Goal: Task Accomplishment & Management: Manage account settings

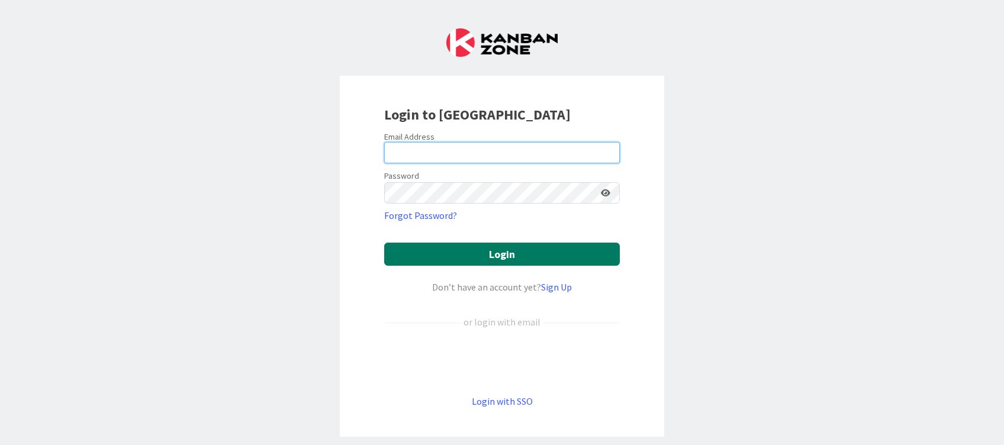
type input "[PERSON_NAME][EMAIL_ADDRESS][DOMAIN_NAME]"
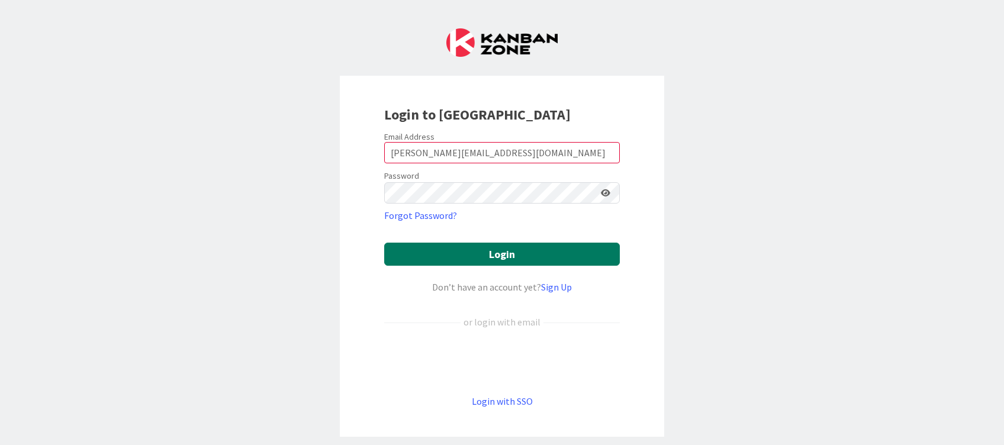
click at [502, 254] on button "Login" at bounding box center [502, 254] width 236 height 23
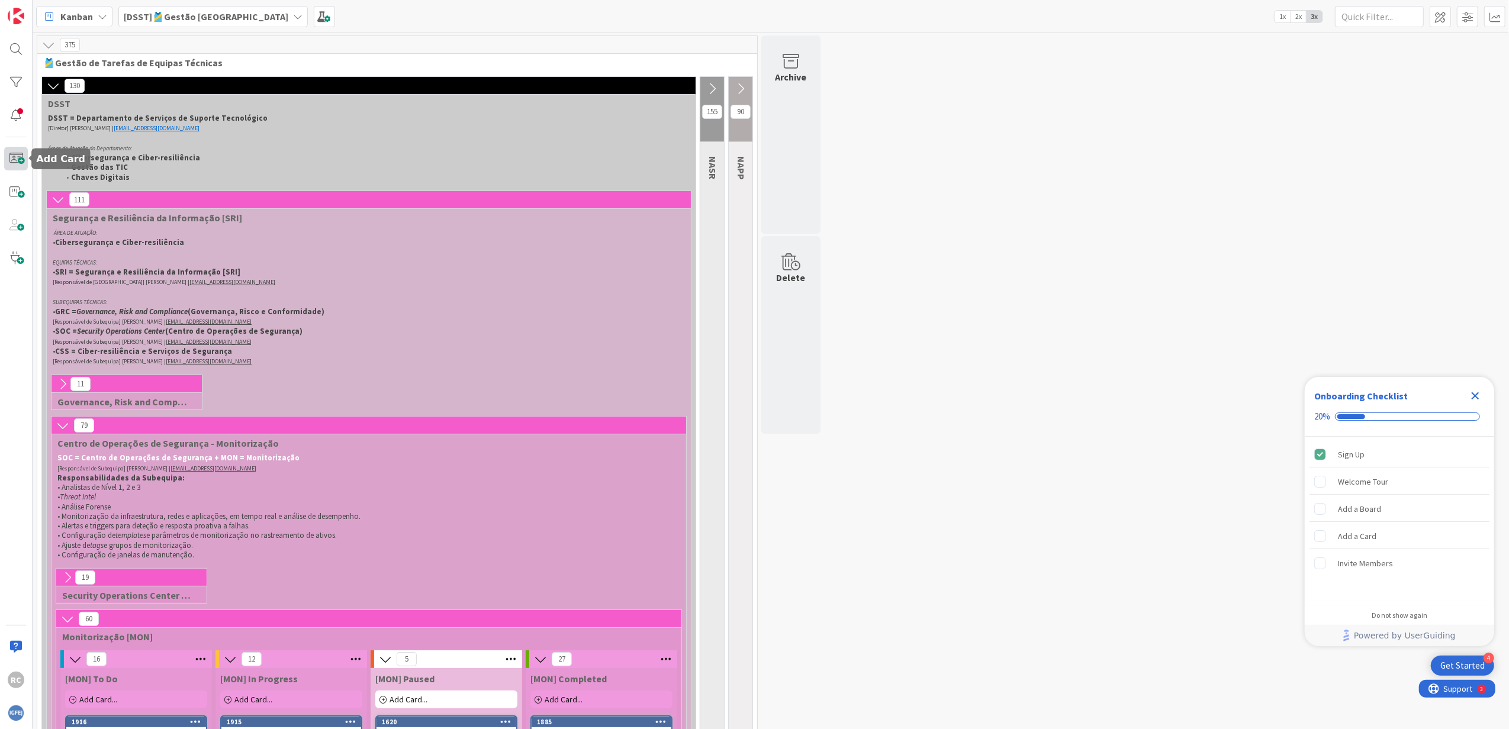
click at [20, 156] on span at bounding box center [16, 159] width 24 height 24
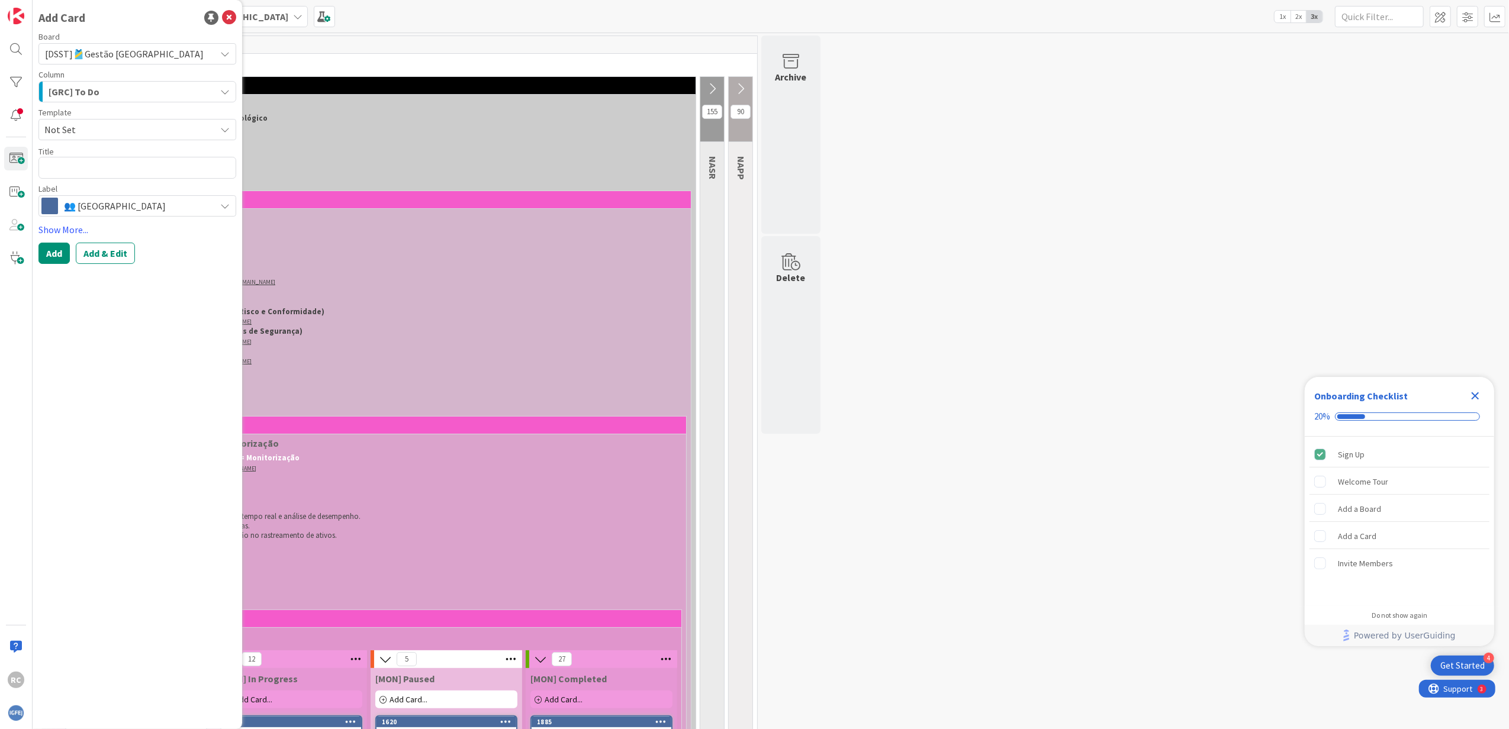
click at [144, 92] on div "[GRC] To Do" at bounding box center [131, 91] width 170 height 19
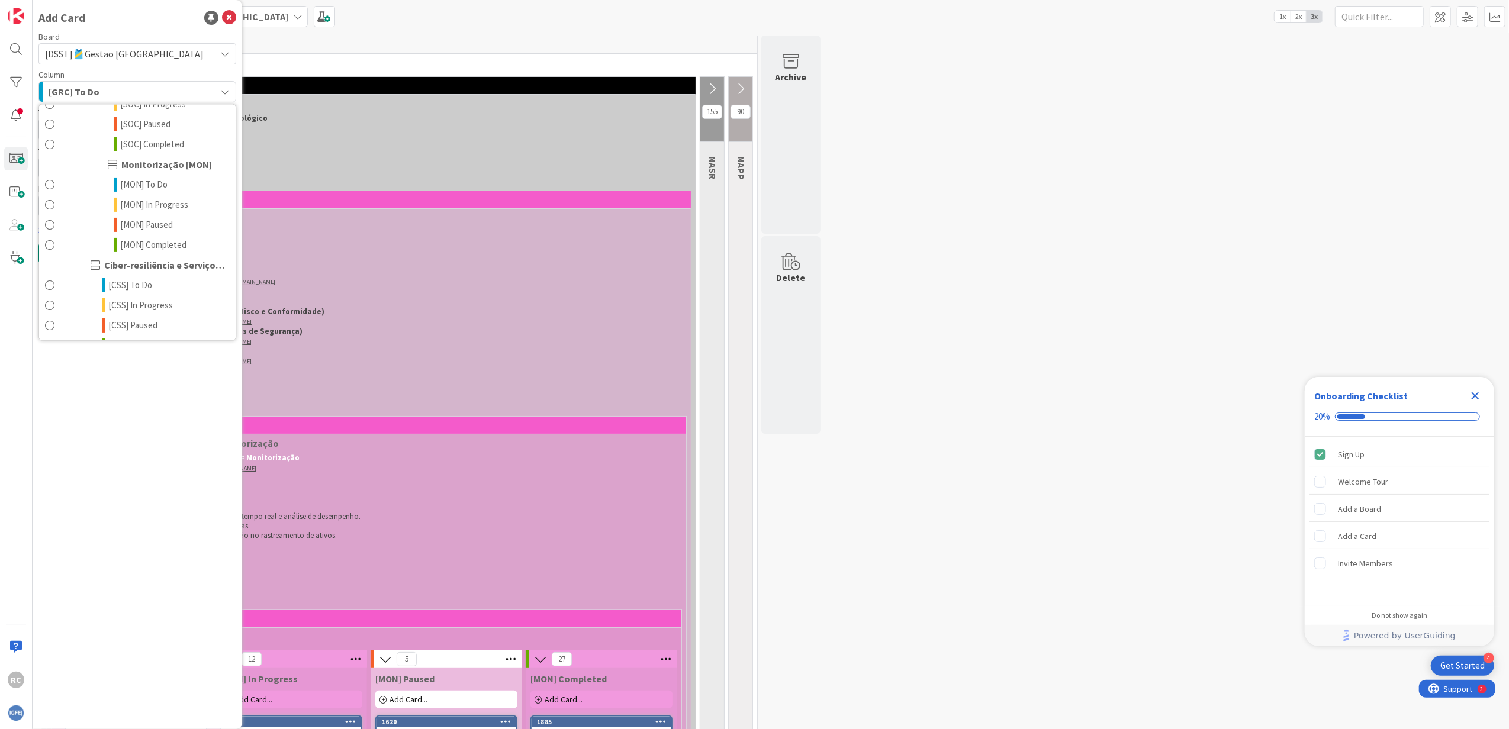
scroll to position [315, 0]
click at [154, 268] on span "[CSS] Completed" at bounding box center [139, 267] width 63 height 14
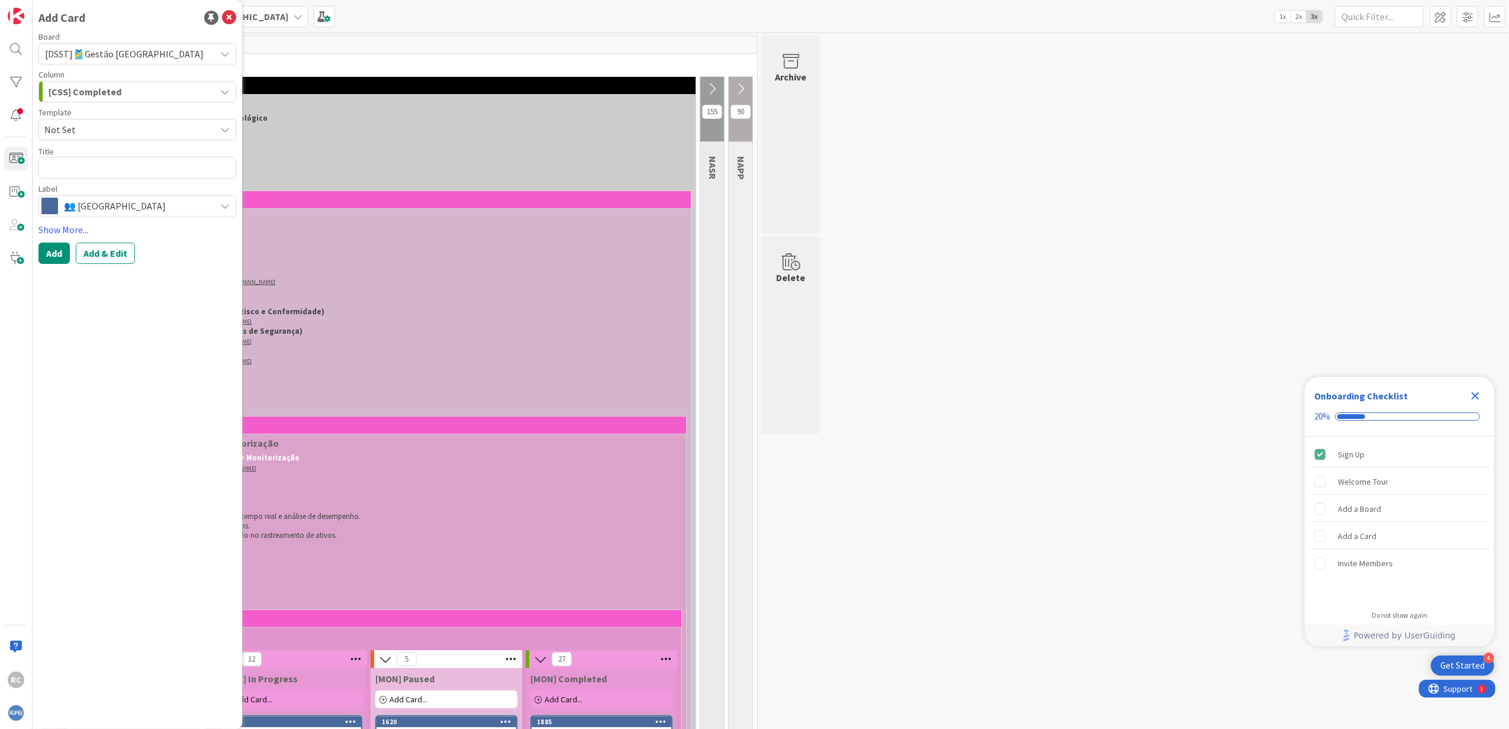
click at [134, 137] on span "Not Set" at bounding box center [137, 129] width 198 height 21
click at [150, 297] on div "Add Card Board [DSST]🎽Gestão [GEOGRAPHIC_DATA] Column [CSS] Completed 🎽Gestão d…" at bounding box center [138, 364] width 210 height 729
click at [136, 173] on textarea at bounding box center [137, 168] width 198 height 22
type textarea "x"
type textarea "E"
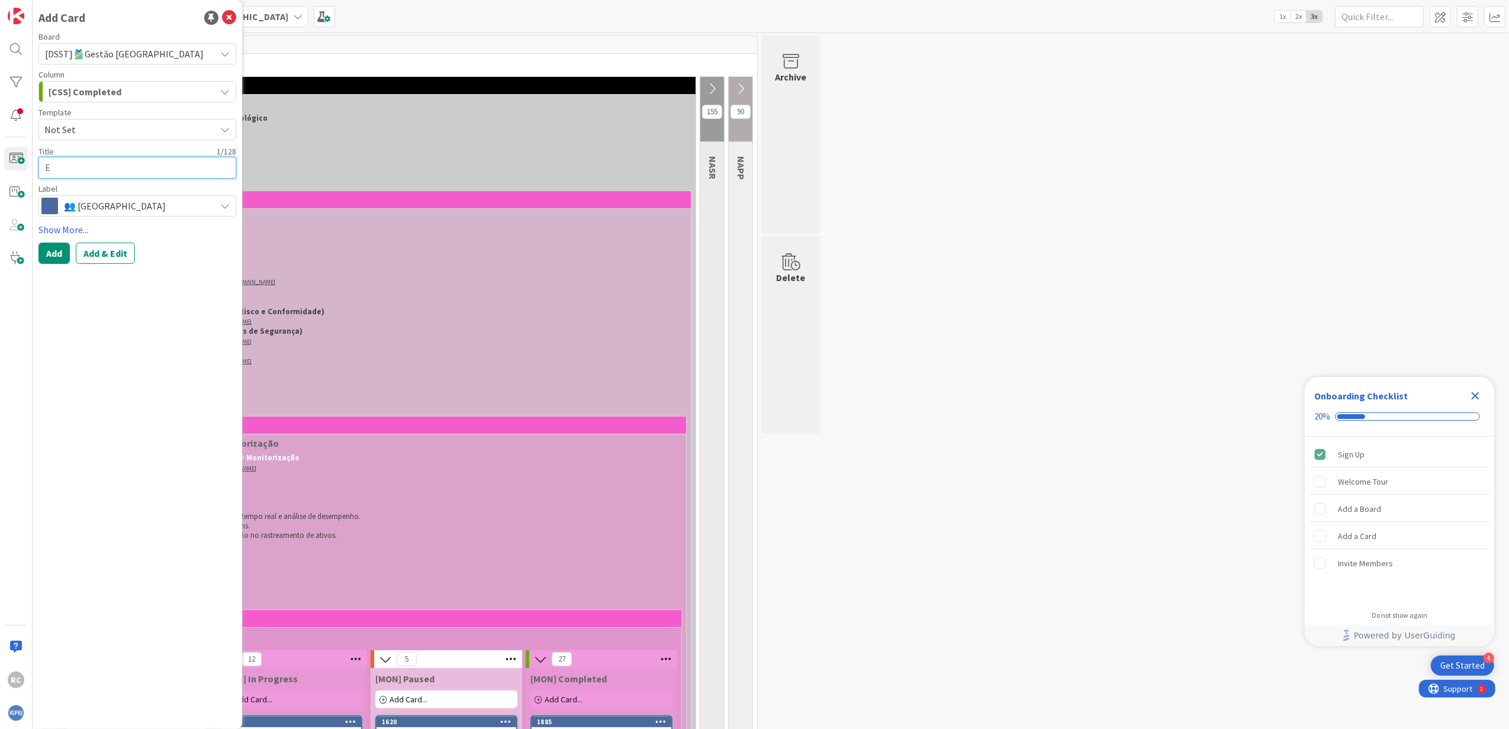
type textarea "x"
type textarea "Er"
type textarea "x"
type textarea "Era"
type textarea "x"
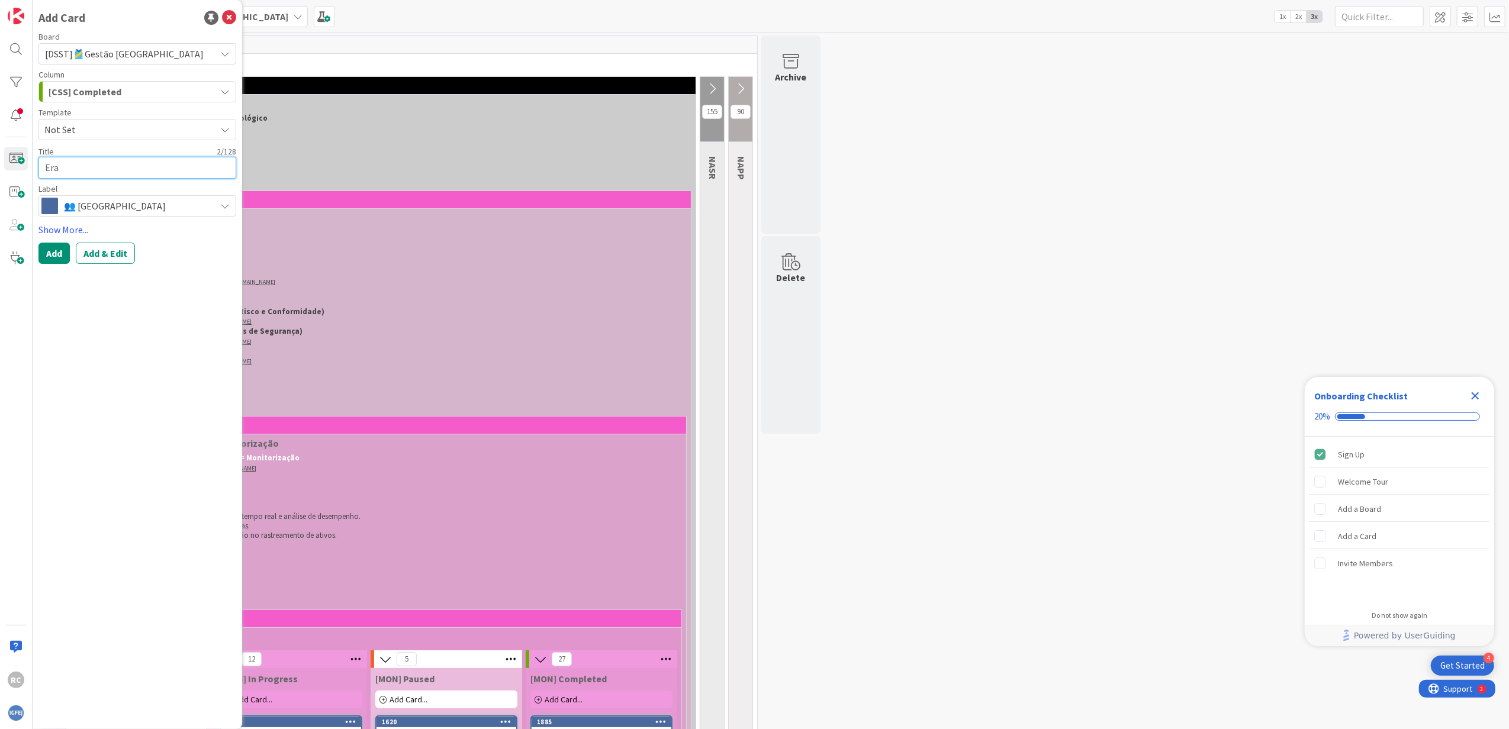
type textarea "Eram"
type textarea "x"
type textarea "Eramb"
type textarea "x"
type textarea "Eramba"
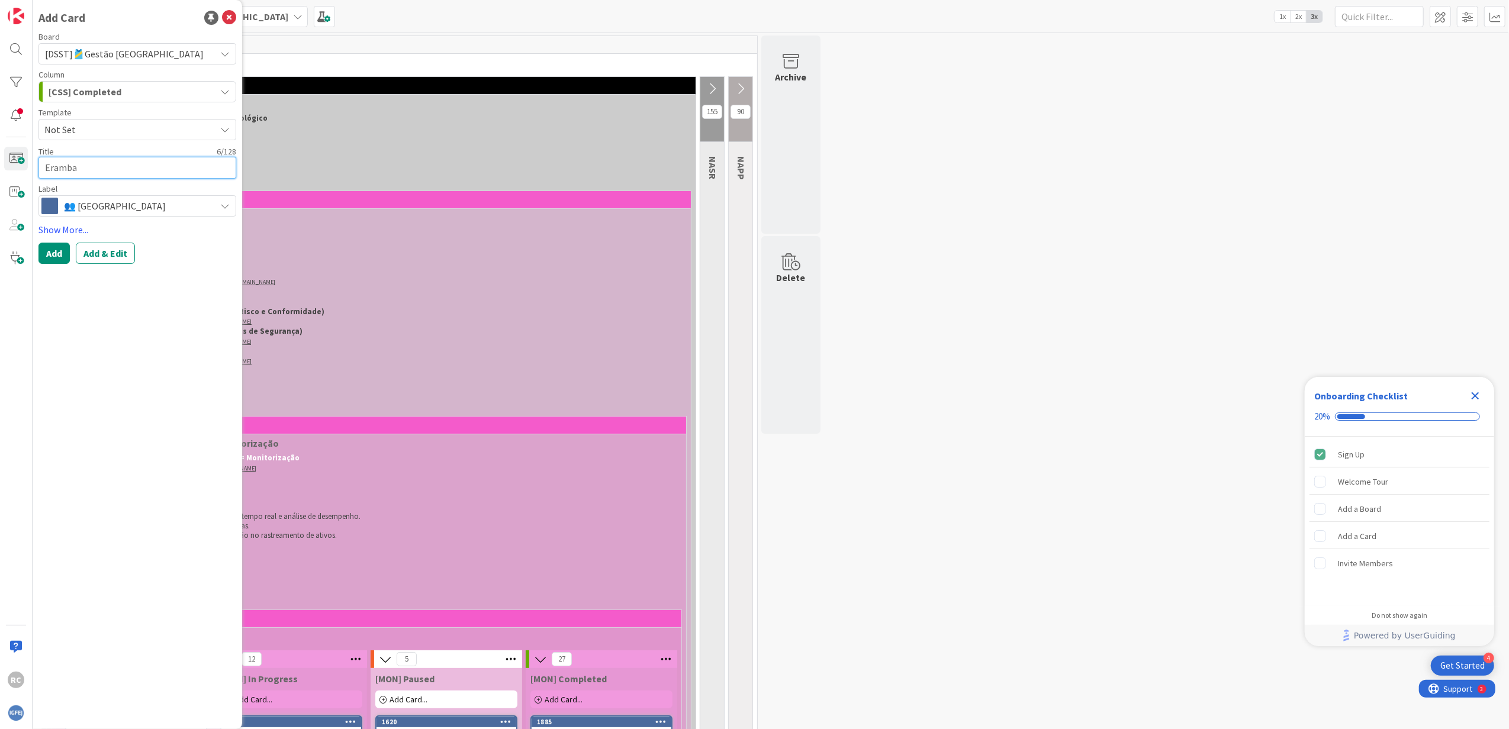
type textarea "x"
type textarea "Eramba"
type textarea "x"
type textarea "Eramba -"
type textarea "x"
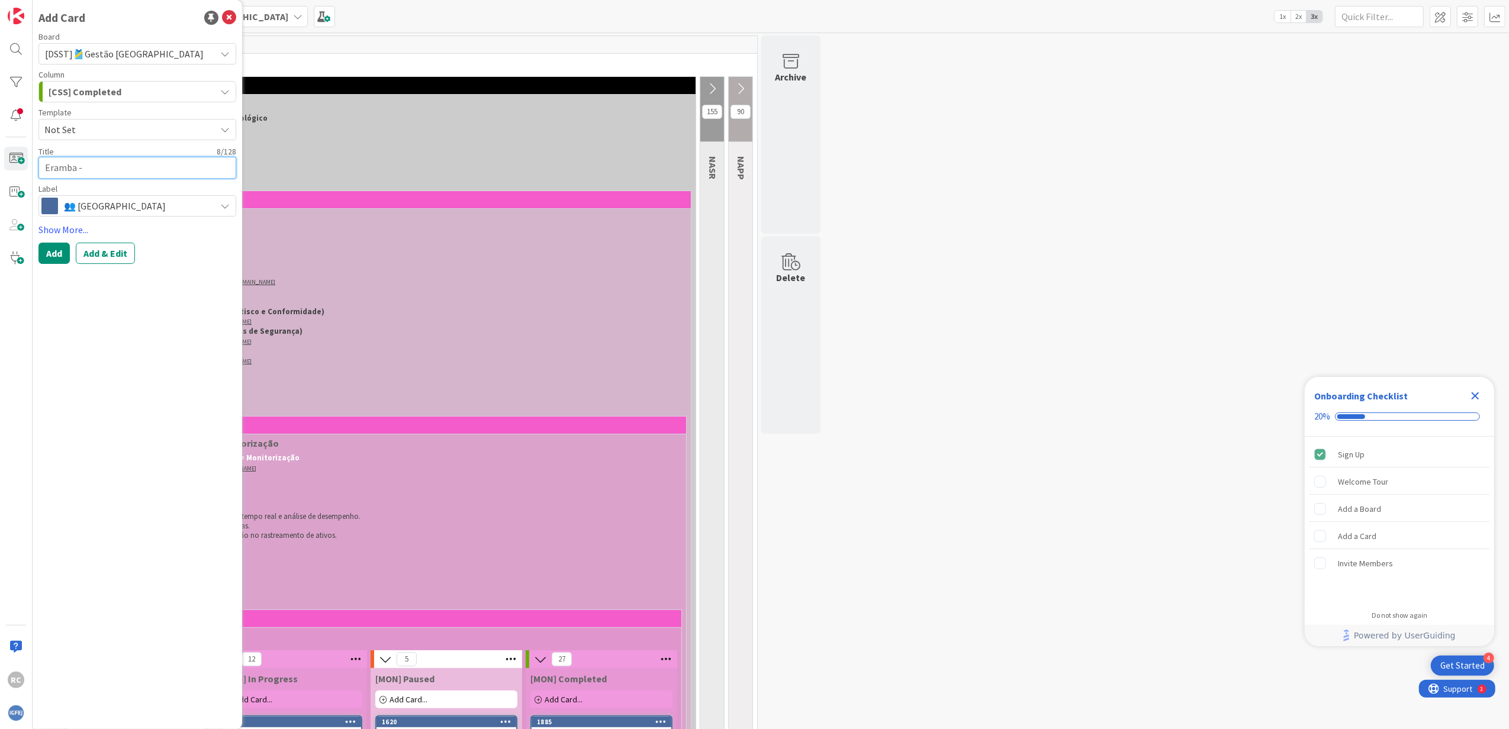
type textarea "Eramba -"
type textarea "x"
type textarea "Eramba - A"
type textarea "x"
type textarea "Eramba - Ap"
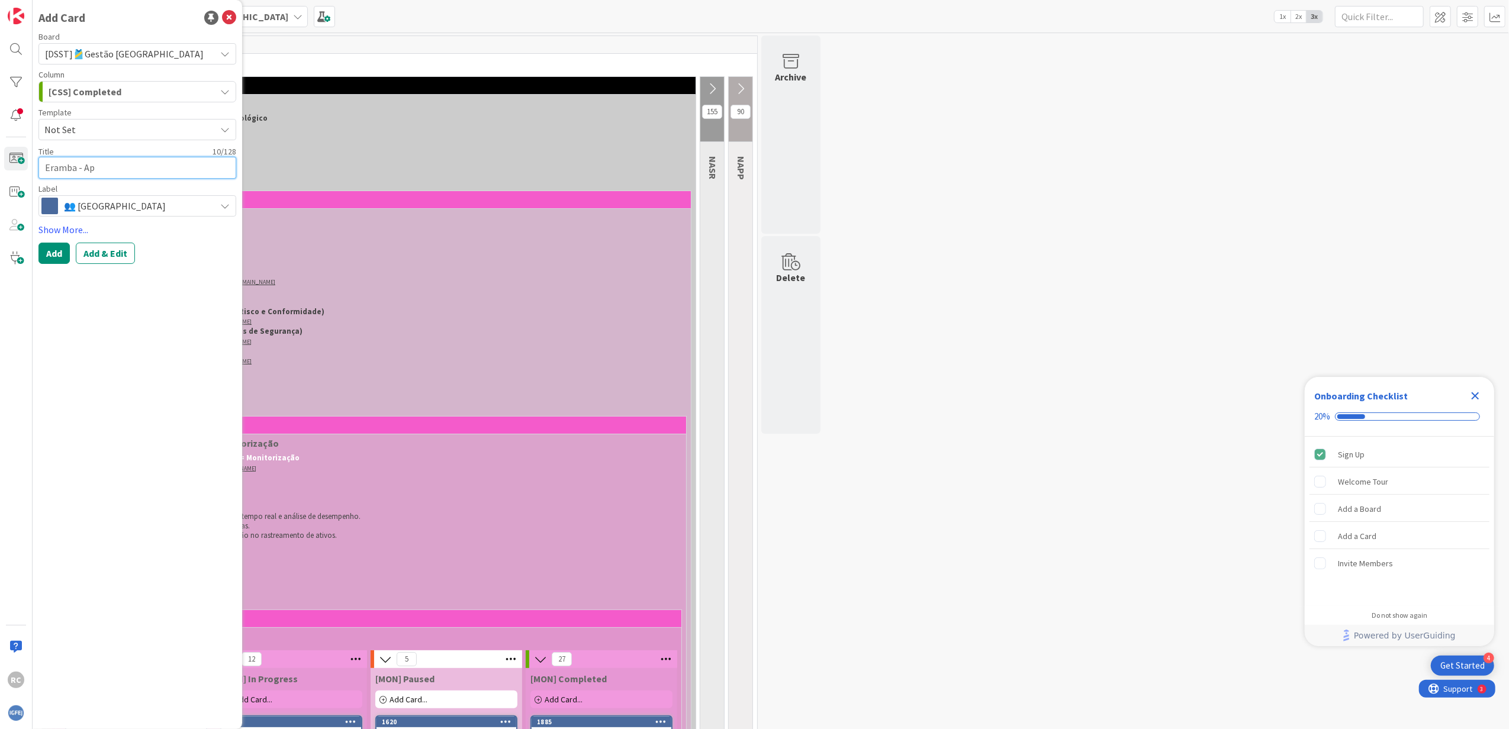
type textarea "x"
type textarea "Eramba - Apo"
type textarea "x"
type textarea "Eramba - Apoi"
type textarea "x"
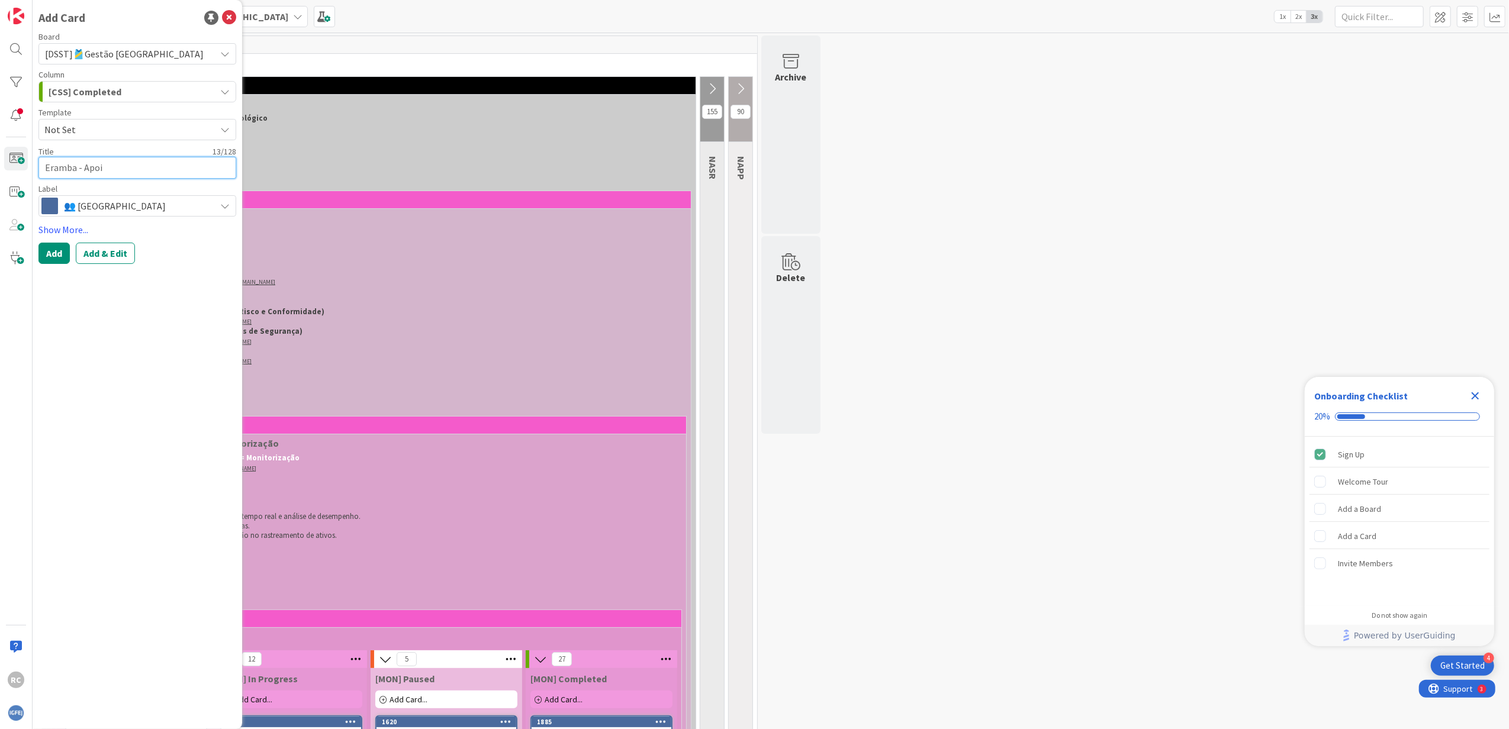
type textarea "Eramba - Apoio"
type textarea "x"
type textarea "Eramba - Apoio"
type textarea "x"
type textarea "Eramba - Apoio T"
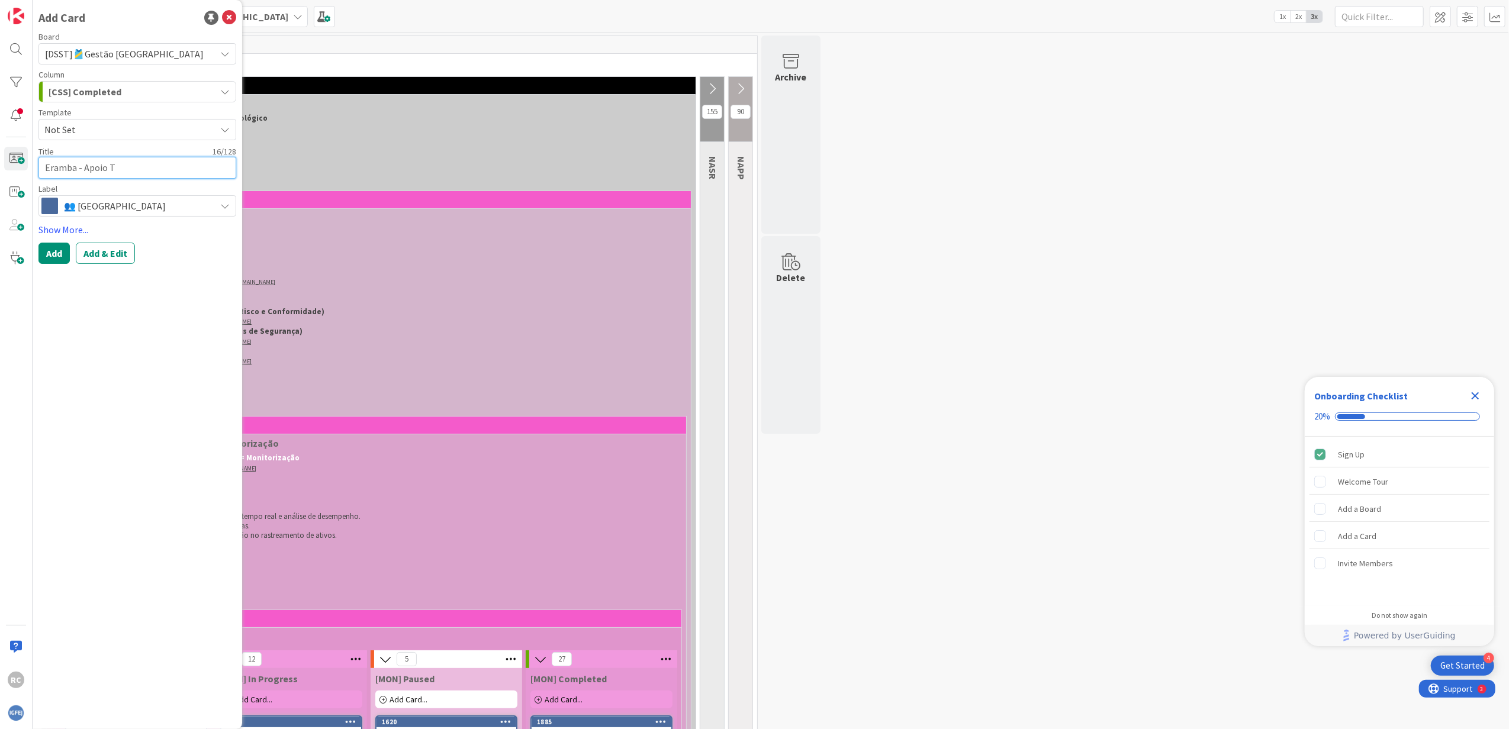
type textarea "x"
type textarea "Eramba - Apoio Té"
type textarea "x"
type textarea "Eramba - Apoio Téc"
type textarea "x"
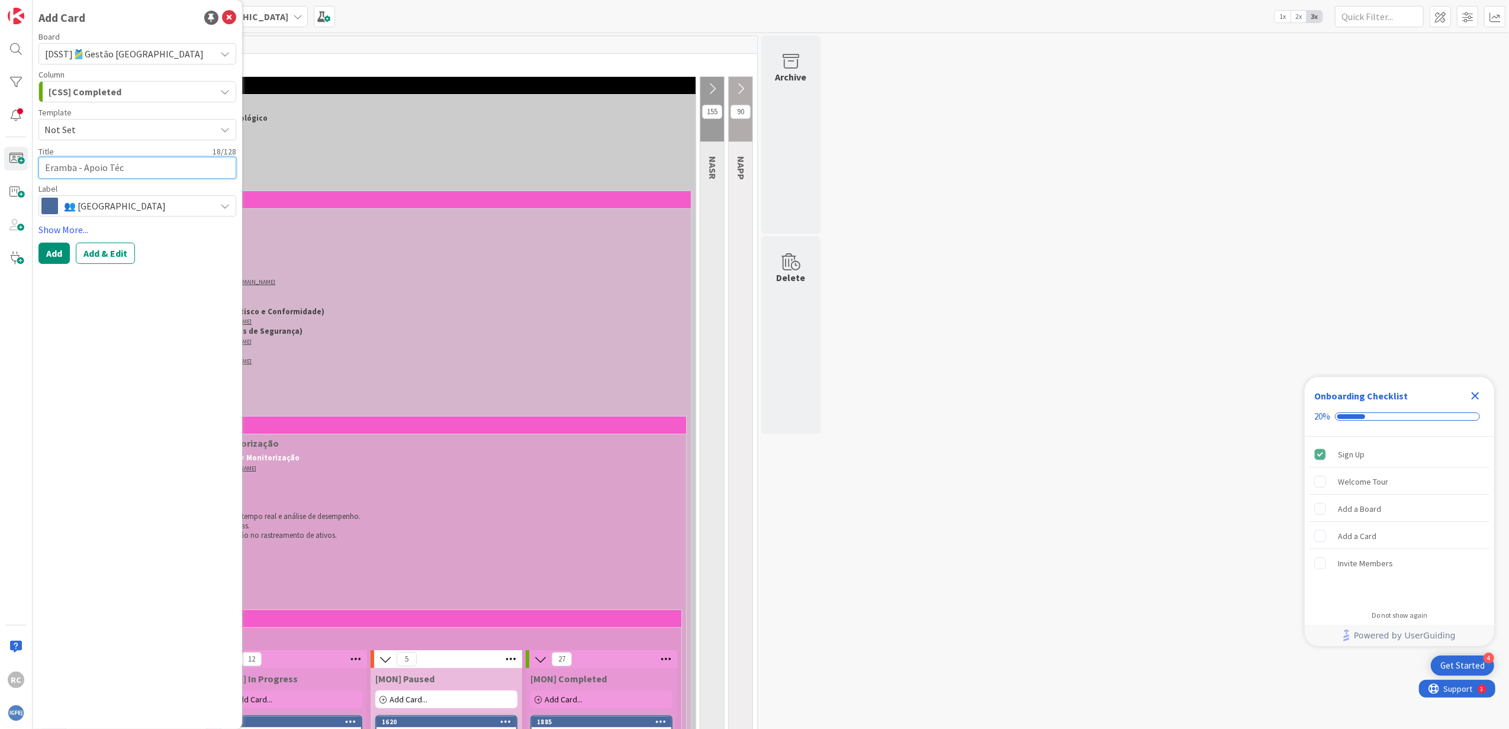
type textarea "Eramba - Apoio Técn"
type textarea "x"
type textarea "Eramba - Apoio Técni"
type textarea "x"
type textarea "Eramba - Apoio Técnic"
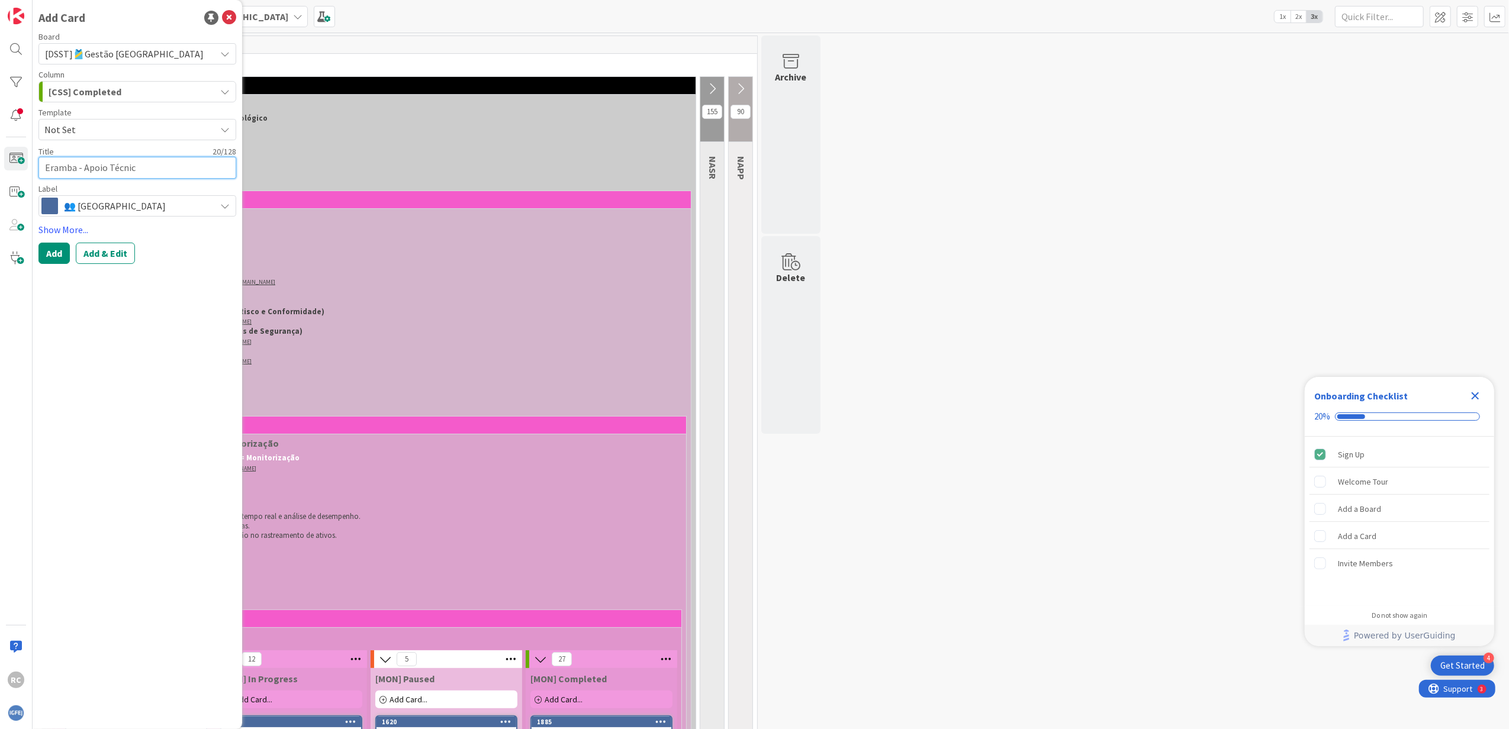
type textarea "x"
type textarea "Eramba - Apoio Técnico"
type textarea "x"
type textarea "Eramba - Apoio Técnico,"
type textarea "x"
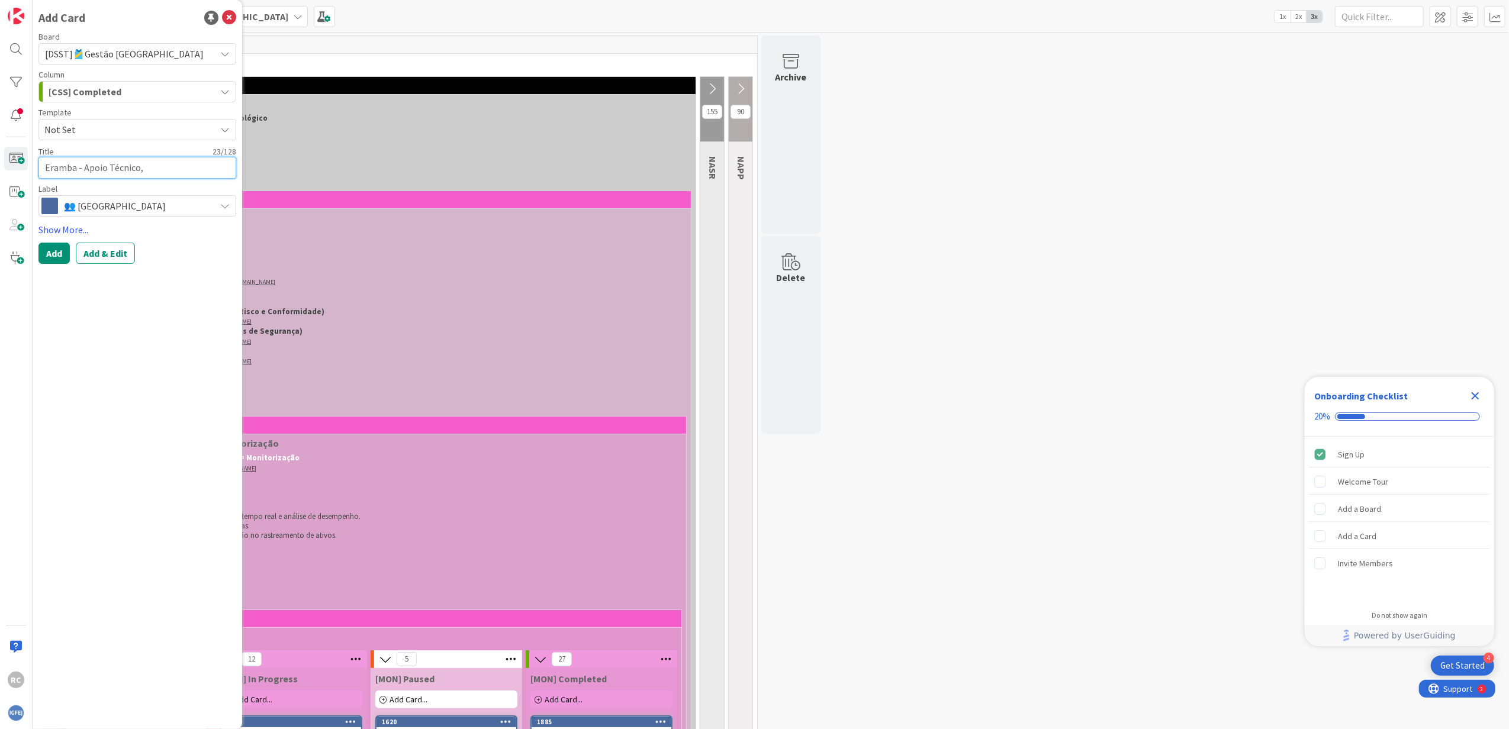
type textarea "Eramba - Apoio Técnico,"
type textarea "x"
type textarea "Eramba - Apoio Técnico, c"
type textarea "x"
type textarea "Eramba - Apoio Técnico, co"
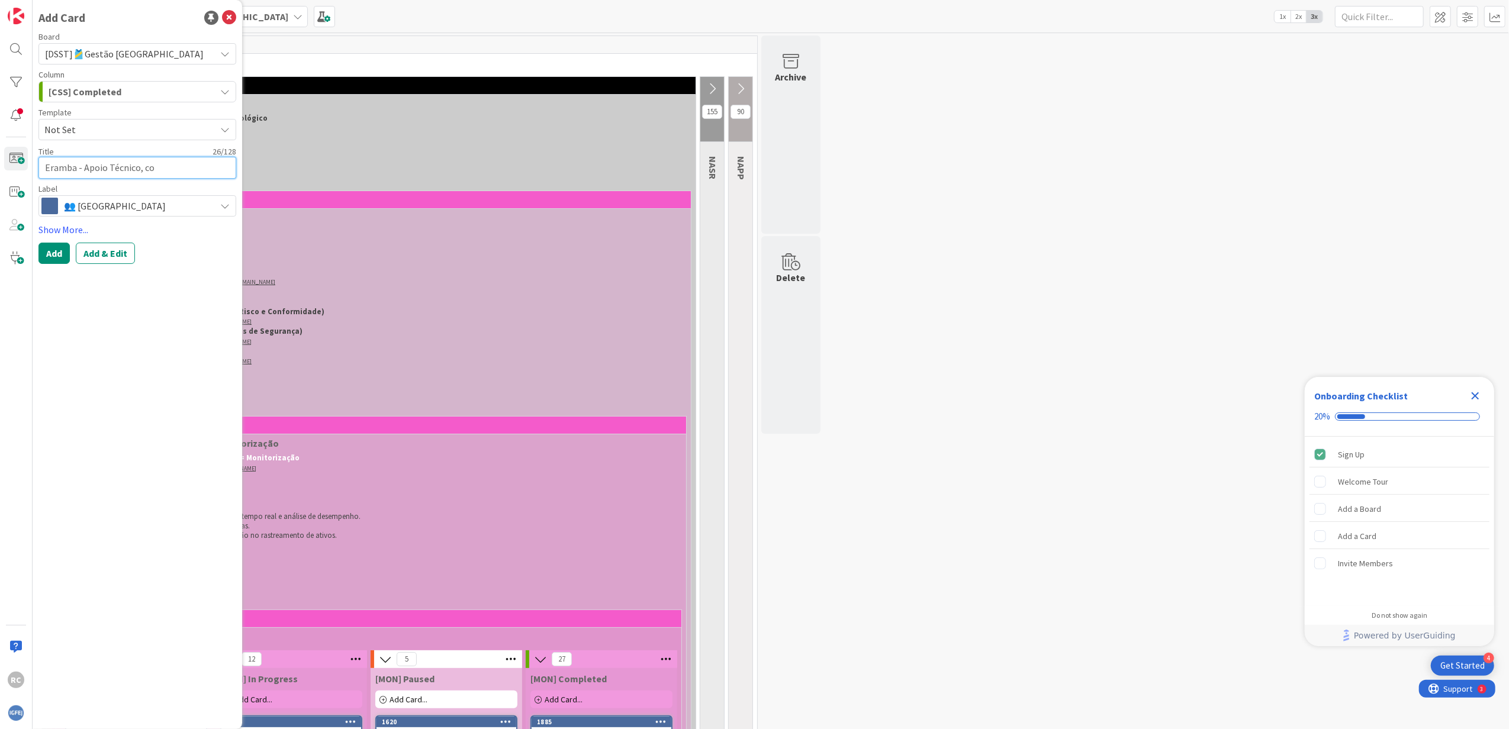
type textarea "x"
type textarea "Eramba - Apoio Técnico, con"
type textarea "x"
type textarea "Eramba - Apoio Técnico, conf"
type textarea "x"
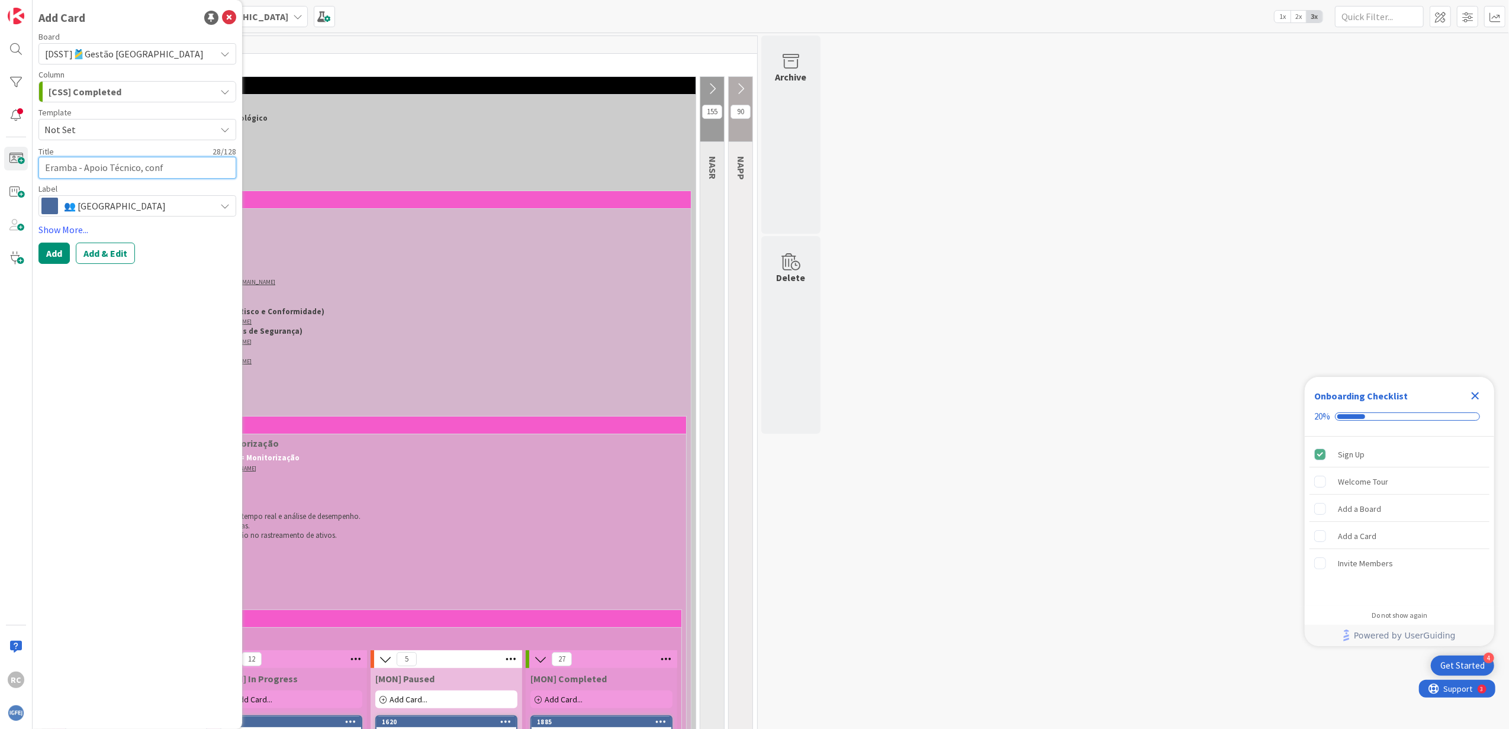
type textarea "Eramba - Apoio Técnico, confi"
type textarea "x"
type textarea "Eramba - Apoio Técnico, config"
type textarea "x"
type textarea "Eramba - Apoio Técnico, configu"
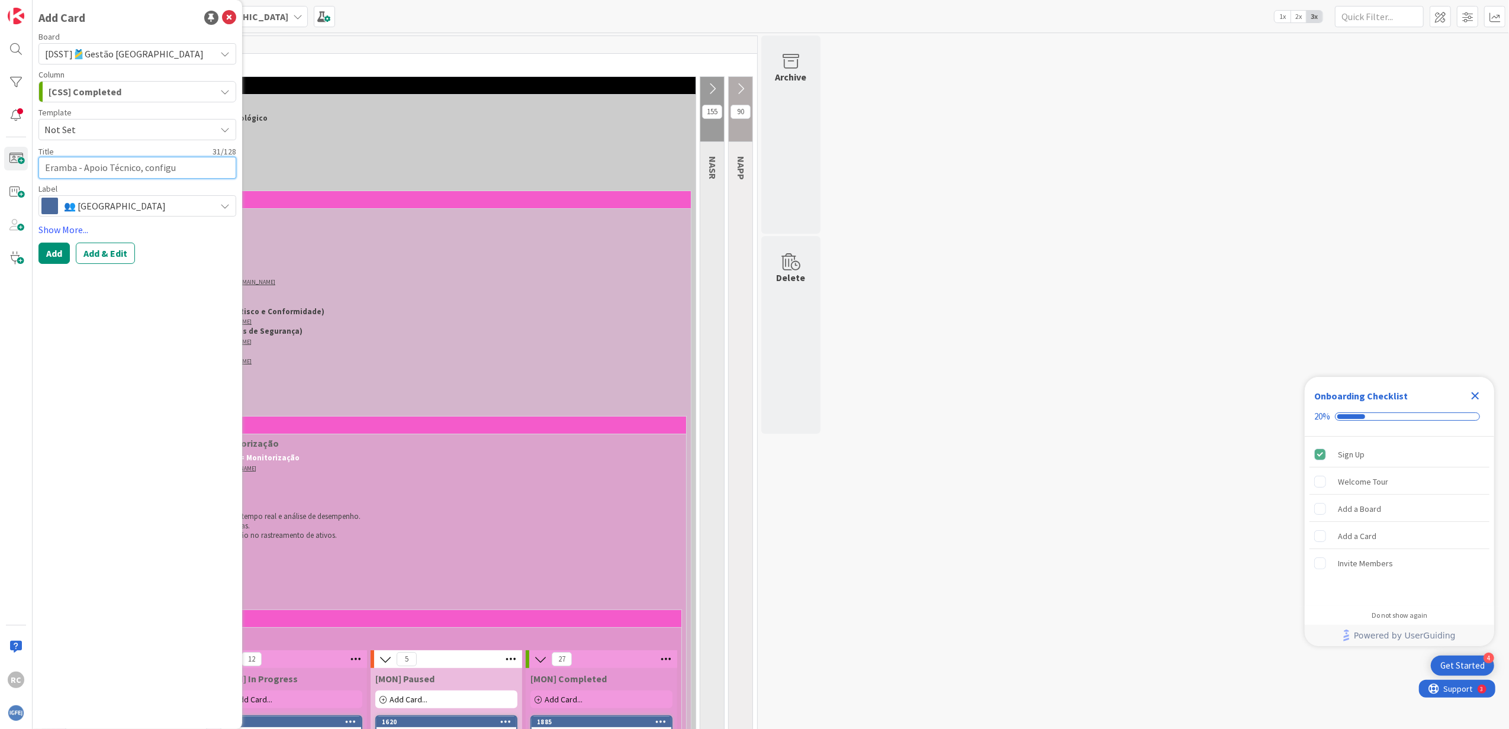
type textarea "x"
type textarea "Eramba - Apoio Técnico, configur"
type textarea "x"
type textarea "Eramba - Apoio Técnico, configura"
type textarea "x"
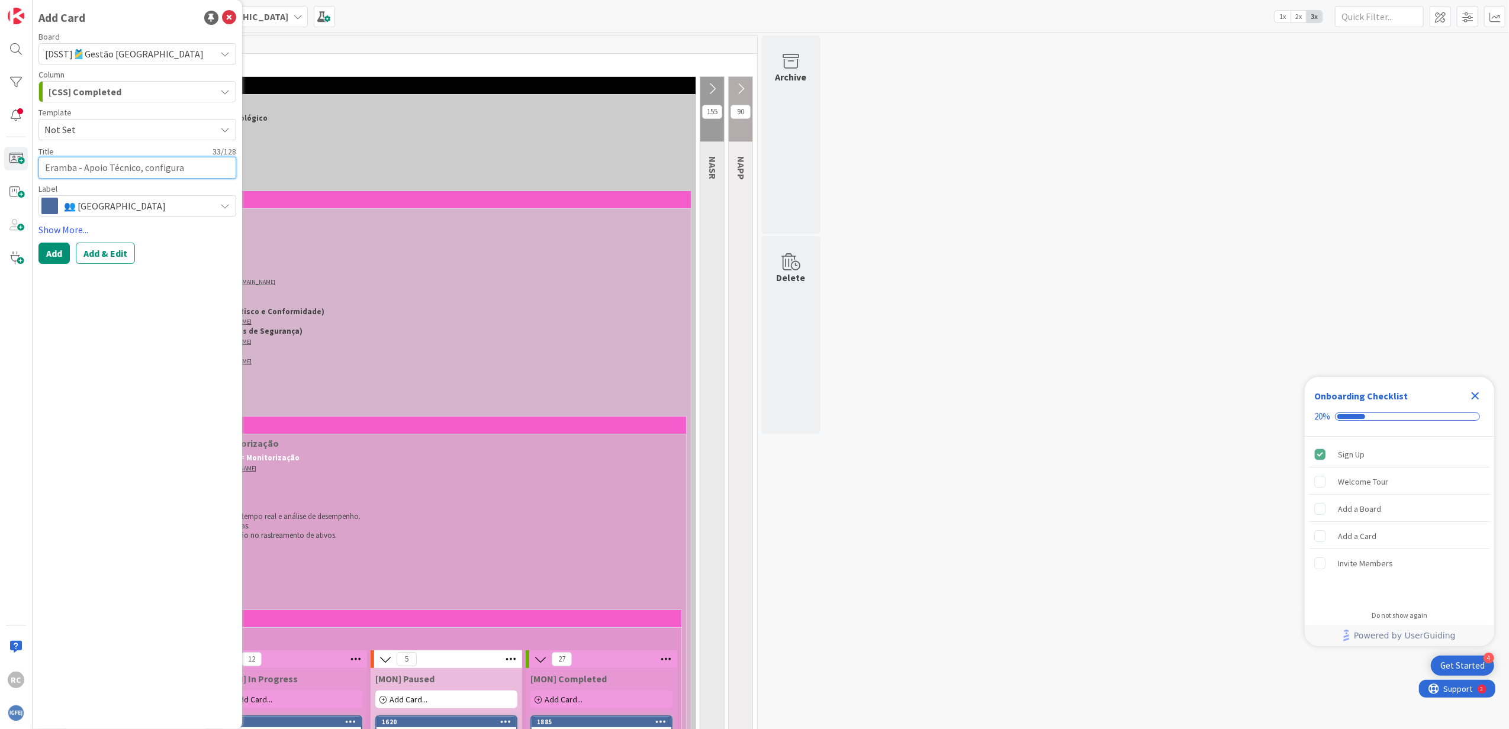
type textarea "Eramba - Apoio Técnico, configuraç"
type textarea "x"
type textarea "Eramba - Apoio Técnico, configuraçõ"
type textarea "x"
type textarea "Eramba - Apoio Técnico, configuraçõe"
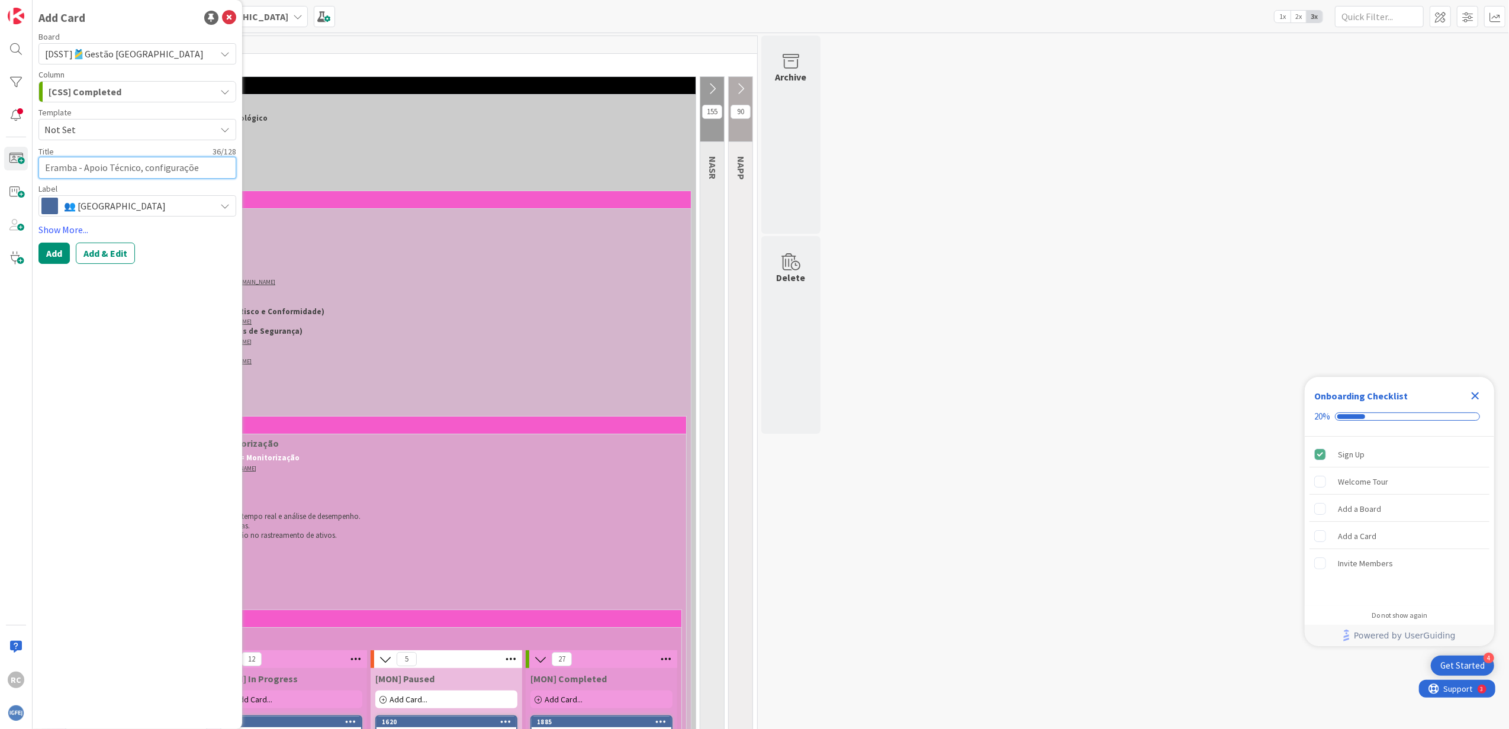
type textarea "x"
type textarea "Eramba - Apoio Técnico, configurações"
click at [228, 210] on icon at bounding box center [224, 205] width 9 height 9
click at [105, 233] on span "👤Individual" at bounding box center [156, 234] width 147 height 18
type textarea "x"
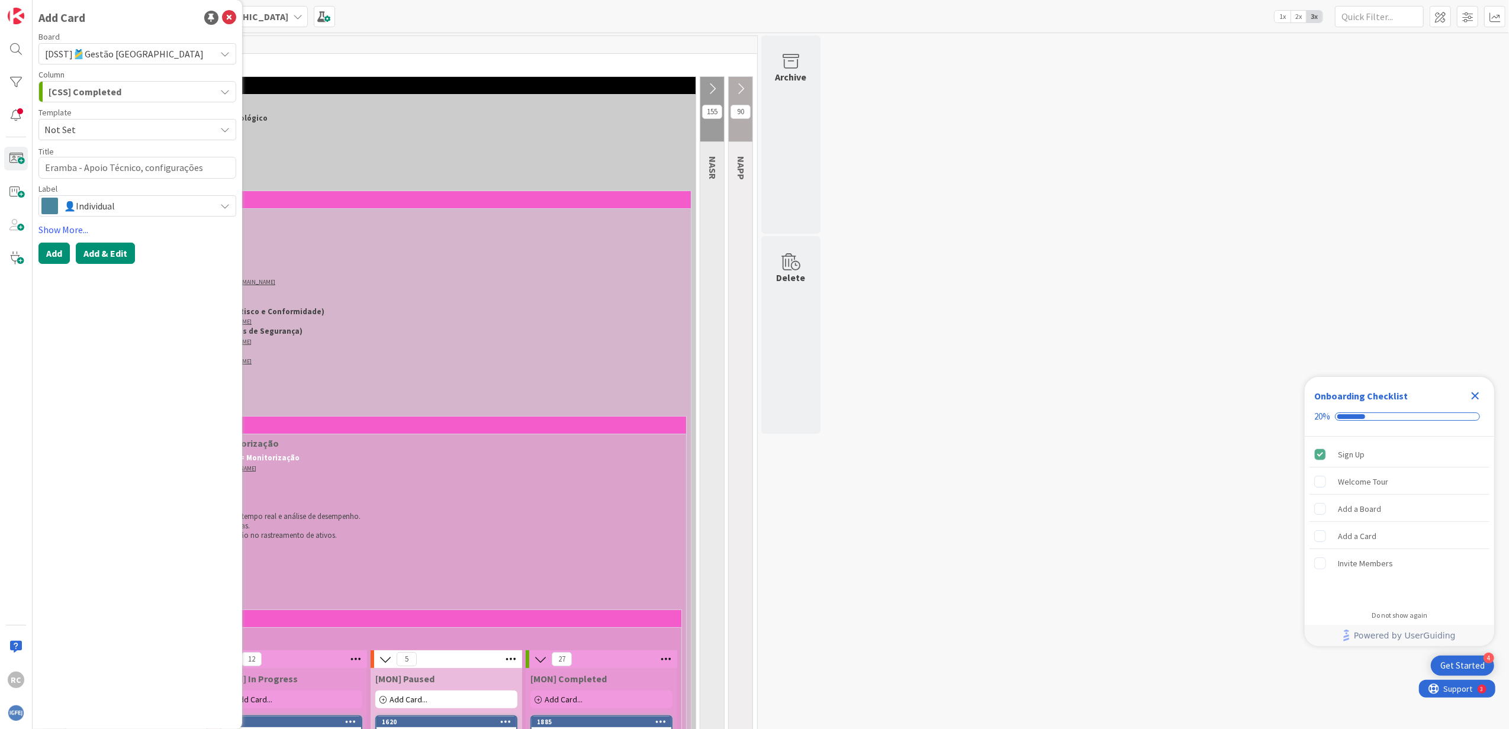
click at [114, 254] on button "Add & Edit" at bounding box center [105, 253] width 59 height 21
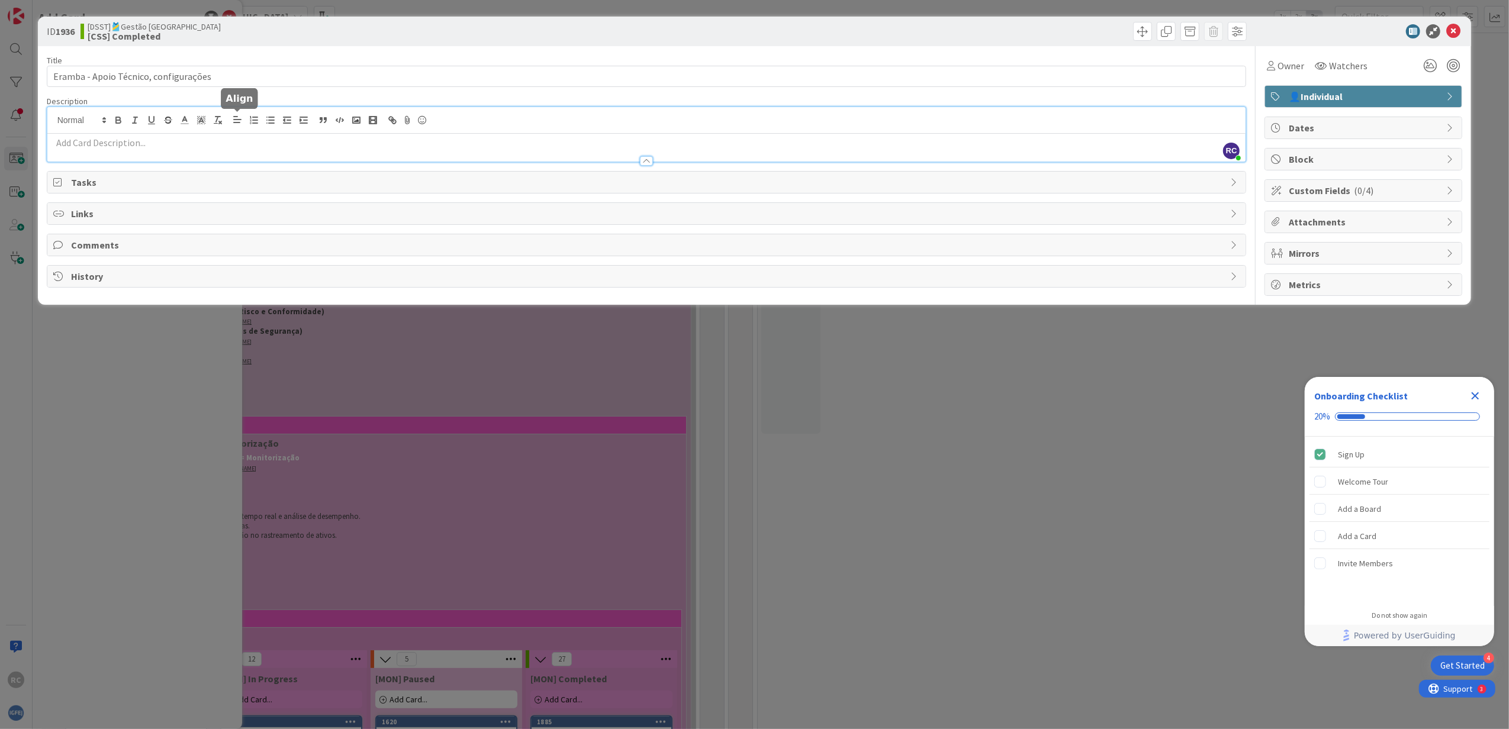
click at [238, 119] on div "RC [PERSON_NAME] just joined" at bounding box center [646, 134] width 1198 height 54
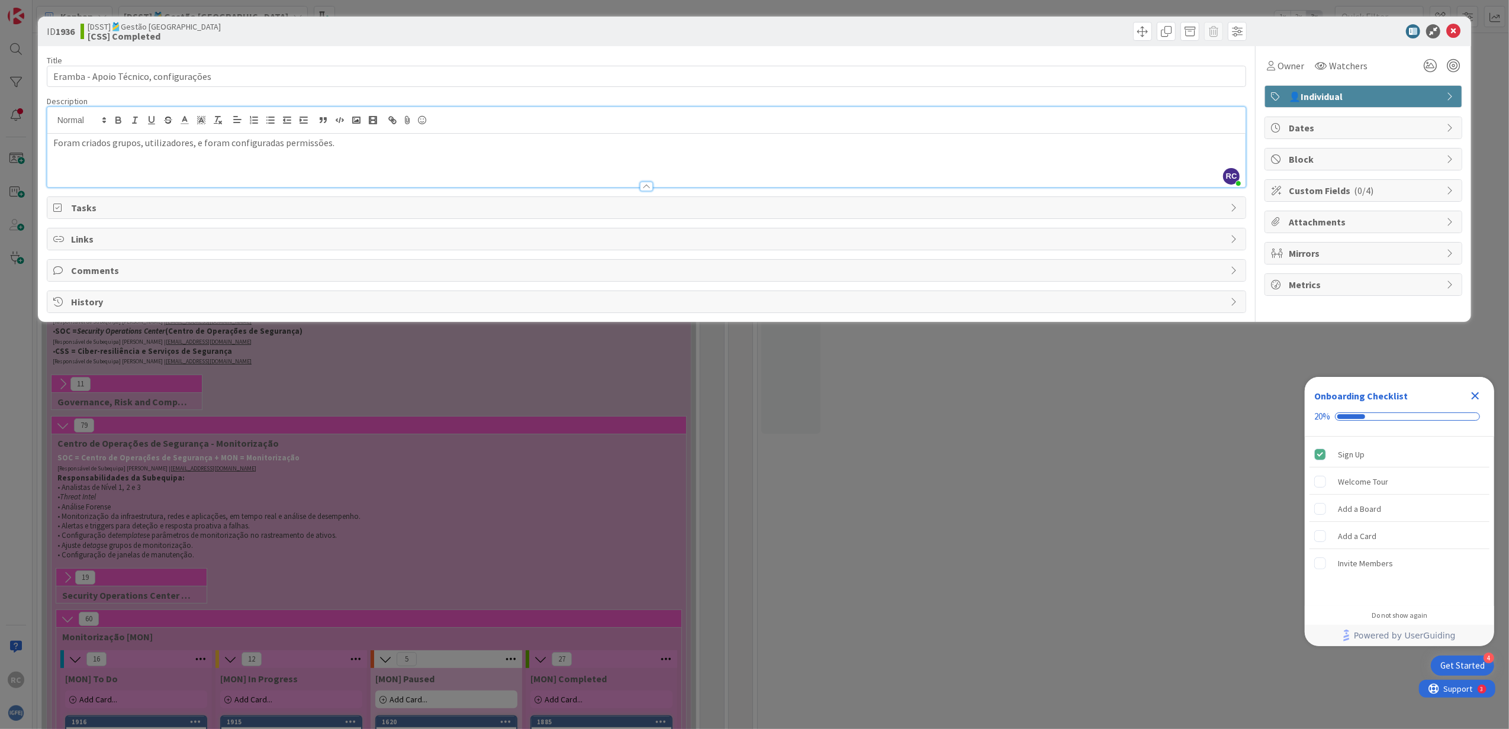
click at [262, 208] on span "Tasks" at bounding box center [647, 208] width 1153 height 14
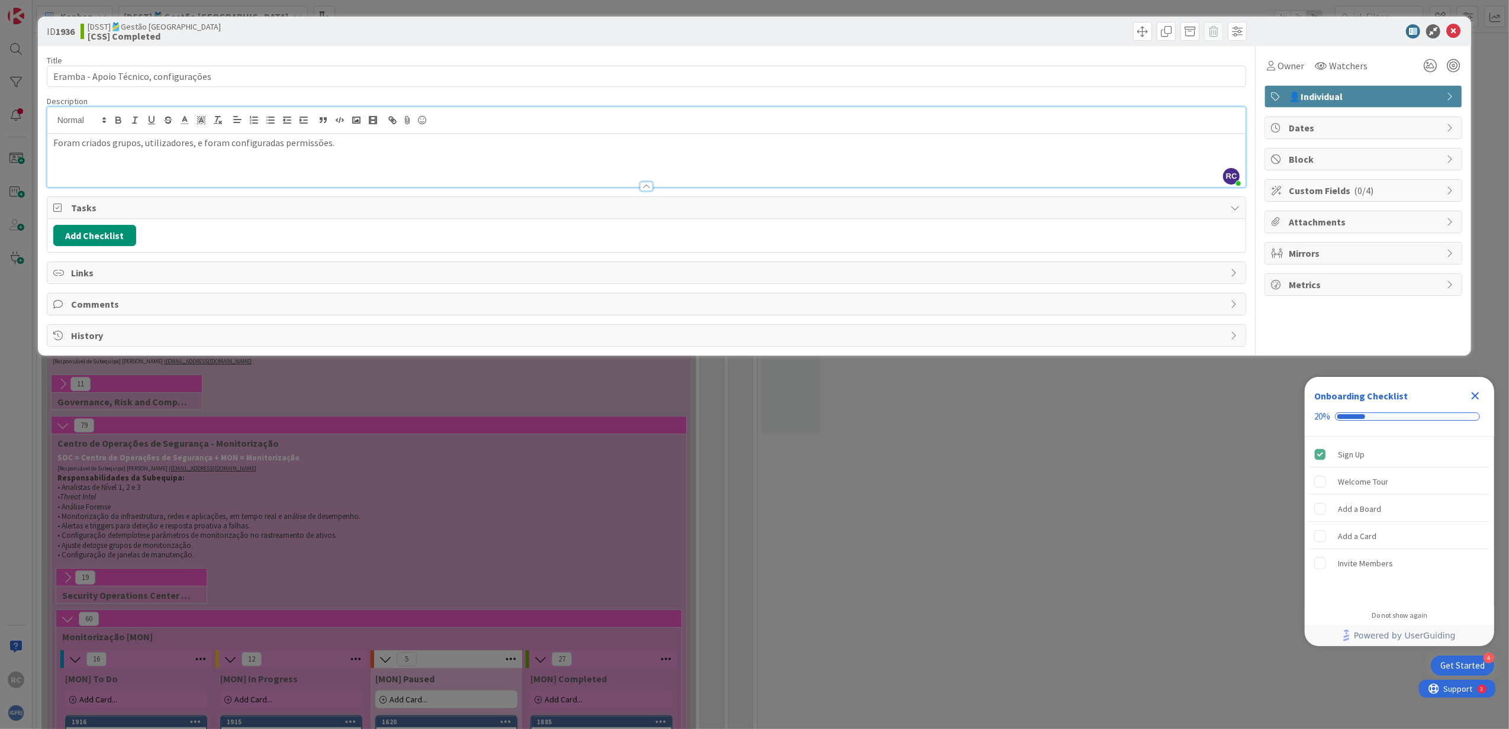
click at [239, 277] on span "Links" at bounding box center [647, 273] width 1153 height 14
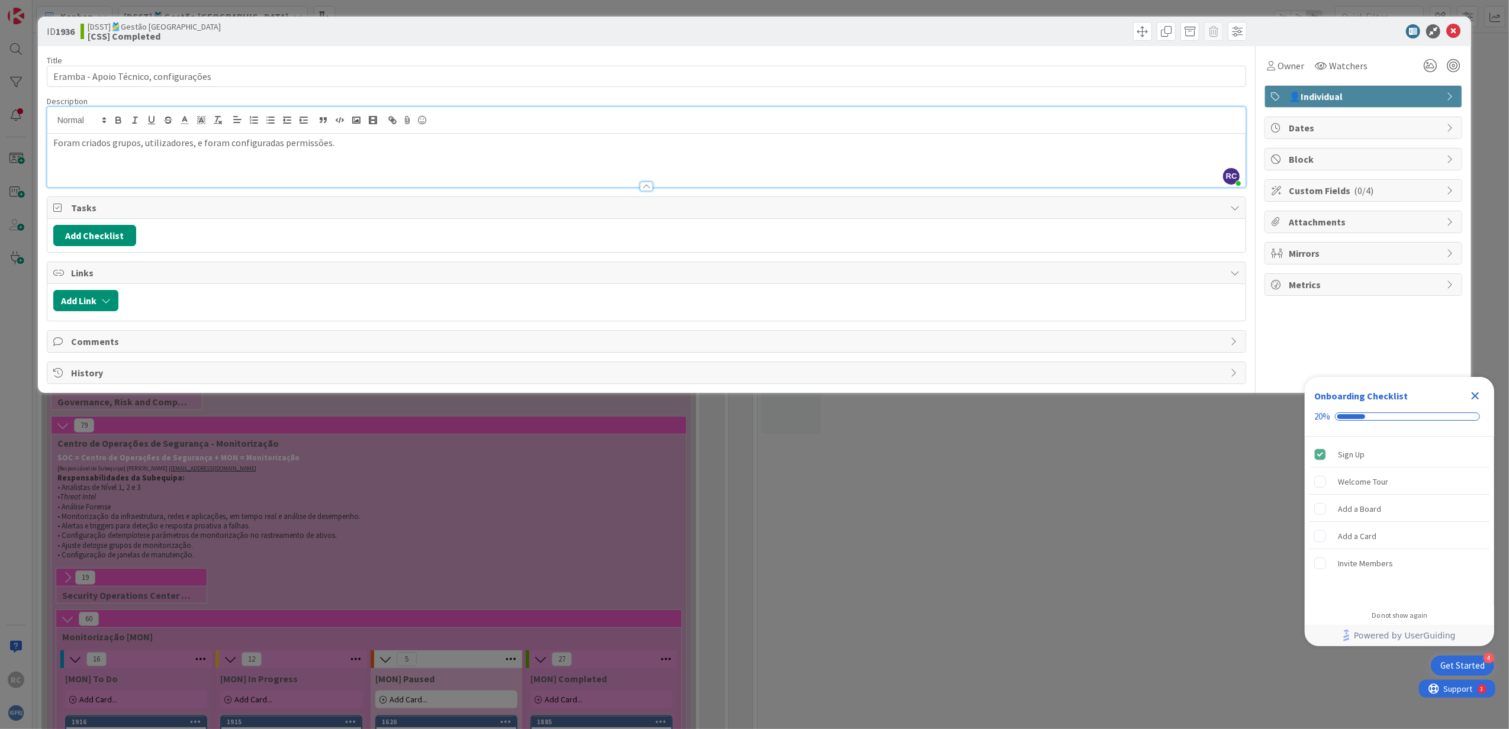
click at [236, 349] on span "Comments" at bounding box center [647, 341] width 1153 height 14
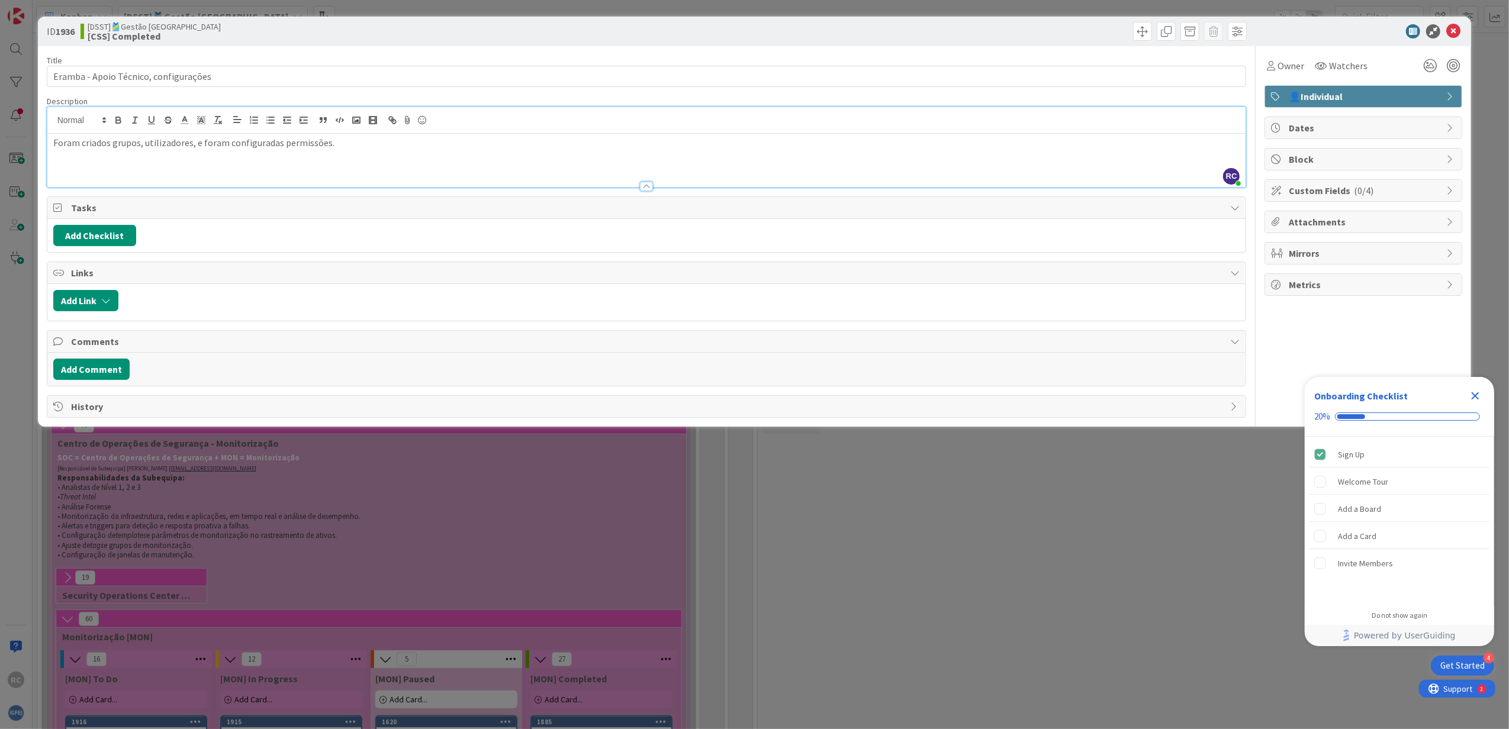
click at [232, 408] on span "History" at bounding box center [647, 406] width 1153 height 14
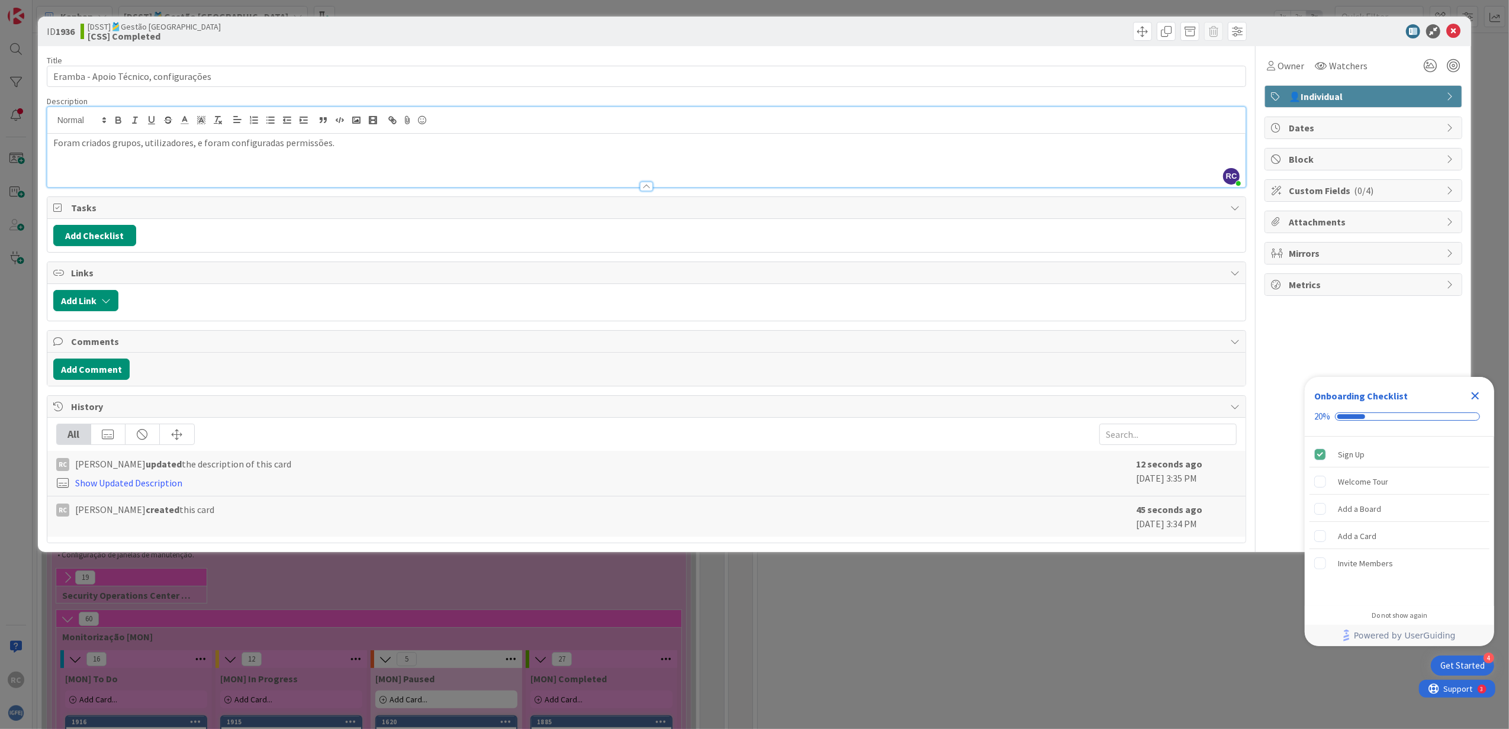
click at [1003, 126] on span "Dates" at bounding box center [1364, 128] width 152 height 14
click at [1003, 173] on span "Not Set" at bounding box center [1292, 169] width 31 height 14
click at [1003, 211] on div "Move backward to switch to the previous month." at bounding box center [1295, 208] width 23 height 20
click at [1003, 247] on td "1" at bounding box center [1341, 250] width 23 height 22
type input "[DATE]"
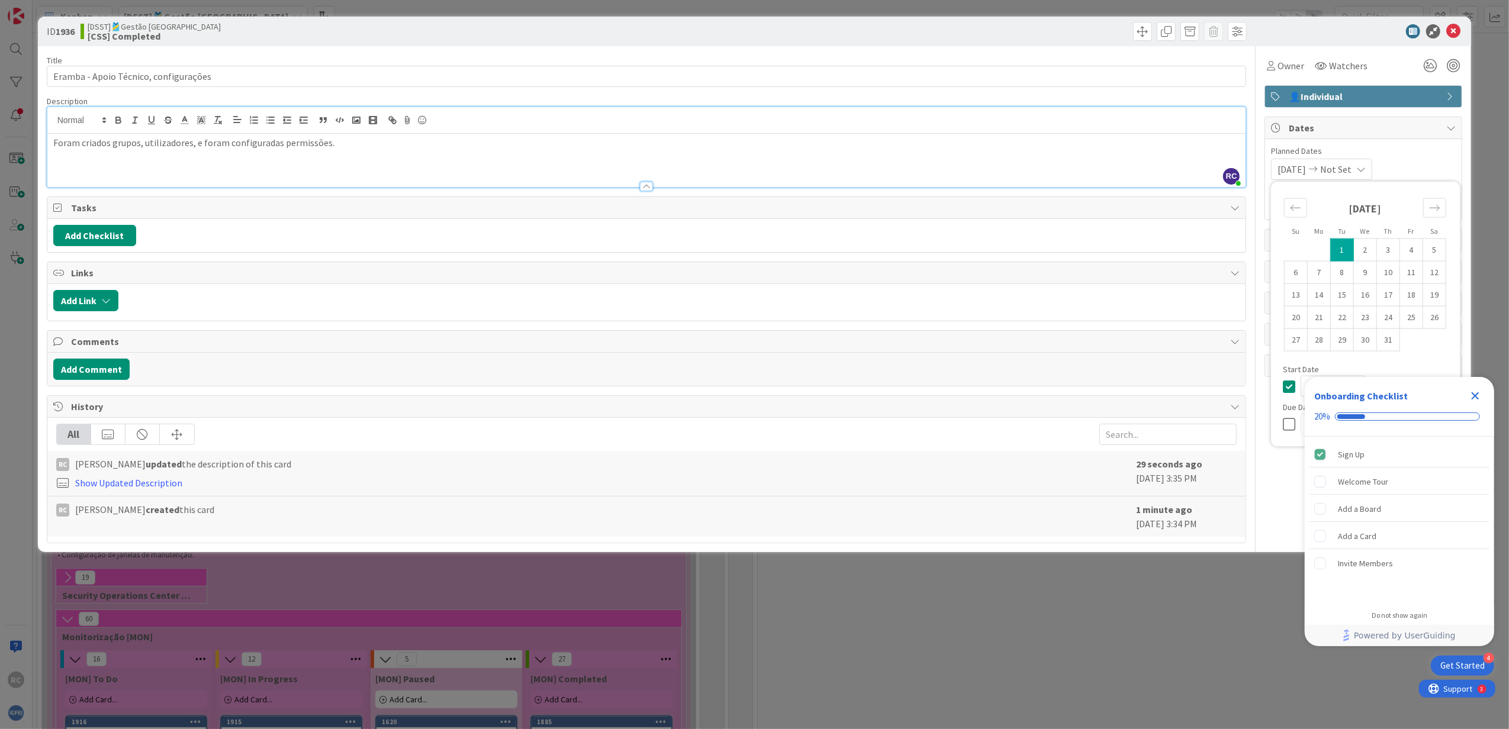
click at [1003, 169] on div "[DATE] Not Set Su Mo Tu We Th Fr Sa [DATE] 1 2 3 4 5 6 7 8 9 10 11 12 13 14 15 …" at bounding box center [1363, 169] width 185 height 21
click at [1003, 396] on icon "Close Checklist" at bounding box center [1475, 396] width 8 height 8
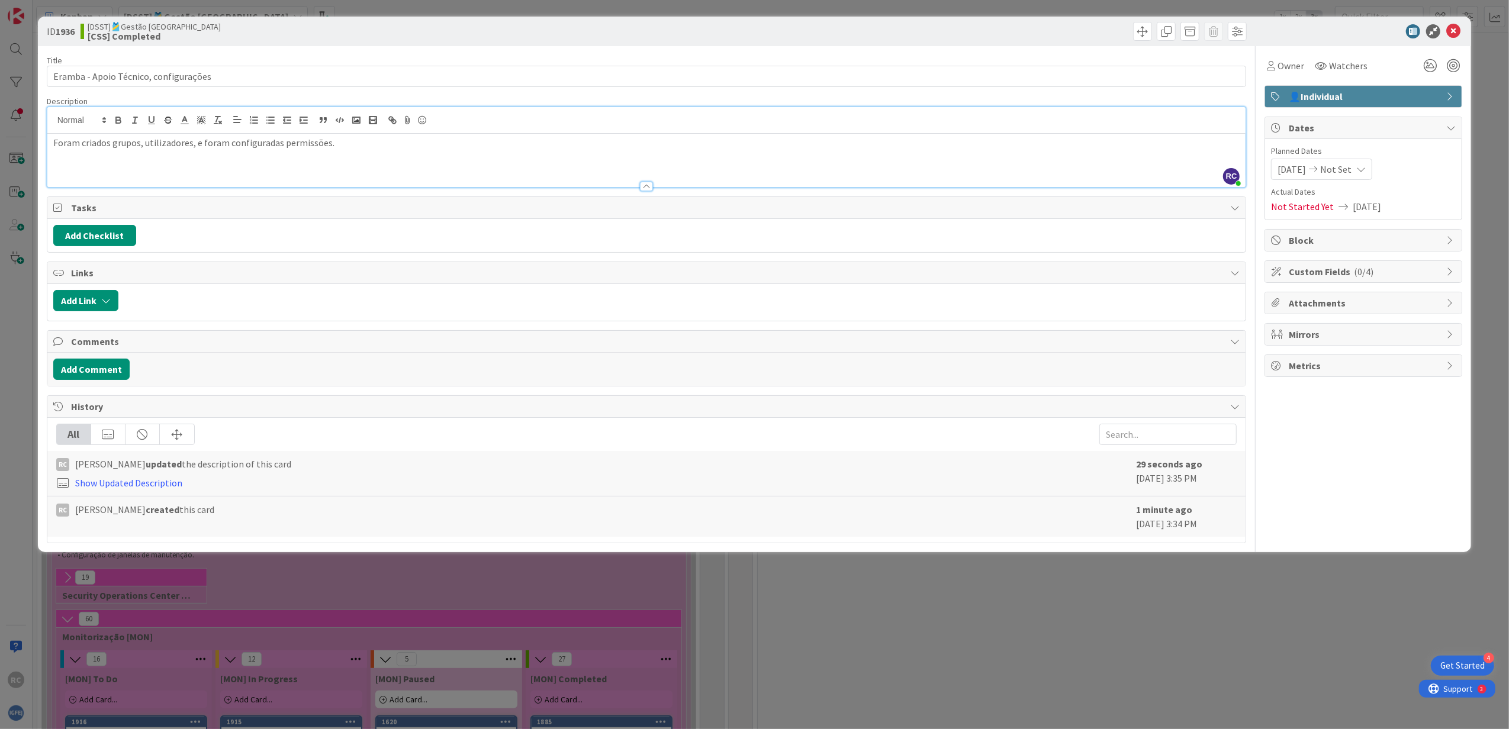
click at [1003, 245] on span "Block" at bounding box center [1364, 240] width 152 height 14
type textarea "x"
click at [1003, 245] on span "Block" at bounding box center [1364, 240] width 152 height 14
click at [1003, 272] on span "Custom Fields ( 0/4 )" at bounding box center [1364, 272] width 152 height 14
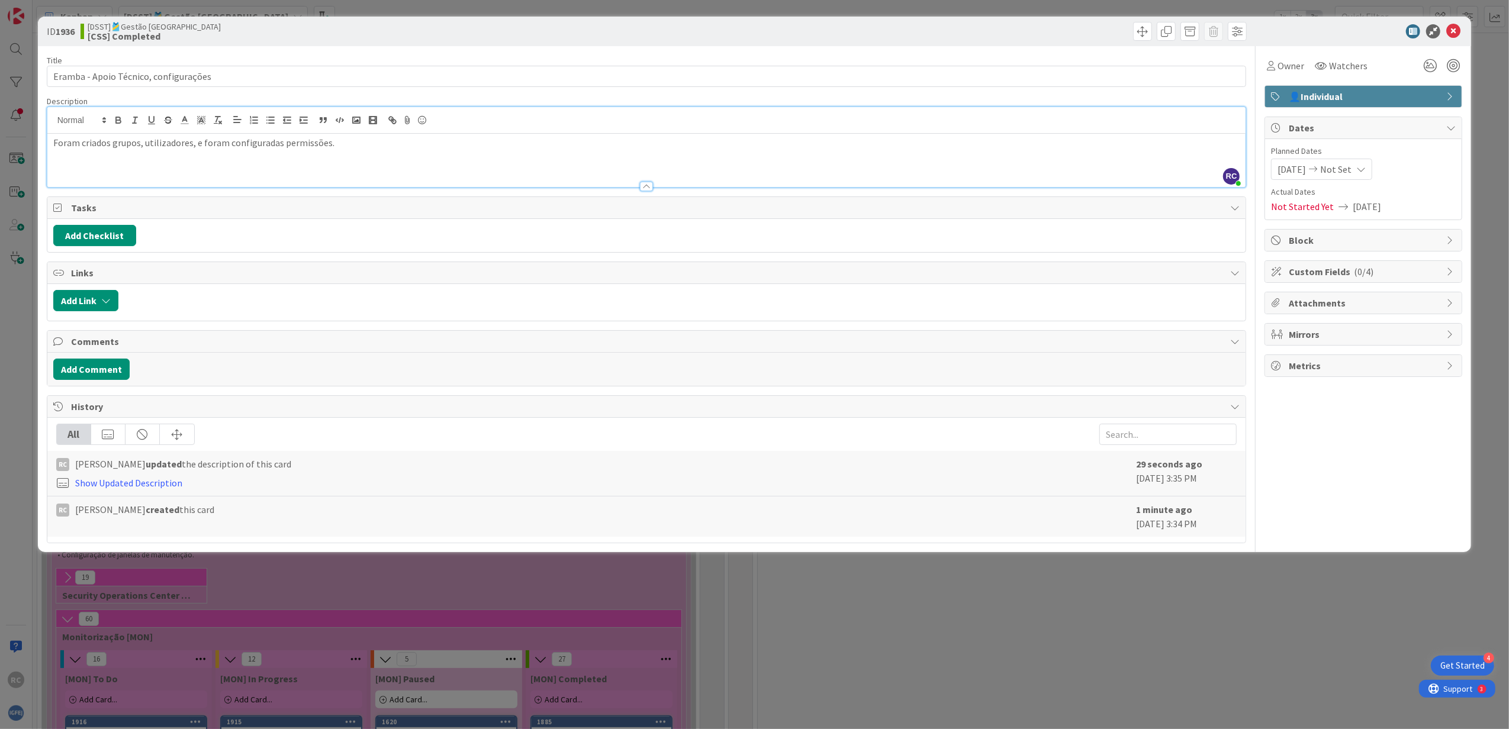
click at [1003, 365] on span "Metrics" at bounding box center [1364, 366] width 152 height 14
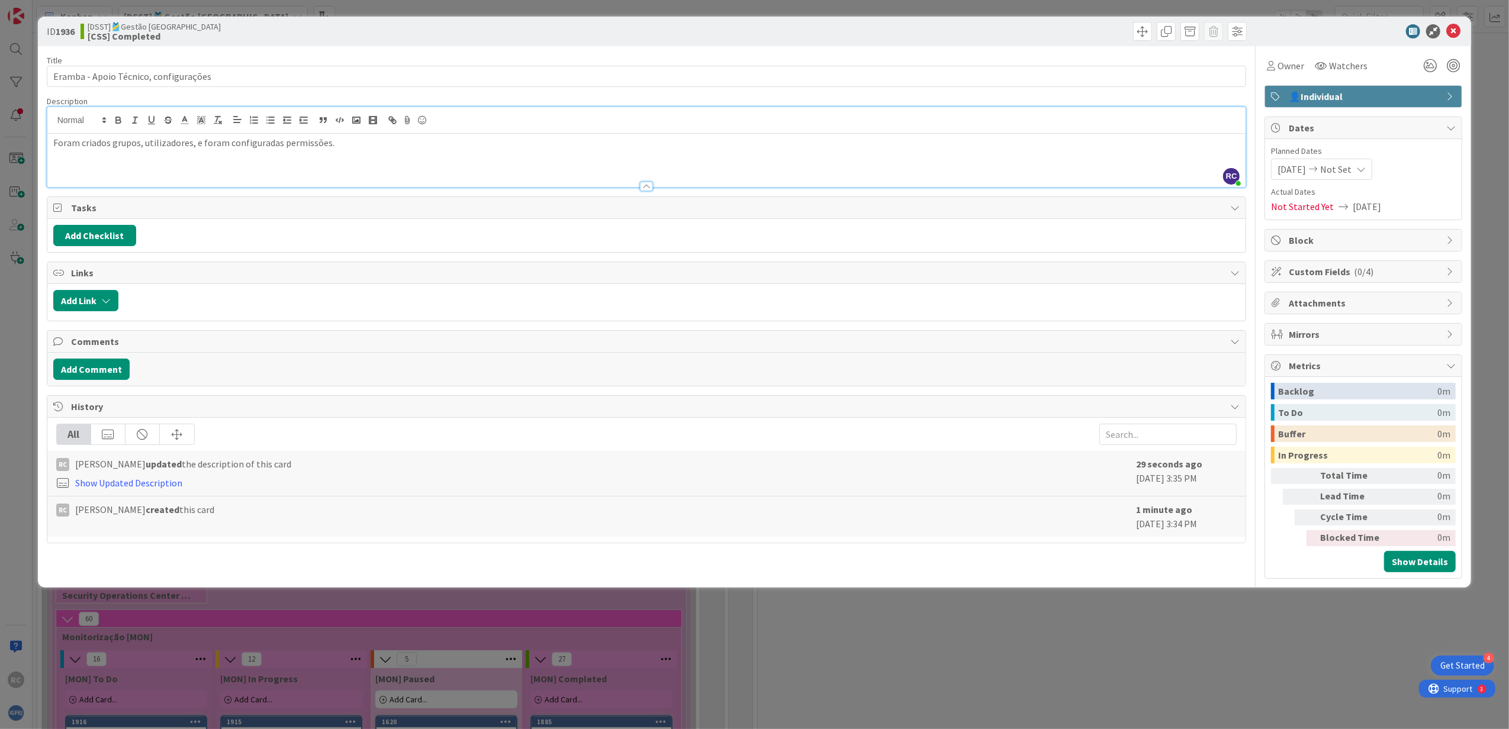
click at [1003, 367] on span "Metrics" at bounding box center [1364, 366] width 152 height 14
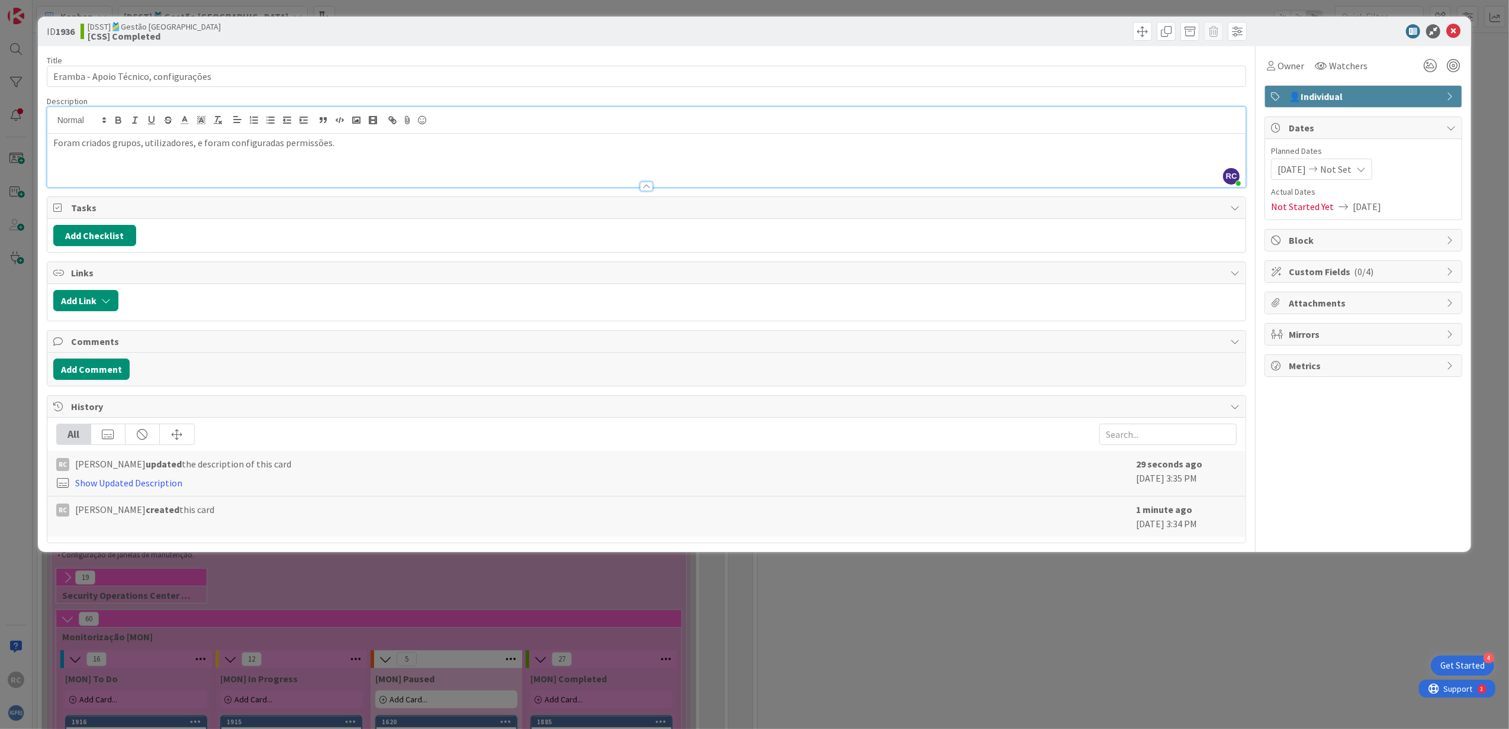
click at [1003, 205] on span "Not Started Yet" at bounding box center [1302, 206] width 63 height 14
click at [1003, 192] on span "Actual Dates" at bounding box center [1363, 192] width 185 height 12
click at [1003, 202] on span "Not Started Yet" at bounding box center [1302, 206] width 63 height 14
click at [1003, 34] on span at bounding box center [1236, 31] width 19 height 19
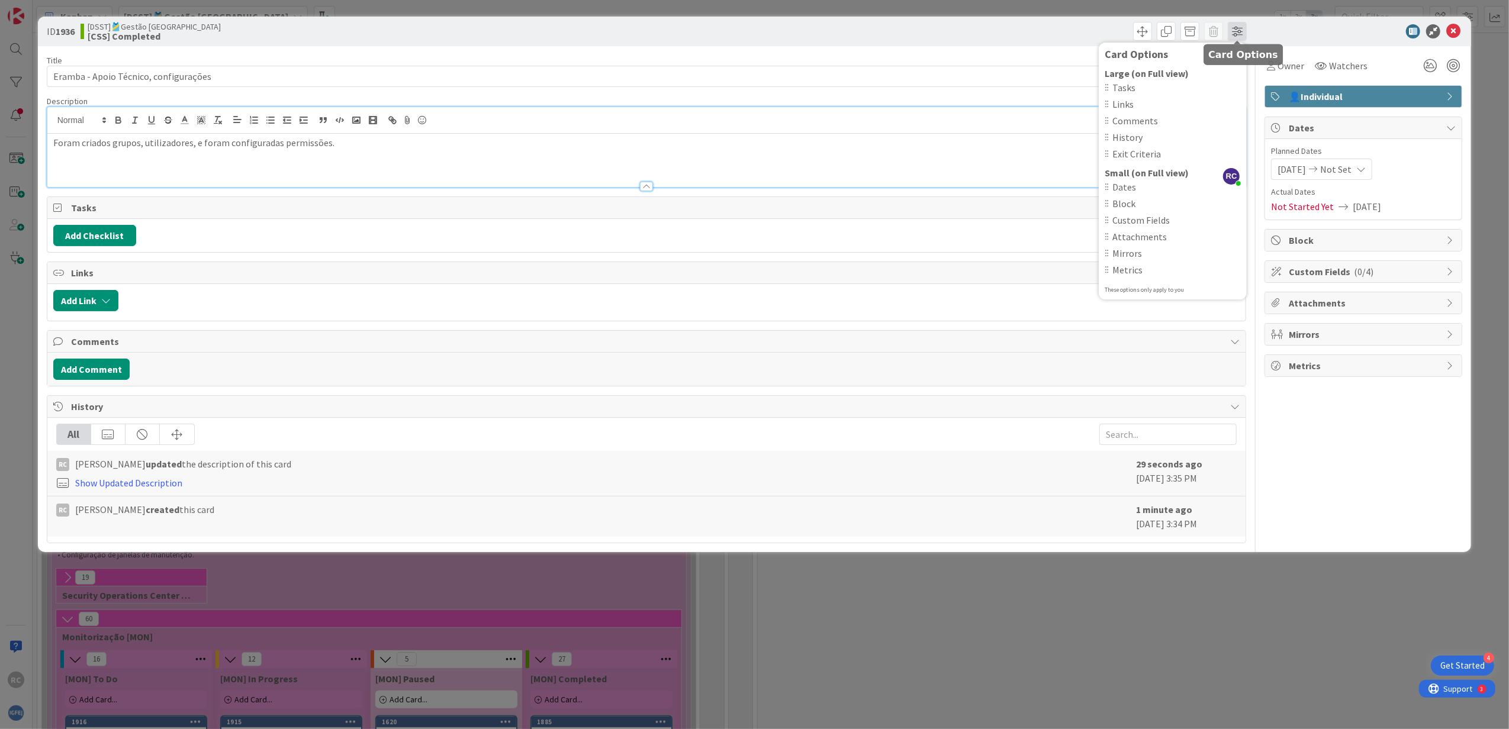
click at [1003, 34] on span at bounding box center [1236, 31] width 19 height 19
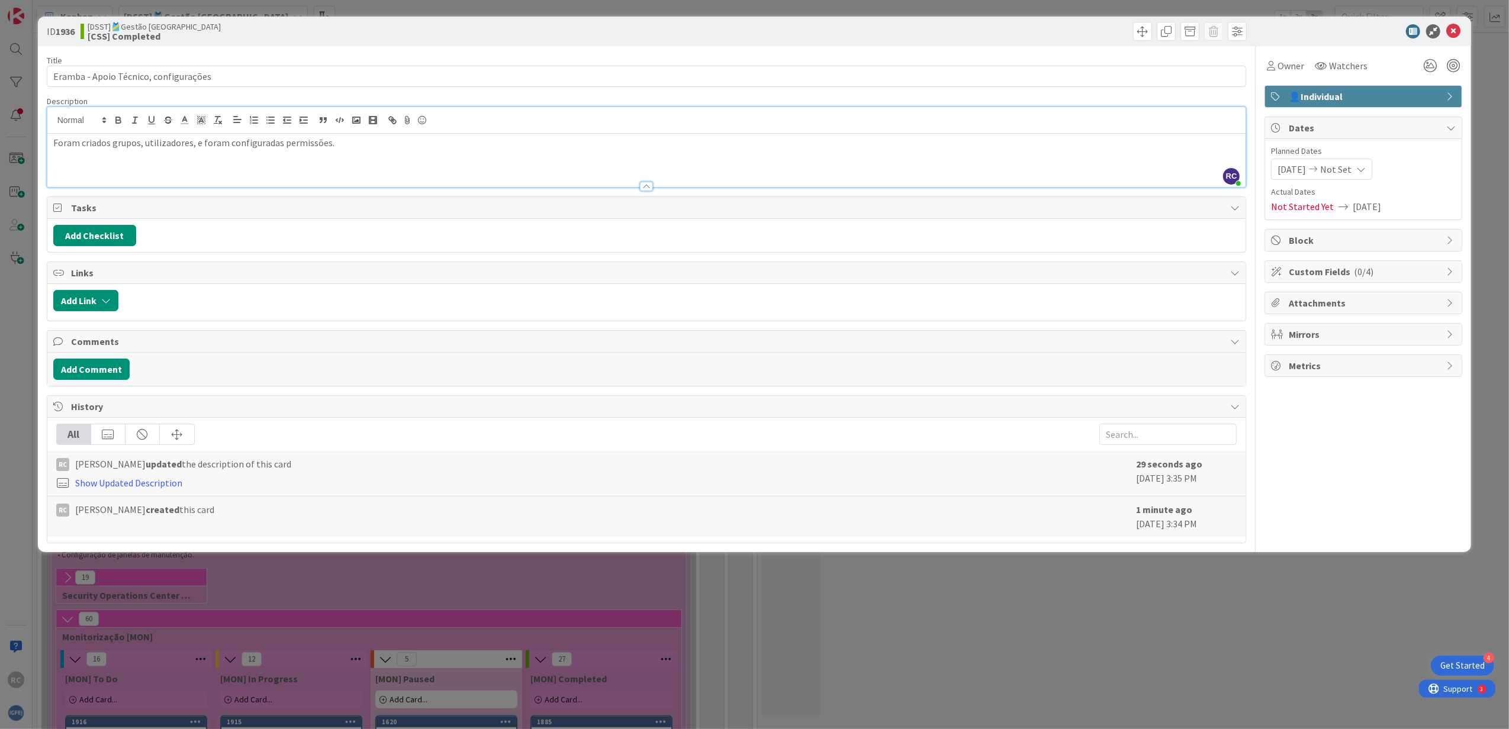
click at [1003, 31] on div "Card Options Large (on Full view) Tasks Links Comments History Exit Criteria Sm…" at bounding box center [947, 31] width 597 height 19
click at [176, 442] on div at bounding box center [177, 434] width 34 height 20
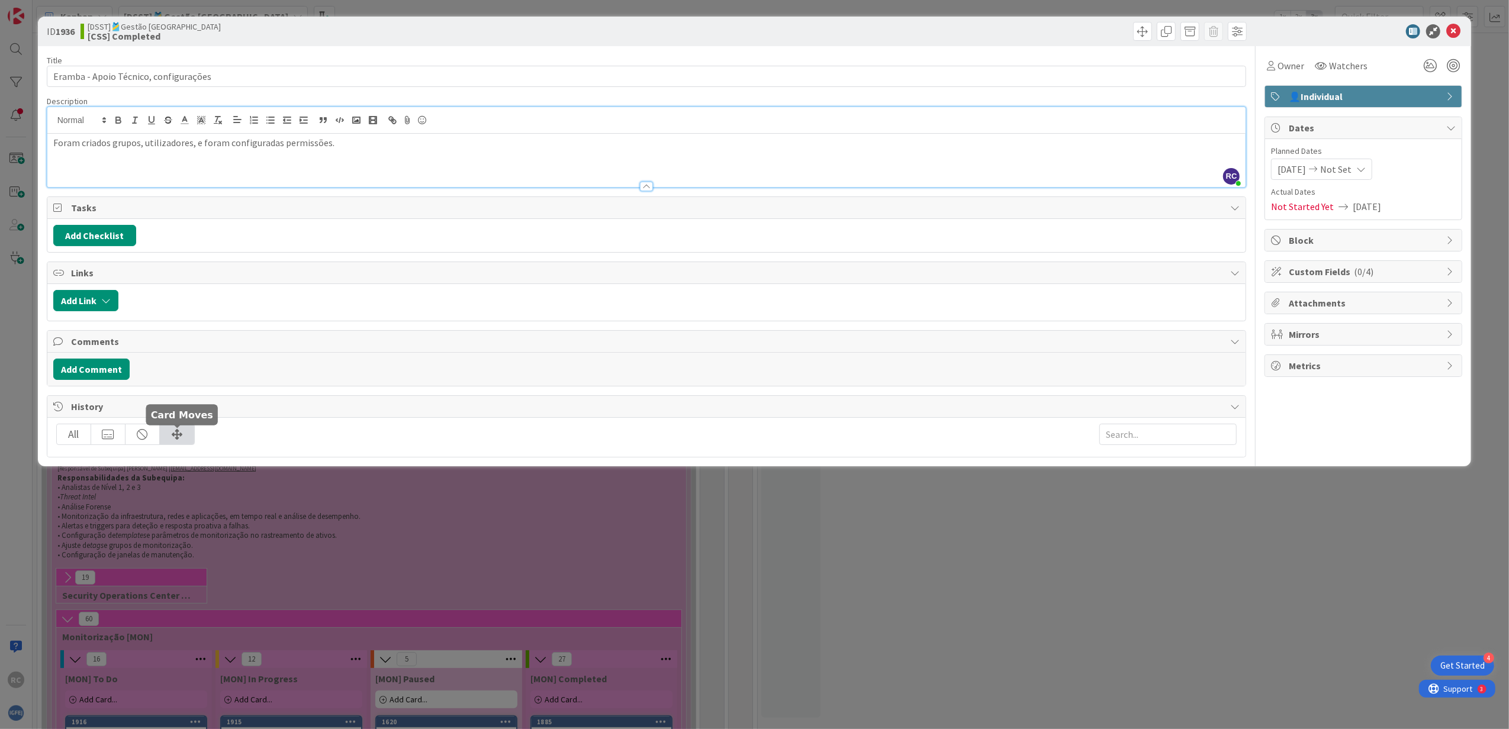
click at [176, 442] on div at bounding box center [177, 434] width 34 height 20
click at [297, 444] on div "All" at bounding box center [646, 437] width 1198 height 39
click at [1003, 33] on icon at bounding box center [1453, 31] width 14 height 14
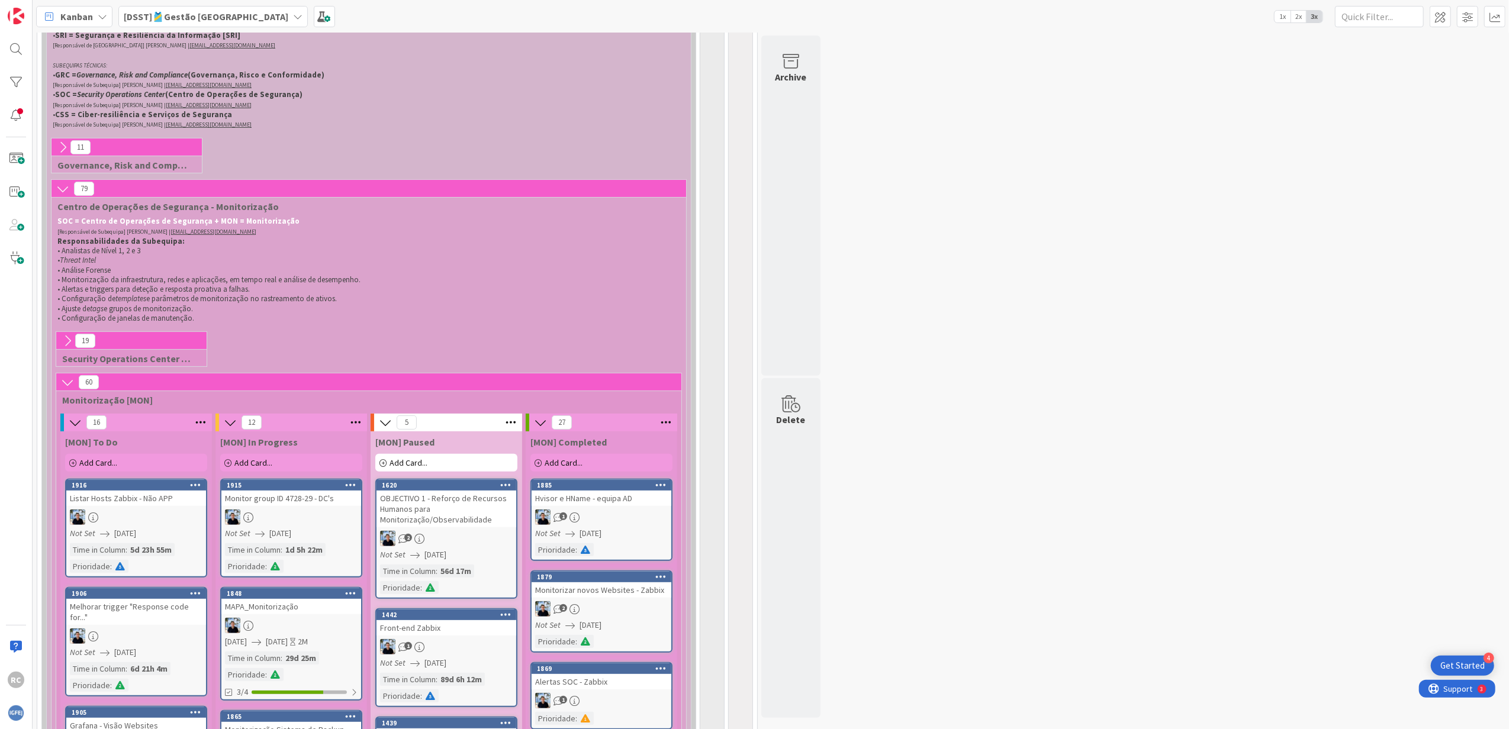
scroll to position [157, 0]
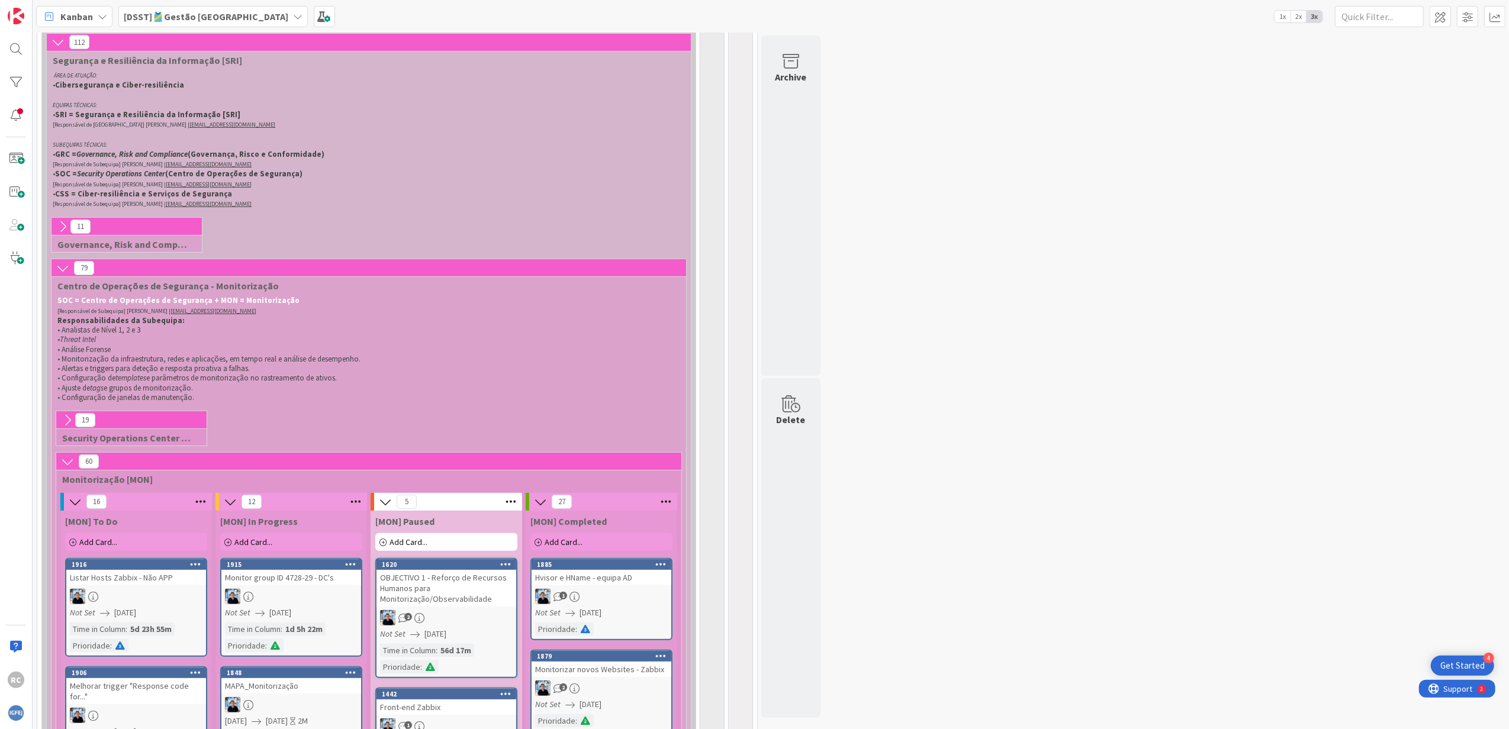
click at [67, 271] on icon at bounding box center [62, 268] width 13 height 13
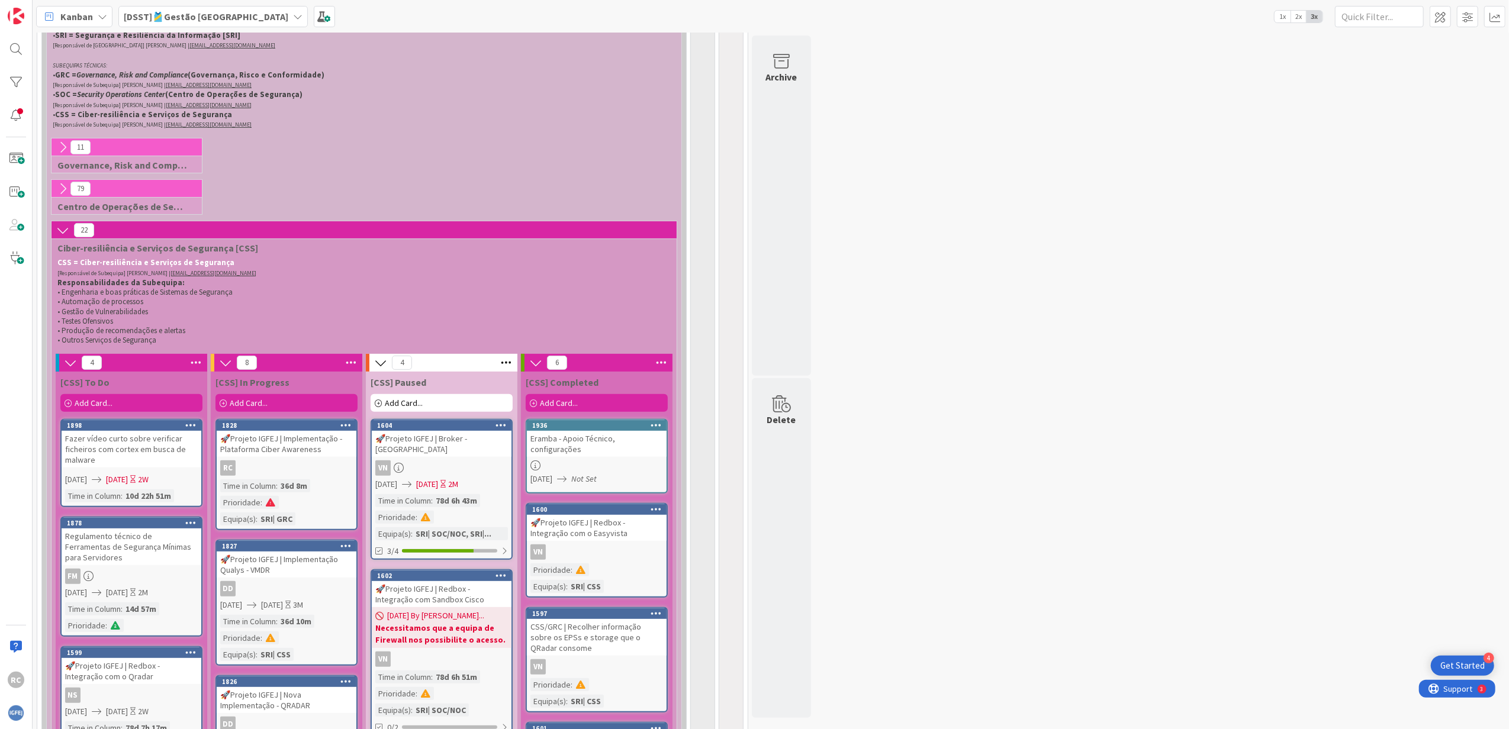
scroll to position [315, 0]
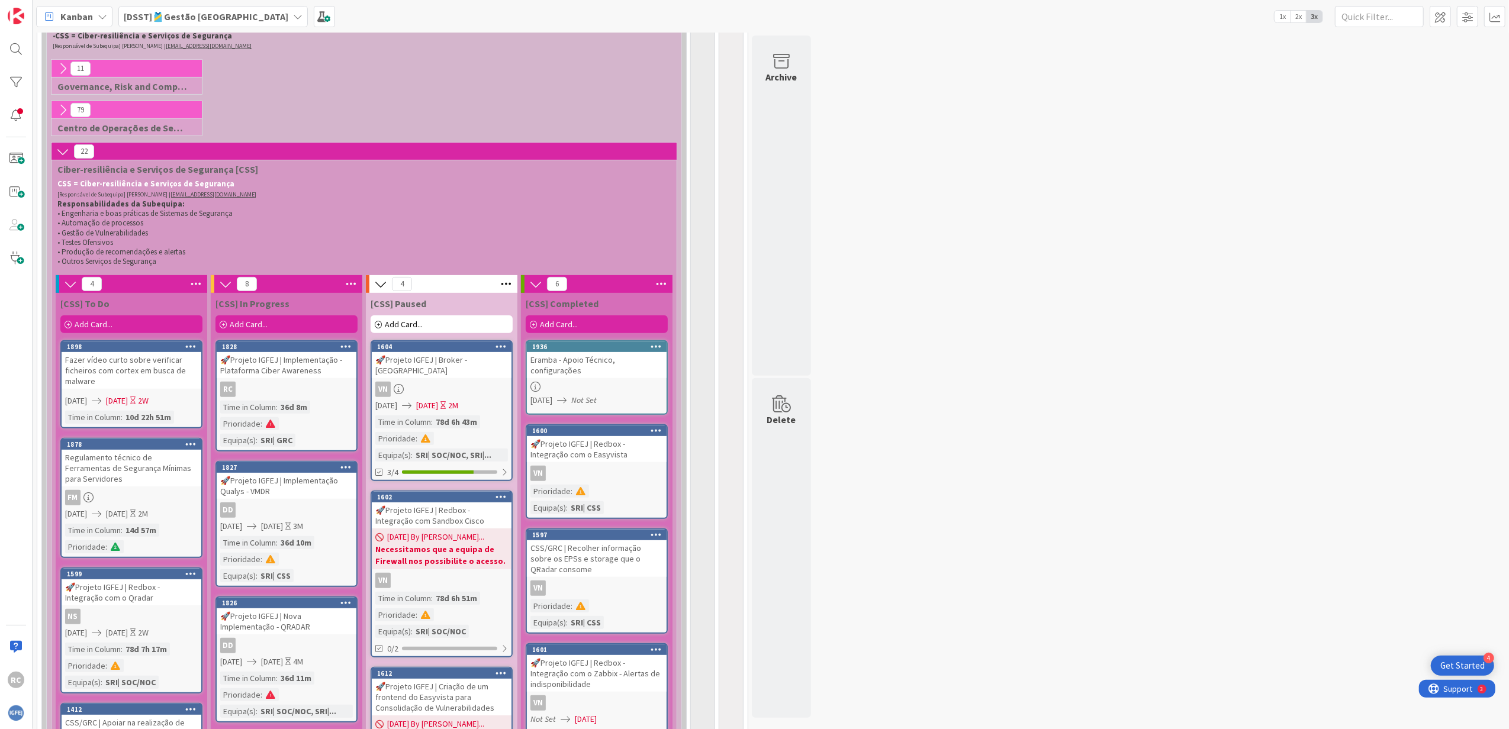
click at [621, 385] on link "1936 Eramba - Apoio Técnico, configurações [DATE] Not Set" at bounding box center [597, 377] width 142 height 75
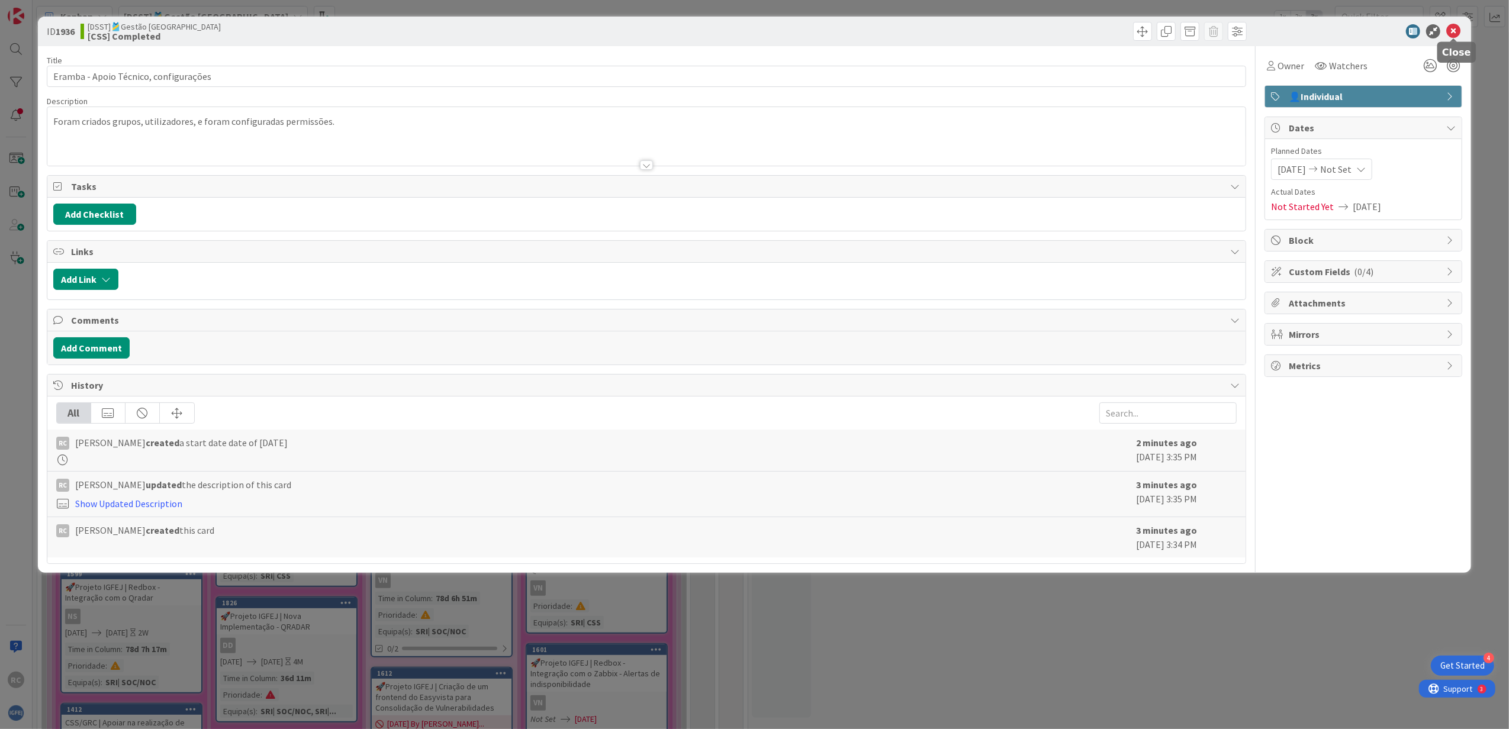
click at [1003, 34] on icon at bounding box center [1453, 31] width 14 height 14
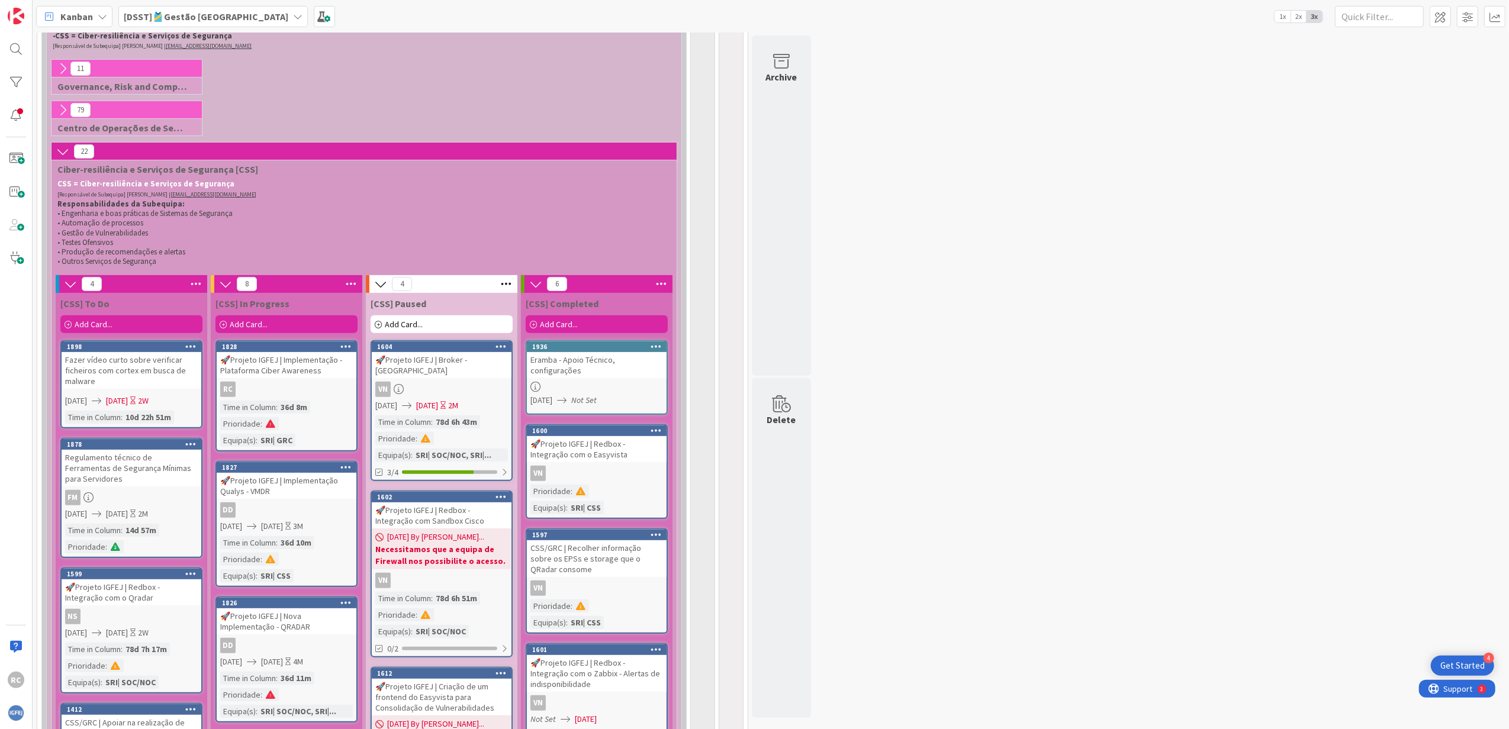
click at [657, 344] on icon at bounding box center [655, 346] width 11 height 8
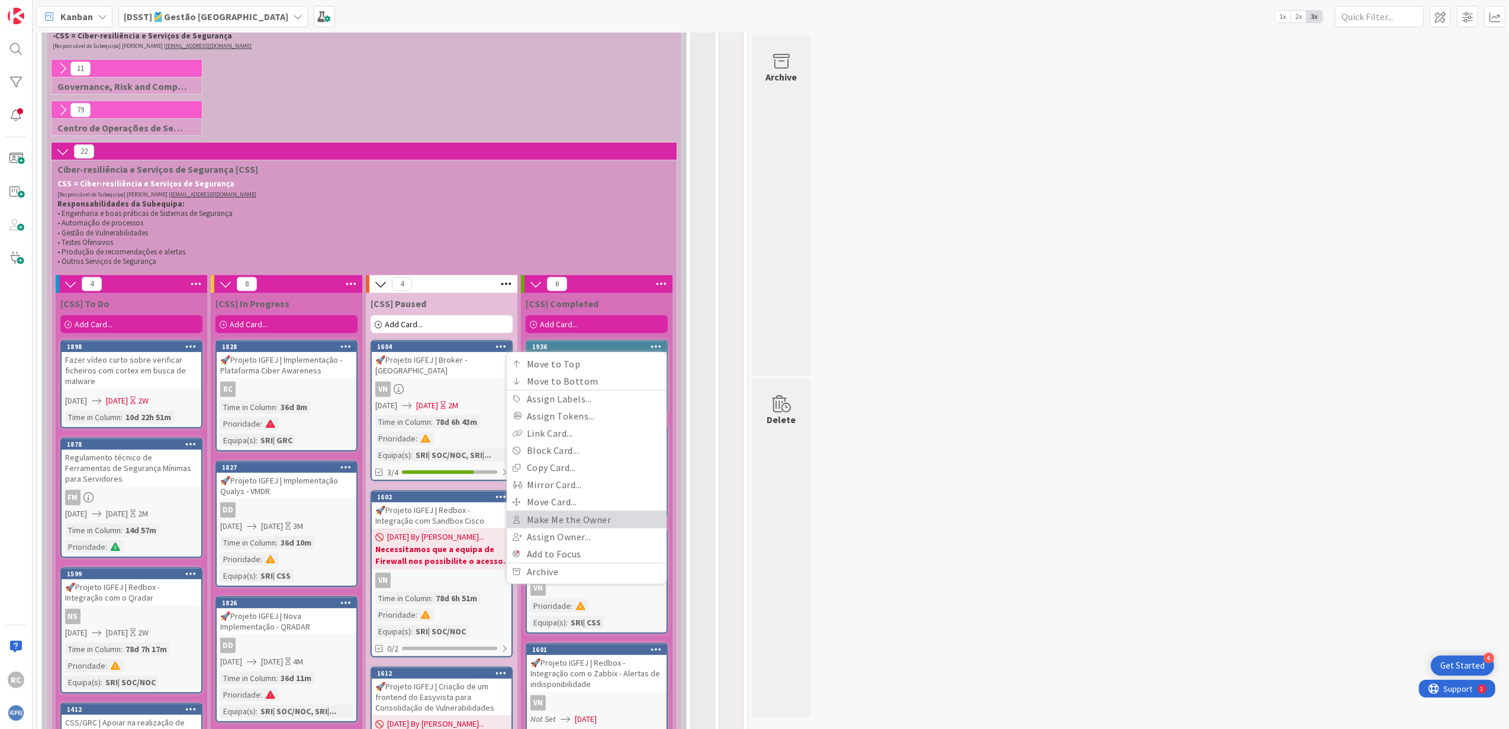
click at [600, 444] on link "Make Me the Owner" at bounding box center [587, 519] width 160 height 17
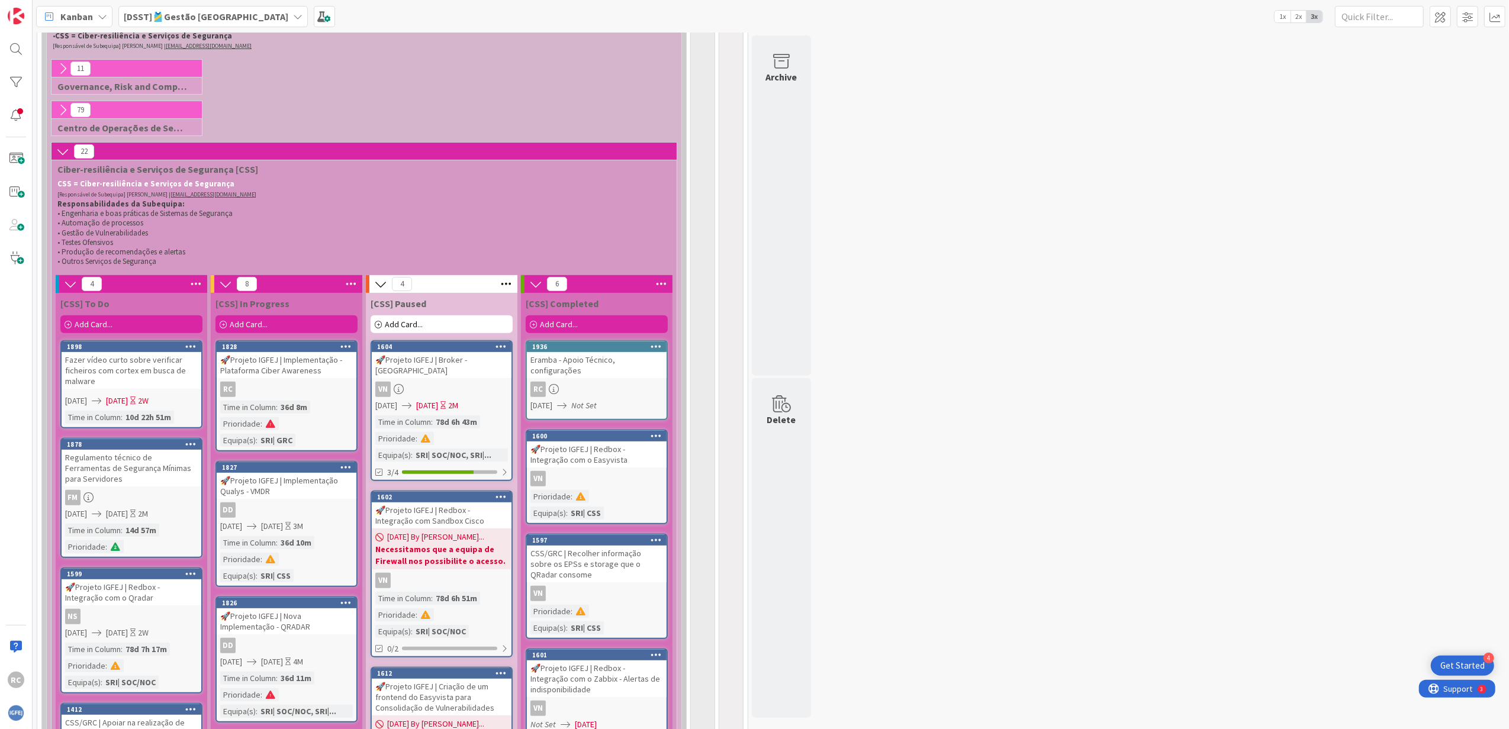
click at [649, 348] on div at bounding box center [655, 347] width 21 height 8
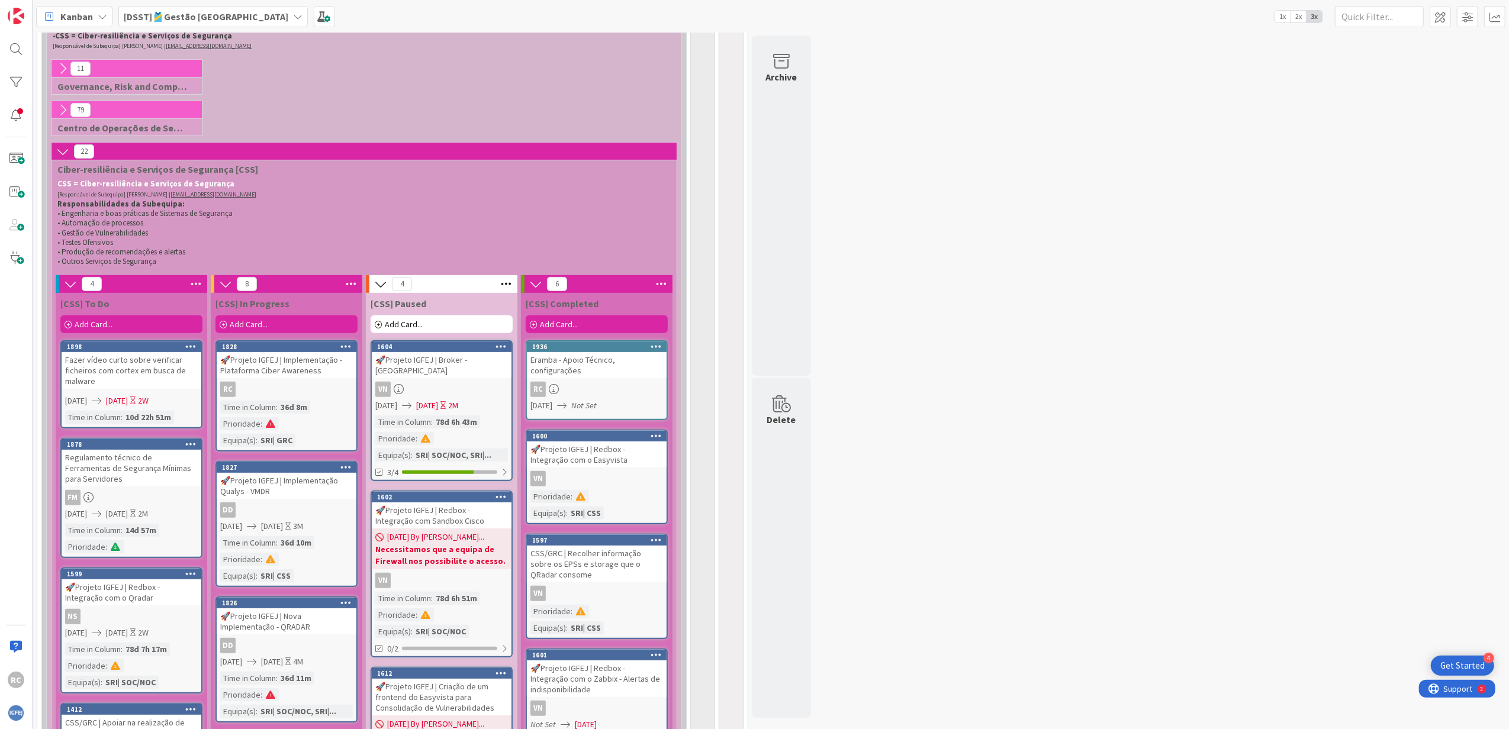
click at [597, 402] on icon "Not Set" at bounding box center [583, 405] width 25 height 11
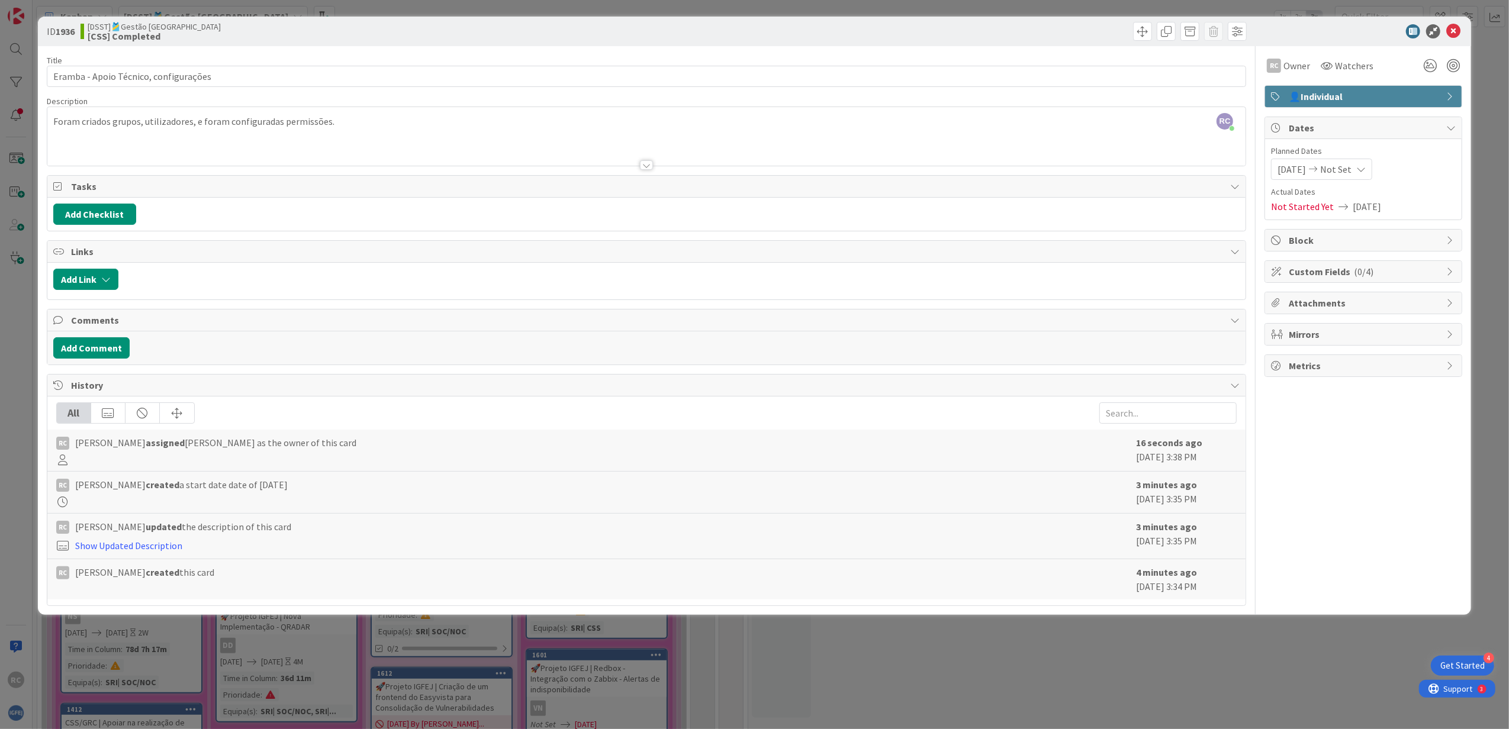
click at [1003, 134] on span "Dates" at bounding box center [1364, 128] width 152 height 14
click at [1003, 98] on span "👤Individual" at bounding box center [1364, 96] width 152 height 14
click at [1003, 95] on span "👤Individual" at bounding box center [1364, 96] width 152 height 14
click at [1003, 31] on icon at bounding box center [1453, 31] width 14 height 14
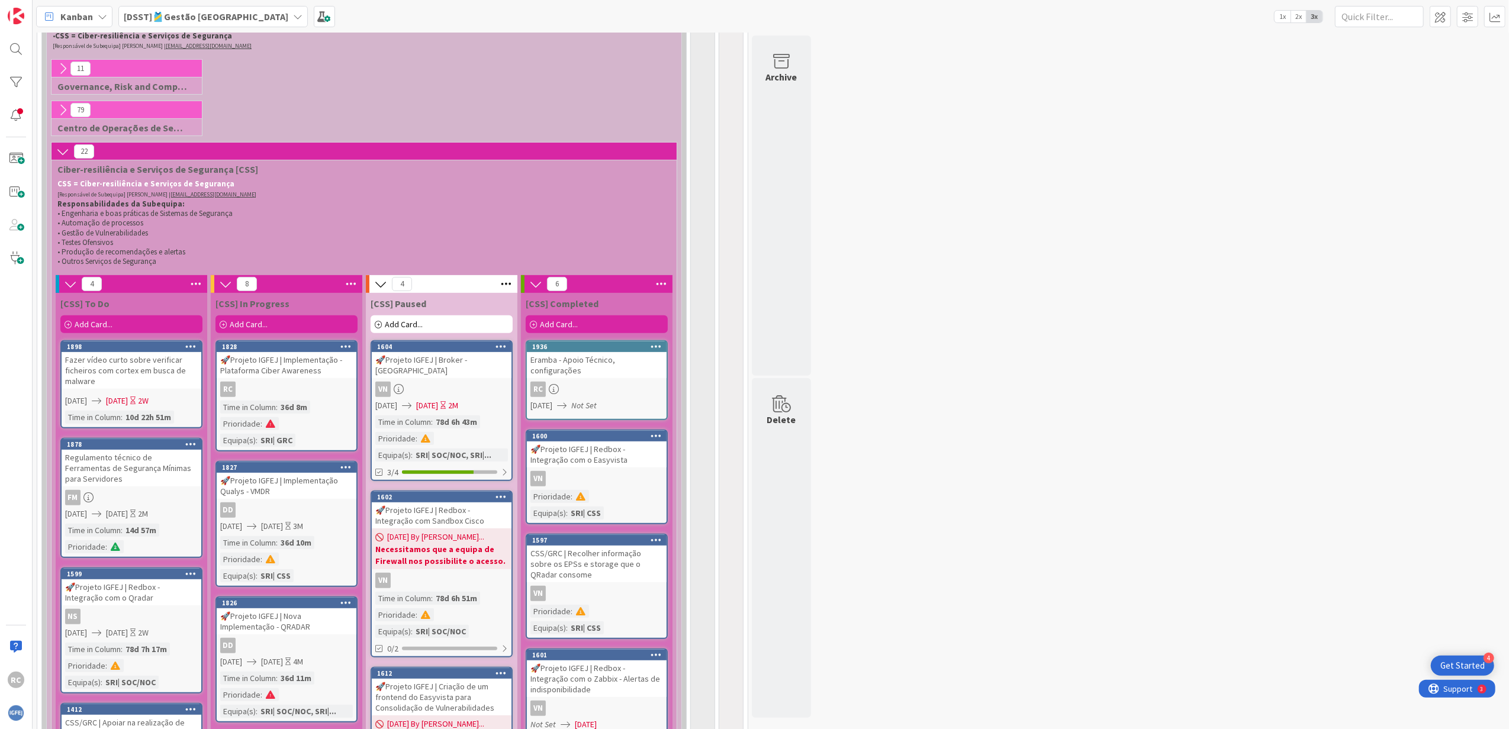
click at [553, 384] on icon at bounding box center [554, 389] width 10 height 10
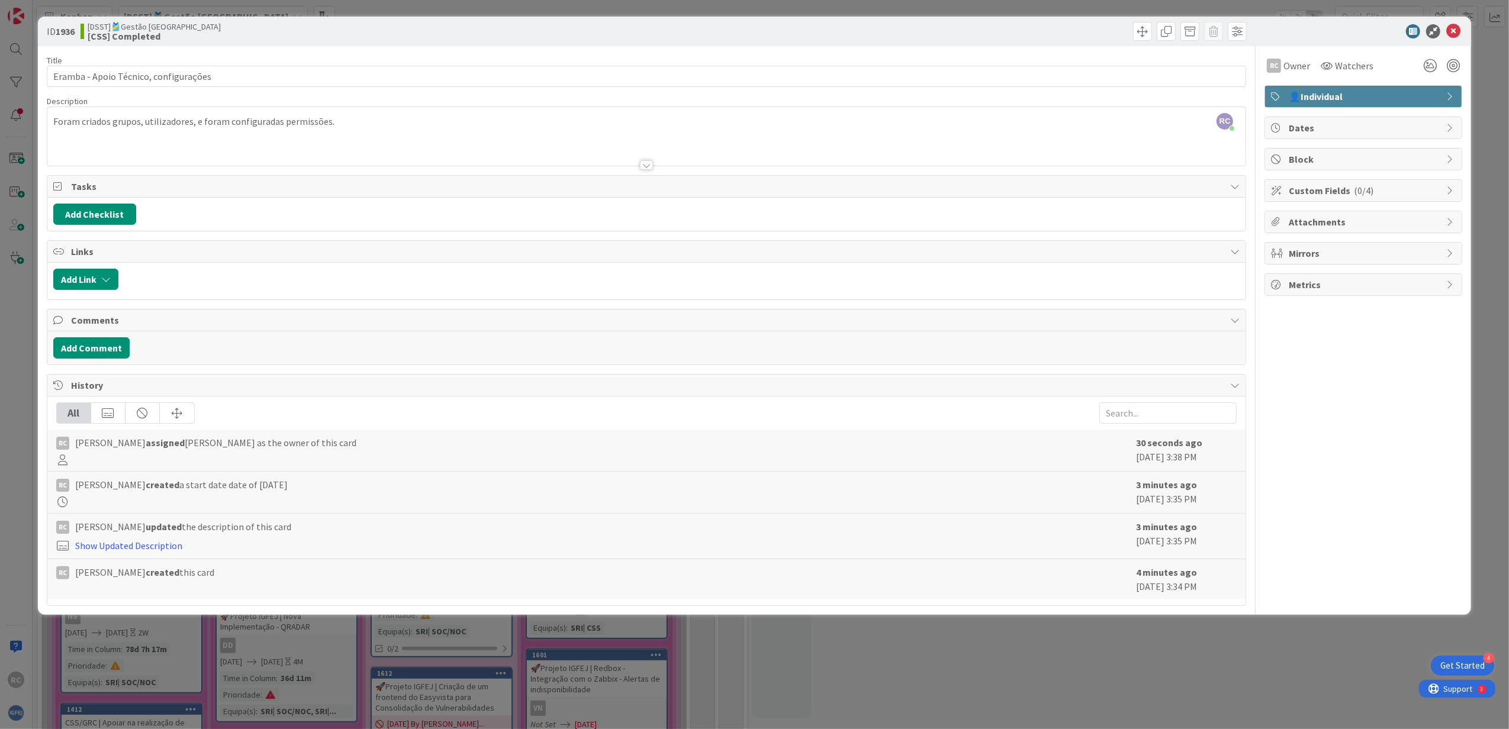
click at [1003, 444] on div "3 minutes ago [DATE] 3:35 PM" at bounding box center [1186, 493] width 101 height 30
click at [1003, 407] on div "RC Owner Watchers 👤Individual Dates Block Custom Fields ( 0/4 ) Attachments Mir…" at bounding box center [1363, 326] width 198 height 560
click at [1003, 125] on span "Dates" at bounding box center [1364, 128] width 152 height 14
click at [1003, 169] on div "[DATE] Not Set" at bounding box center [1321, 169] width 101 height 21
click at [1003, 424] on icon at bounding box center [1292, 424] width 18 height 14
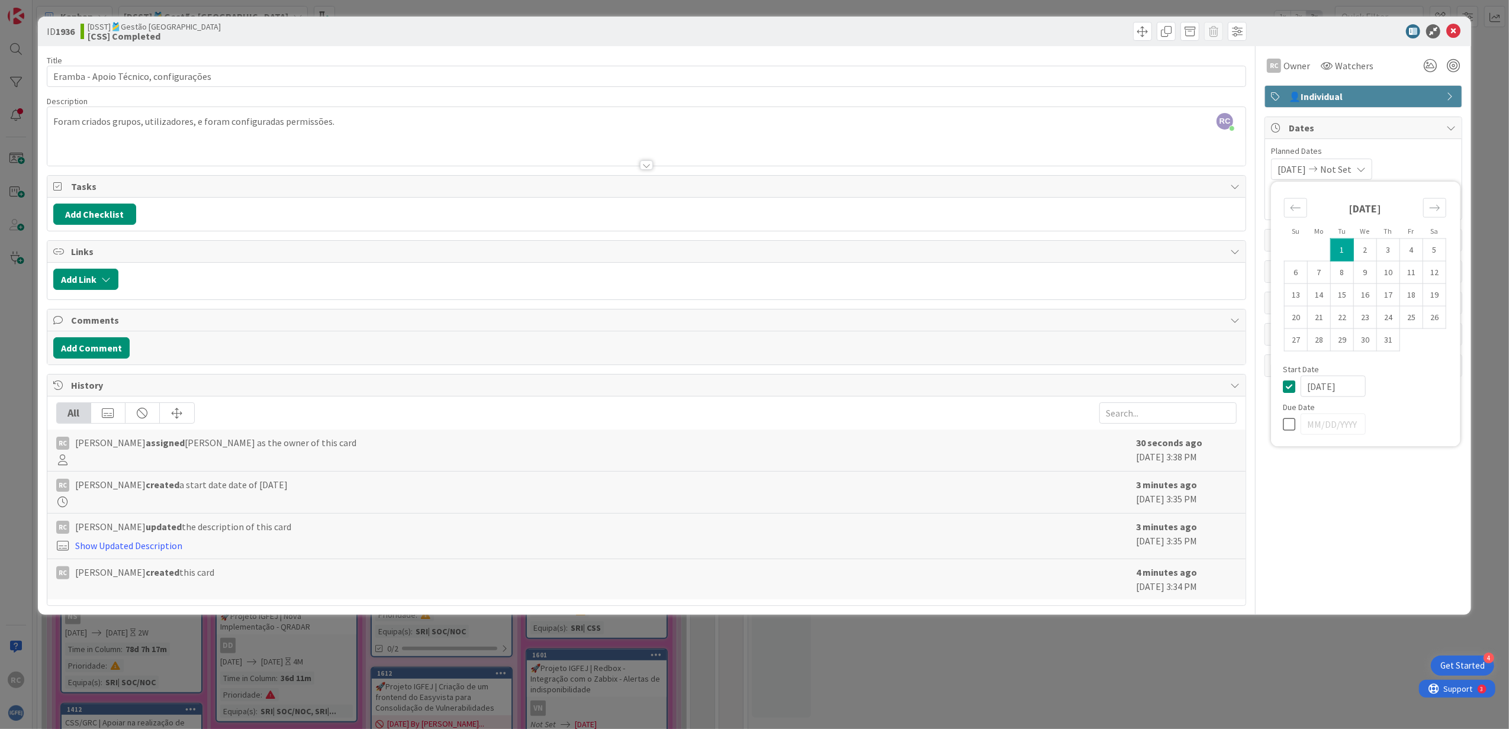
type input "[DATE]"
click at [1003, 386] on icon at bounding box center [1292, 386] width 18 height 14
click at [1003, 173] on div "[DATE] [DATE] Su Mo Tu We Th Fr Sa [DATE] 1 2 3 4 5 6 7 8 9 10 11 12 13 14 15 1…" at bounding box center [1363, 169] width 185 height 21
click at [1003, 211] on span "Not Started Yet" at bounding box center [1302, 206] width 63 height 14
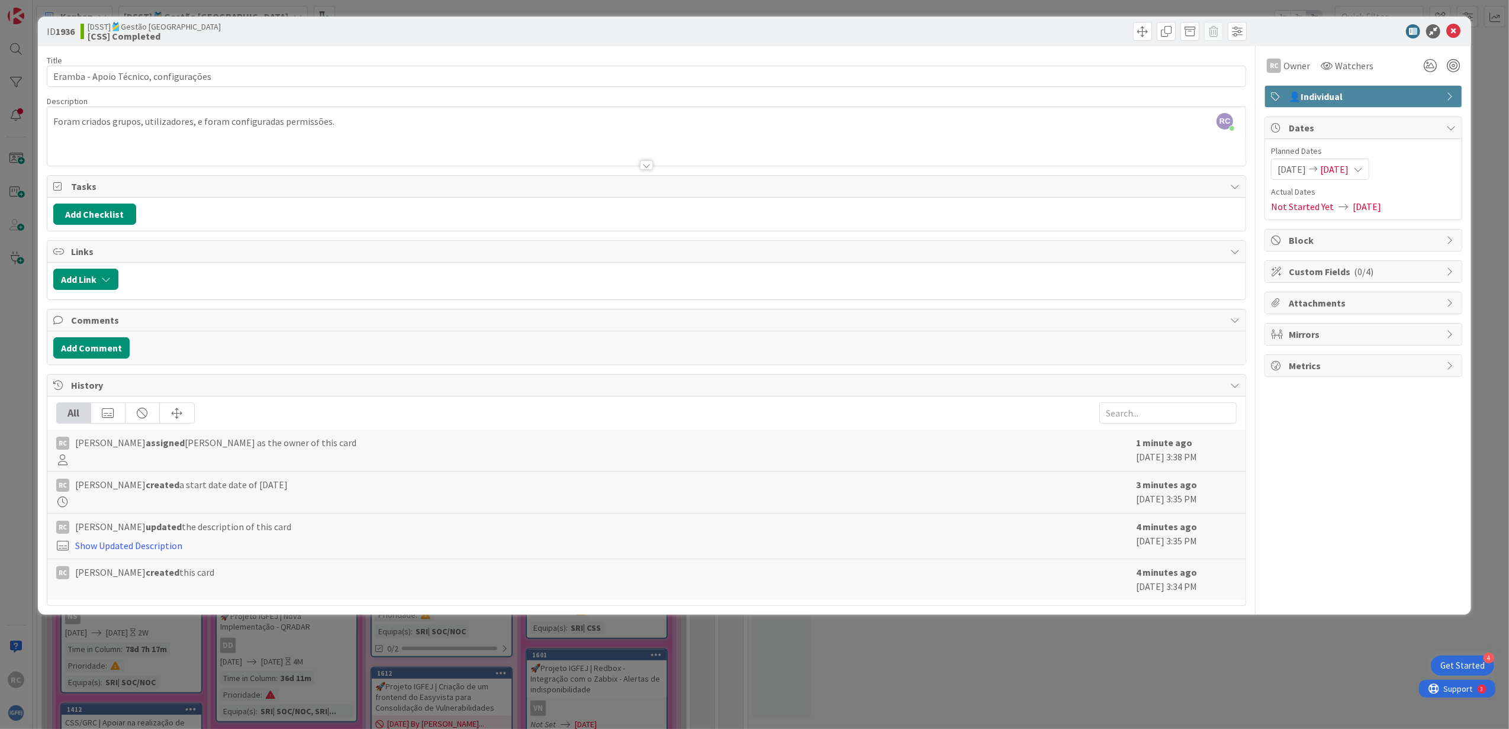
click at [1003, 196] on span "Actual Dates" at bounding box center [1363, 192] width 185 height 12
drag, startPoint x: 1296, startPoint y: 196, endPoint x: 1335, endPoint y: 207, distance: 40.3
click at [1003, 207] on icon at bounding box center [1342, 206] width 19 height 9
click at [1003, 206] on span "[DATE]" at bounding box center [1366, 206] width 28 height 14
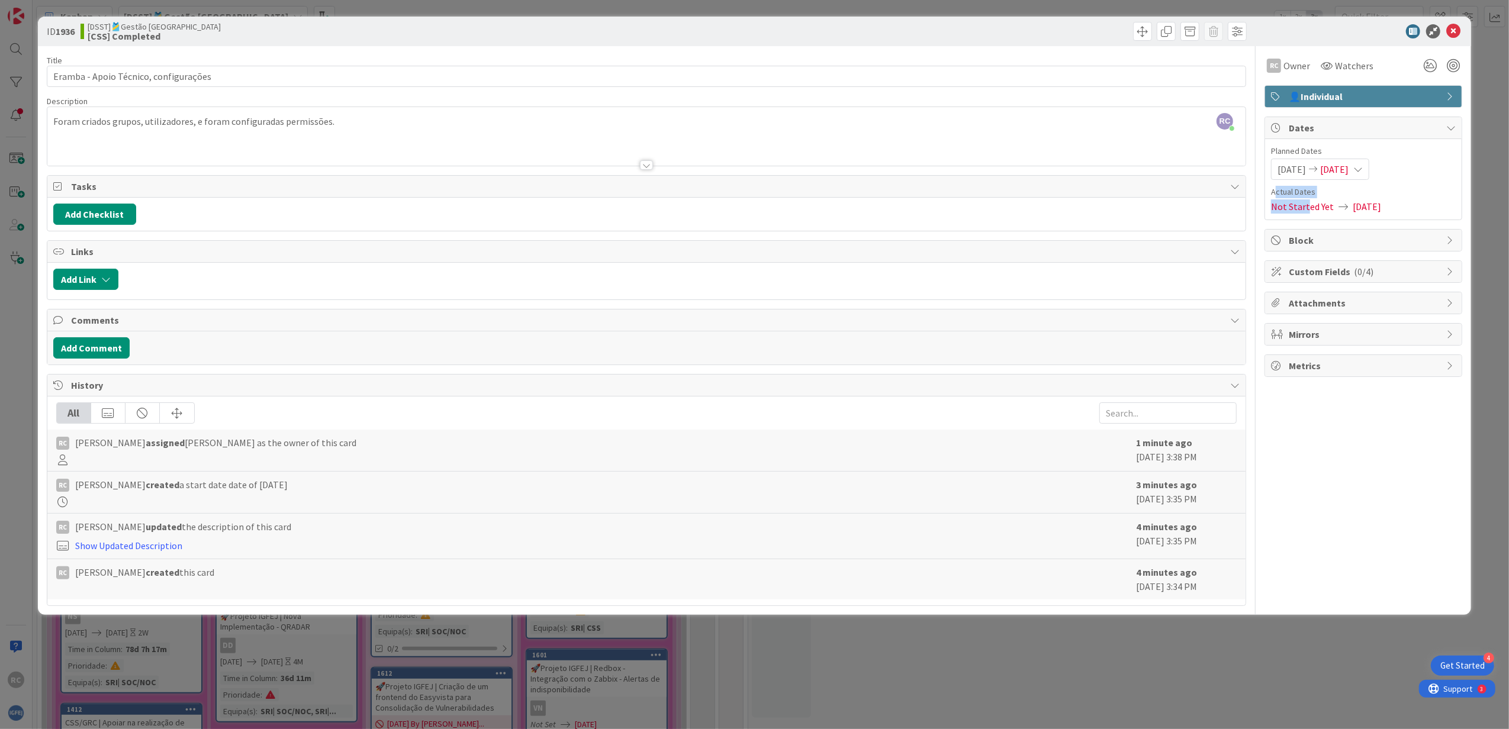
drag, startPoint x: 1277, startPoint y: 195, endPoint x: 1307, endPoint y: 199, distance: 31.1
click at [1003, 199] on div "Actual Dates Not Started Yet [DATE]" at bounding box center [1363, 200] width 185 height 28
drag, startPoint x: 1307, startPoint y: 199, endPoint x: 1326, endPoint y: 198, distance: 18.4
click at [1003, 198] on span "Actual Dates" at bounding box center [1363, 192] width 185 height 12
click at [1003, 175] on span "[DATE]" at bounding box center [1334, 169] width 28 height 14
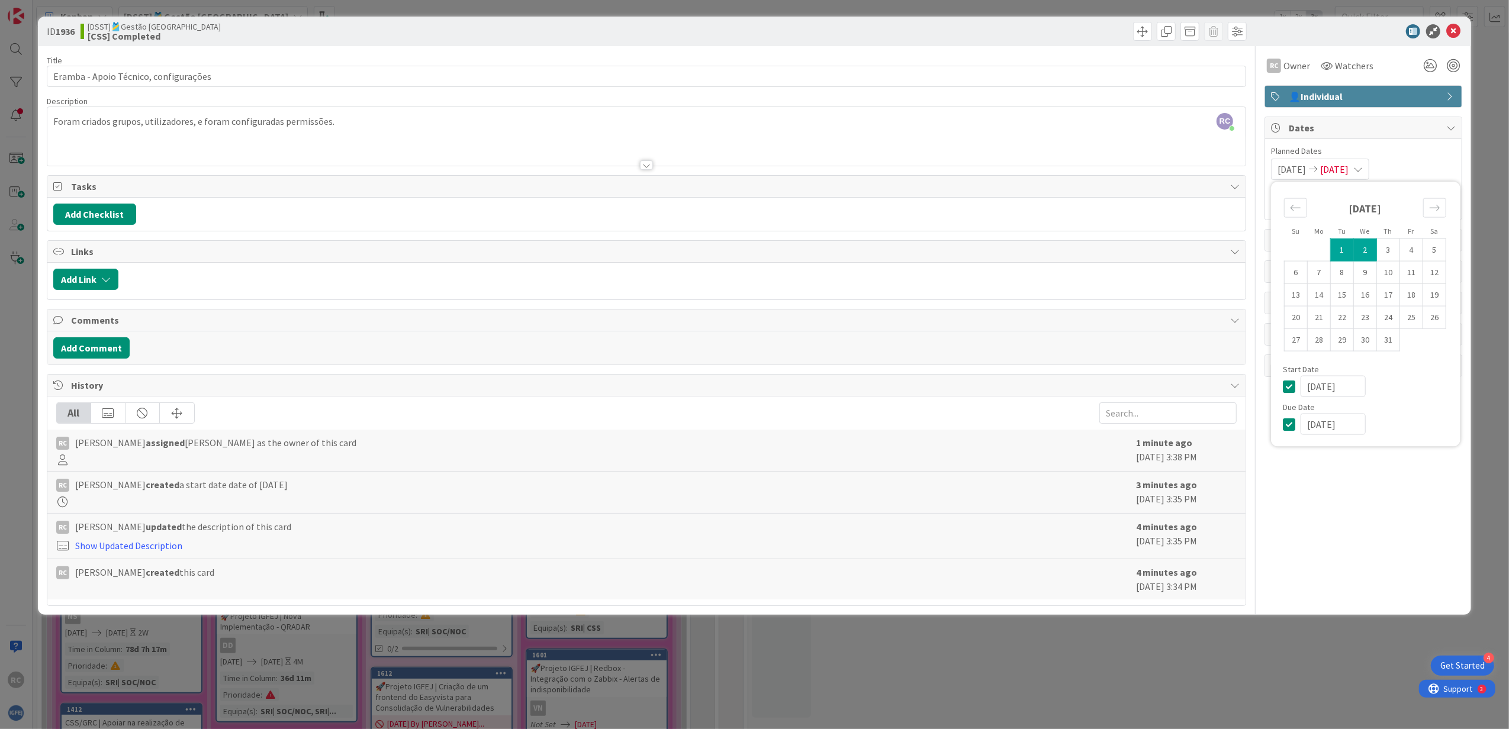
click at [1003, 424] on input "[DATE]" at bounding box center [1332, 424] width 65 height 21
click at [1003, 207] on icon "Move forward to switch to the next month." at bounding box center [1434, 207] width 11 height 11
click at [1003, 298] on td "15" at bounding box center [1411, 294] width 23 height 22
type input "[DATE]"
click at [1003, 444] on icon at bounding box center [1292, 446] width 18 height 14
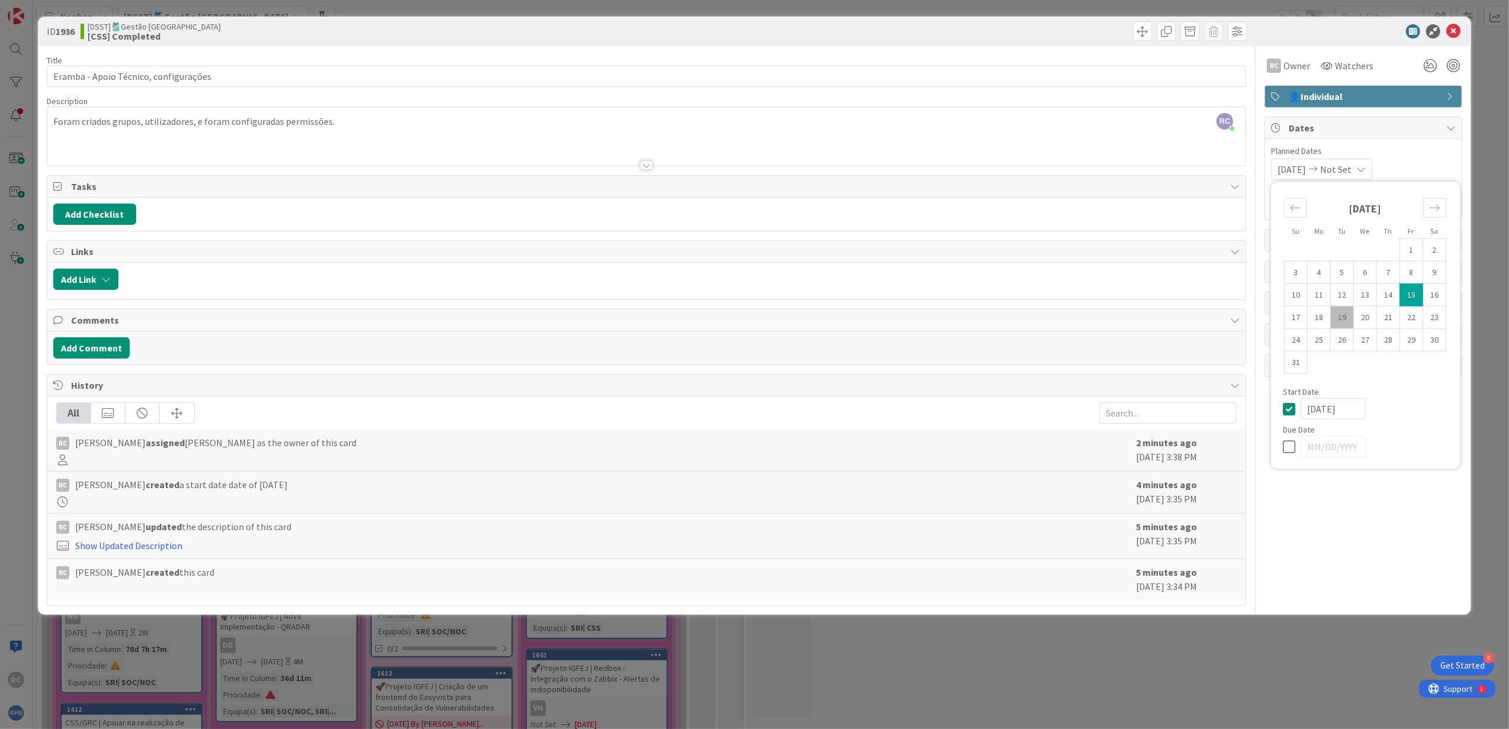
type input "[DATE]"
click at [1003, 413] on icon at bounding box center [1292, 408] width 18 height 14
click at [1003, 438] on div "[DATE]" at bounding box center [1366, 446] width 166 height 21
click at [1003, 444] on icon at bounding box center [1292, 446] width 18 height 14
click at [1003, 403] on icon at bounding box center [1292, 408] width 18 height 14
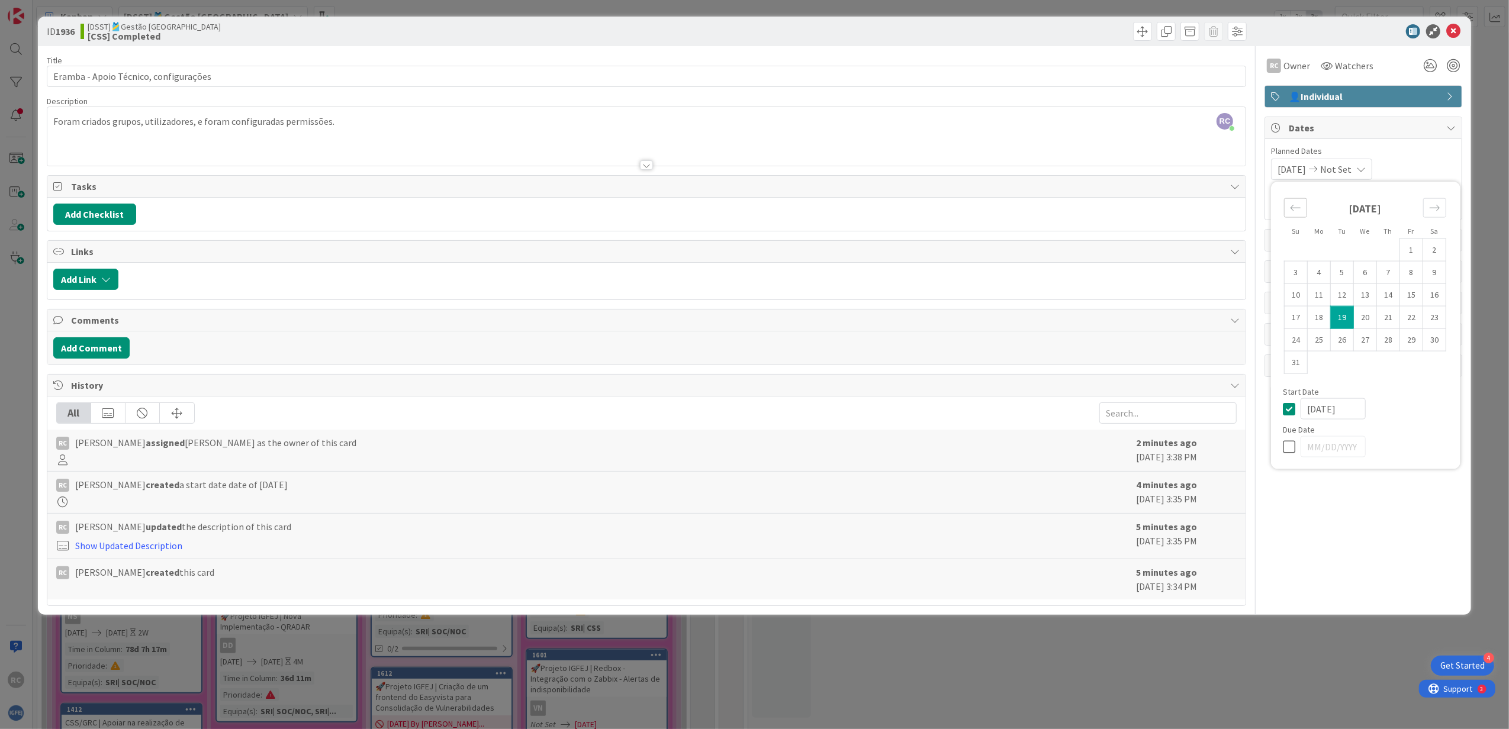
click at [1003, 211] on div "Move backward to switch to the previous month." at bounding box center [1295, 208] width 23 height 20
click at [1003, 211] on icon "Move forward to switch to the next month." at bounding box center [1434, 207] width 11 height 11
click at [1003, 249] on td "1" at bounding box center [1341, 250] width 23 height 22
type input "[DATE]"
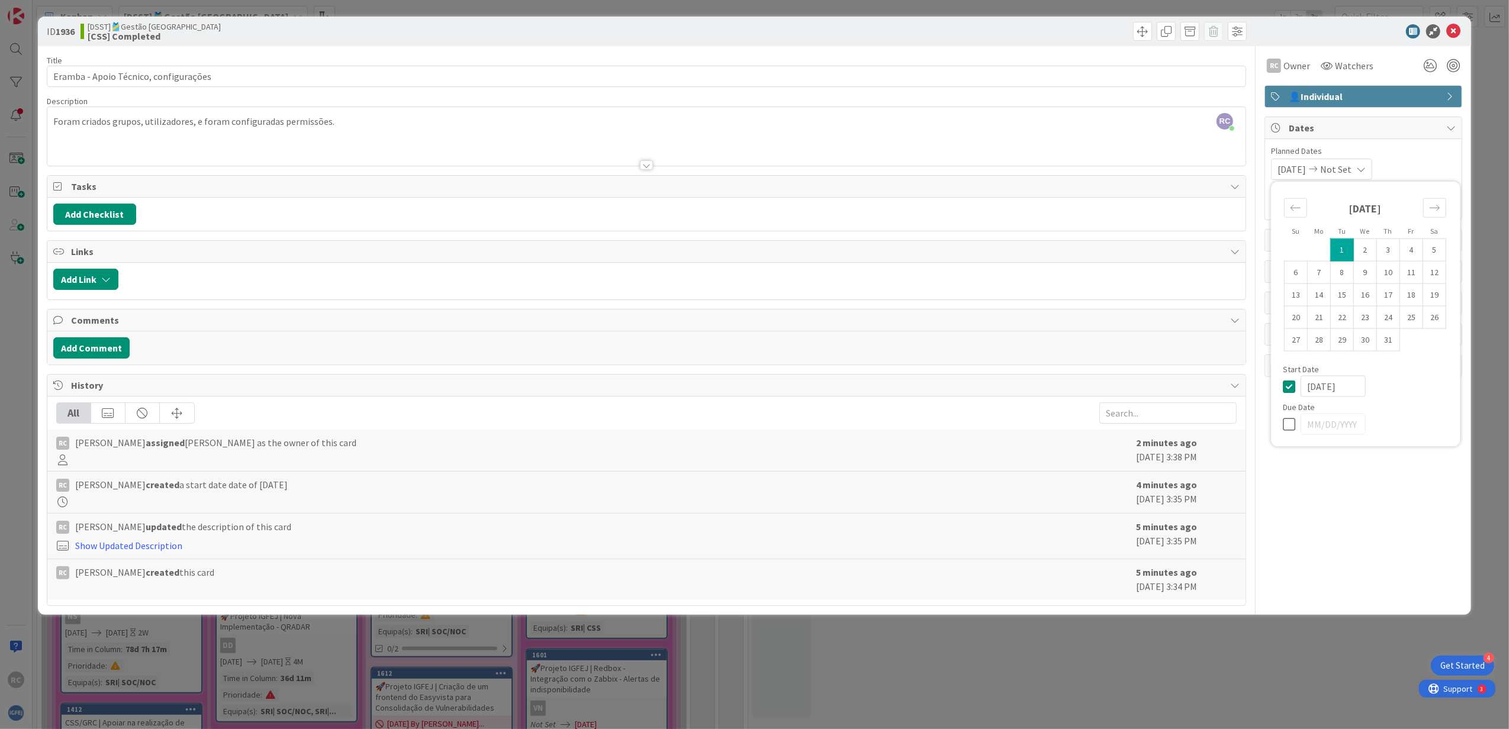
click at [1003, 166] on div "[DATE] Not Set Su Mo Tu We Th Fr Sa [DATE] 1 2 3 4 5 6 7 8 9 10 11 12 13 14 15 …" at bounding box center [1363, 169] width 185 height 21
drag, startPoint x: 1268, startPoint y: 190, endPoint x: 1314, endPoint y: 198, distance: 46.8
click at [1003, 198] on div "Planned Dates [DATE] Not Set Su Mo Tu We Th Fr Sa [DATE] 1 2 3 4 5 6 7 8 9 10 1…" at bounding box center [1363, 179] width 196 height 80
drag, startPoint x: 1314, startPoint y: 198, endPoint x: 1392, endPoint y: 192, distance: 78.3
click at [1003, 192] on span "Actual Dates" at bounding box center [1363, 192] width 185 height 12
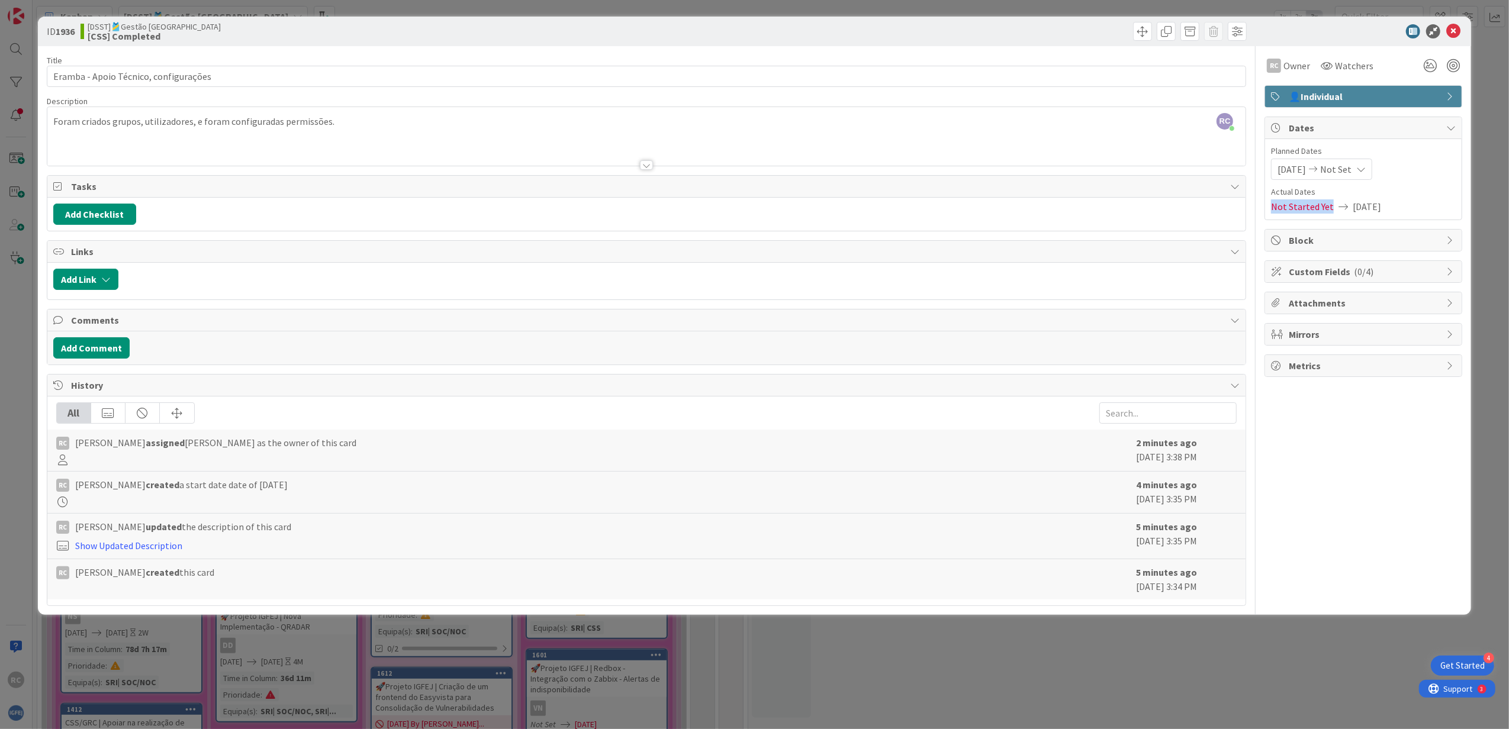
drag, startPoint x: 1271, startPoint y: 204, endPoint x: 1332, endPoint y: 210, distance: 60.7
click at [1003, 210] on div "Not Started Yet [DATE]" at bounding box center [1363, 206] width 185 height 14
drag, startPoint x: 169, startPoint y: 40, endPoint x: 93, endPoint y: 30, distance: 77.1
click at [93, 31] on b "[CSS] Completed" at bounding box center [154, 35] width 133 height 9
drag, startPoint x: 93, startPoint y: 30, endPoint x: 262, endPoint y: 32, distance: 168.7
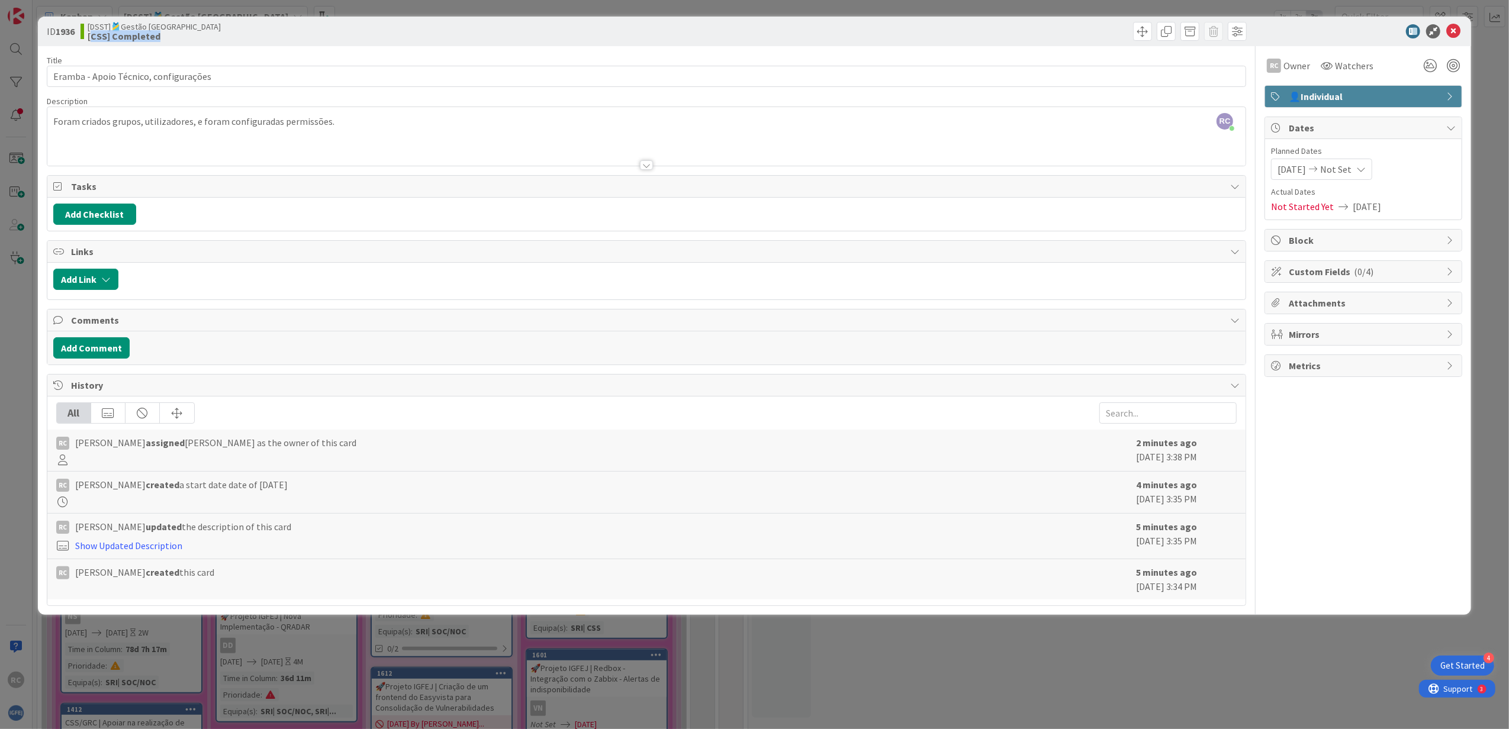
click at [262, 32] on div "[DSST]🎽Gestão Equipas [CSS] Completed" at bounding box center [361, 31] width 563 height 19
click at [1003, 173] on icon at bounding box center [1360, 169] width 9 height 9
click at [1003, 211] on icon "Move forward to switch to the next month." at bounding box center [1434, 207] width 11 height 11
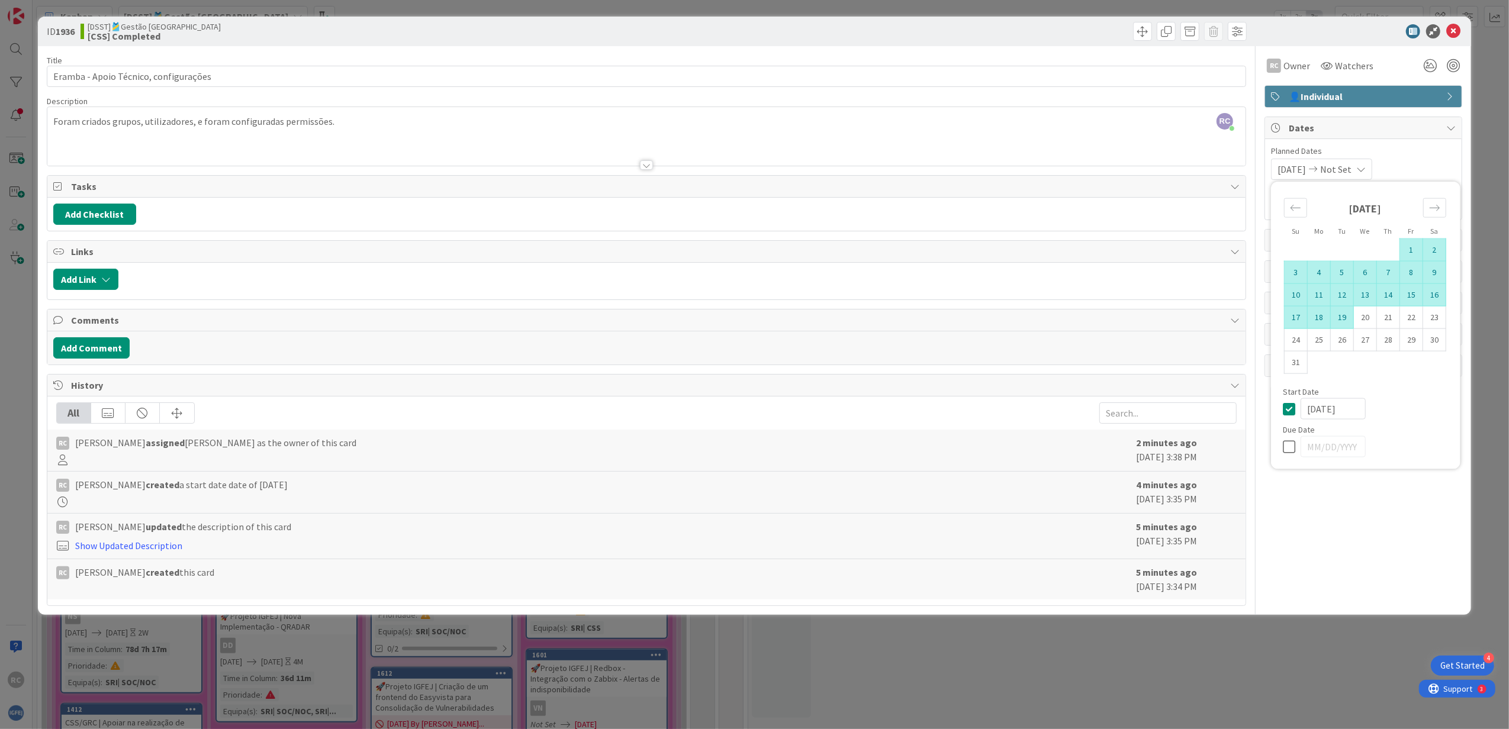
click at [1003, 322] on td "19" at bounding box center [1341, 317] width 23 height 22
type input "[DATE]"
click at [1003, 444] on div "RC Owner Watchers 👤Individual Dates Planned Dates [DATE] [DATE] Su Mo Tu We Th …" at bounding box center [1363, 326] width 198 height 560
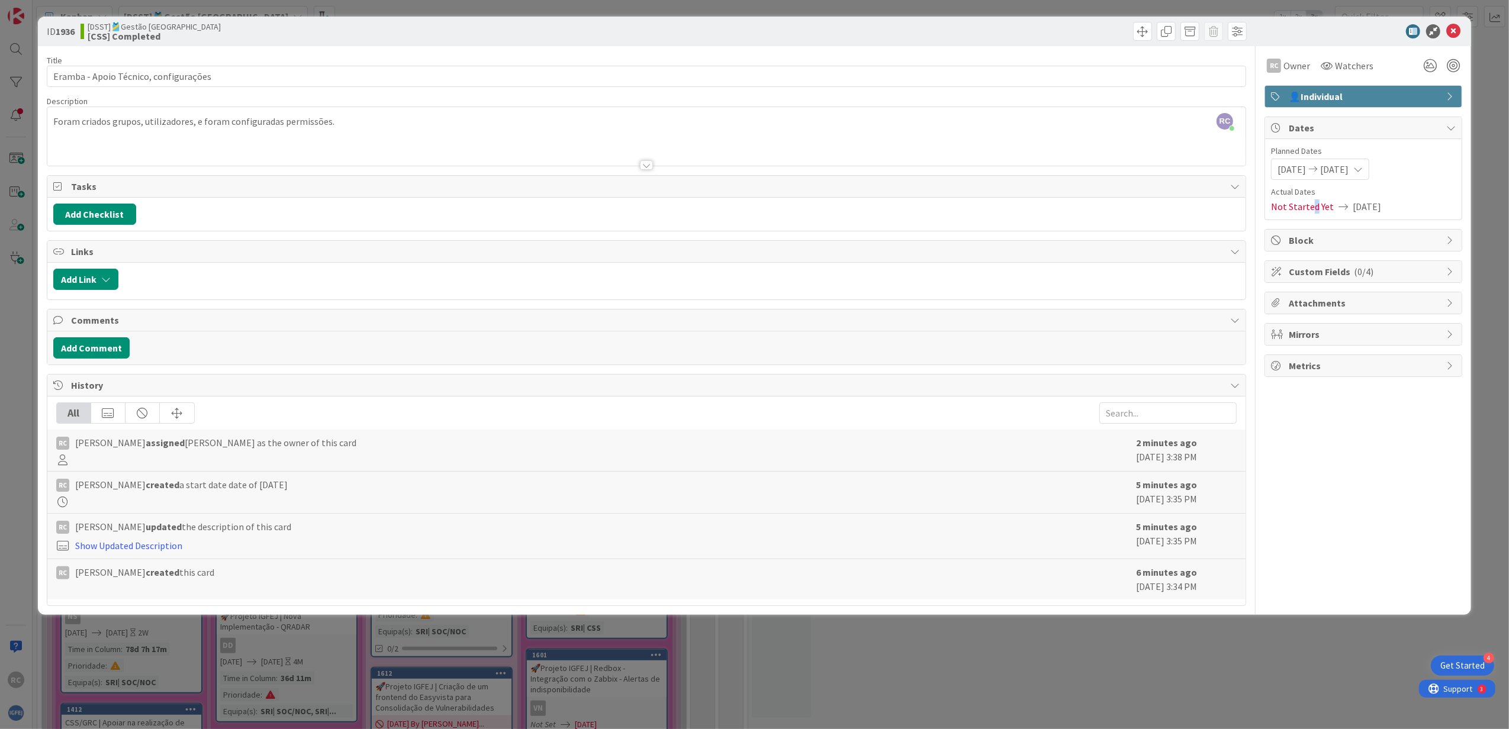
click at [1003, 207] on span "Not Started Yet" at bounding box center [1302, 206] width 63 height 14
drag, startPoint x: 1314, startPoint y: 207, endPoint x: 1306, endPoint y: 208, distance: 9.0
click at [1003, 208] on span "Not Started Yet" at bounding box center [1302, 206] width 63 height 14
click at [1003, 34] on icon at bounding box center [1453, 31] width 14 height 14
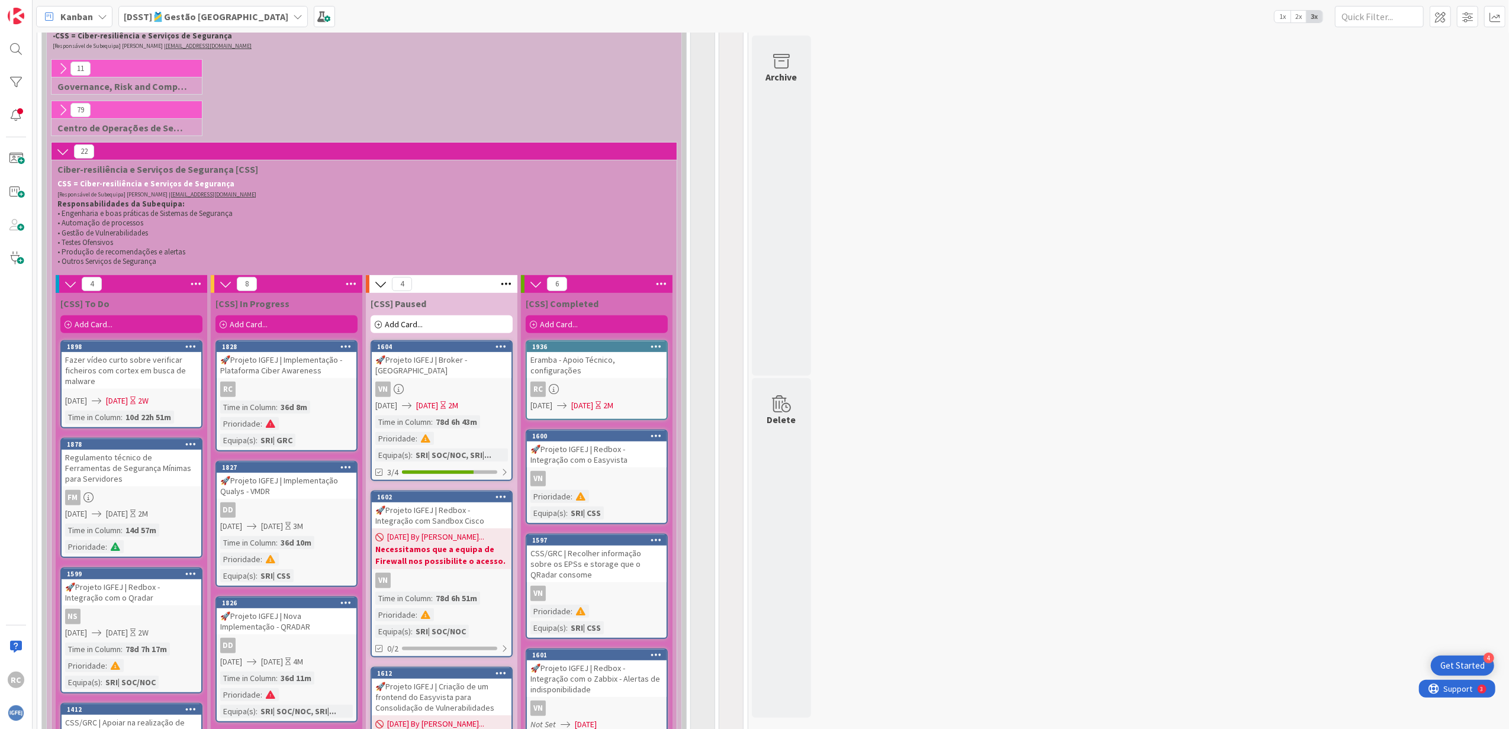
click at [593, 399] on span "[DATE]" at bounding box center [582, 405] width 22 height 12
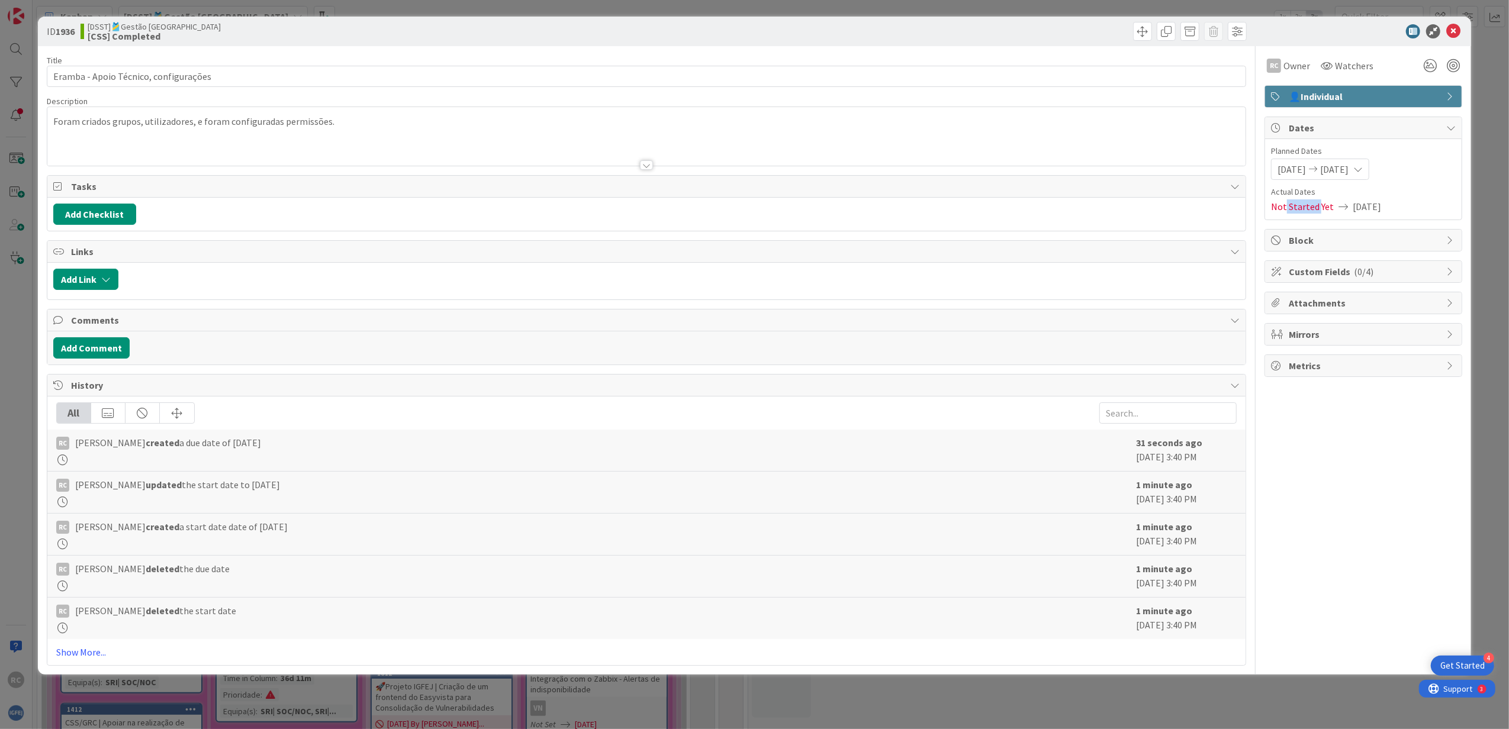
drag, startPoint x: 1319, startPoint y: 207, endPoint x: 1286, endPoint y: 207, distance: 32.6
click at [1003, 207] on span "Not Started Yet" at bounding box center [1302, 206] width 63 height 14
drag, startPoint x: 1286, startPoint y: 207, endPoint x: 1457, endPoint y: 29, distance: 246.6
click at [1003, 29] on icon at bounding box center [1453, 31] width 14 height 14
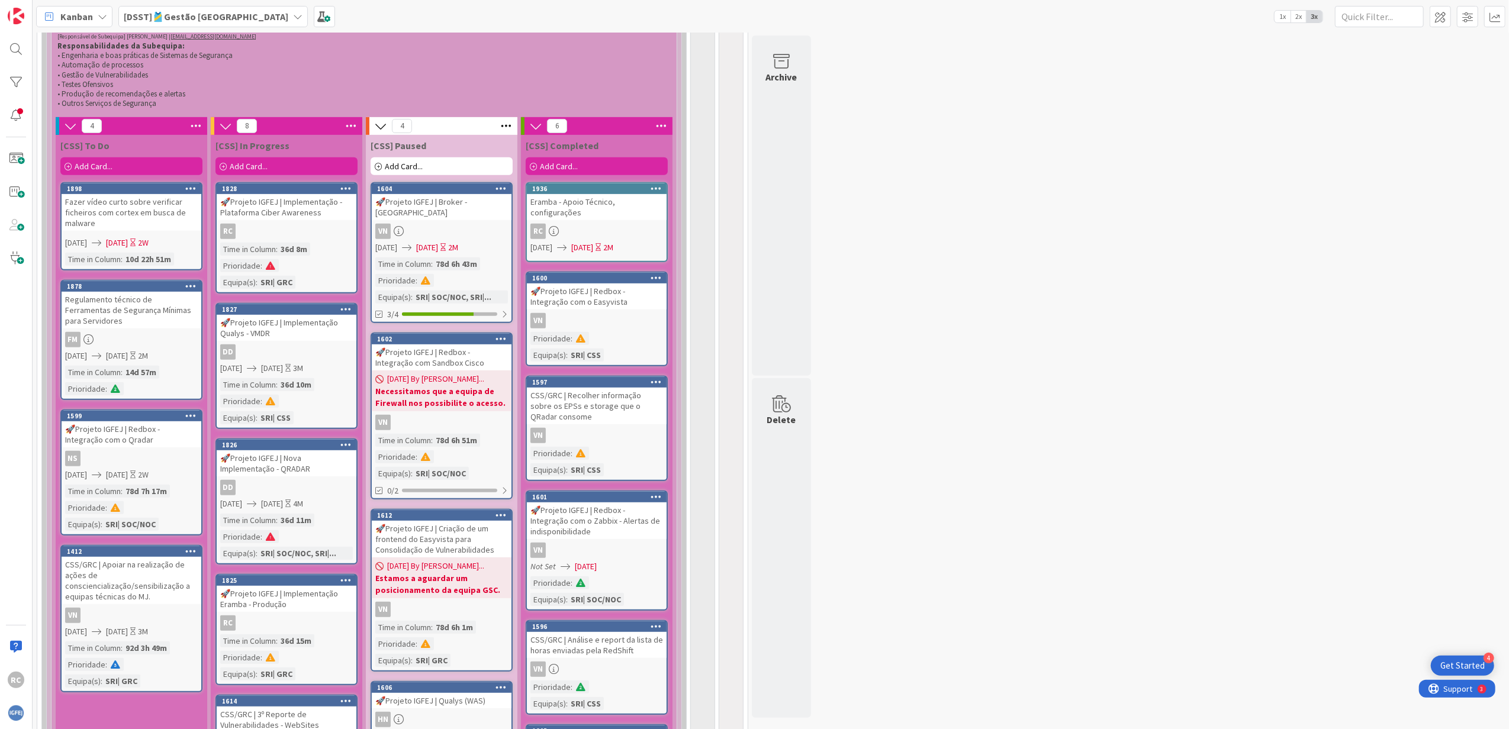
scroll to position [315, 0]
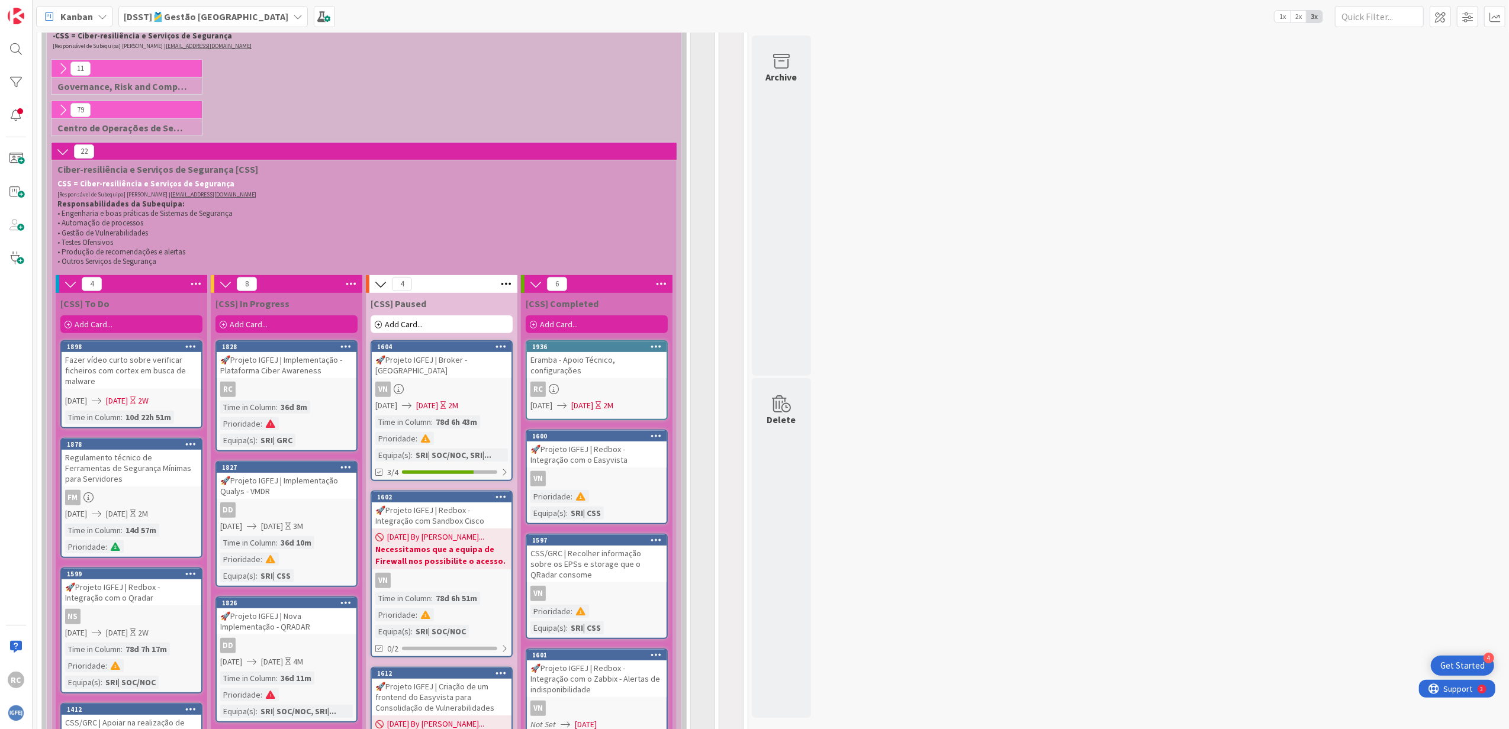
click at [242, 24] on div "[DSST]🎽Gestão [GEOGRAPHIC_DATA]" at bounding box center [212, 16] width 189 height 21
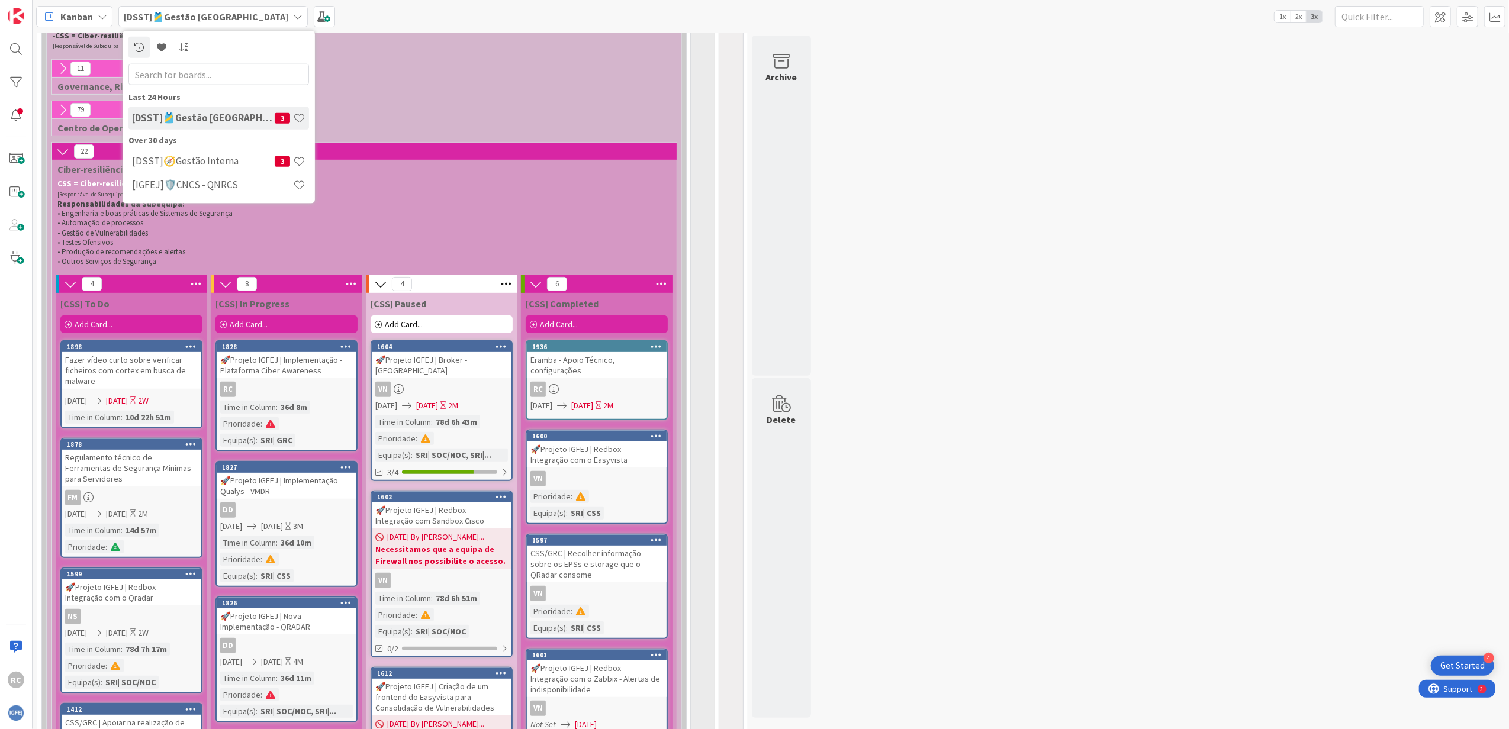
click at [237, 22] on div "[DSST]🎽Gestão [GEOGRAPHIC_DATA]" at bounding box center [212, 16] width 189 height 21
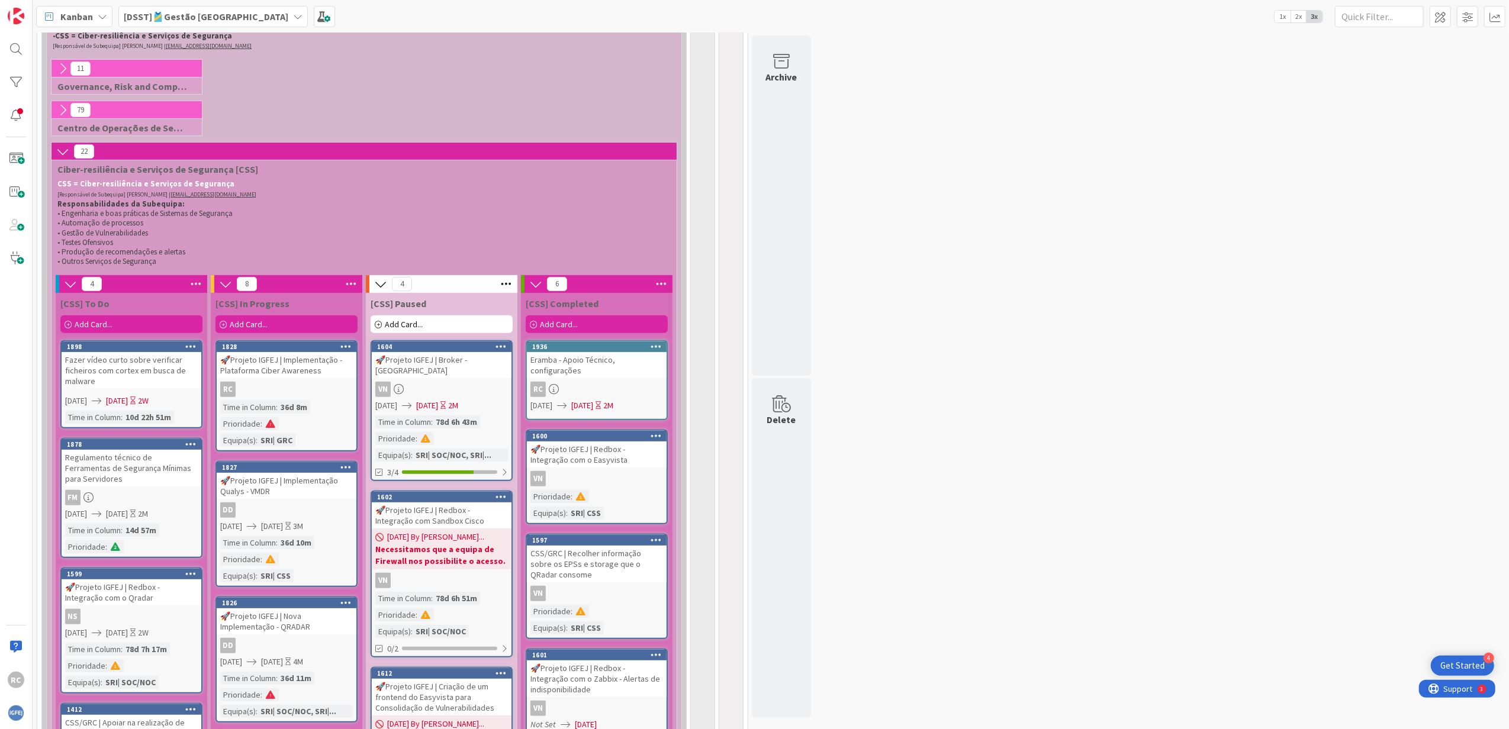
scroll to position [394, 0]
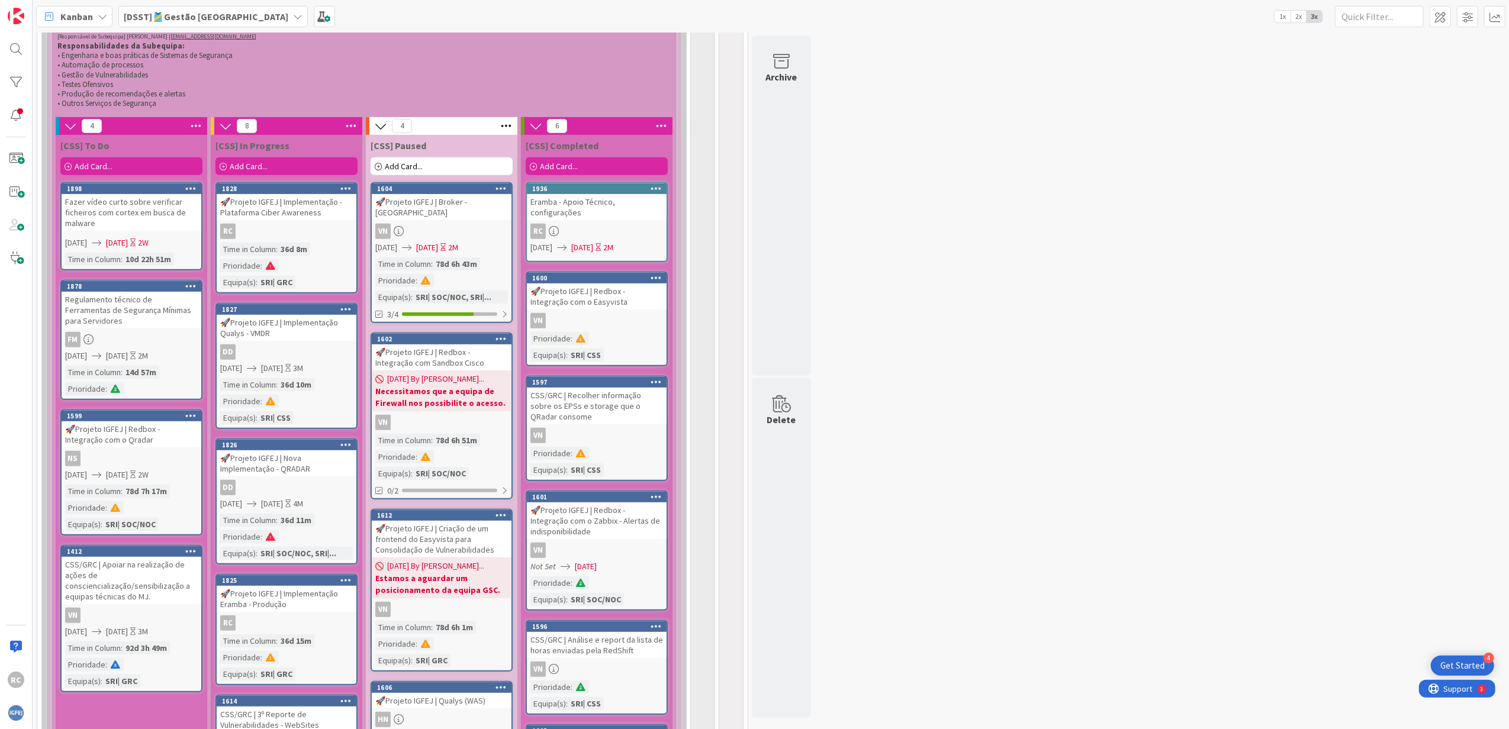
click at [656, 128] on icon at bounding box center [660, 126] width 15 height 18
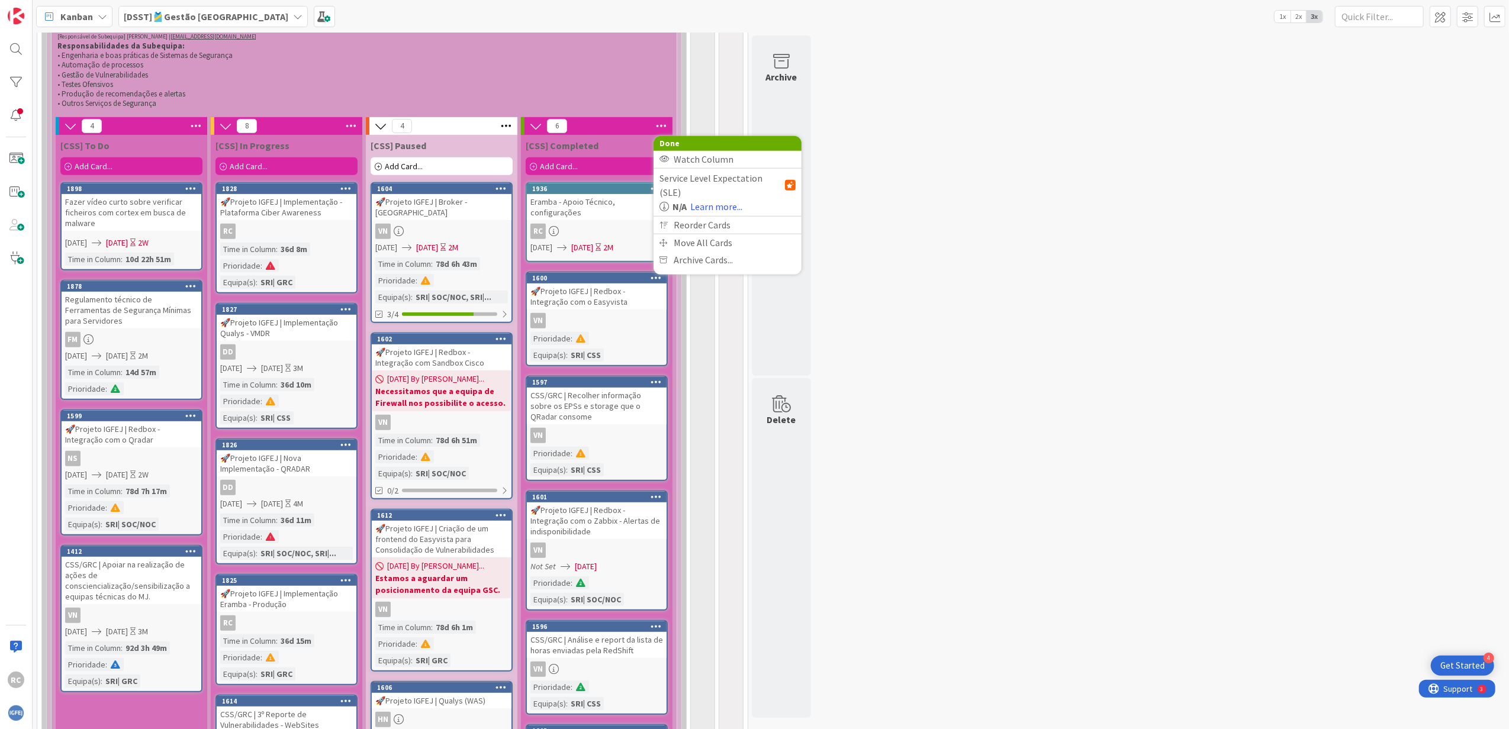
click at [605, 130] on div "6 Done Watch Column Service Level Expectation (SLE) N/A Learn more... Reorder C…" at bounding box center [597, 126] width 152 height 18
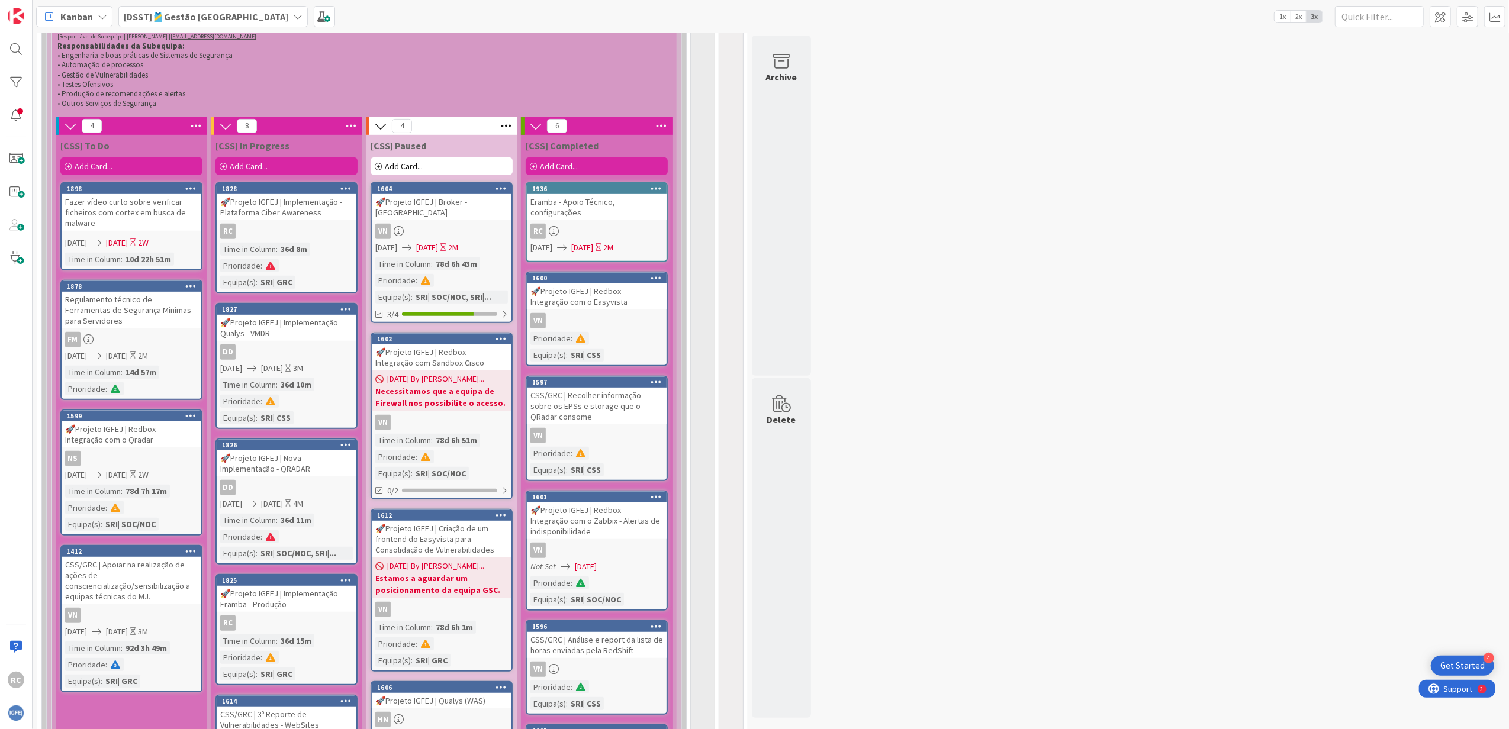
click at [536, 130] on icon at bounding box center [535, 126] width 13 height 13
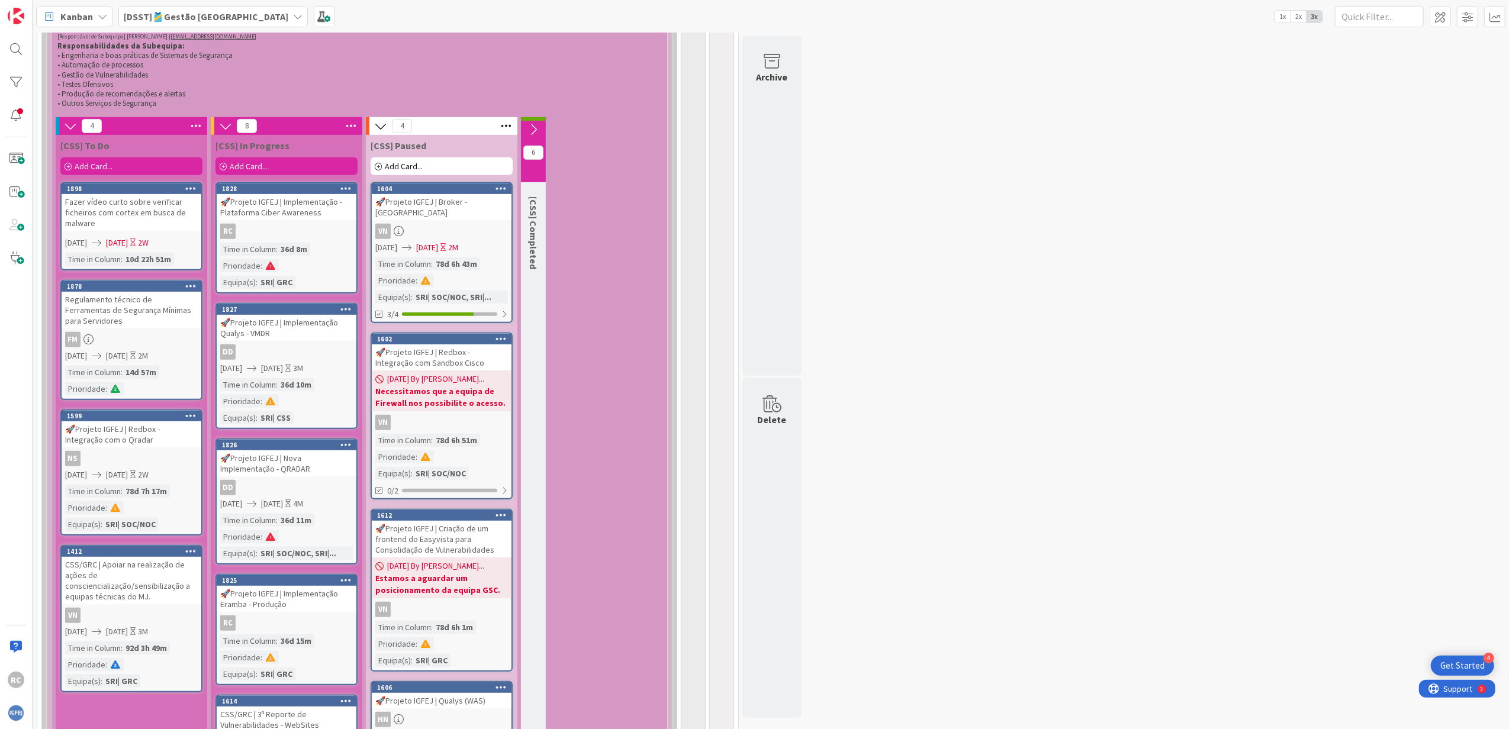
click at [536, 131] on icon at bounding box center [533, 129] width 13 height 13
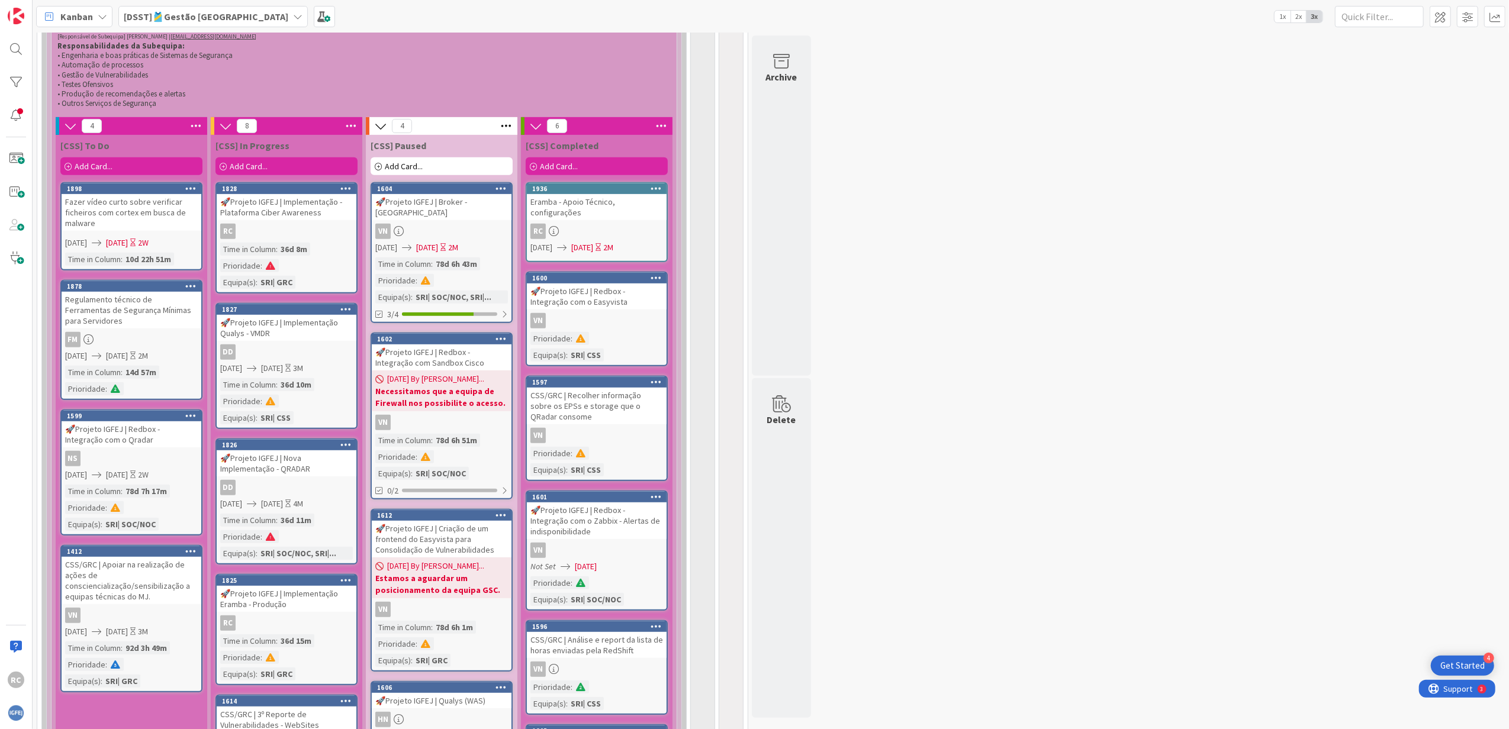
click at [613, 242] on div "2M" at bounding box center [608, 247] width 10 height 12
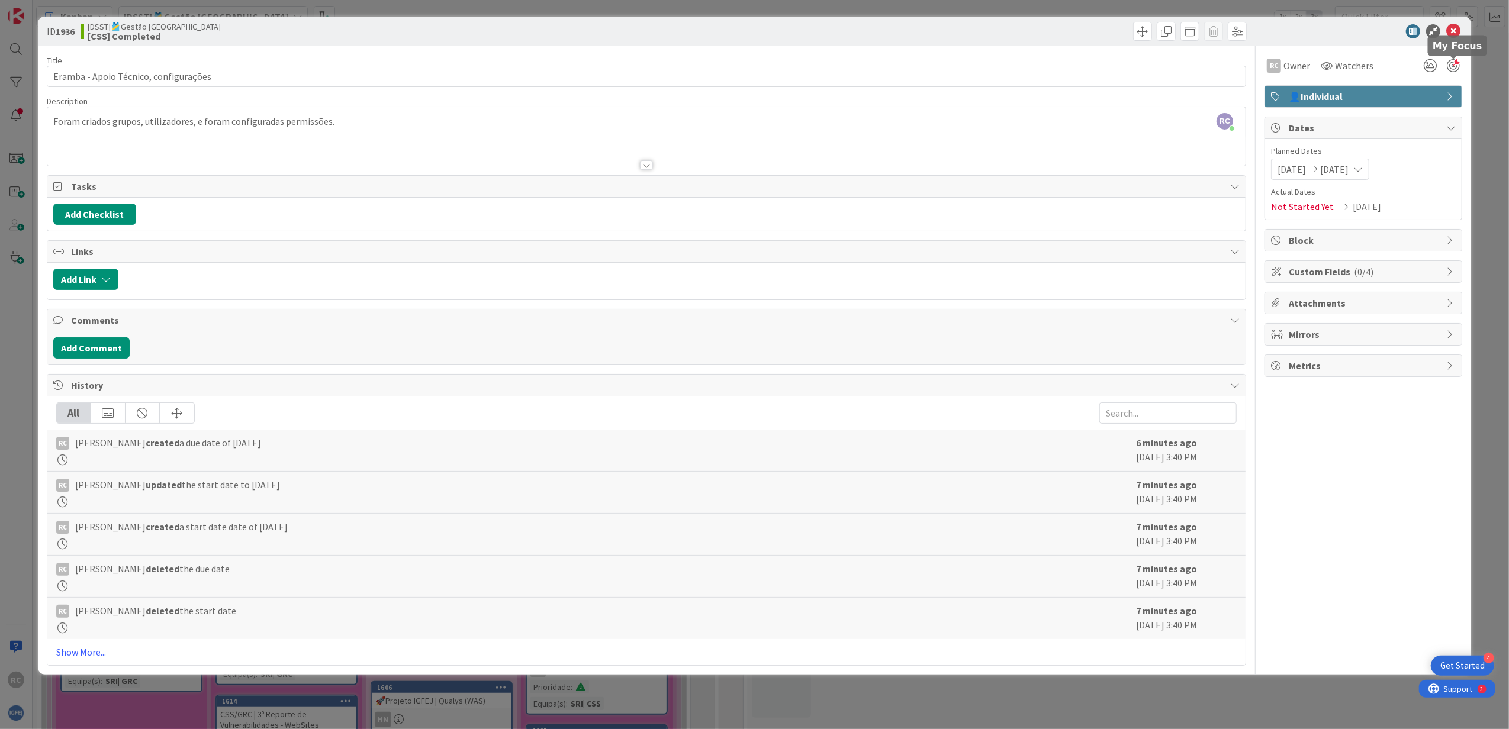
click at [1003, 65] on div at bounding box center [1452, 65] width 13 height 13
click at [1003, 31] on span at bounding box center [1236, 31] width 19 height 19
click at [1003, 444] on div "RC Owner Watchers 👤Individual Dates Planned Dates [DATE] [DATE] Actual Dates No…" at bounding box center [1363, 356] width 198 height 620
click at [1003, 372] on span "Metrics" at bounding box center [1364, 366] width 152 height 14
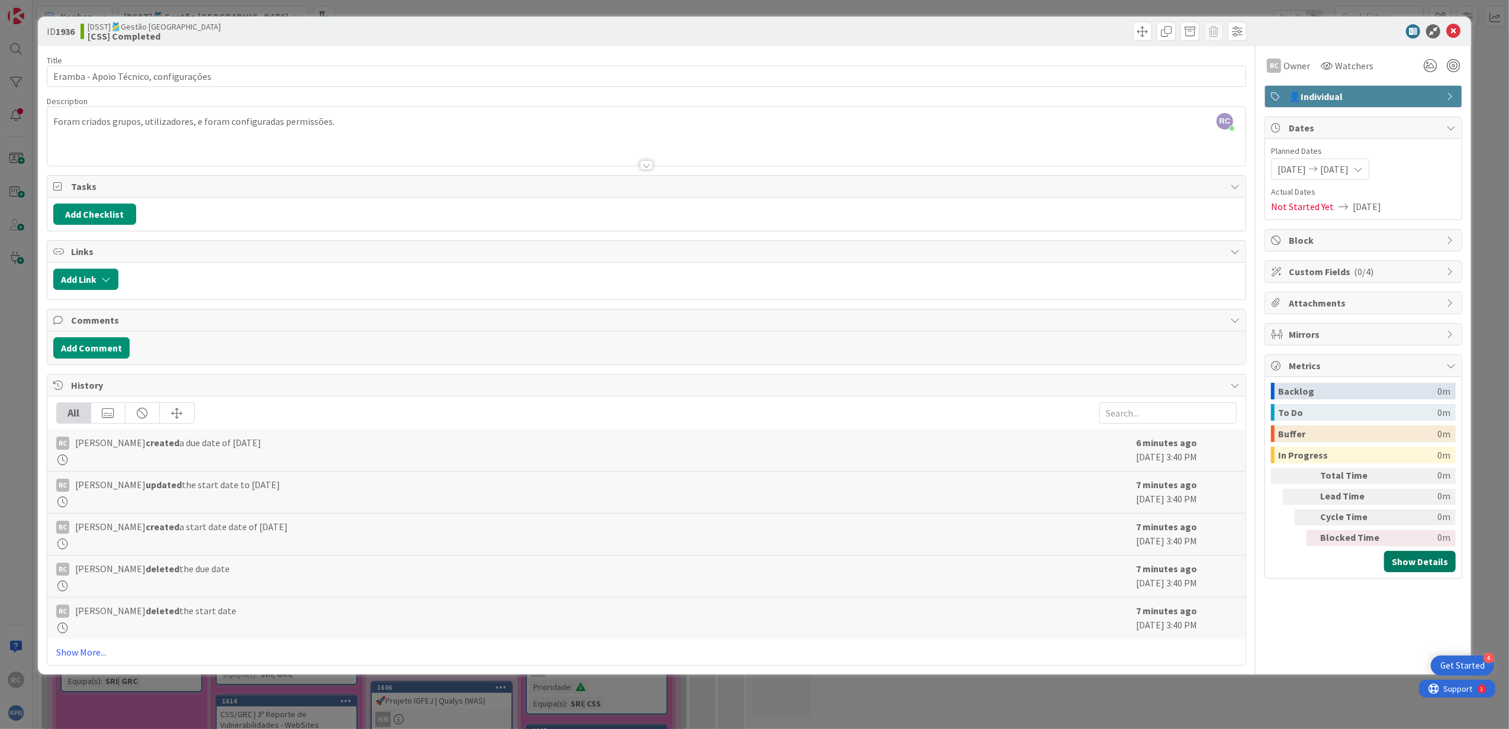
click at [1003, 444] on button "Show Details" at bounding box center [1420, 561] width 72 height 21
click at [1003, 444] on span "[DATE]" at bounding box center [1355, 625] width 22 height 11
click at [1003, 444] on td "[DATE]" at bounding box center [1368, 626] width 50 height 27
click at [1003, 34] on div at bounding box center [1357, 31] width 210 height 14
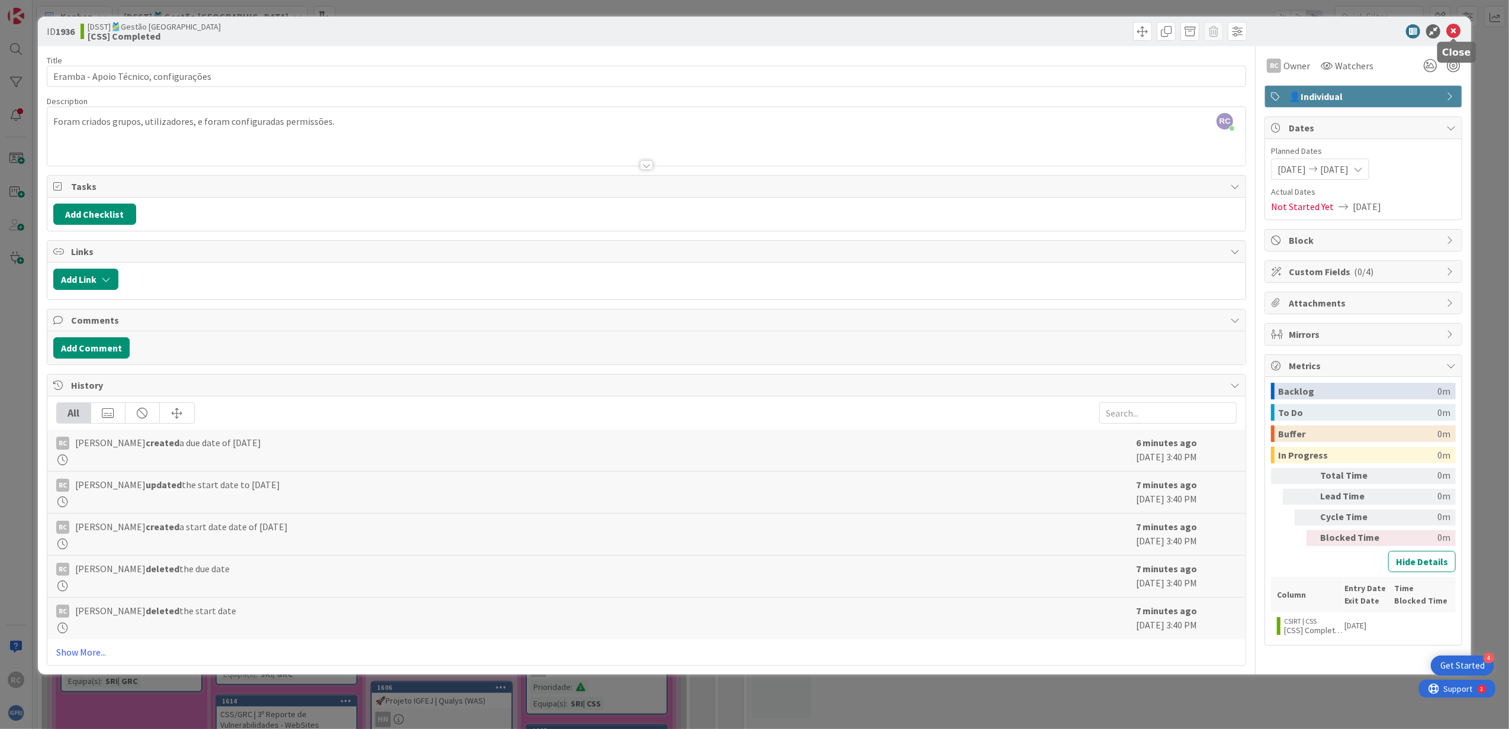
click at [1003, 30] on icon at bounding box center [1453, 31] width 14 height 14
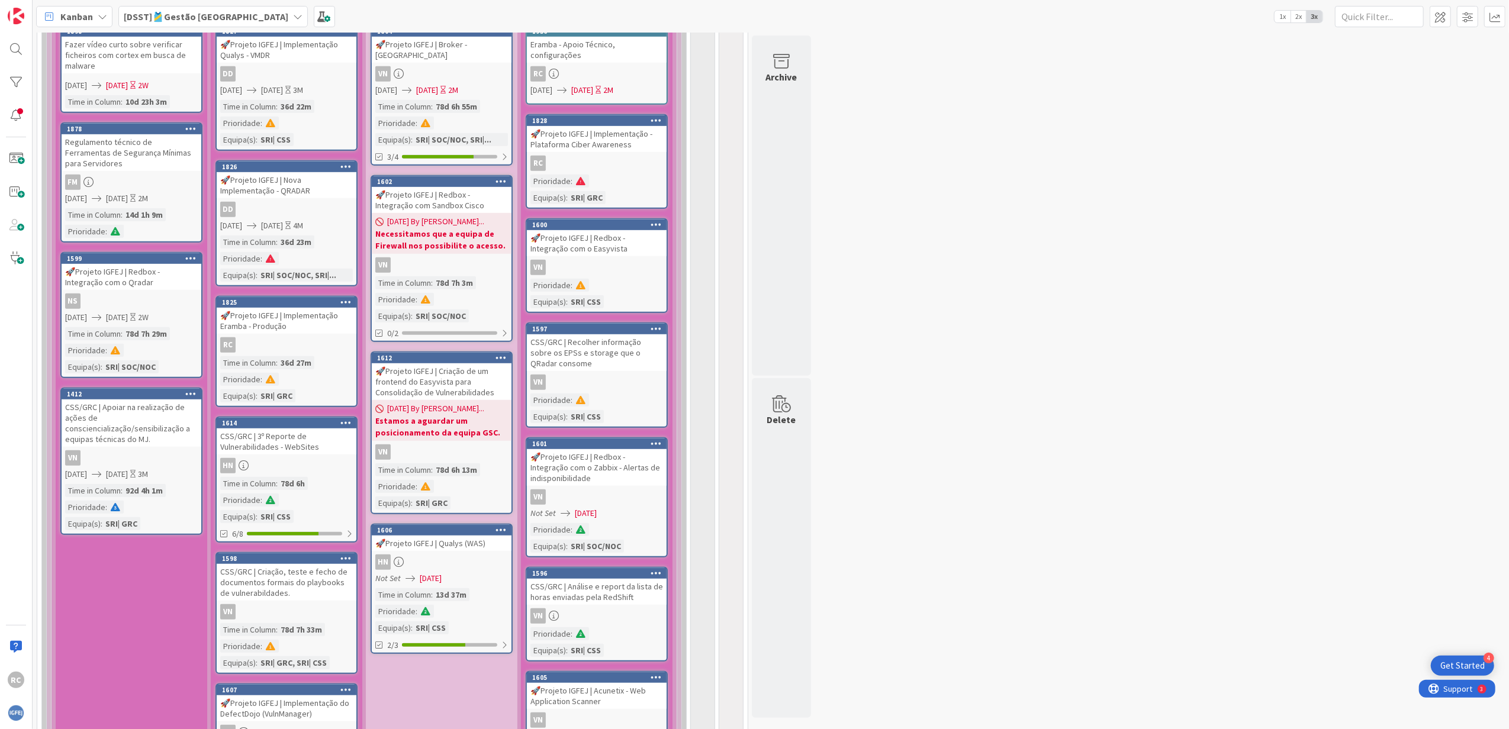
scroll to position [552, 0]
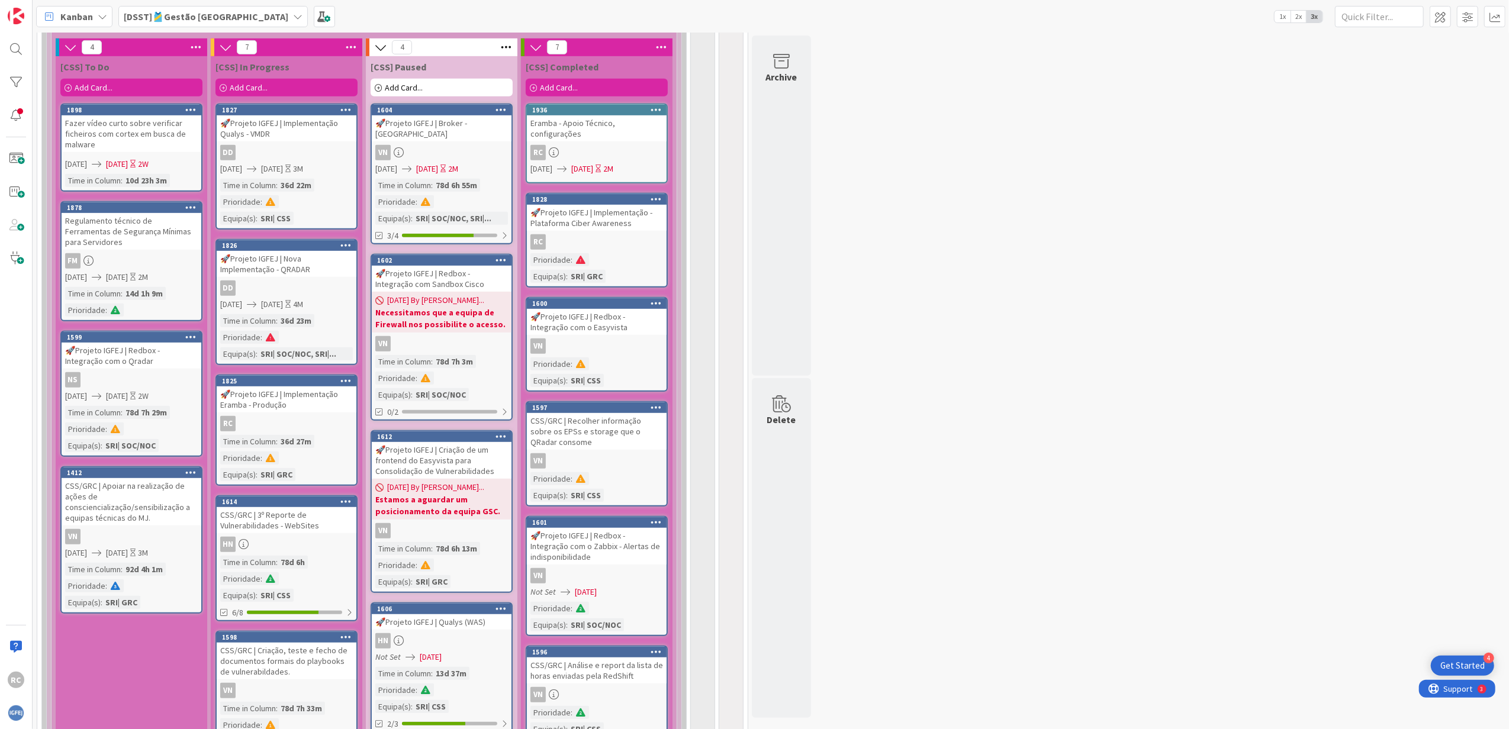
click at [600, 237] on div "RC" at bounding box center [597, 241] width 140 height 15
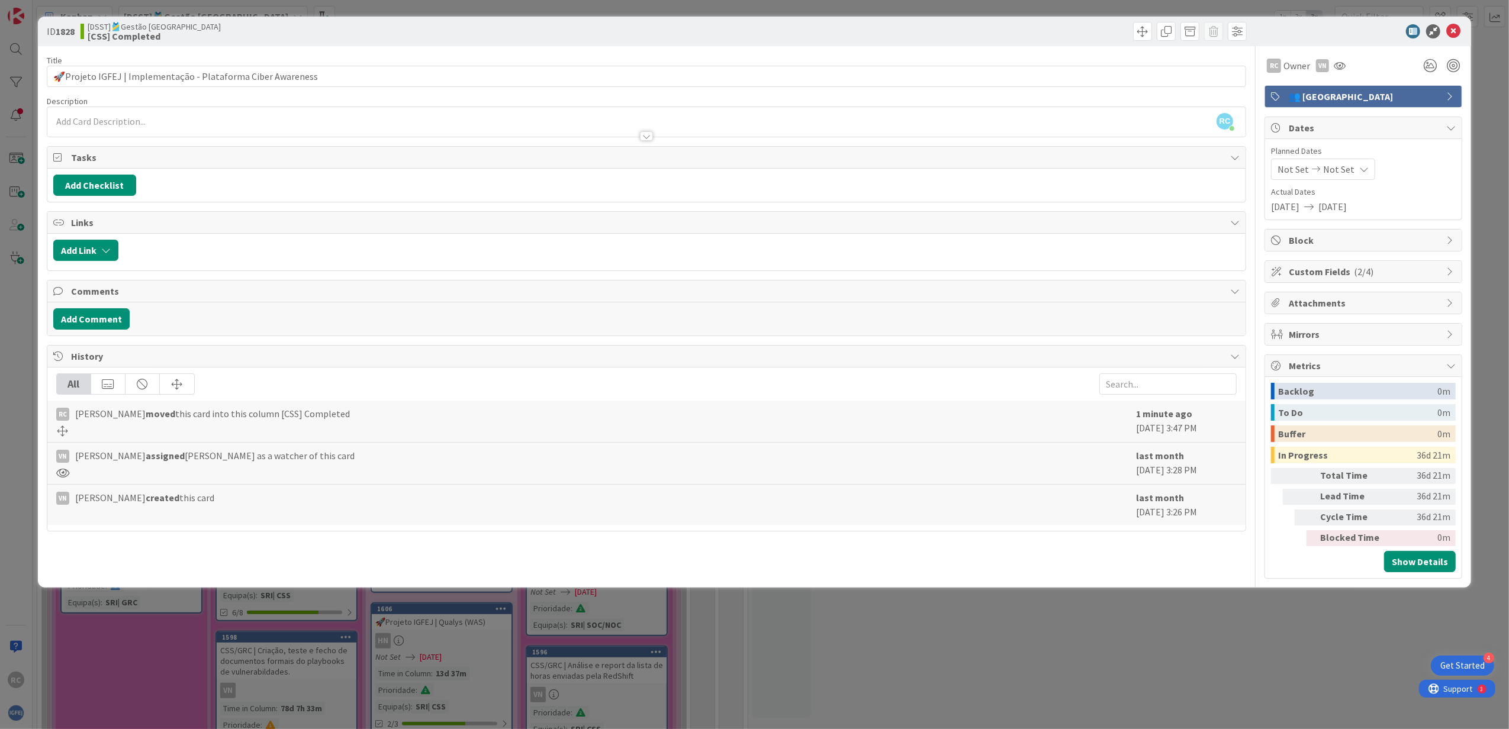
click at [1003, 101] on icon at bounding box center [1450, 96] width 9 height 9
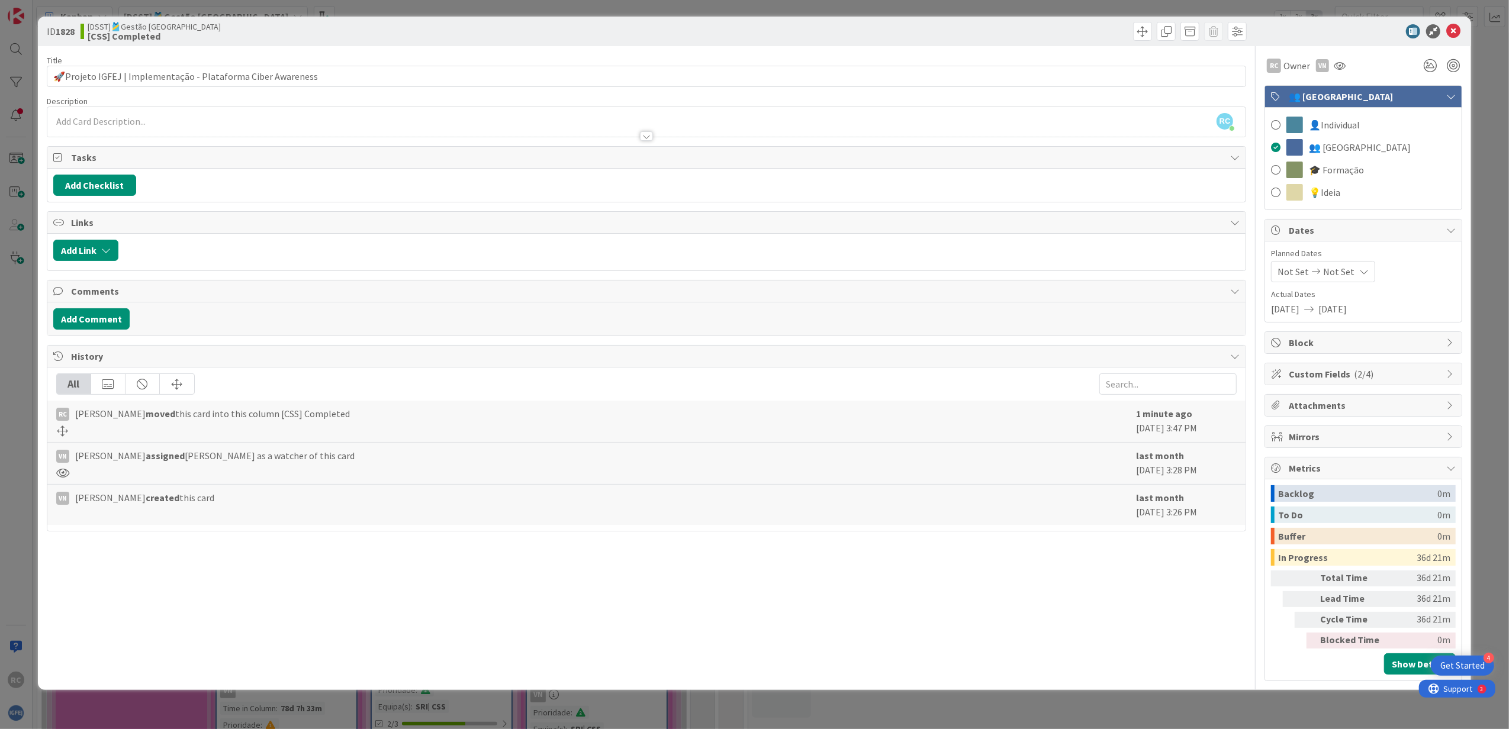
click at [1003, 101] on icon at bounding box center [1450, 96] width 9 height 9
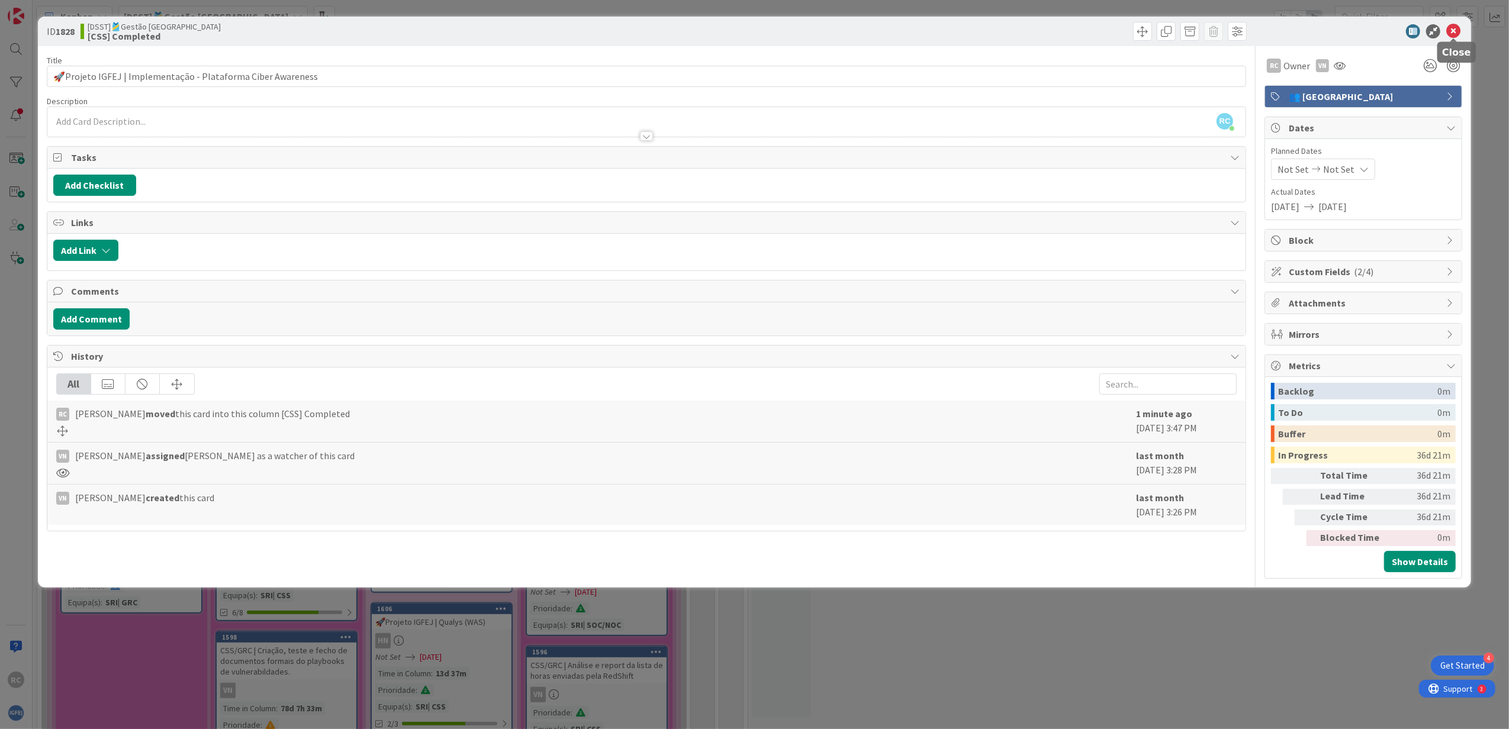
click at [1003, 31] on icon at bounding box center [1453, 31] width 14 height 14
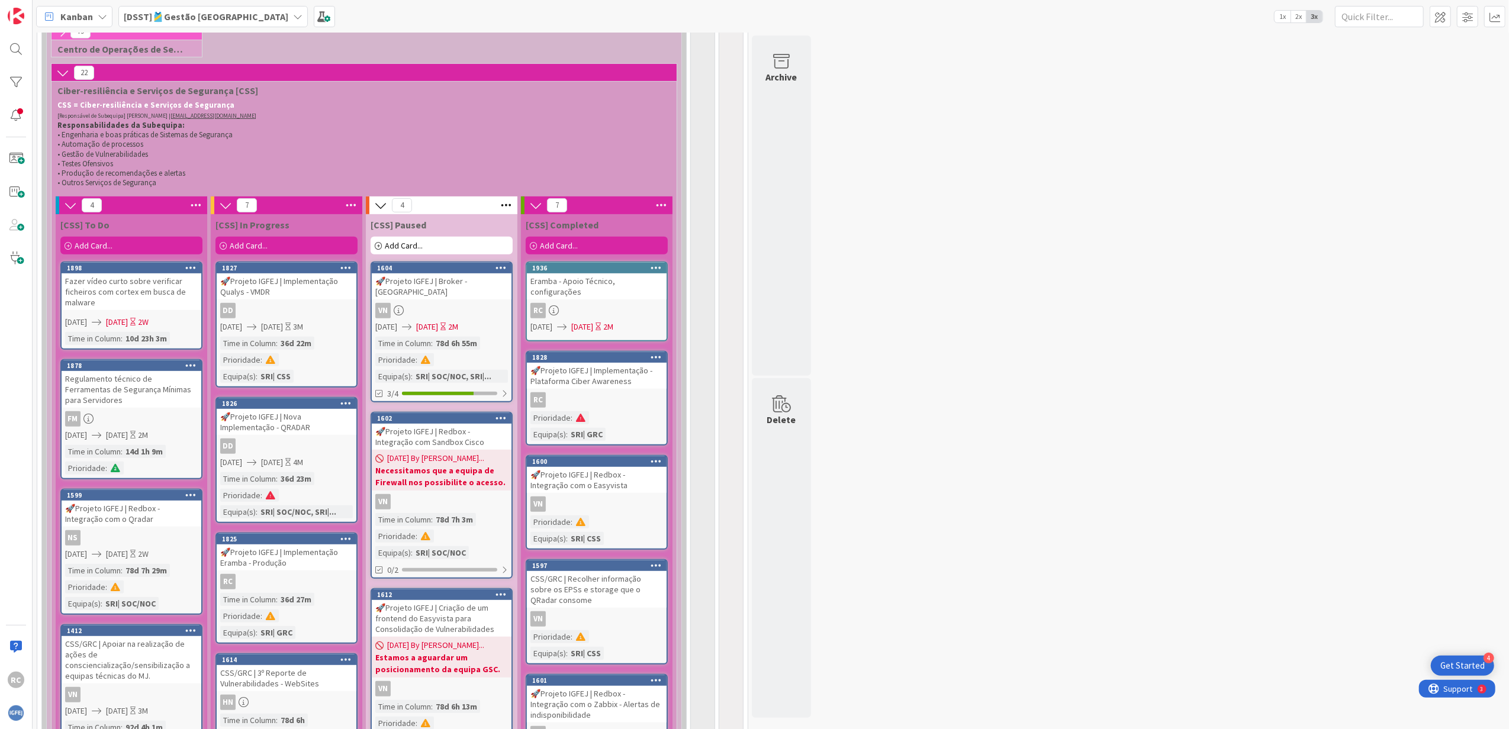
scroll to position [237, 0]
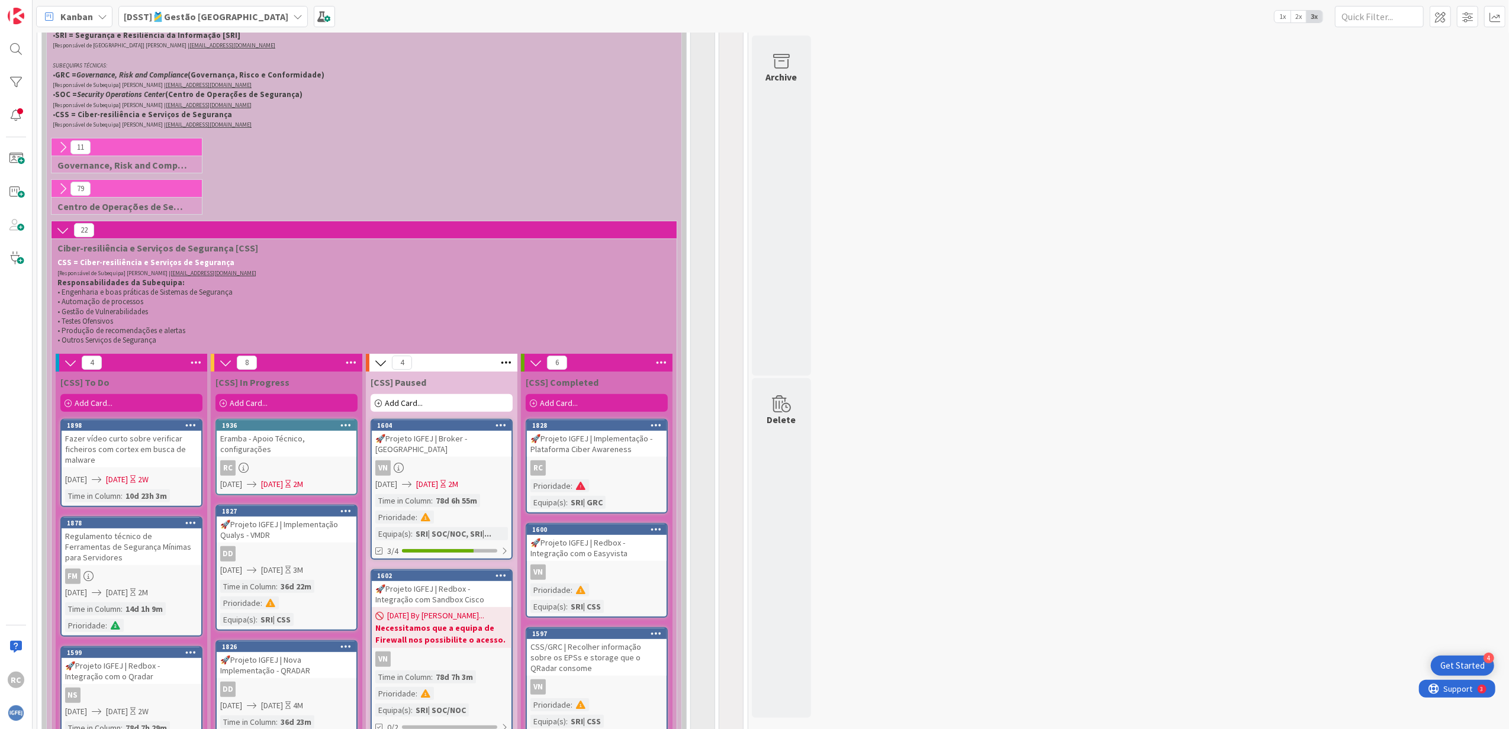
click at [297, 444] on div "RC" at bounding box center [287, 467] width 140 height 15
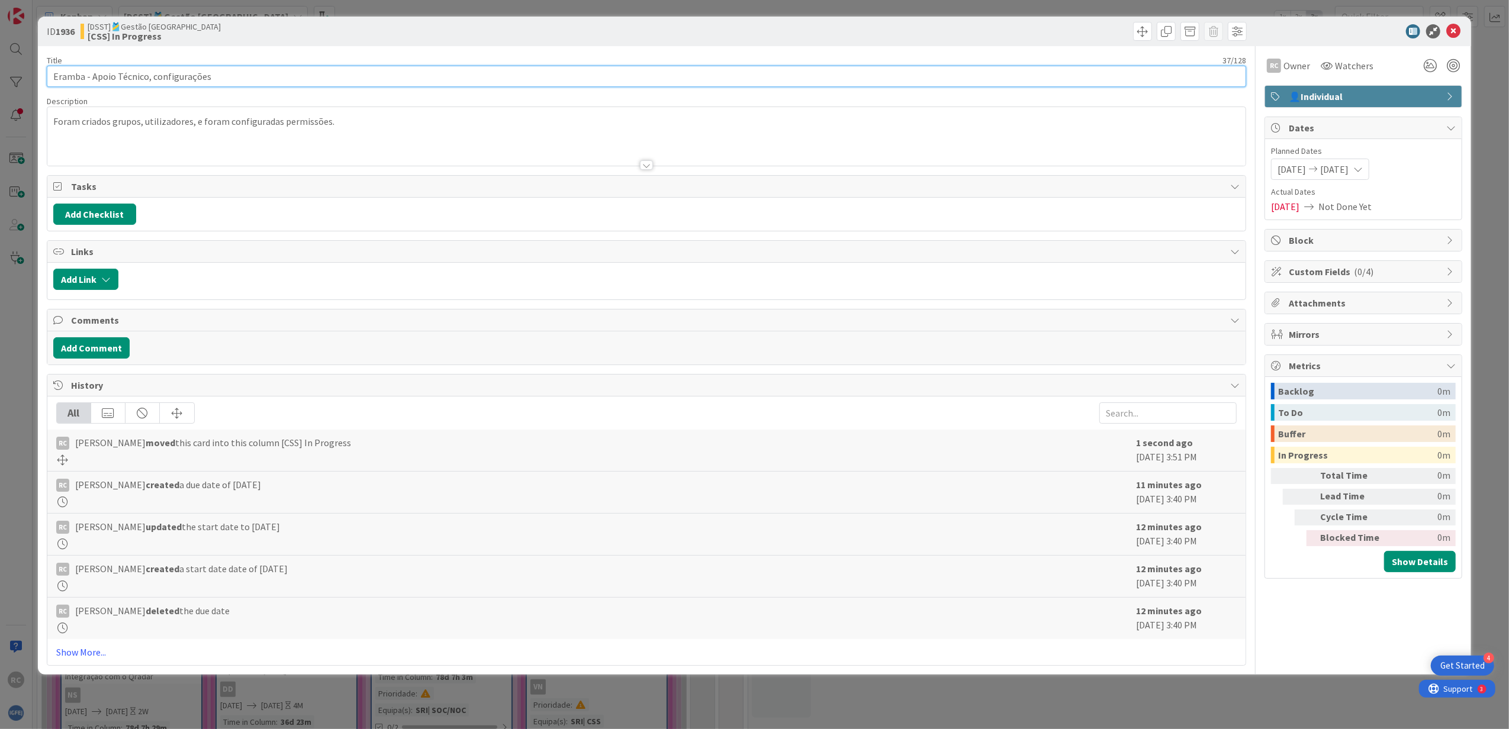
click at [236, 78] on input "Eramba - Apoio Técnico, configurações" at bounding box center [647, 76] width 1200 height 21
type input "Eramba - Apoio Técnico"
click at [439, 136] on div at bounding box center [646, 151] width 1198 height 30
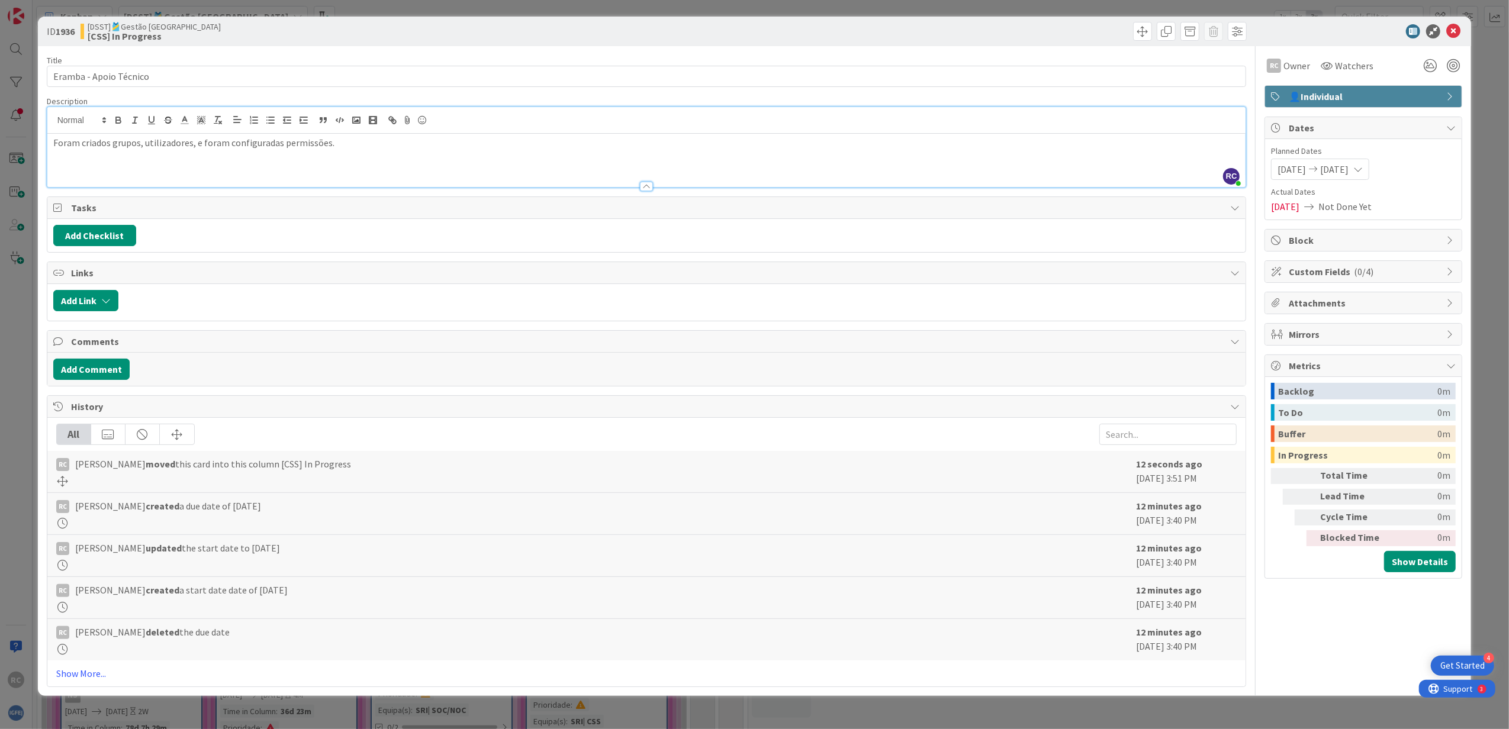
click at [340, 150] on p "Foram criados grupos, utilizadores, e foram configuradas permissões." at bounding box center [646, 143] width 1187 height 14
click at [344, 148] on p "Foram criados grupos, utilizadores, e foram configuradas permissões." at bounding box center [646, 143] width 1187 height 14
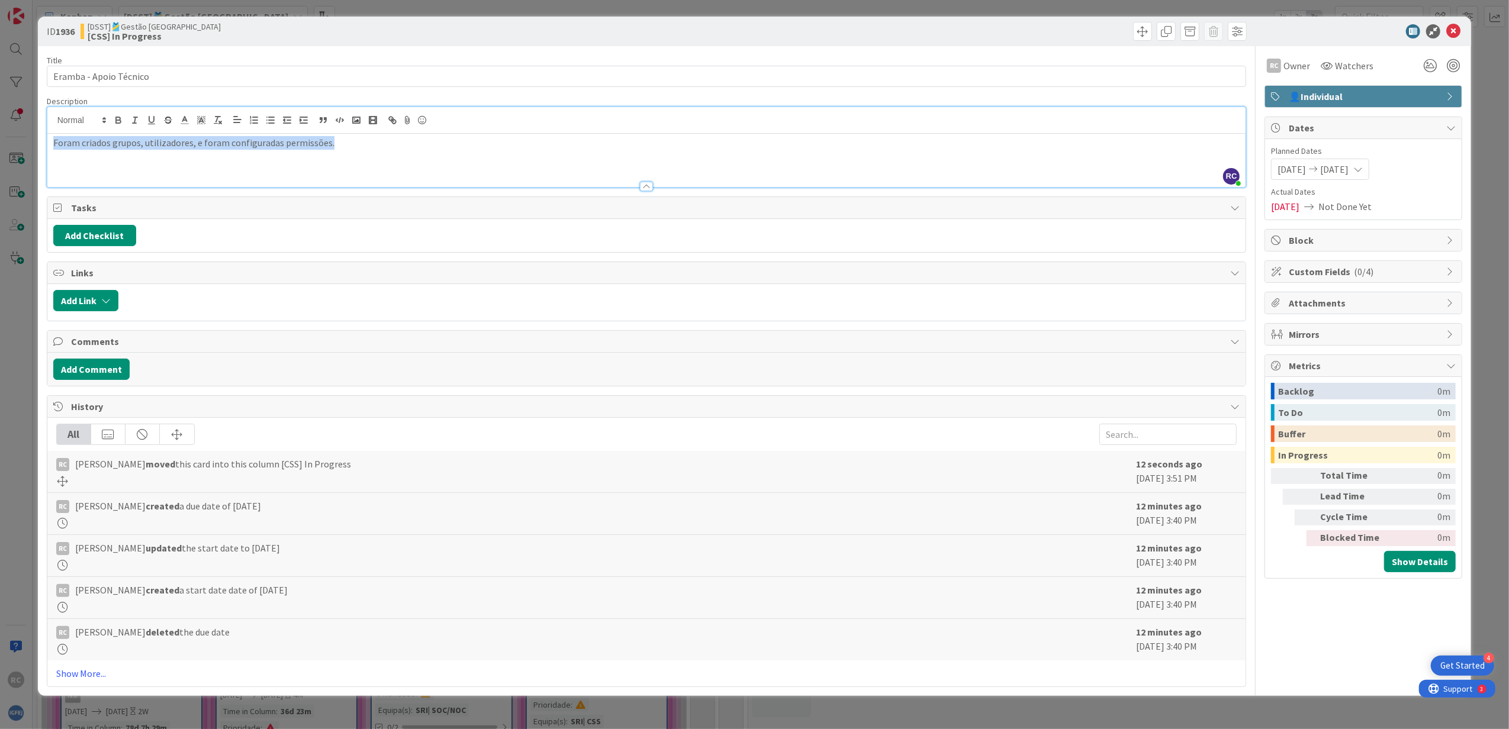
click at [344, 148] on p "Foram criados grupos, utilizadores, e foram configuradas permissões." at bounding box center [646, 143] width 1187 height 14
click at [1003, 128] on icon at bounding box center [1450, 127] width 9 height 9
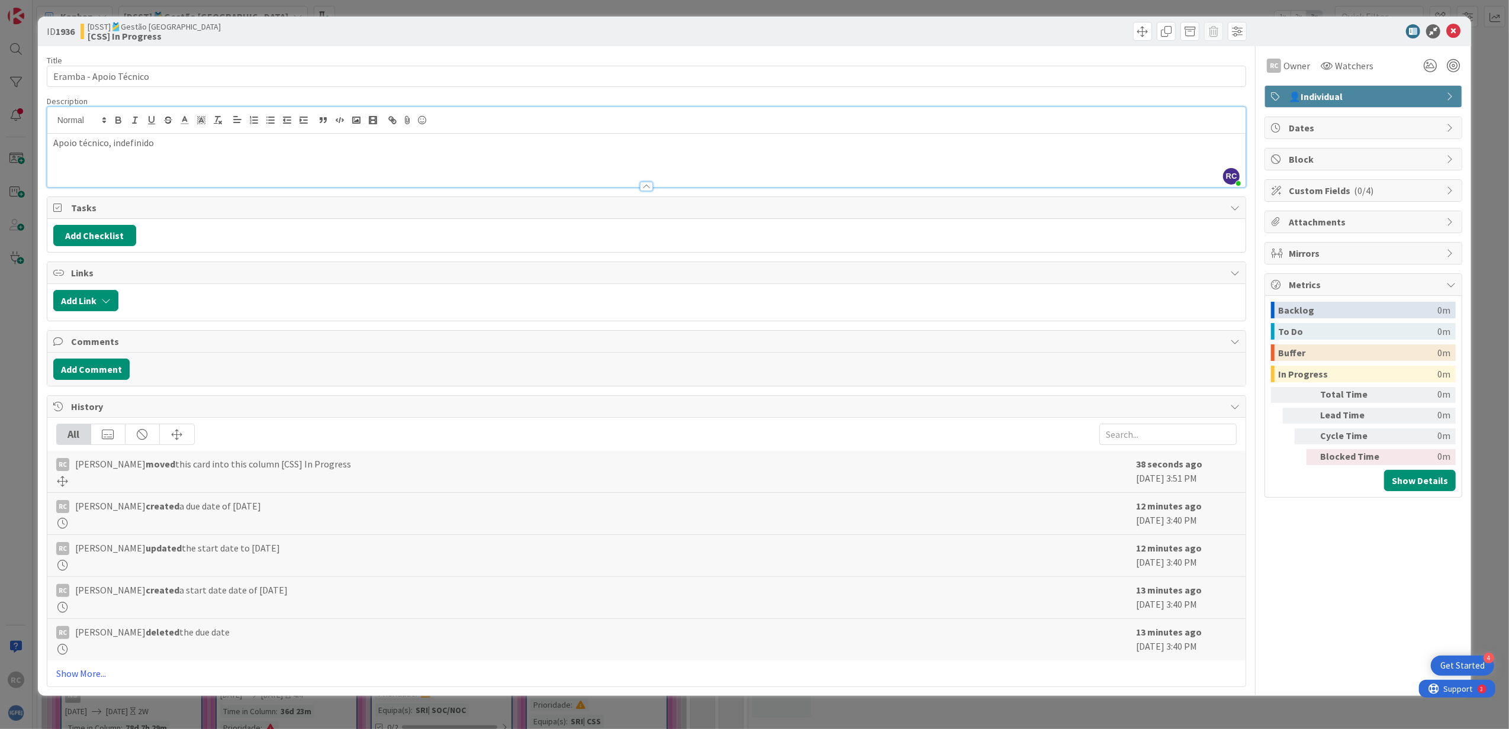
click at [1003, 131] on span "Dates" at bounding box center [1364, 128] width 152 height 14
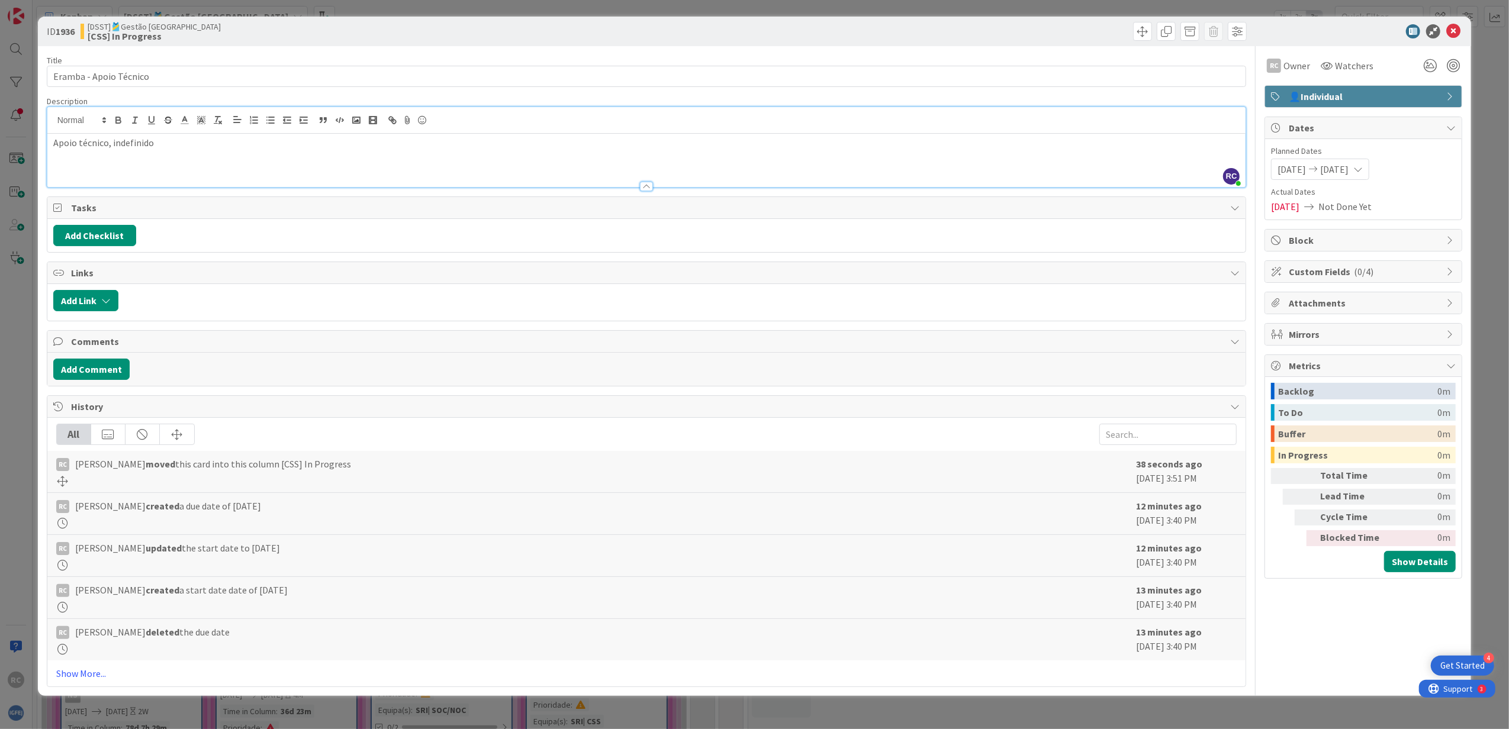
click at [1003, 166] on div "[DATE] [DATE]" at bounding box center [1320, 169] width 98 height 21
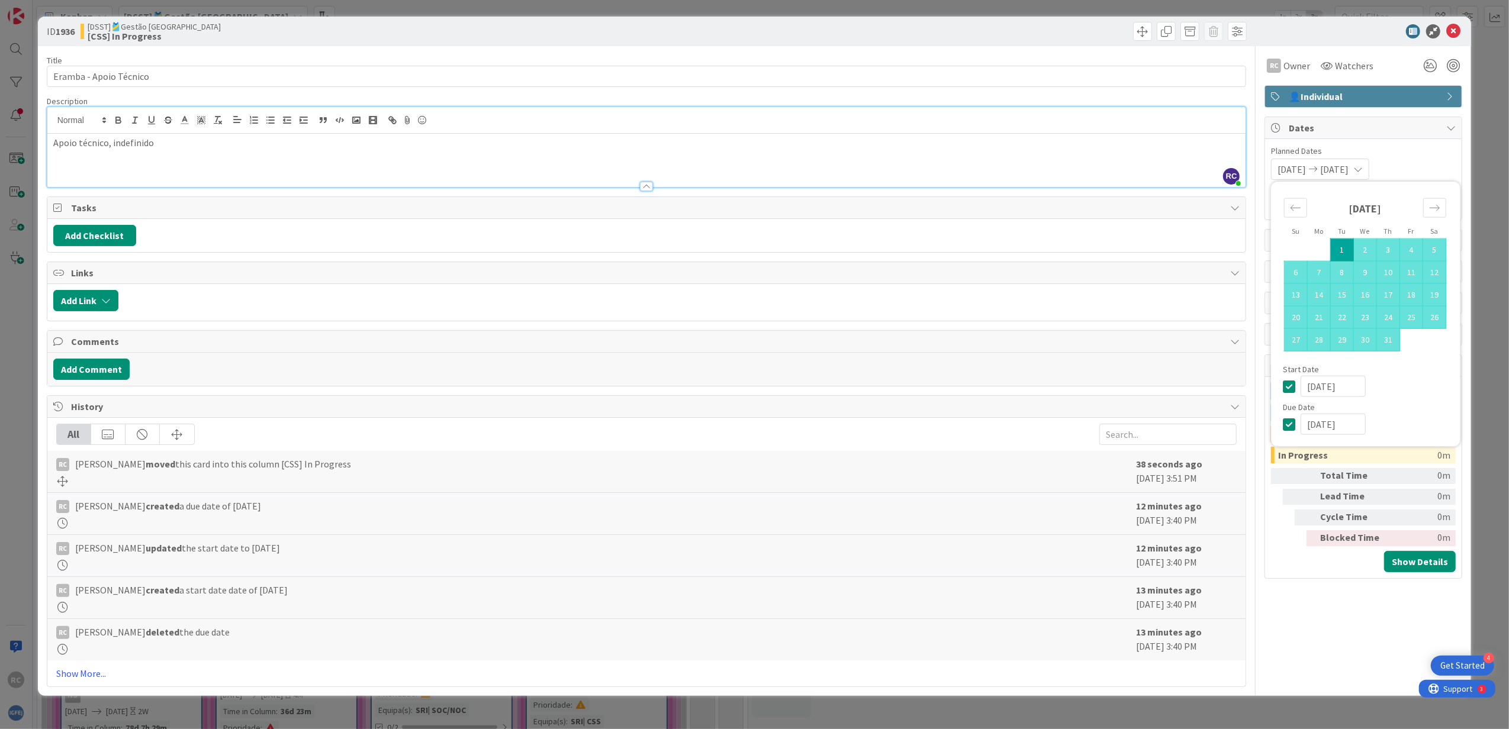
click at [1003, 386] on icon at bounding box center [1292, 386] width 18 height 14
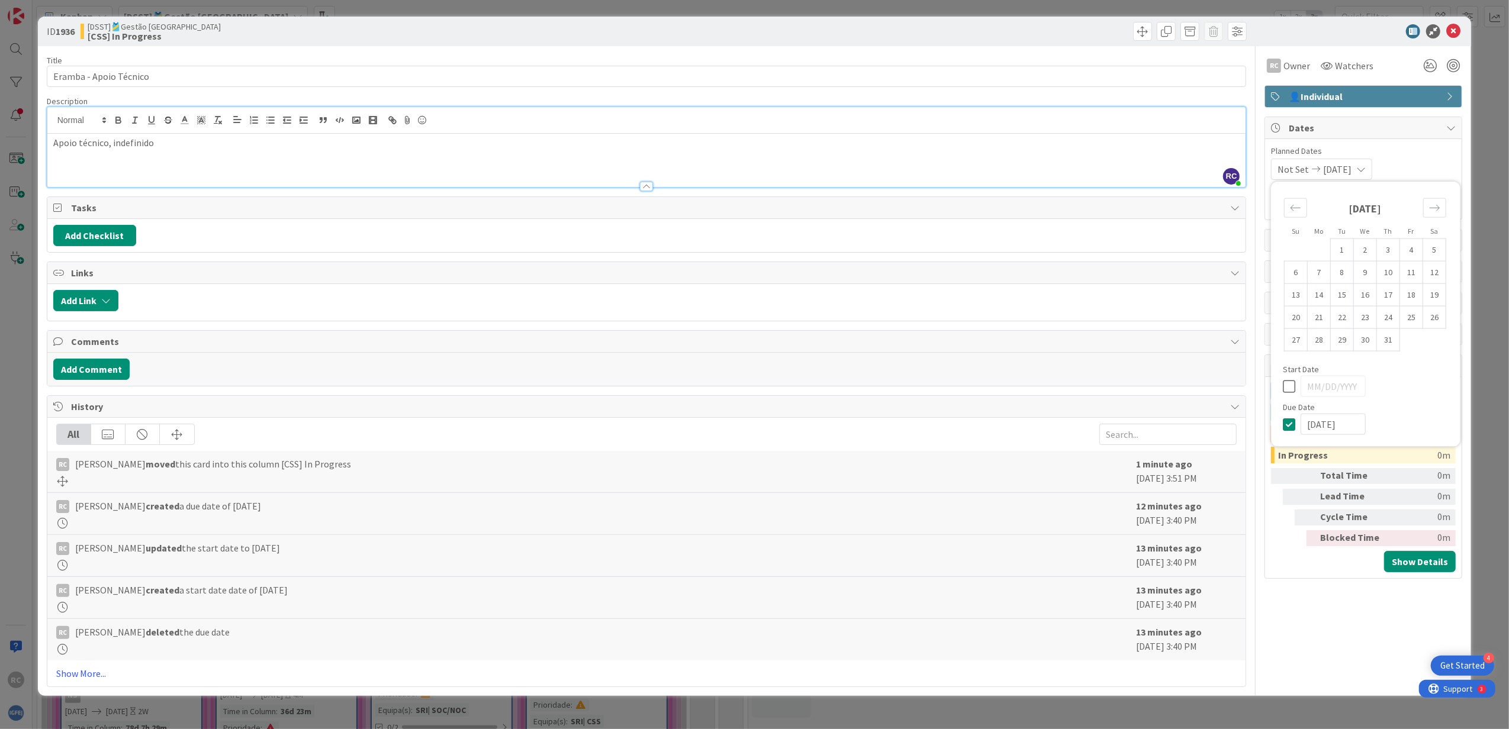
click at [1003, 425] on icon at bounding box center [1292, 424] width 18 height 14
click at [1003, 171] on div "Not Set Not Set Su Mo Tu We Th Fr Sa [DATE] 1 2 3 4 5 6 7 8 9 10 11 12 13 14 15…" at bounding box center [1363, 169] width 185 height 21
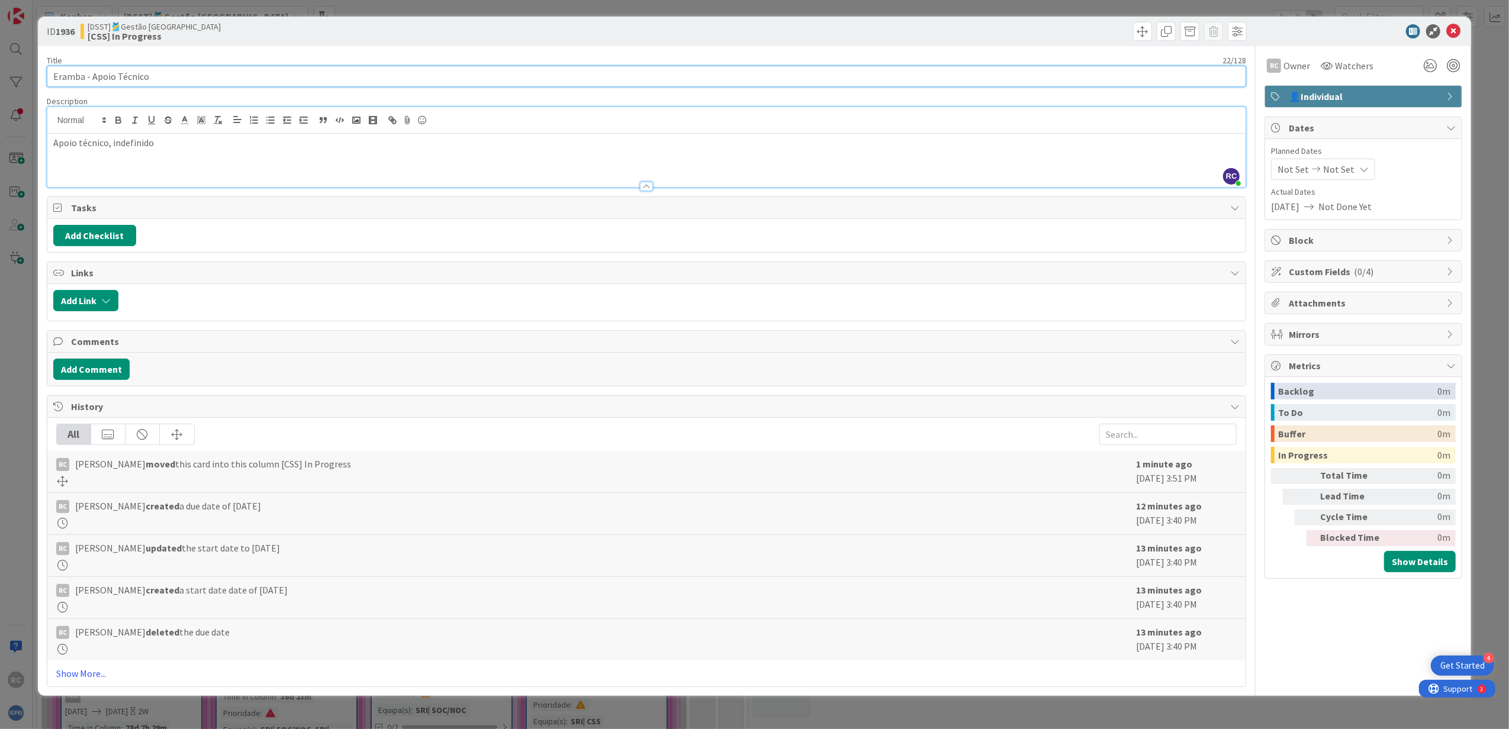
click at [165, 79] on input "Eramba - Apoio Técnico" at bounding box center [647, 76] width 1200 height 21
type input "Eramba - Apoio Técnico, à Filipa"
click at [1003, 32] on icon at bounding box center [1453, 31] width 14 height 14
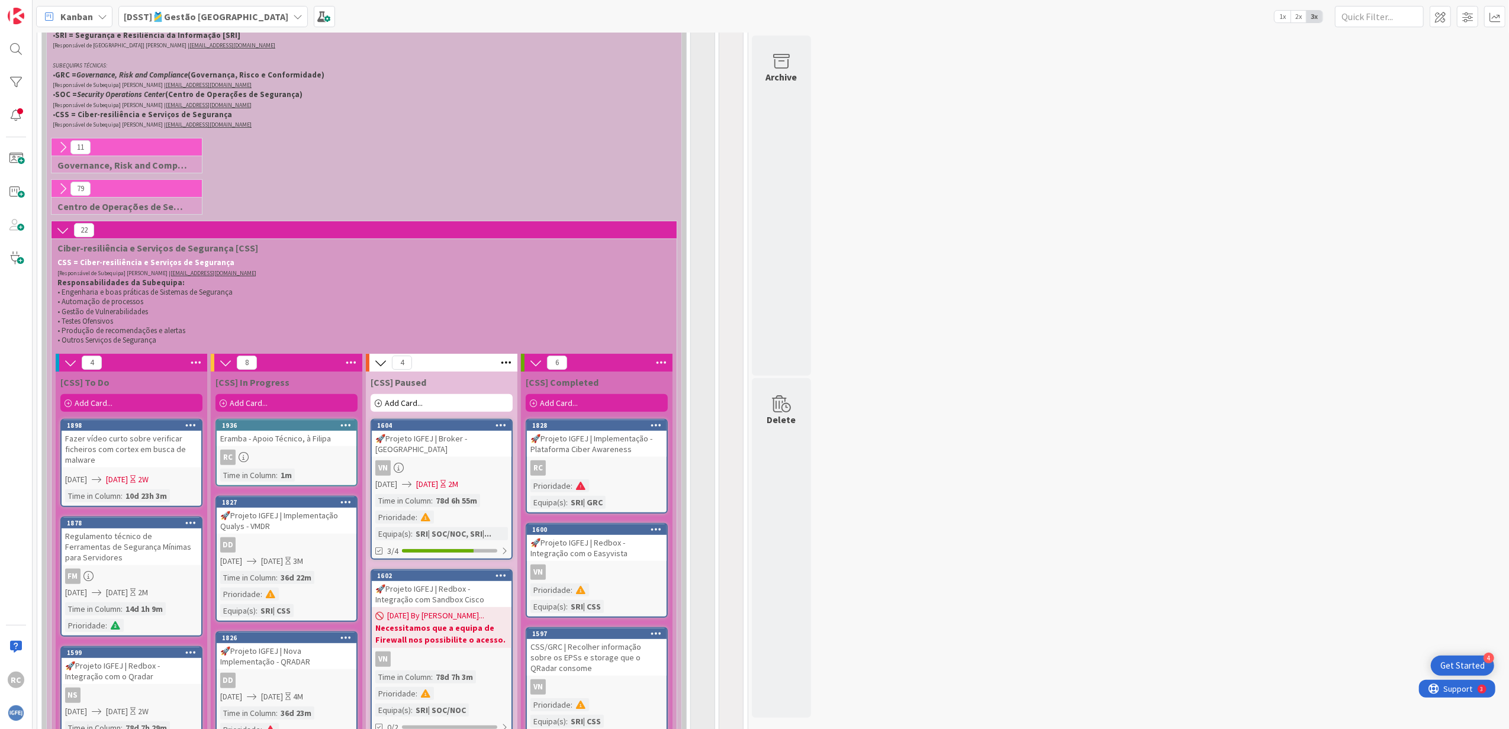
click at [626, 444] on div "RC" at bounding box center [597, 467] width 140 height 15
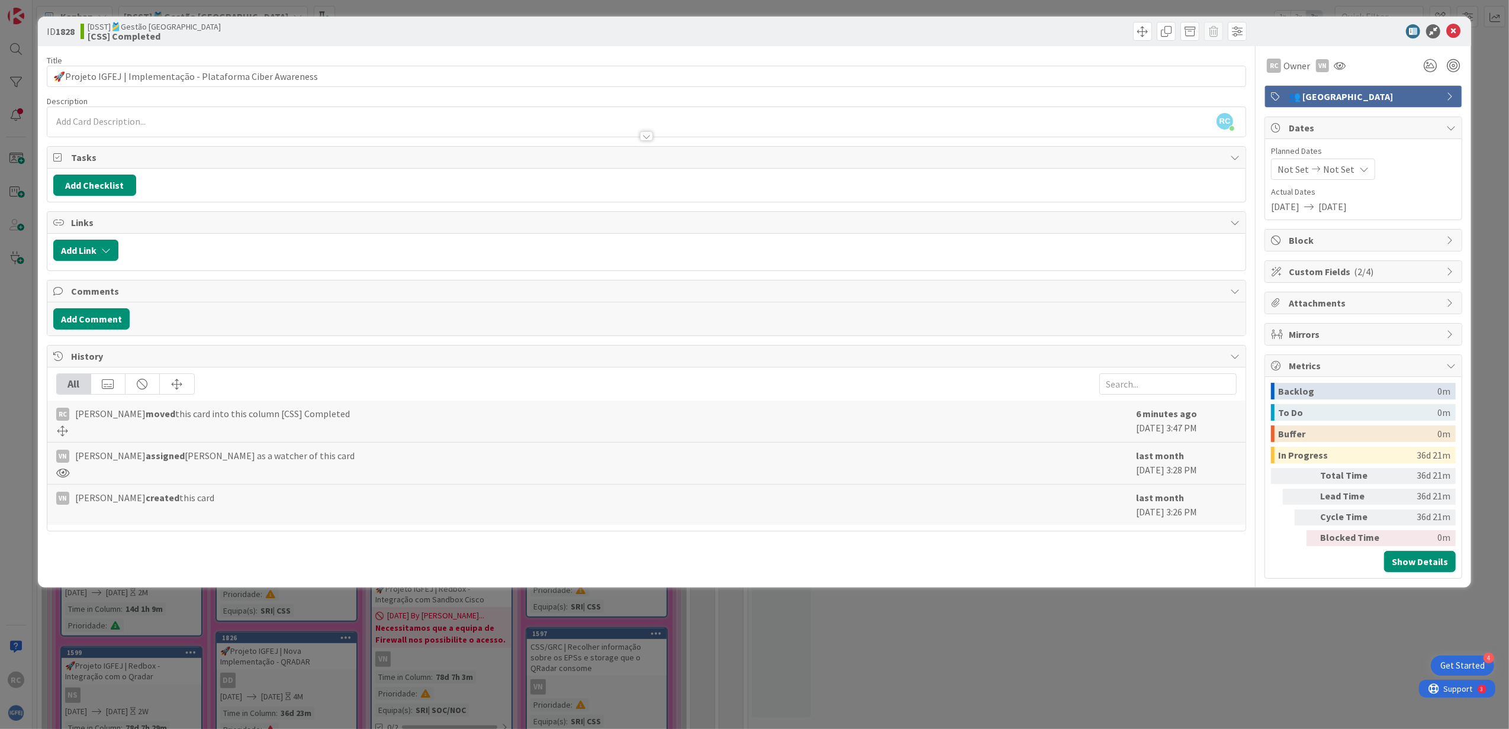
click at [290, 122] on div "RC [PERSON_NAME] just joined" at bounding box center [646, 122] width 1198 height 30
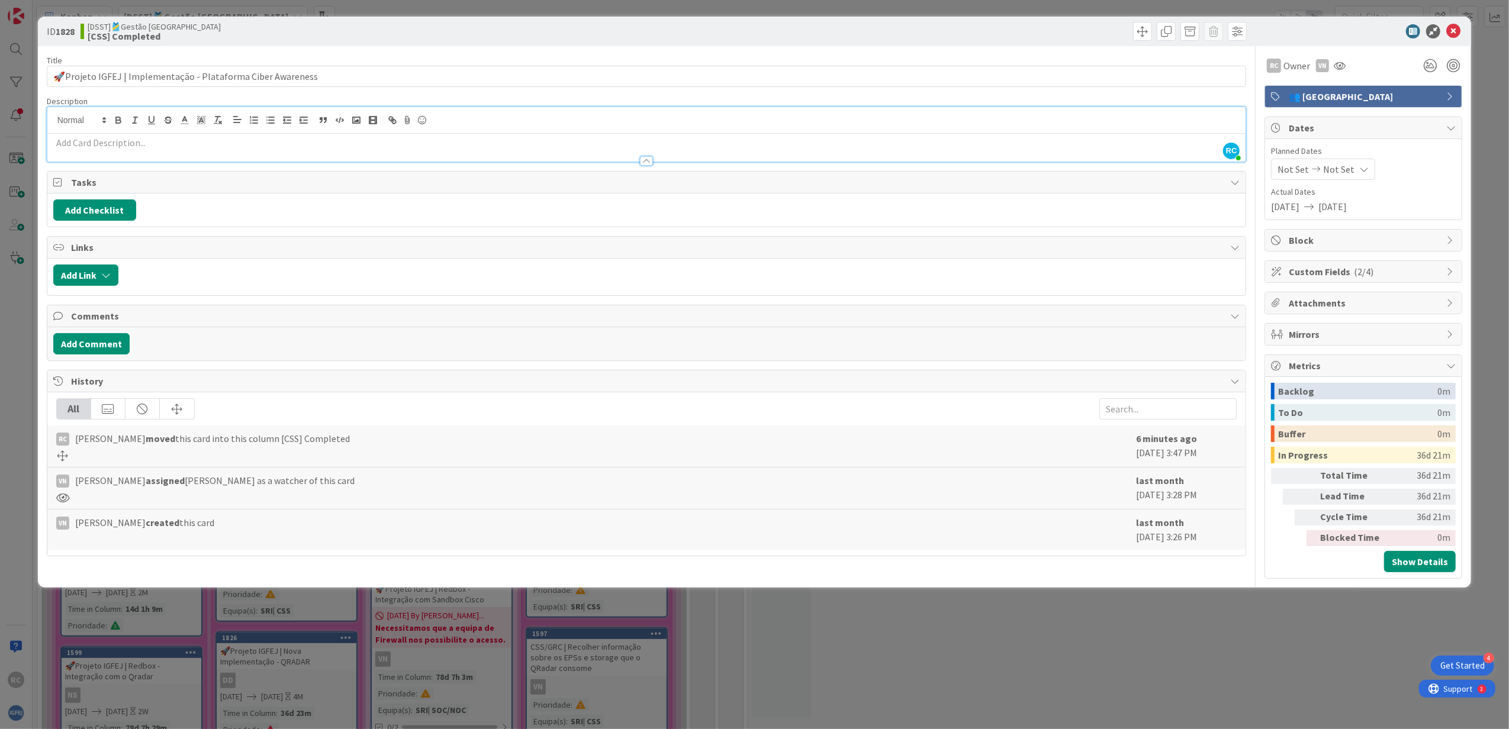
click at [275, 143] on p at bounding box center [646, 143] width 1187 height 14
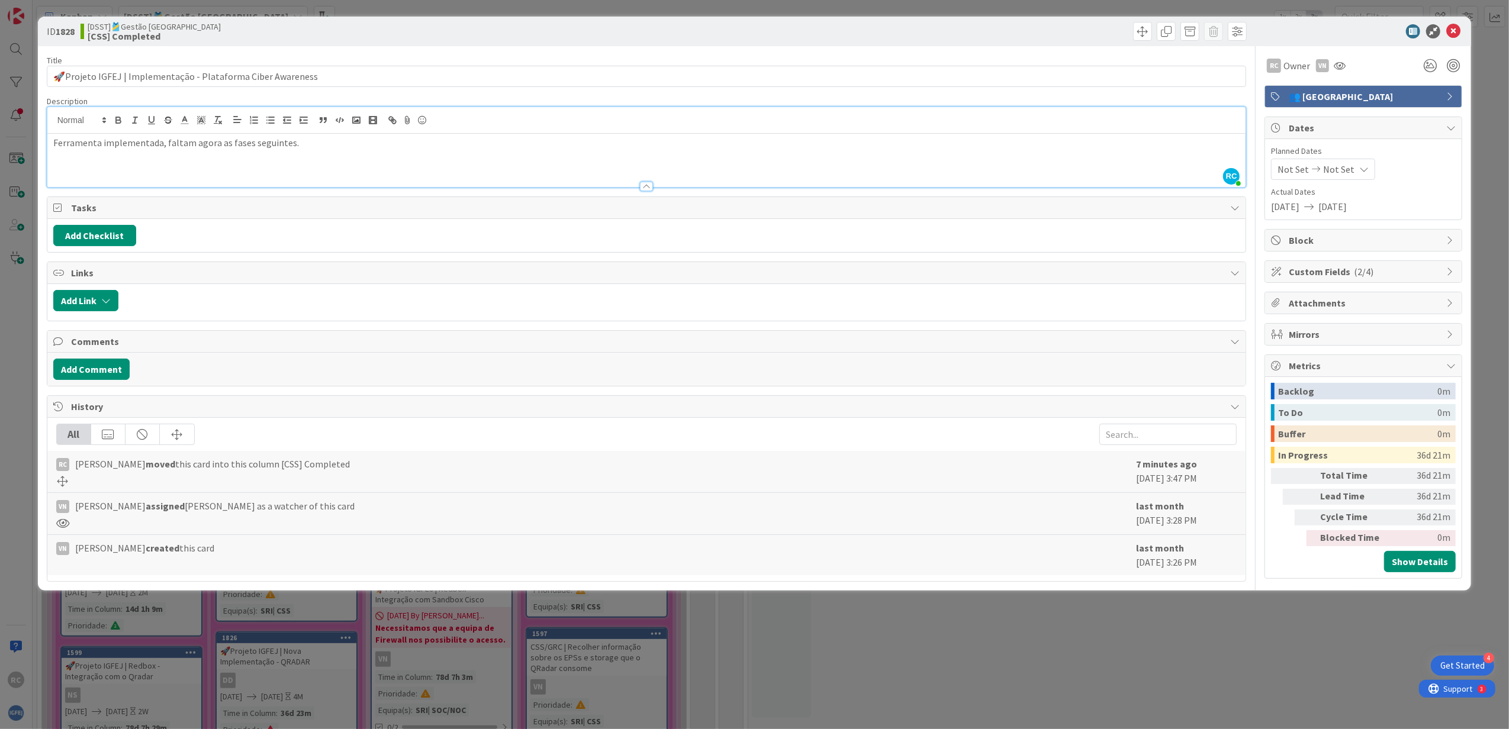
click at [945, 39] on div at bounding box center [947, 31] width 597 height 19
click at [1003, 31] on icon at bounding box center [1453, 31] width 14 height 14
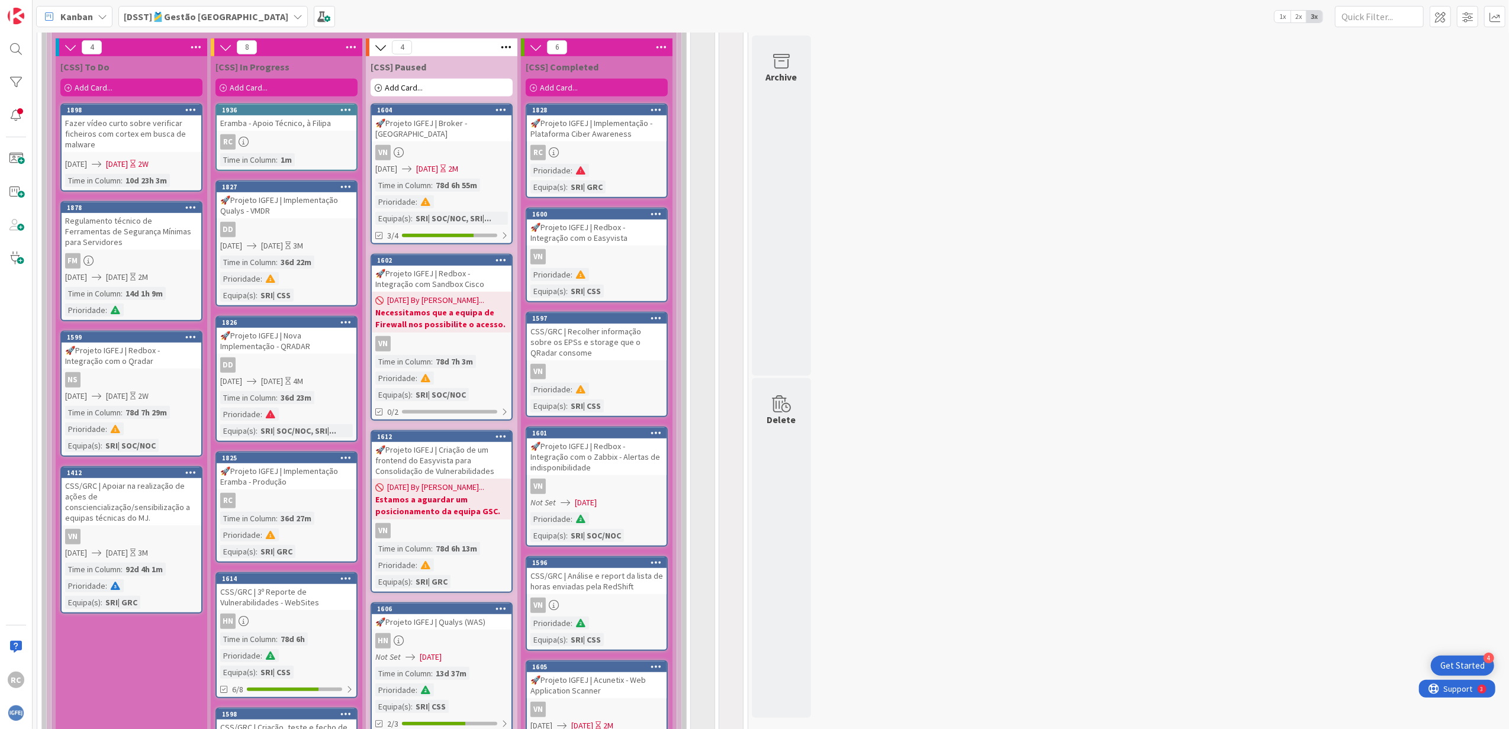
scroll to position [631, 0]
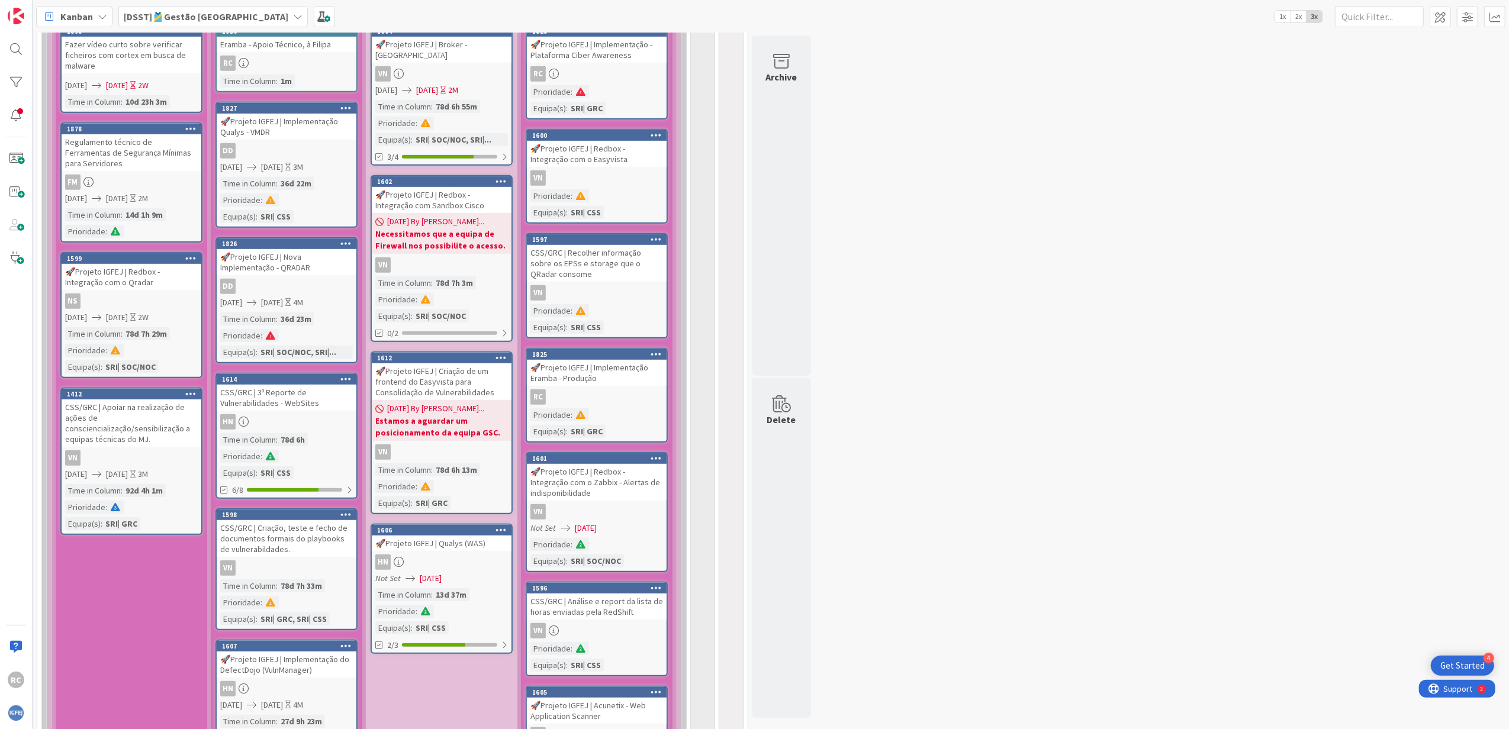
click at [604, 384] on div "🚀Projeto IGFEJ | Implementação Eramba - Produção" at bounding box center [597, 373] width 140 height 26
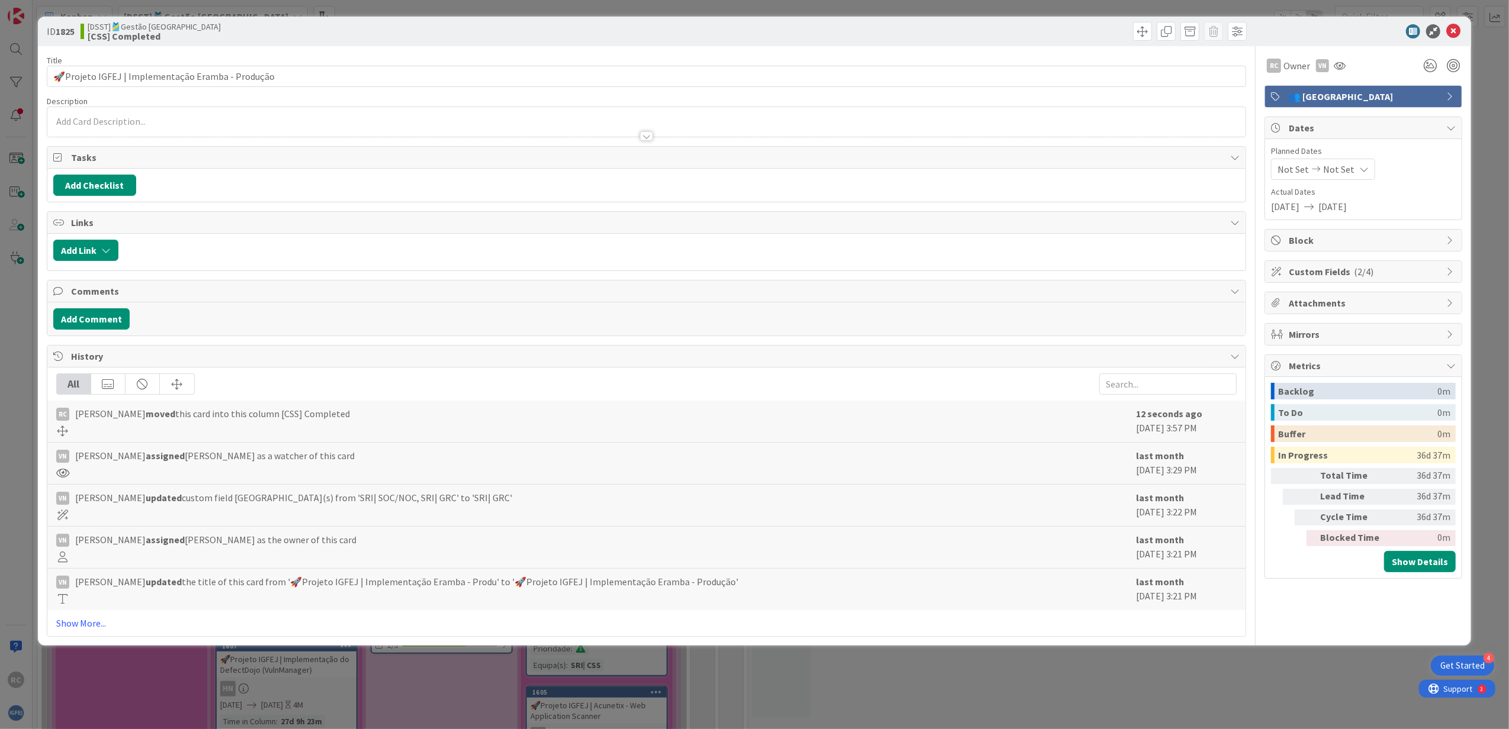
click at [1003, 94] on span "👥 [GEOGRAPHIC_DATA]" at bounding box center [1364, 96] width 152 height 14
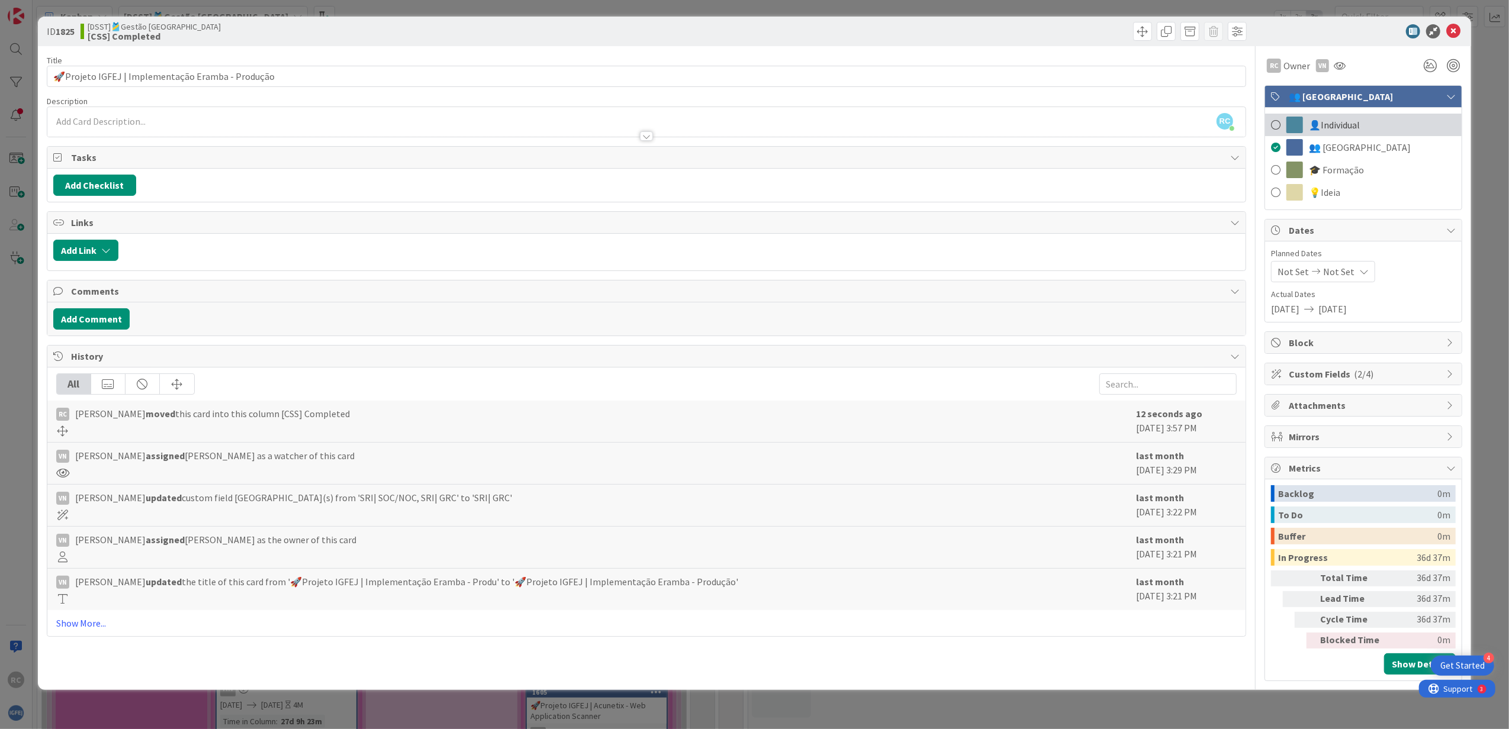
click at [1003, 118] on span "👤Individual" at bounding box center [1334, 125] width 51 height 14
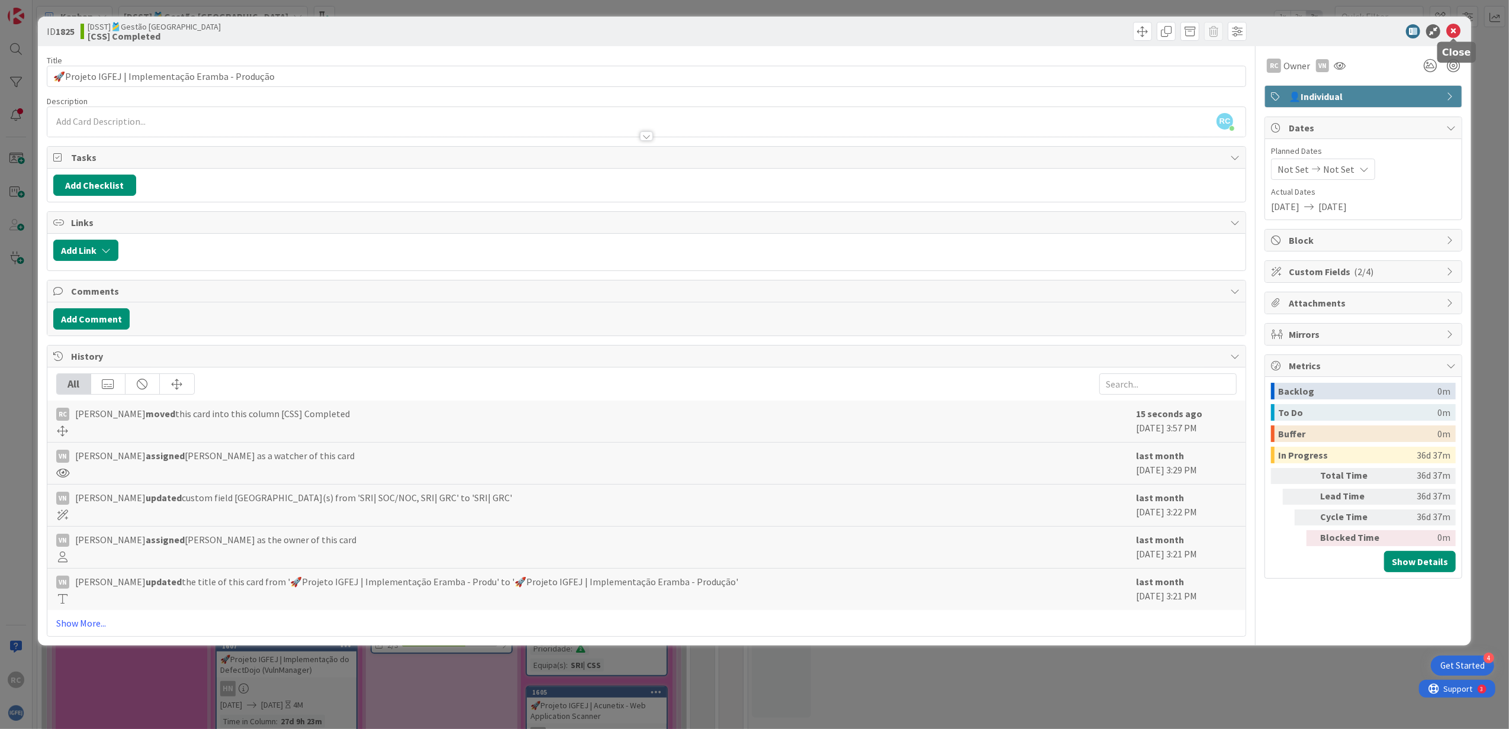
click at [1003, 32] on icon at bounding box center [1453, 31] width 14 height 14
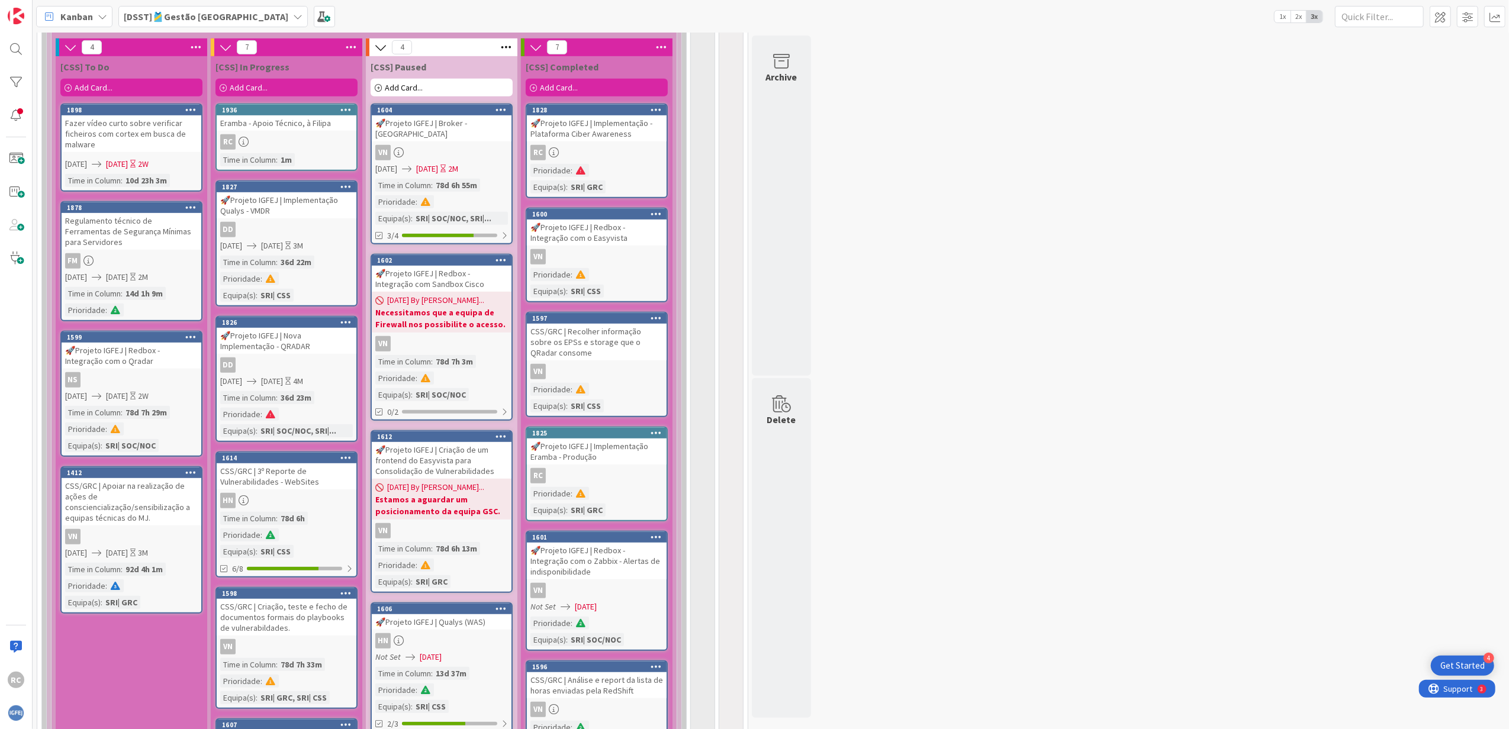
scroll to position [473, 0]
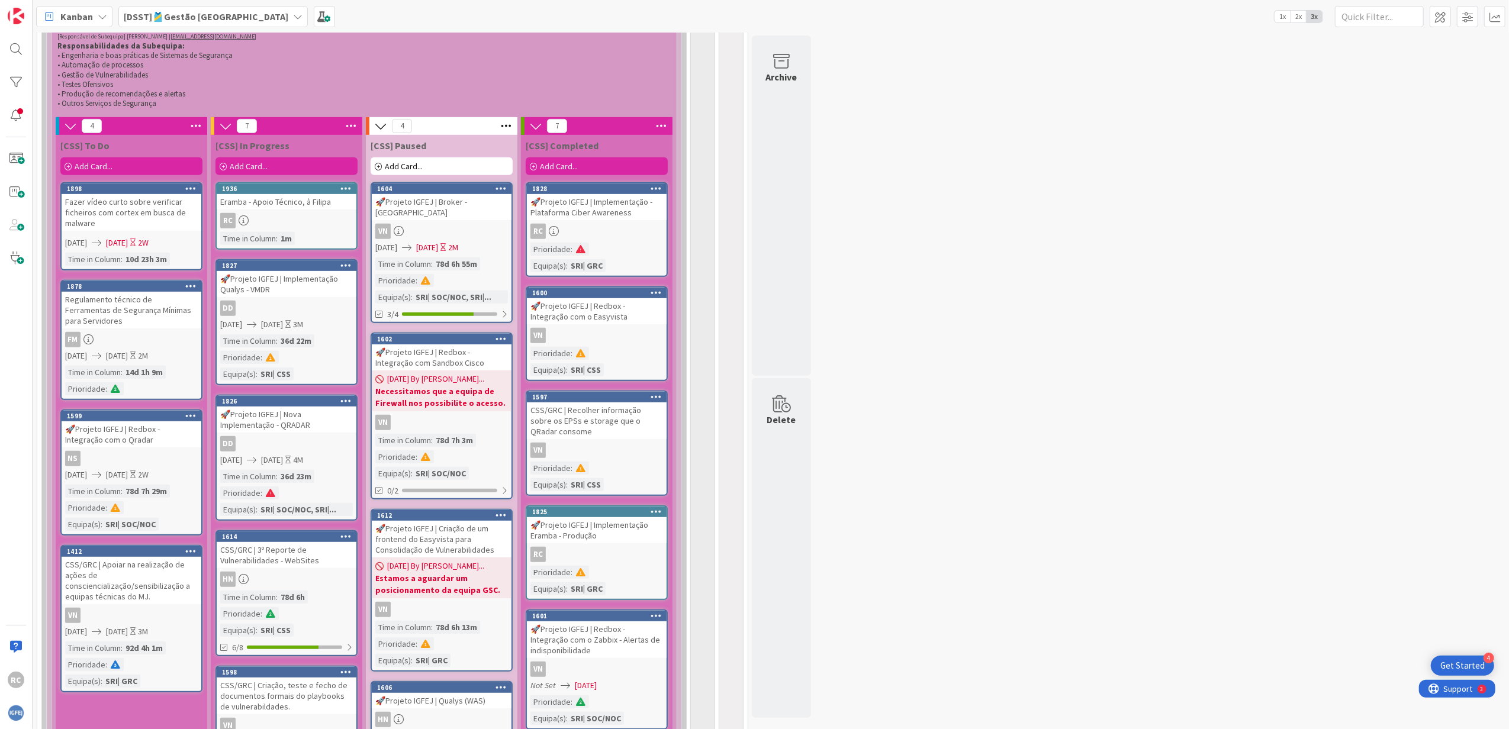
click at [628, 242] on link "1828 🚀Projeto IGFEJ | Implementação - Plataforma Ciber Awareness RC Prioridade …" at bounding box center [597, 229] width 142 height 95
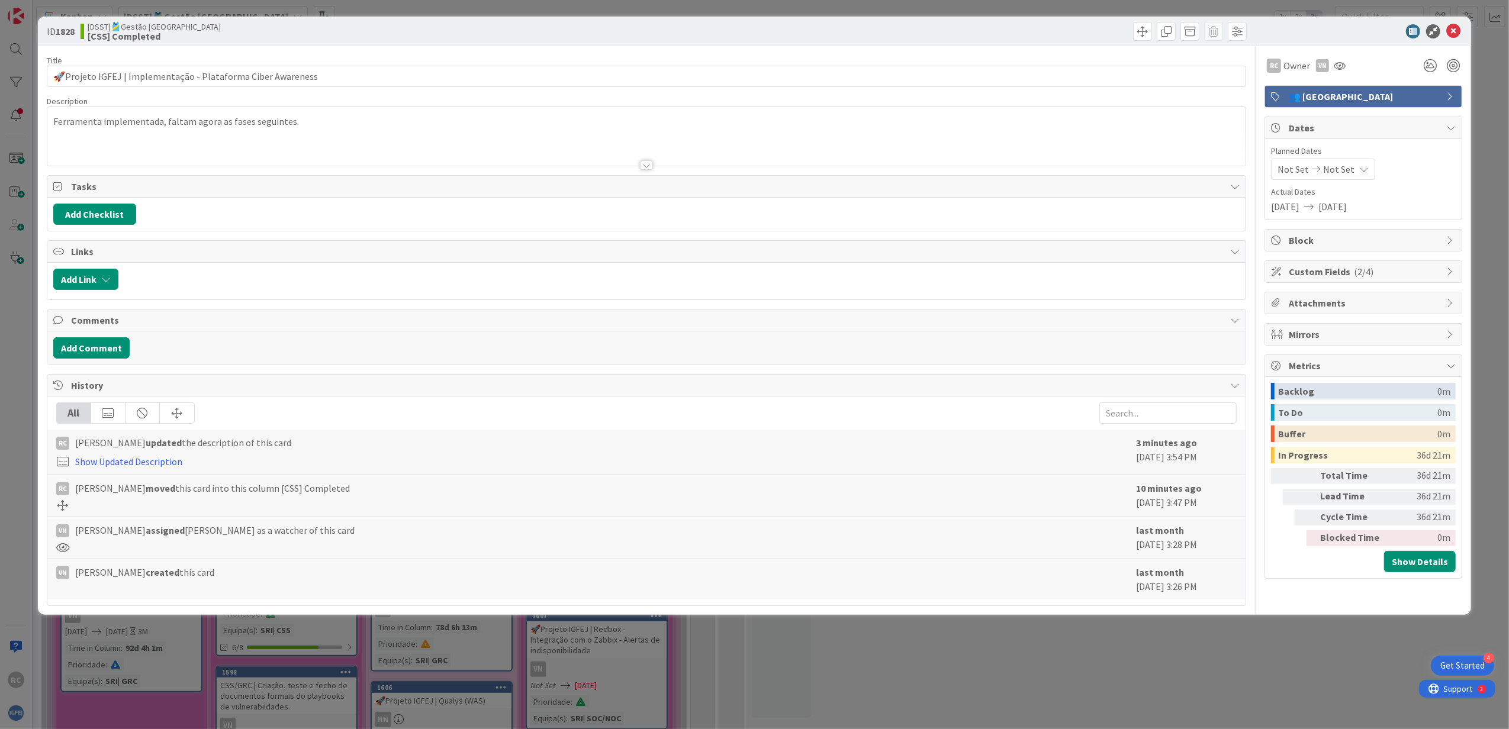
click at [1003, 98] on span "👥 [GEOGRAPHIC_DATA]" at bounding box center [1364, 96] width 152 height 14
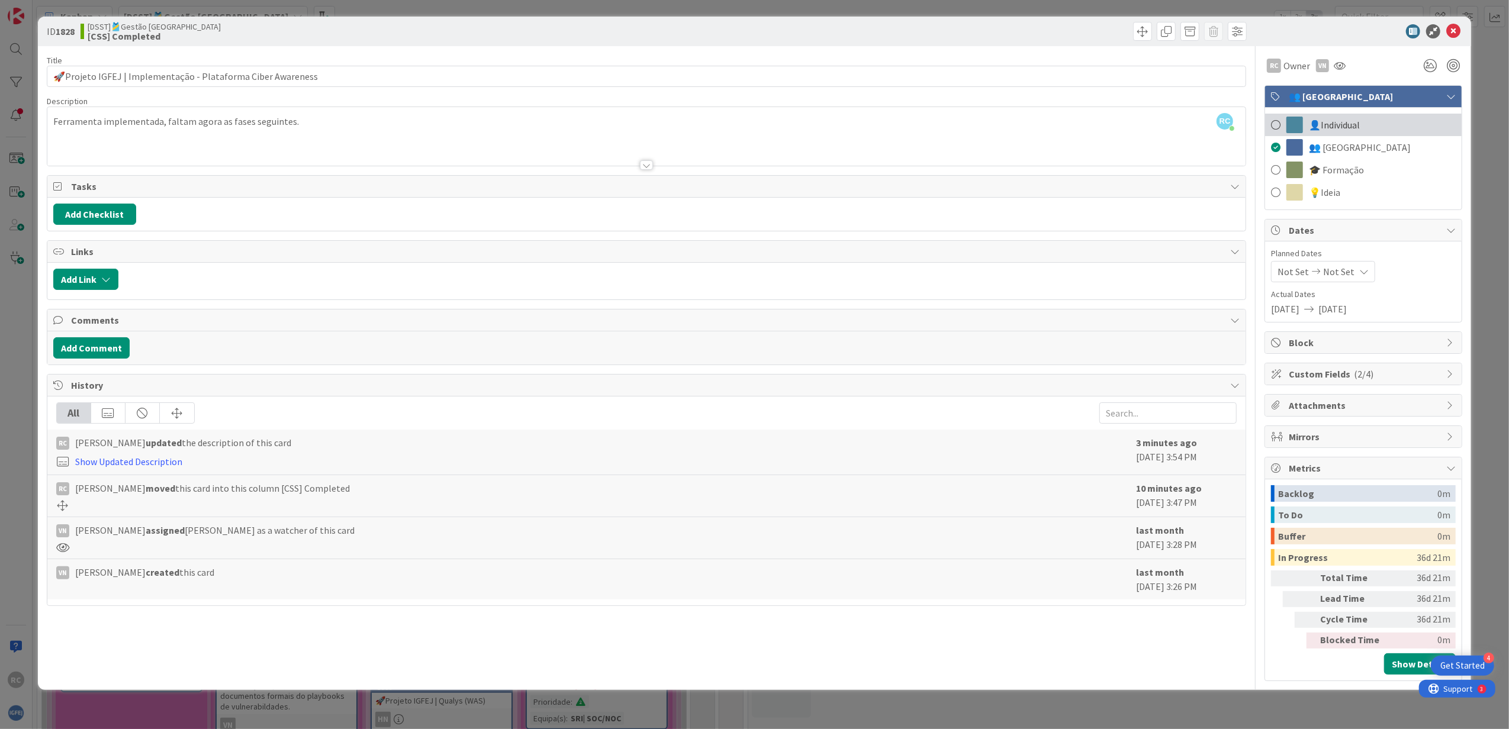
click at [1003, 122] on span "👤Individual" at bounding box center [1334, 125] width 51 height 14
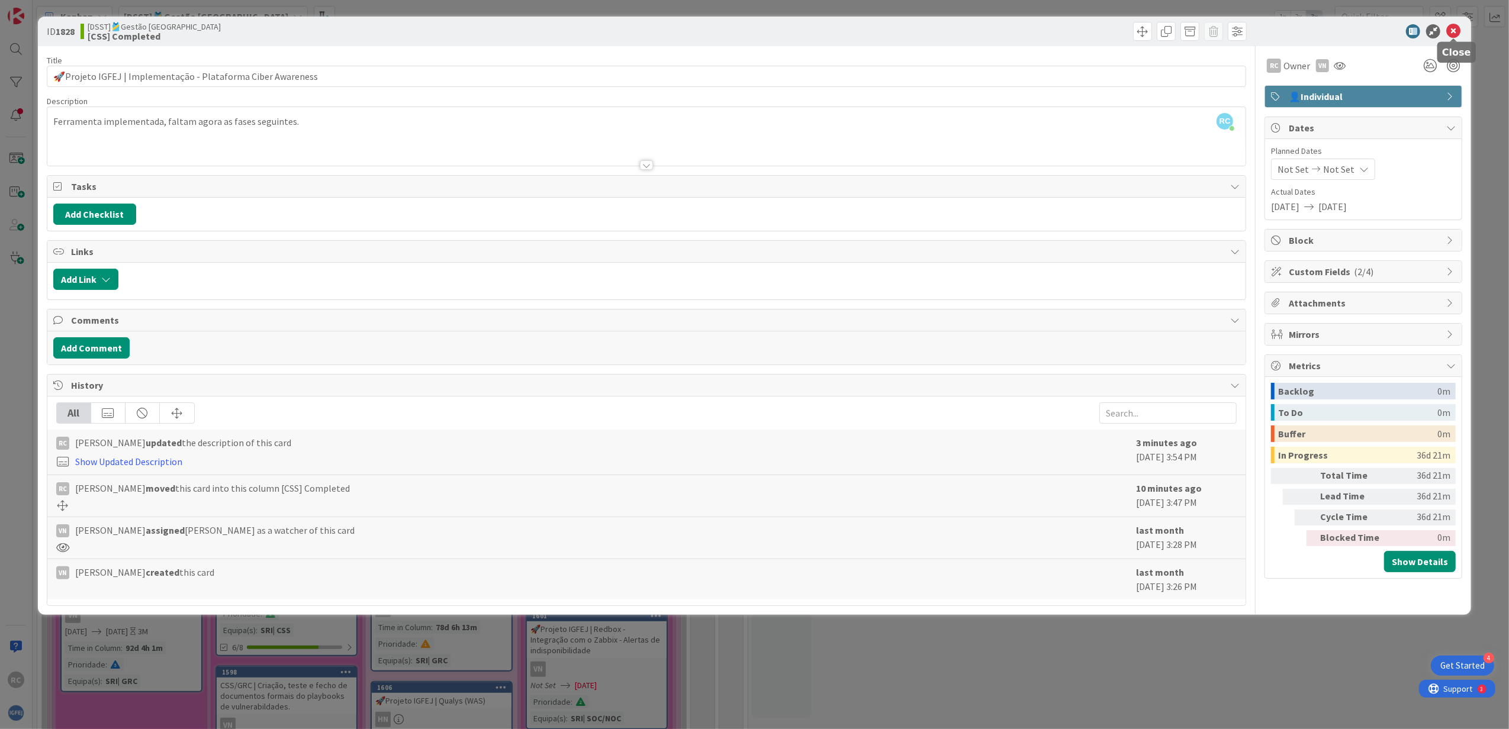
click at [1003, 33] on icon at bounding box center [1453, 31] width 14 height 14
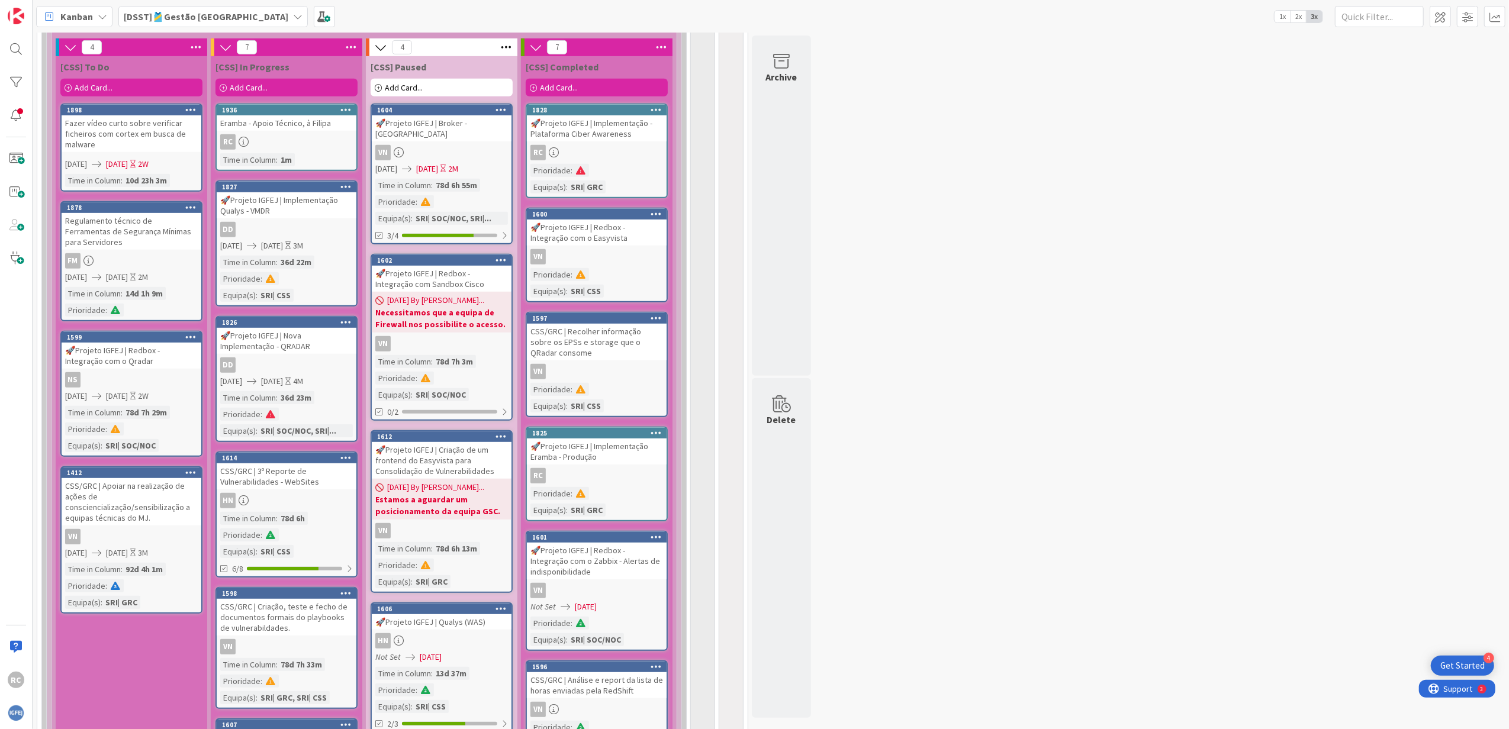
scroll to position [631, 0]
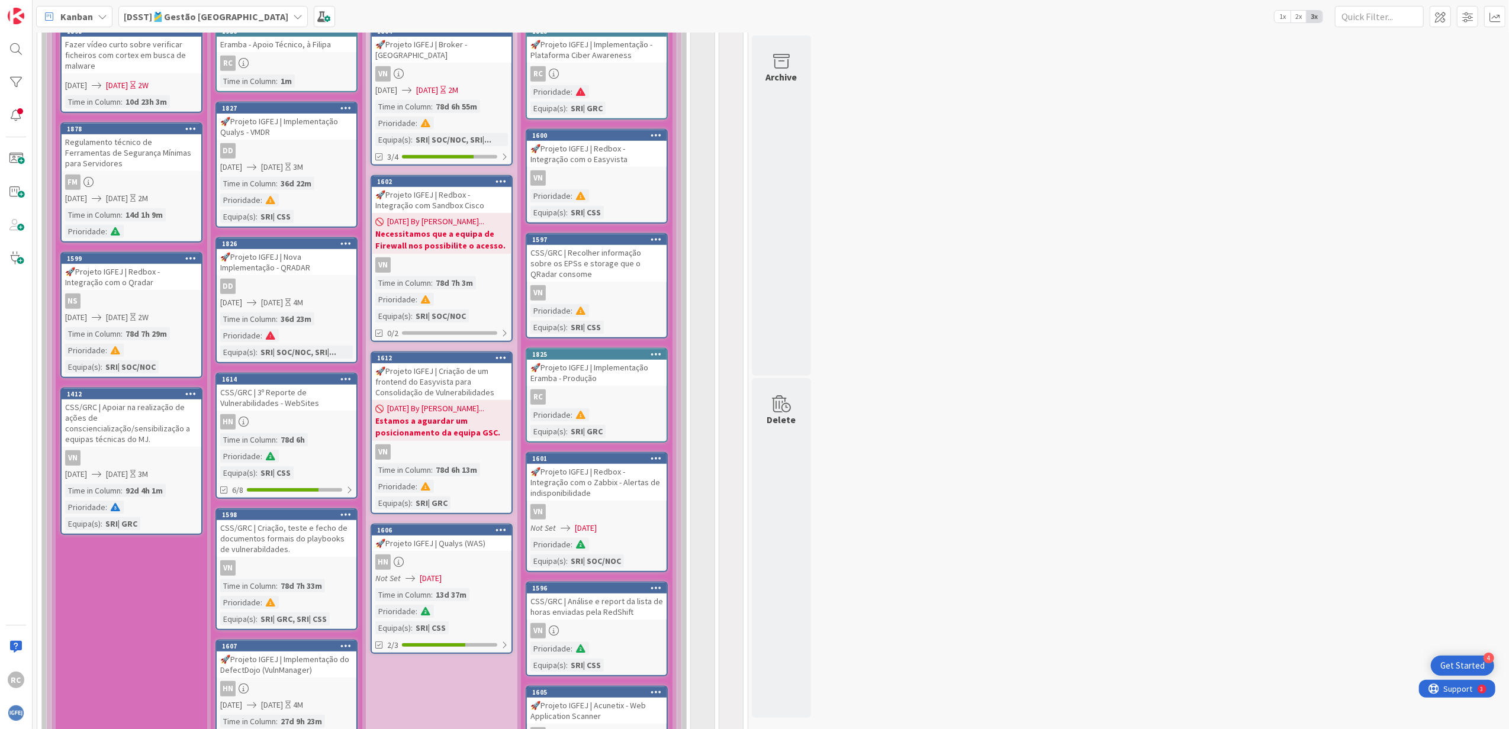
drag, startPoint x: 616, startPoint y: 78, endPoint x: 594, endPoint y: 75, distance: 22.2
click at [594, 75] on div "RC" at bounding box center [597, 73] width 140 height 15
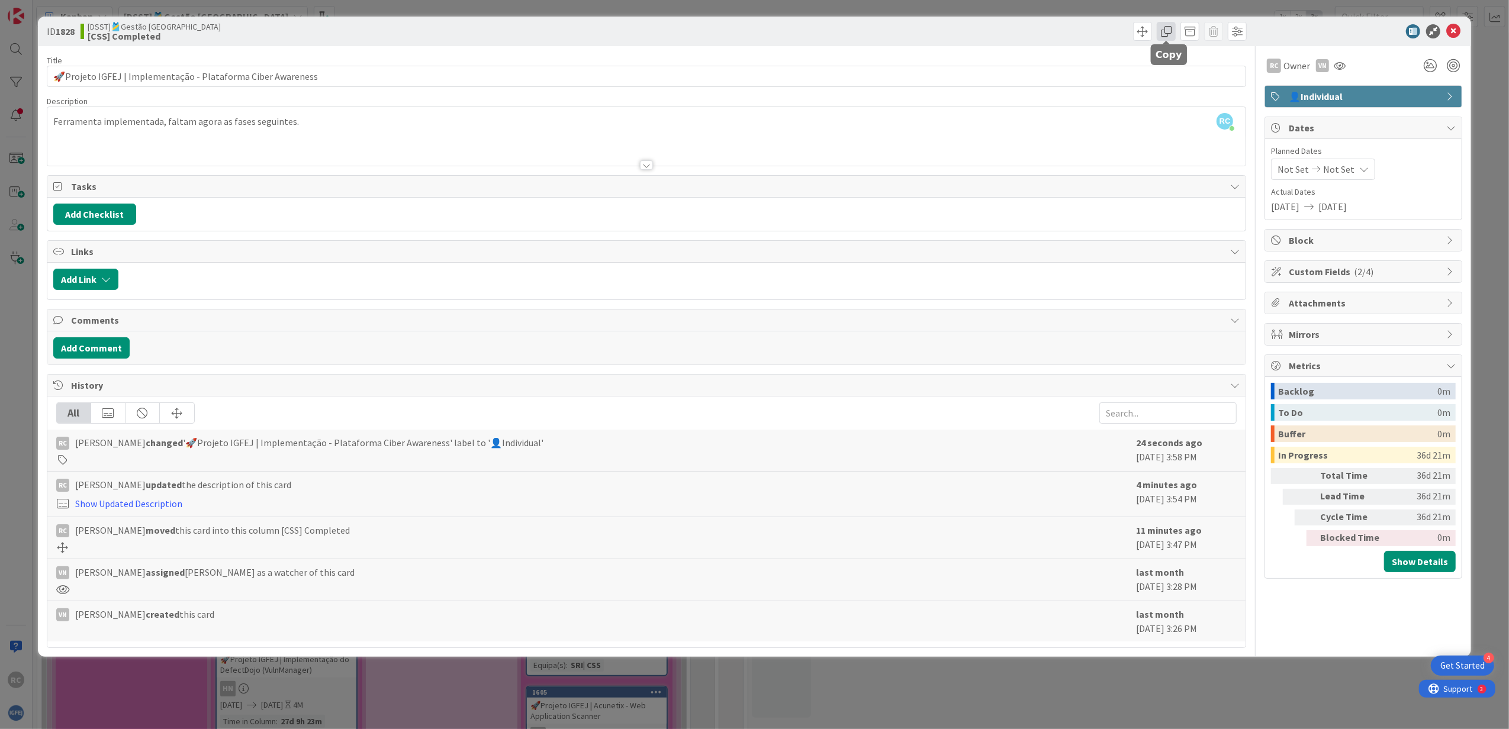
click at [1003, 34] on span at bounding box center [1165, 31] width 19 height 19
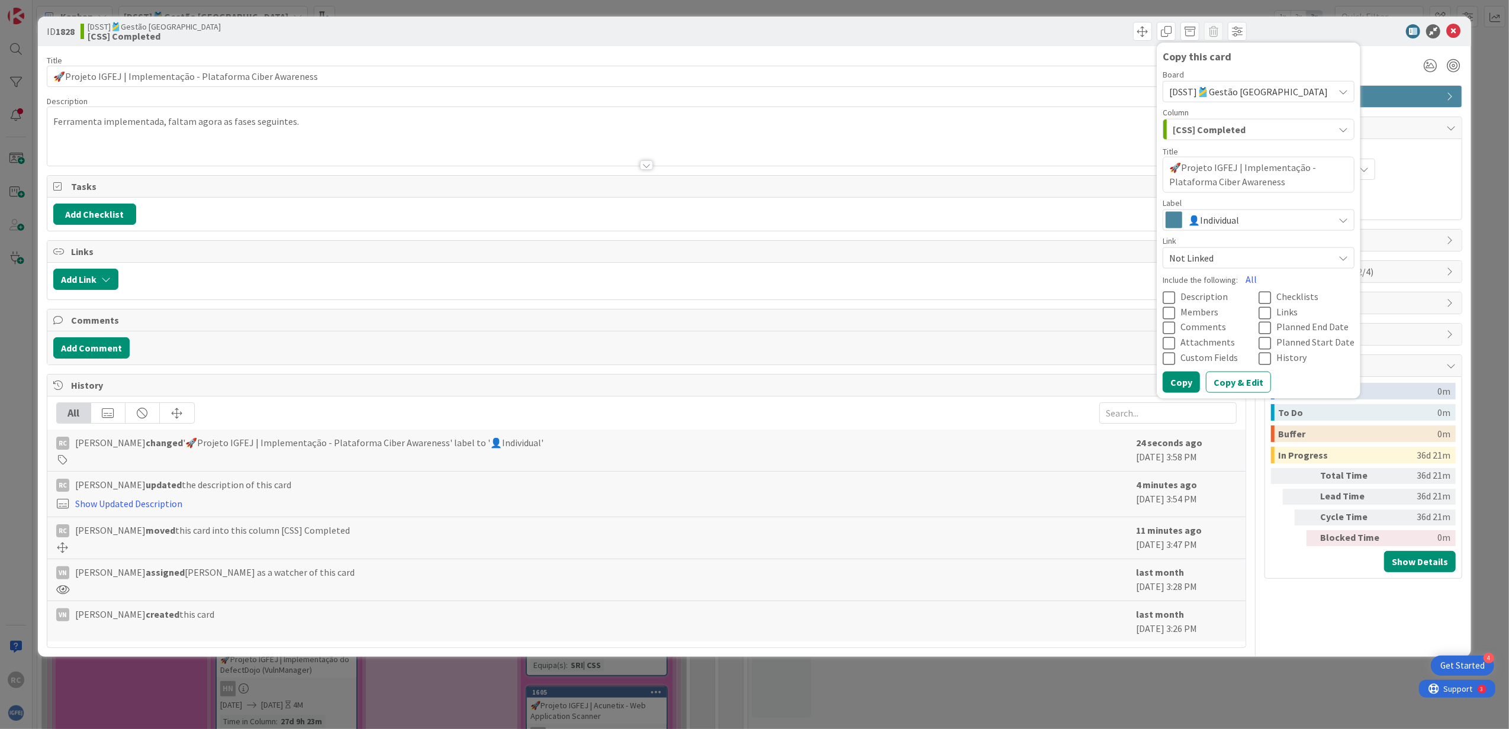
type textarea "x"
type textarea "🚀Projeto IGFEJ | Implementaçã - Plataforma Ciber Awareness"
type textarea "x"
type textarea "🚀Projeto IGFEJ | Implementaç - Plataforma Ciber Awareness"
type textarea "x"
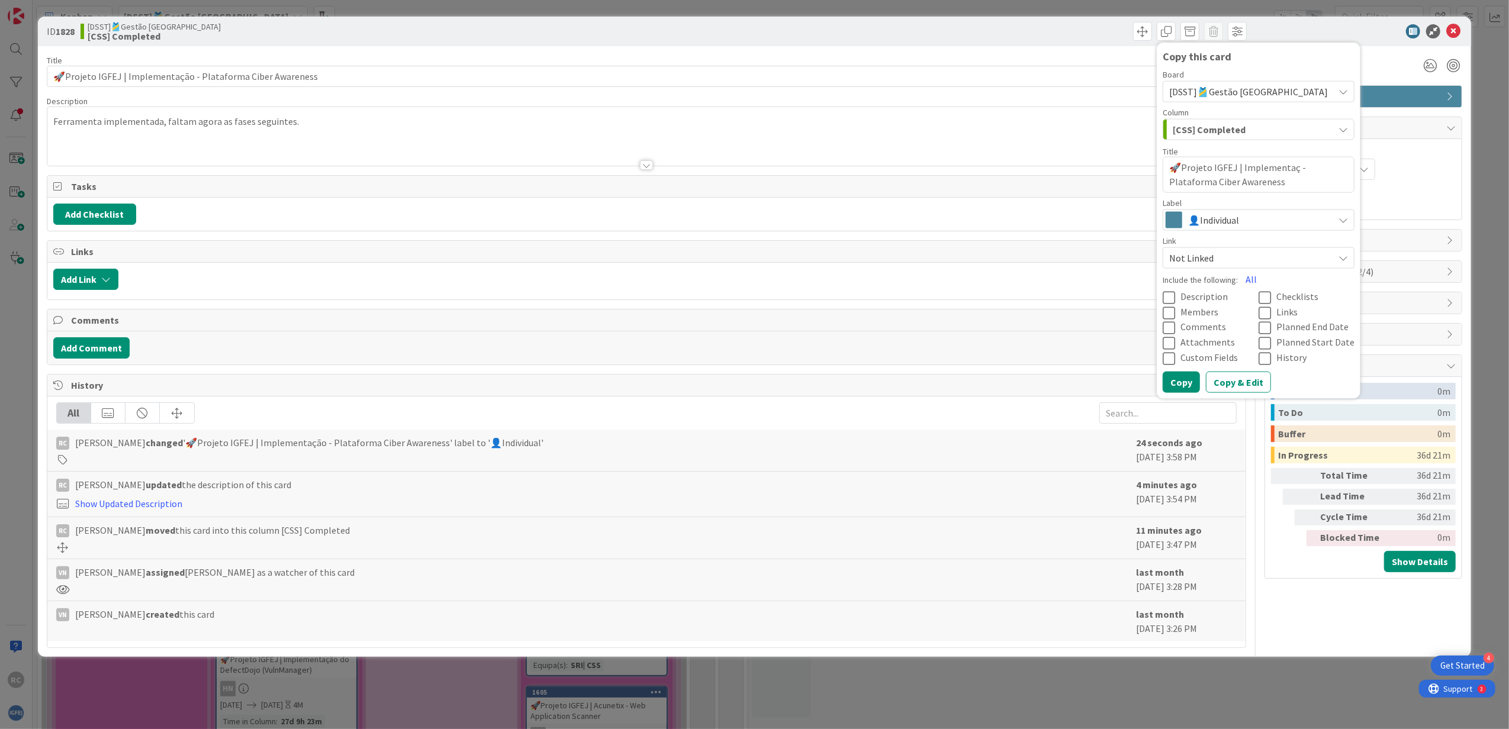
type textarea "🚀Projeto IGFEJ | Implementa - Plataforma Ciber Awareness"
type textarea "x"
type textarea "🚀Projeto IGFEJ | Implement - Plataforma Ciber Awareness"
type textarea "x"
type textarea "🚀Projeto IGFEJ | Implemen - Plataforma Ciber Awareness"
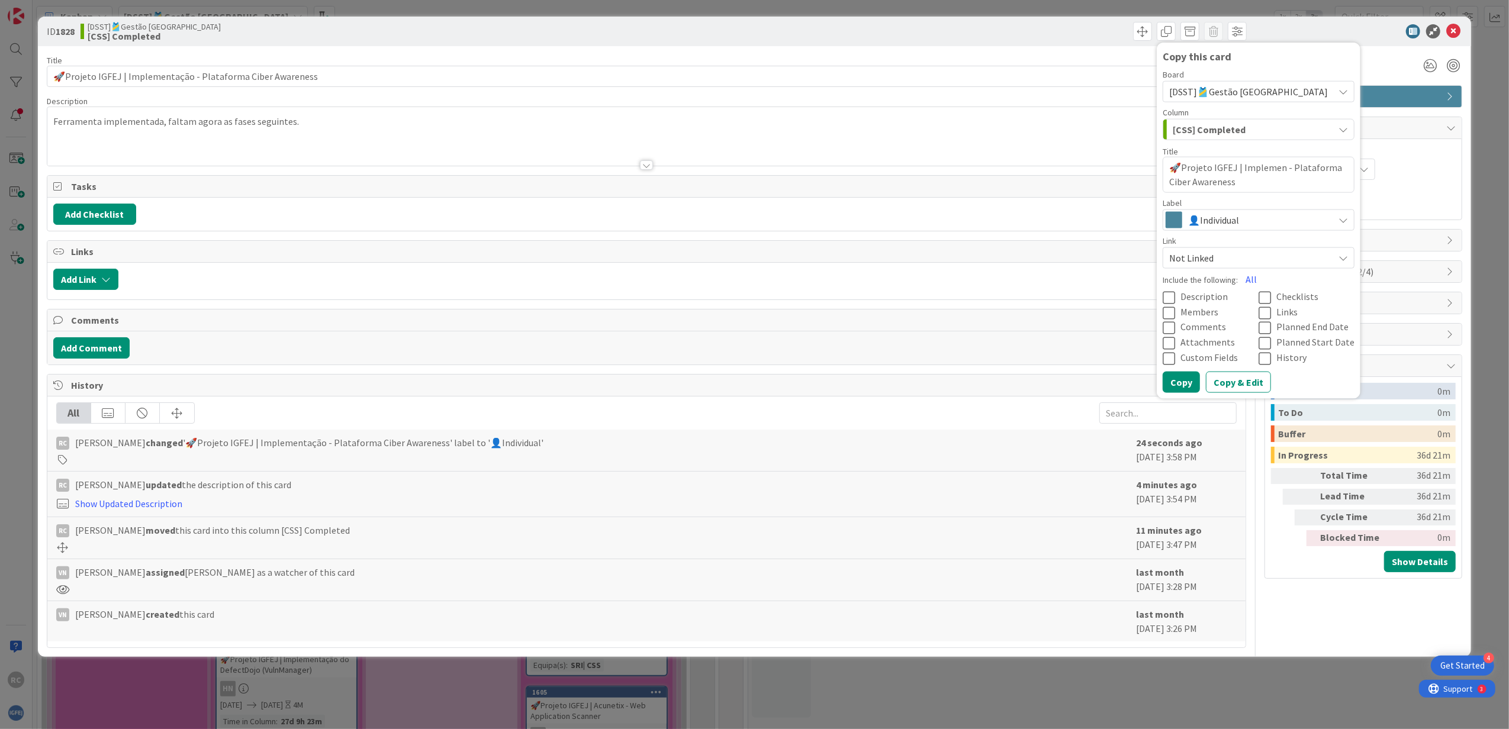
type textarea "x"
type textarea "🚀Projeto IGFEJ | Impleme - Plataforma Ciber Awareness"
type textarea "x"
type textarea "🚀Projeto IGFEJ | Implem - Plataforma Ciber Awareness"
type textarea "x"
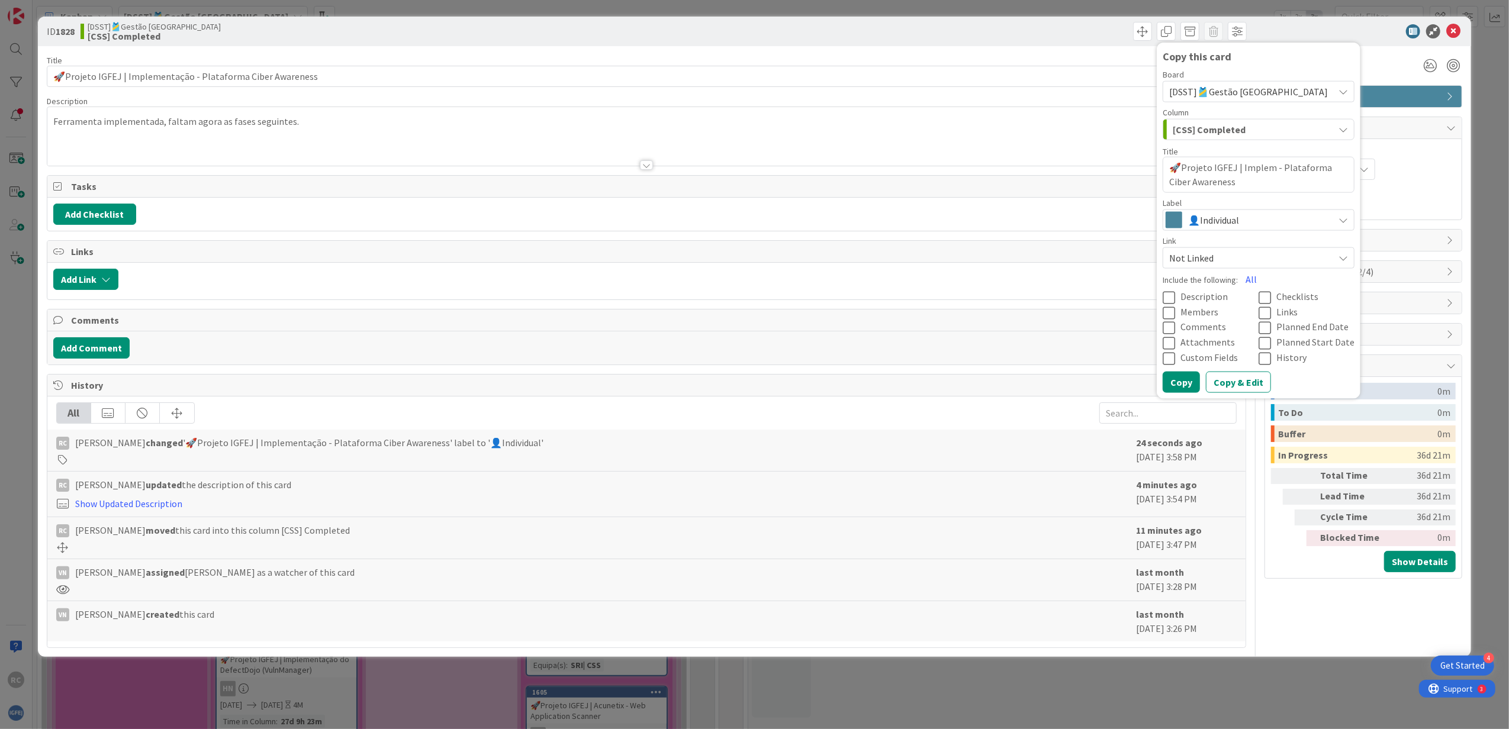
type textarea "🚀Projeto IGFEJ | Imple - Plataforma Ciber Awareness"
type textarea "x"
type textarea "🚀Projeto IGFEJ | Impl - Plataforma Ciber Awareness"
type textarea "x"
type textarea "🚀Projeto IGFEJ | Imp - Plataforma Ciber Awareness"
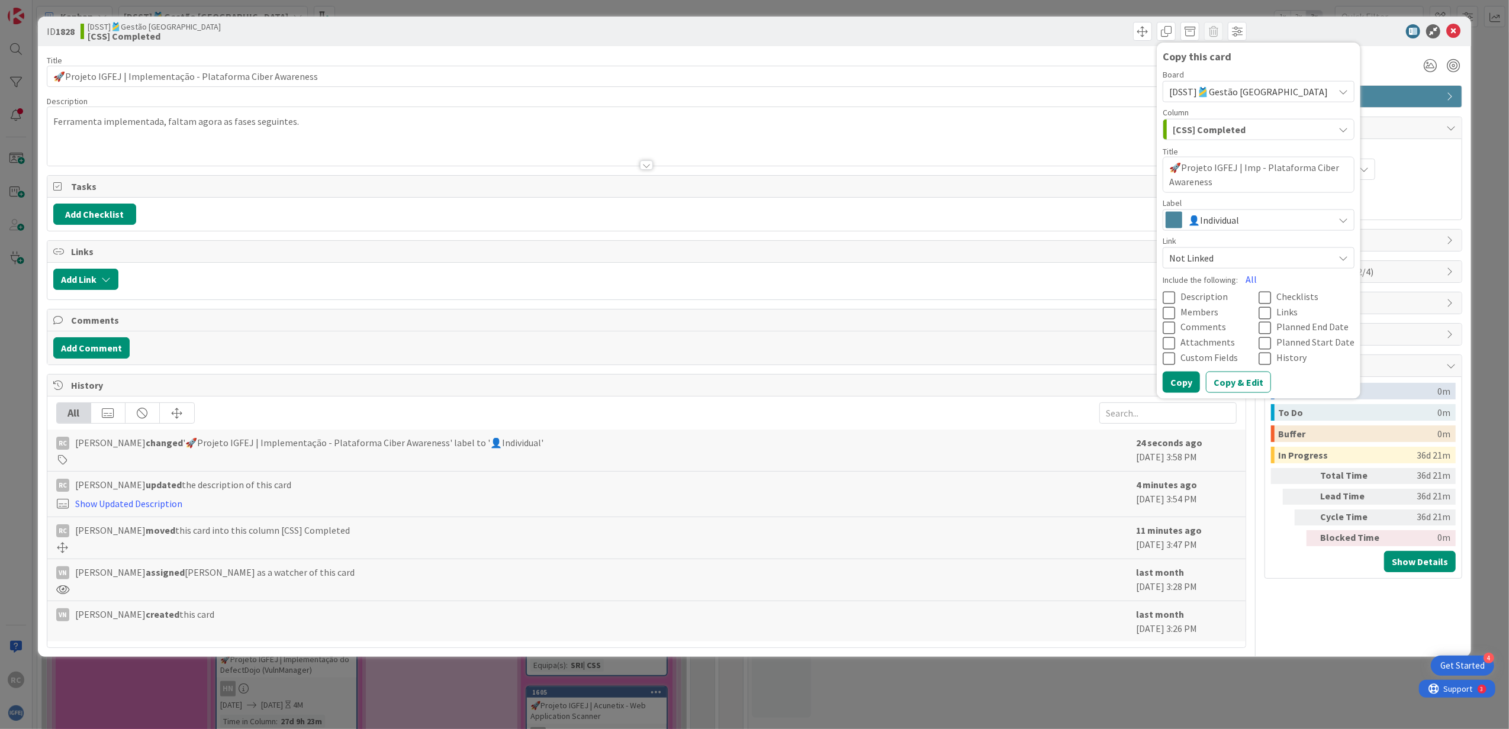
type textarea "x"
type textarea "🚀Projeto IGFEJ | Im - Plataforma Ciber Awareness"
type textarea "x"
type textarea "🚀Projeto IGFEJ | I - Plataforma Ciber Awareness"
type textarea "x"
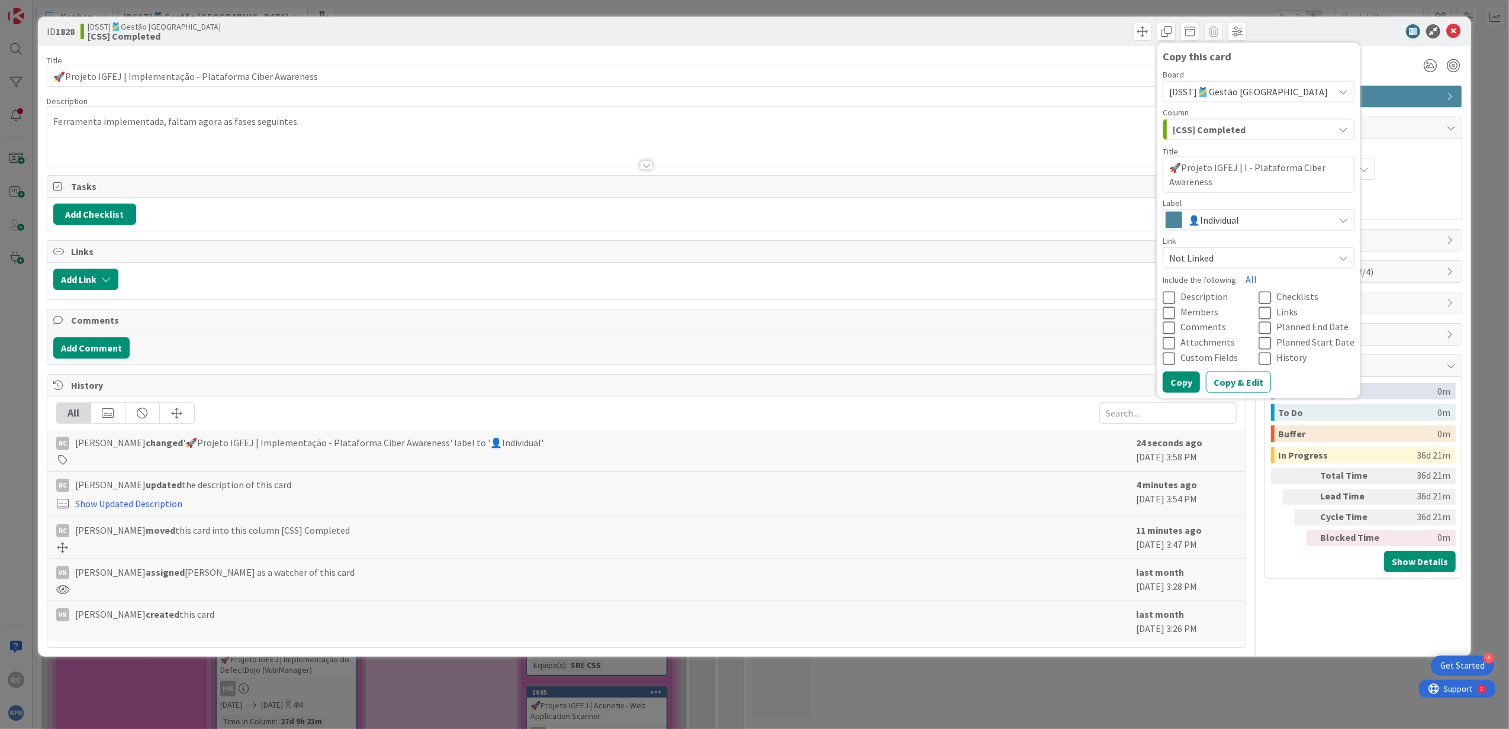
type textarea "🚀Projeto IGFEJ | - Plataforma Ciber Awareness"
type textarea "x"
type textarea "🚀Projeto IGFEJ | T - Plataforma Ciber Awareness"
type textarea "x"
type textarea "🚀Projeto IGFEJ | Te - Plataforma Ciber Awareness"
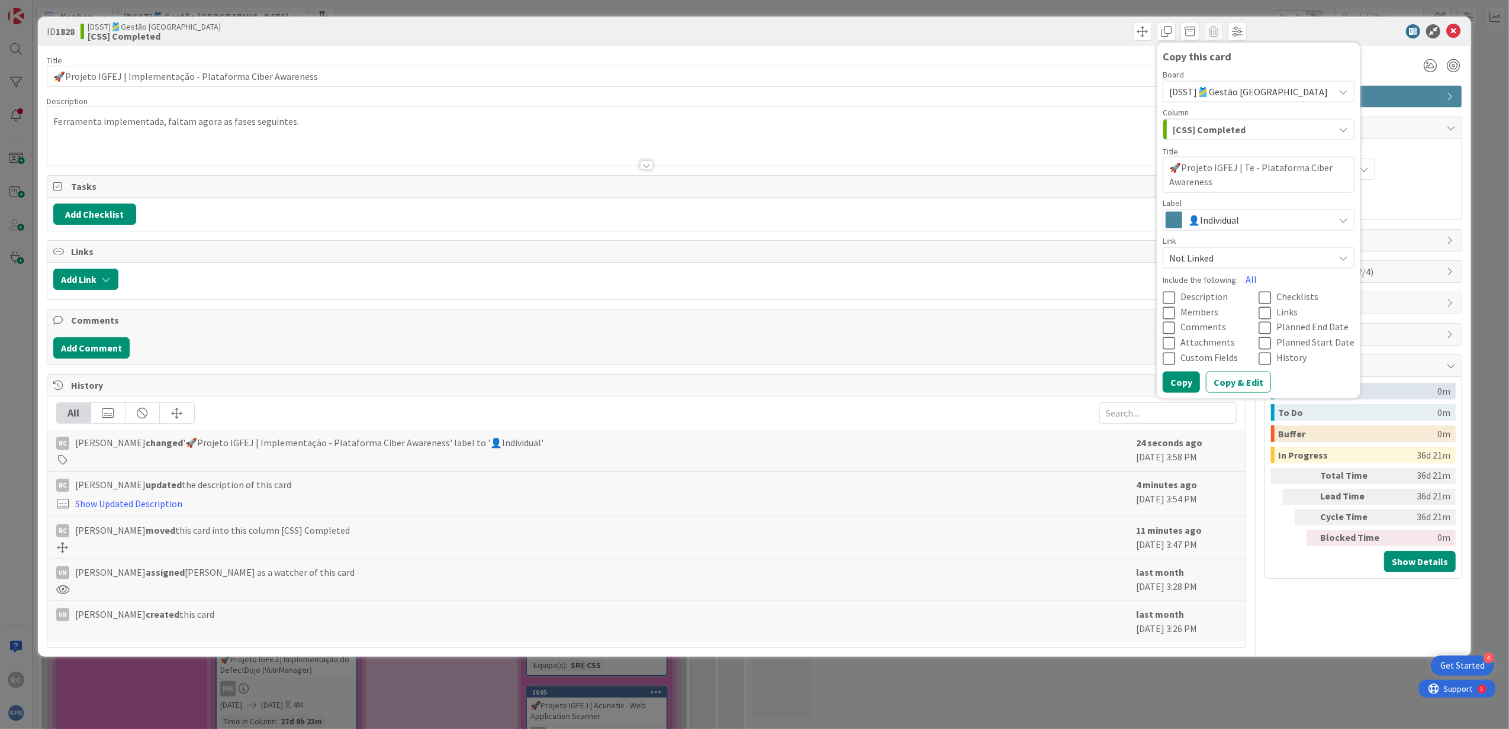
type textarea "x"
type textarea "🚀Projeto IGFEJ | Tes - Plataforma Ciber Awareness"
type textarea "x"
type textarea "🚀Projeto IGFEJ | Test - Plataforma Ciber Awareness"
type textarea "x"
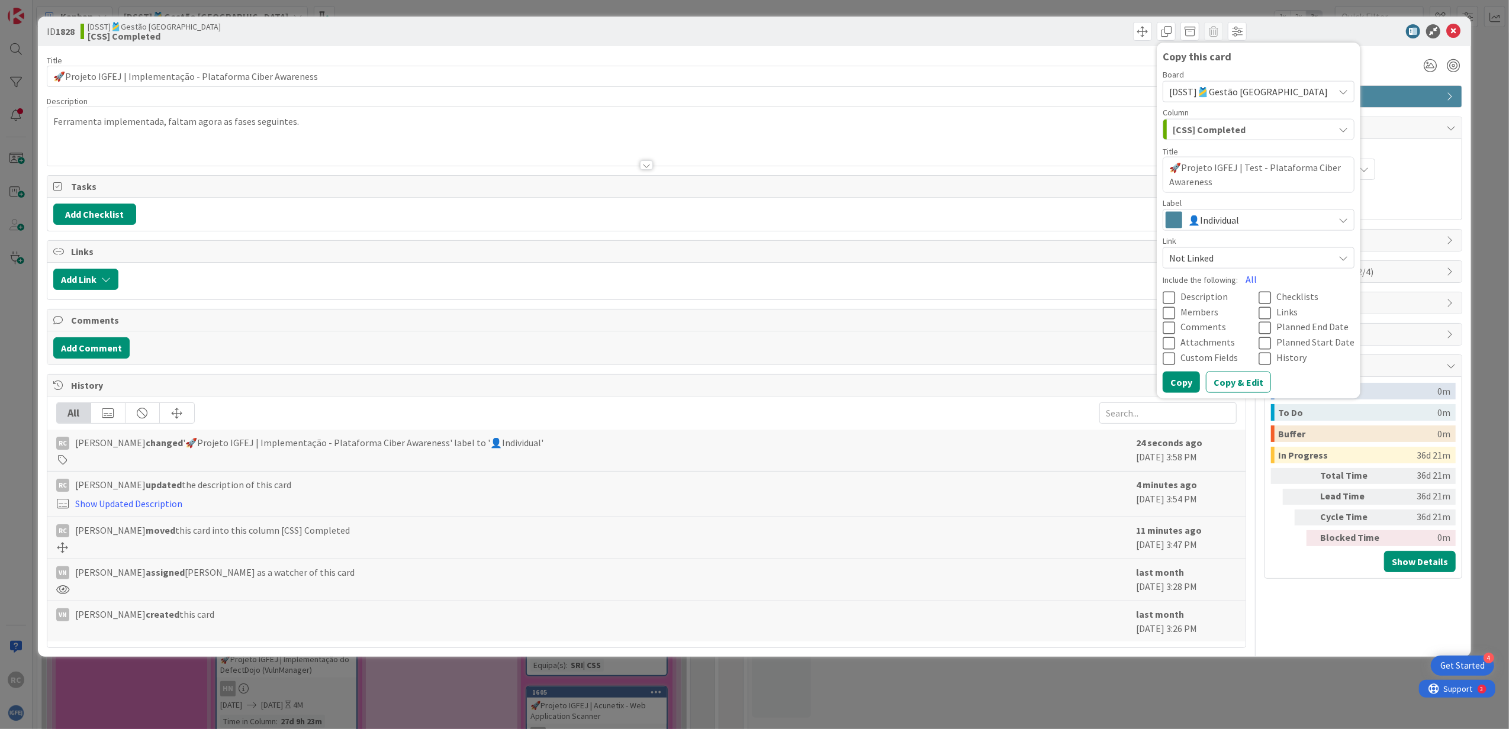
type textarea "🚀Projeto IGFEJ | Teste - Plataforma Ciber Awareness"
type textarea "x"
click at [1003, 183] on textarea "🚀Projeto IGFEJ | Testes - Plataforma Ciber Awareness" at bounding box center [1258, 175] width 192 height 36
type textarea "🚀Projeto IGFEJ | Testes - Plataforma Ciber Awareness"
click at [1003, 217] on span "👤Individual" at bounding box center [1258, 219] width 140 height 17
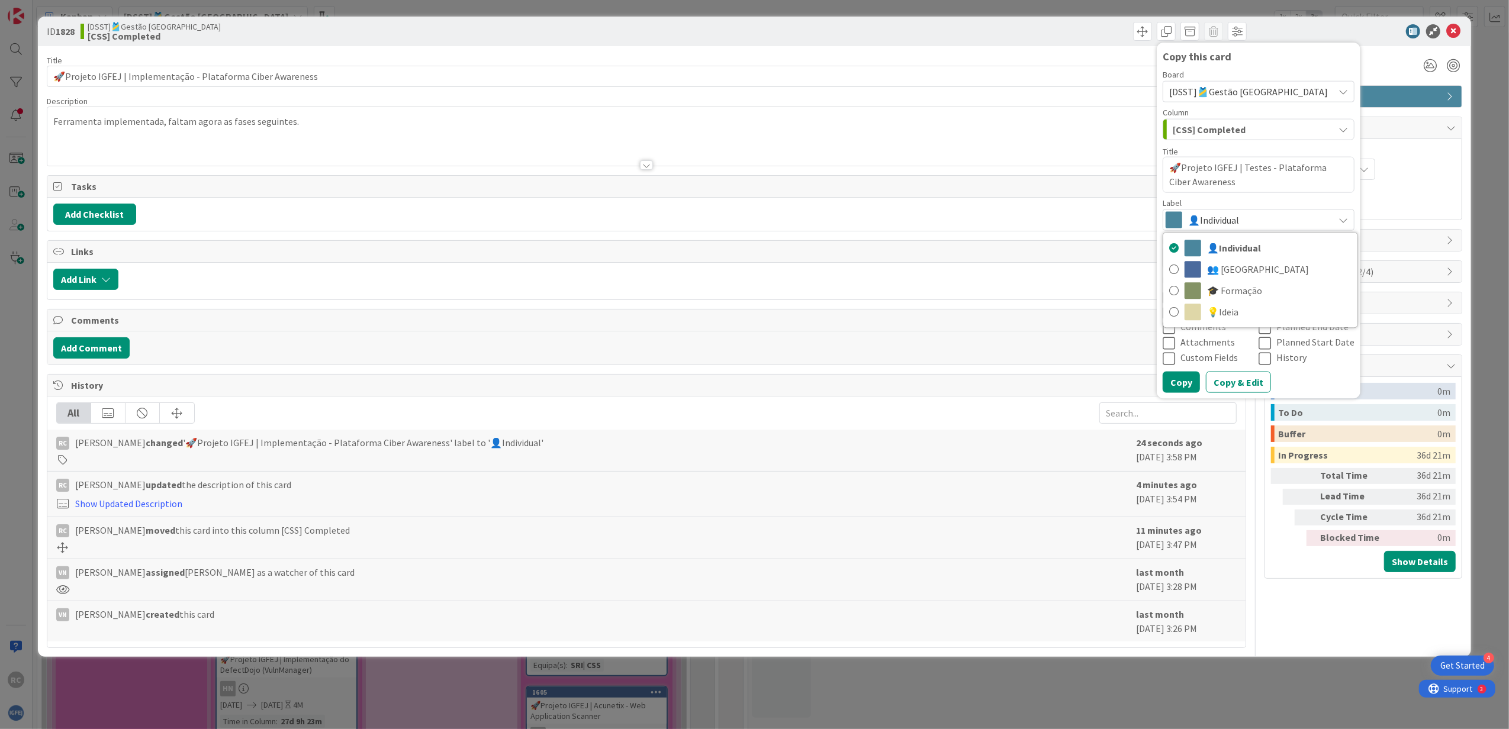
click at [1003, 217] on span "👤Individual" at bounding box center [1258, 219] width 140 height 17
click at [1003, 183] on textarea "🚀Projeto IGFEJ | Testes - Plataforma Ciber Awareness" at bounding box center [1258, 175] width 192 height 36
click at [1003, 131] on div "[CSS] Completed" at bounding box center [1251, 129] width 164 height 19
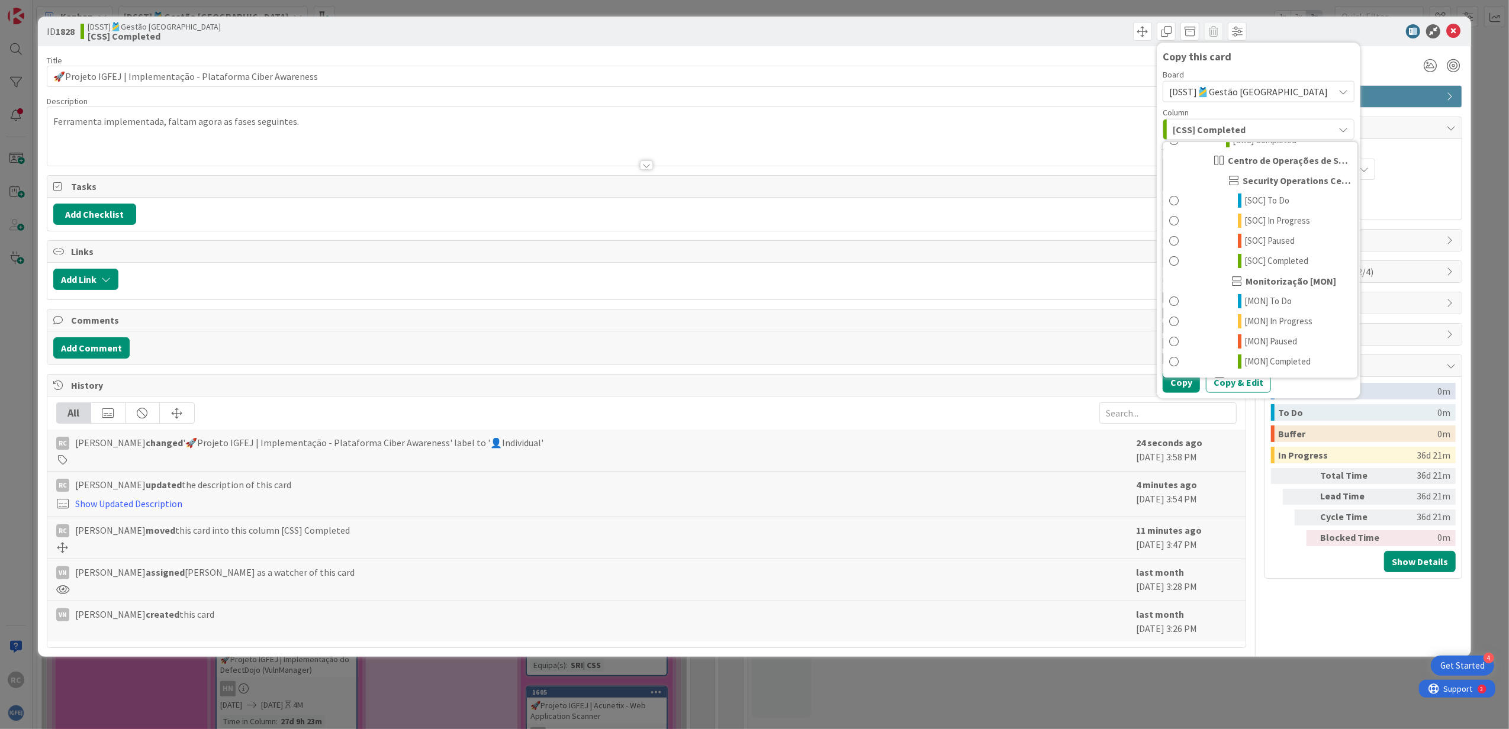
scroll to position [315, 0]
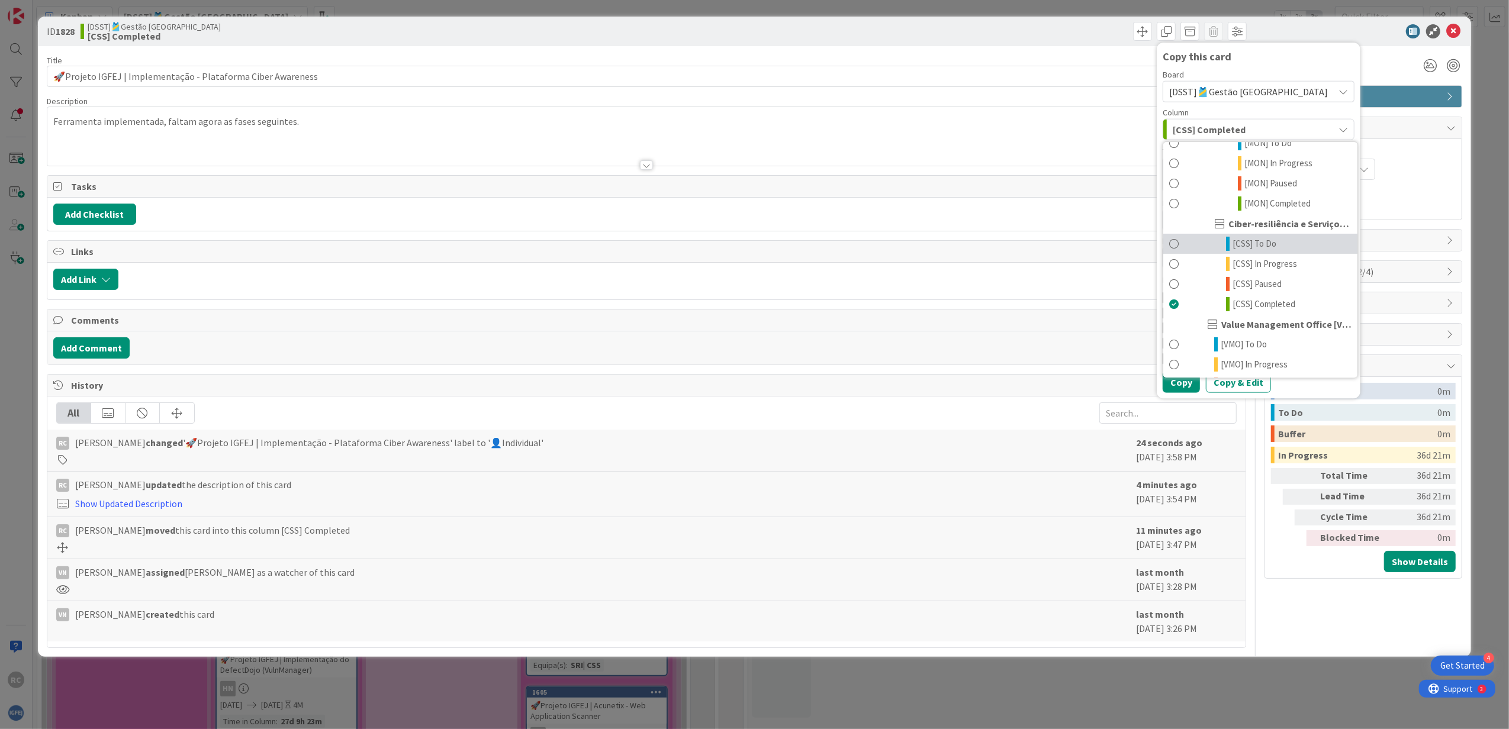
click at [1003, 240] on span "[CSS] To Do" at bounding box center [1254, 244] width 44 height 14
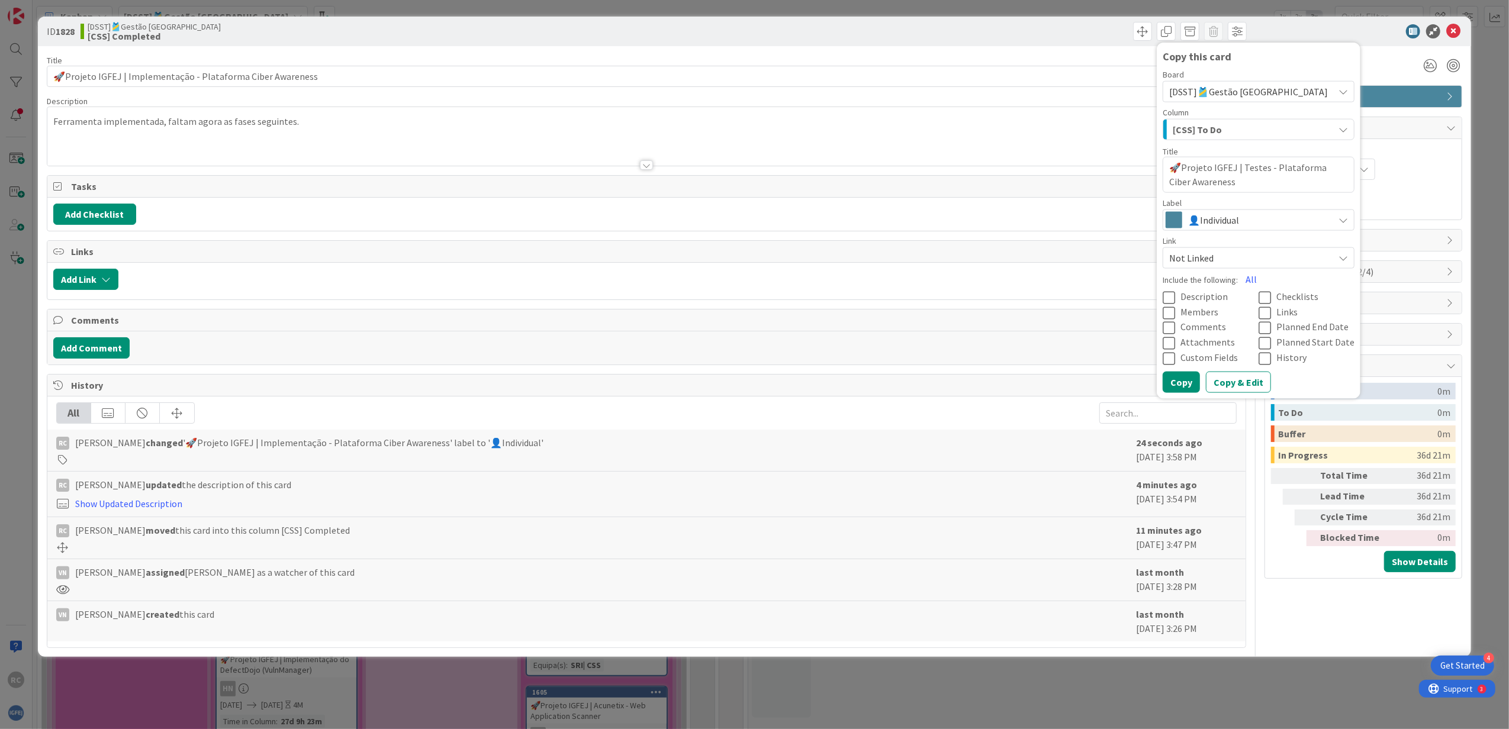
click at [1003, 256] on span "Not Linked" at bounding box center [1248, 257] width 159 height 17
click at [1003, 311] on span "Members" at bounding box center [1199, 312] width 38 height 12
click at [1003, 311] on span "Members" at bounding box center [1200, 312] width 40 height 12
click at [1003, 282] on div at bounding box center [682, 279] width 1116 height 21
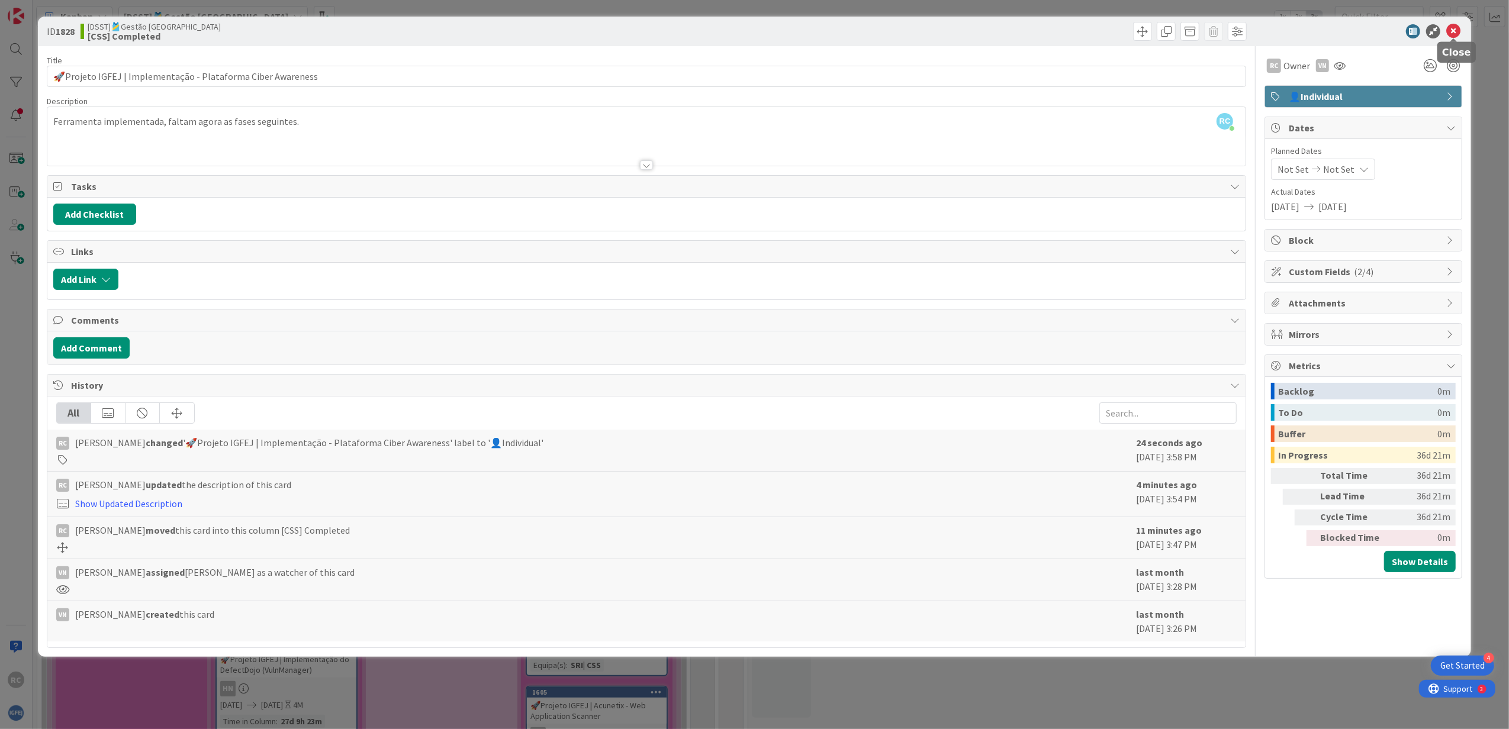
click at [1003, 34] on icon at bounding box center [1453, 31] width 14 height 14
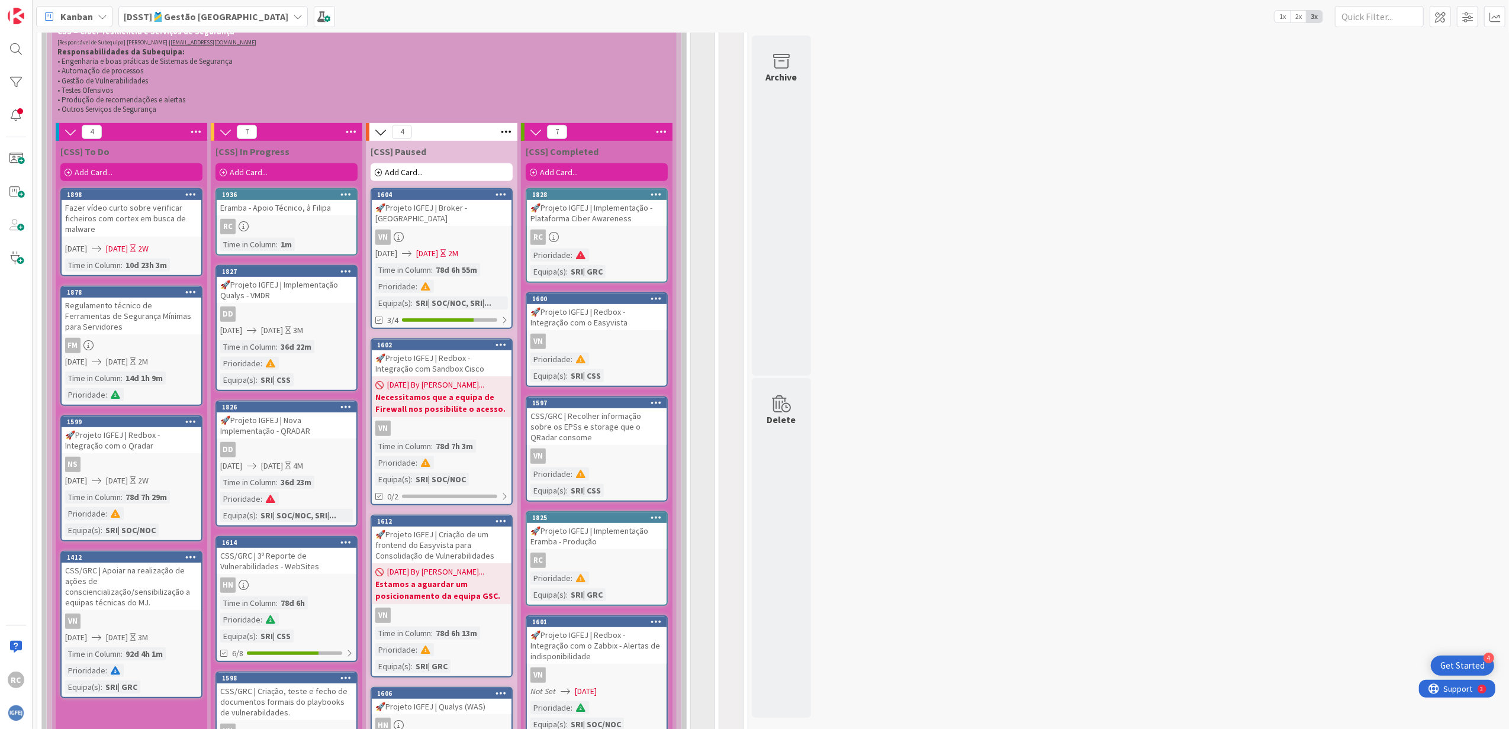
scroll to position [389, 0]
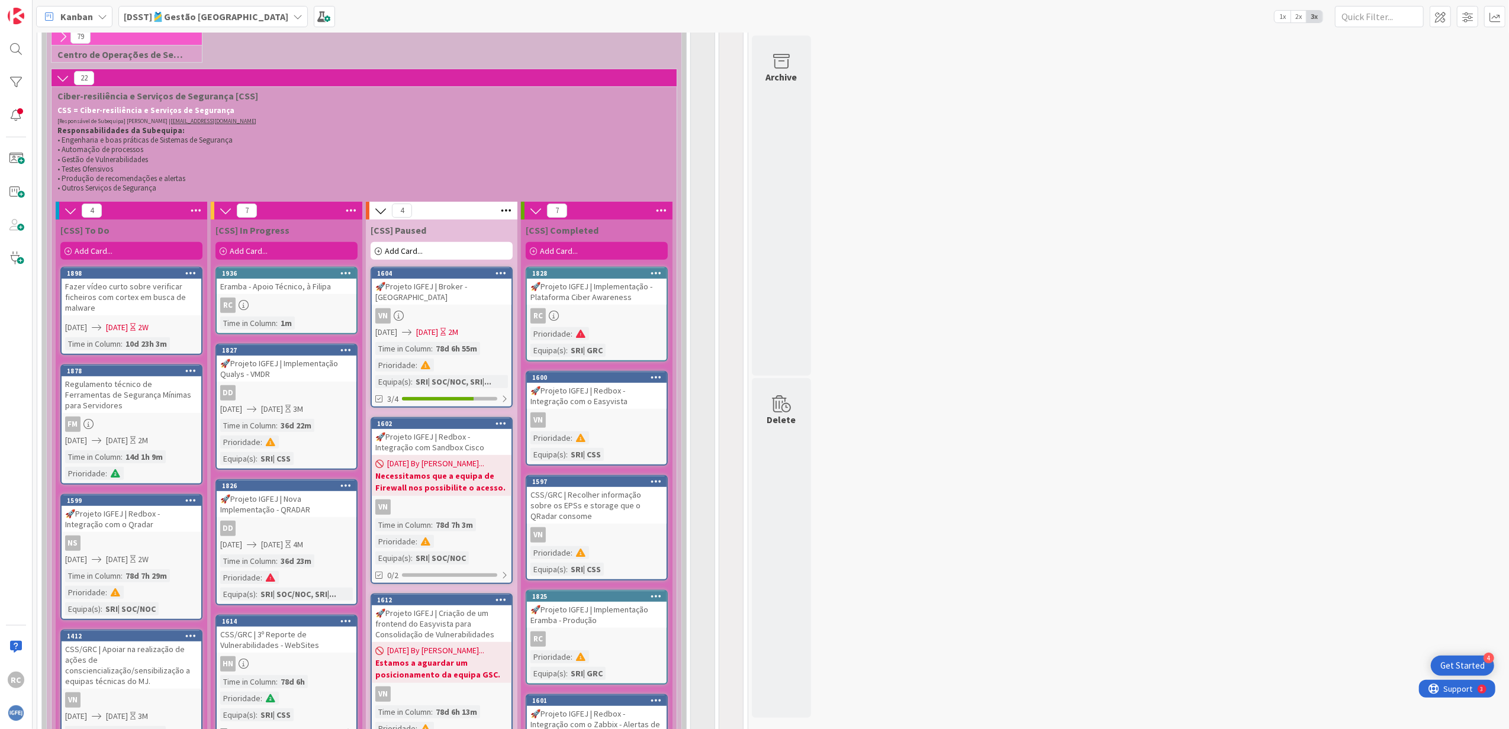
click at [609, 334] on div "Prioridade : Equipa(s) : SRI| GRC" at bounding box center [596, 342] width 133 height 30
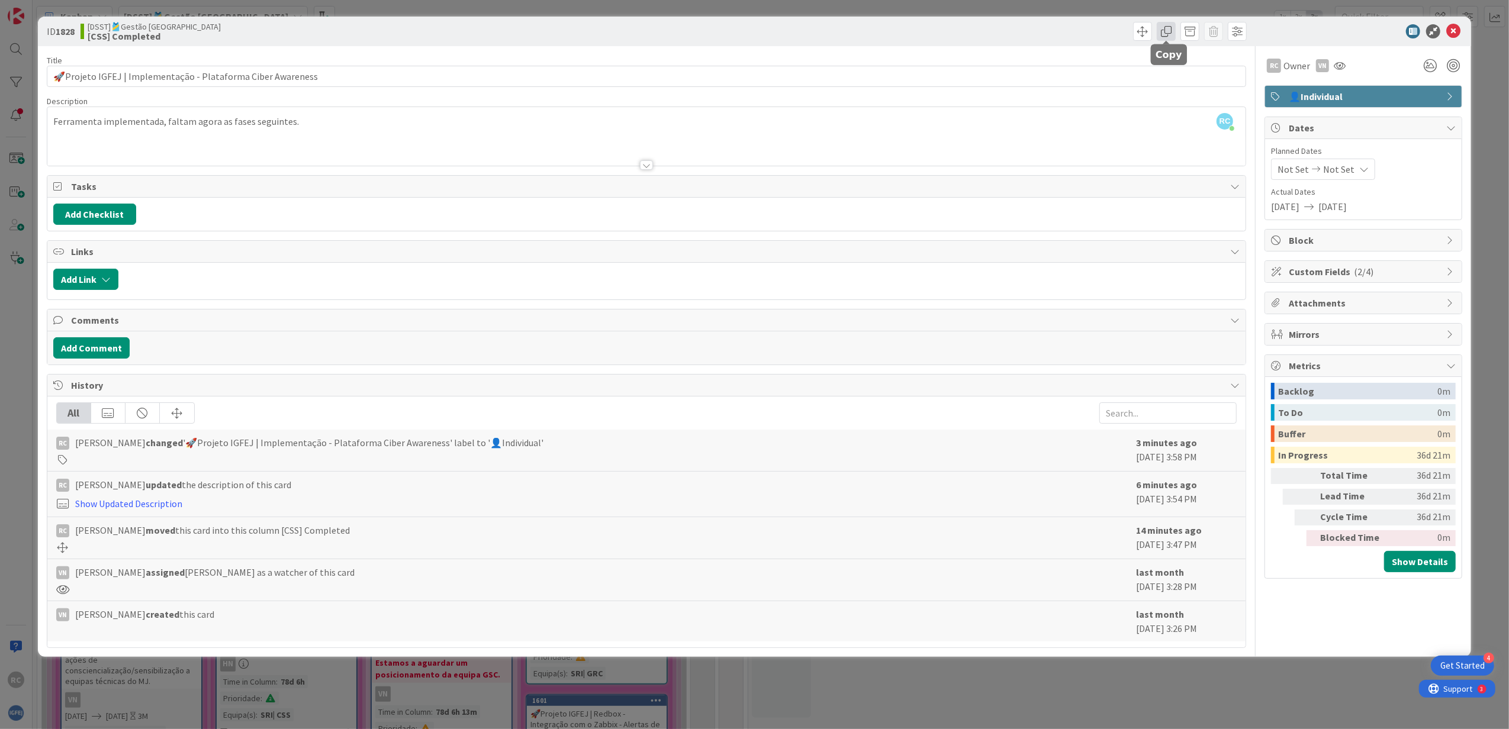
click at [1003, 30] on span at bounding box center [1165, 31] width 19 height 19
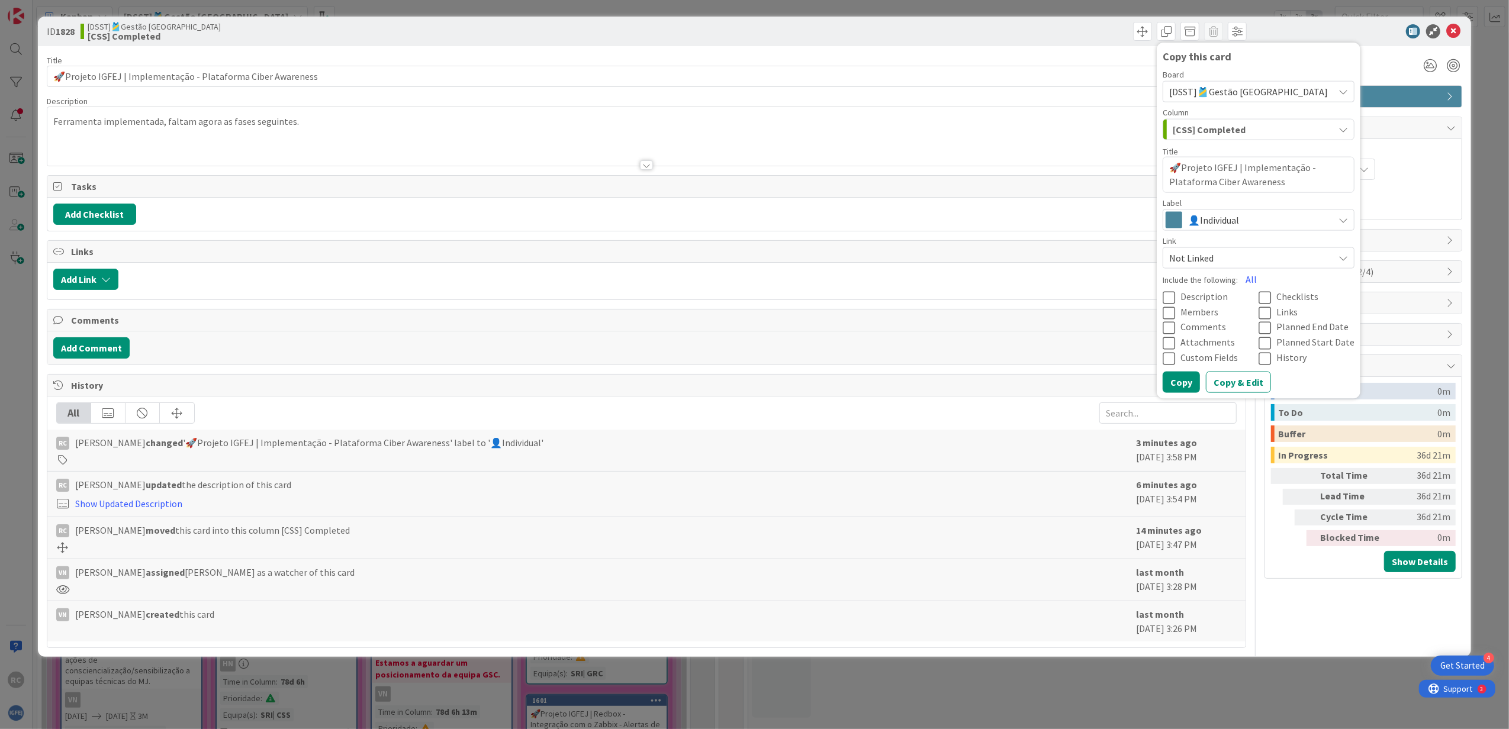
drag, startPoint x: 1301, startPoint y: 166, endPoint x: 1246, endPoint y: 167, distance: 55.1
click at [1003, 167] on textarea "🚀Projeto IGFEJ | Implementação - Plataforma Ciber Awareness" at bounding box center [1258, 175] width 192 height 36
drag, startPoint x: 1303, startPoint y: 166, endPoint x: 1241, endPoint y: 165, distance: 62.2
click at [1003, 165] on textarea "🚀Projeto IGFEJ | Implementação - Plataforma Ciber Awareness" at bounding box center [1258, 175] width 192 height 36
type textarea "x"
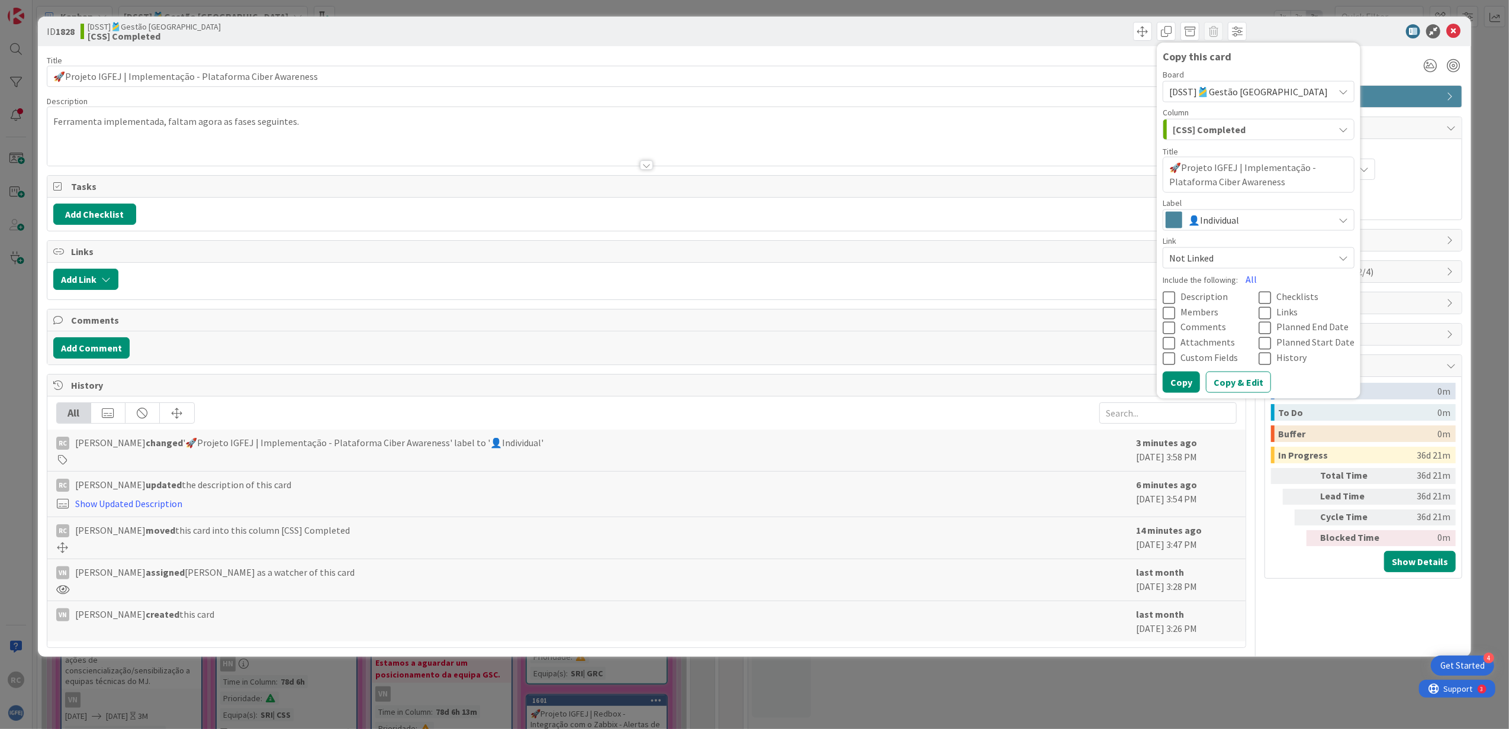
type textarea "🚀Projeto IGFEJ | T - Plataforma Ciber Awareness"
type textarea "x"
type textarea "🚀Projeto IGFEJ | Te - Plataforma Ciber Awareness"
type textarea "x"
type textarea "🚀Projeto IGFEJ | Tes - Plataforma Ciber Awareness"
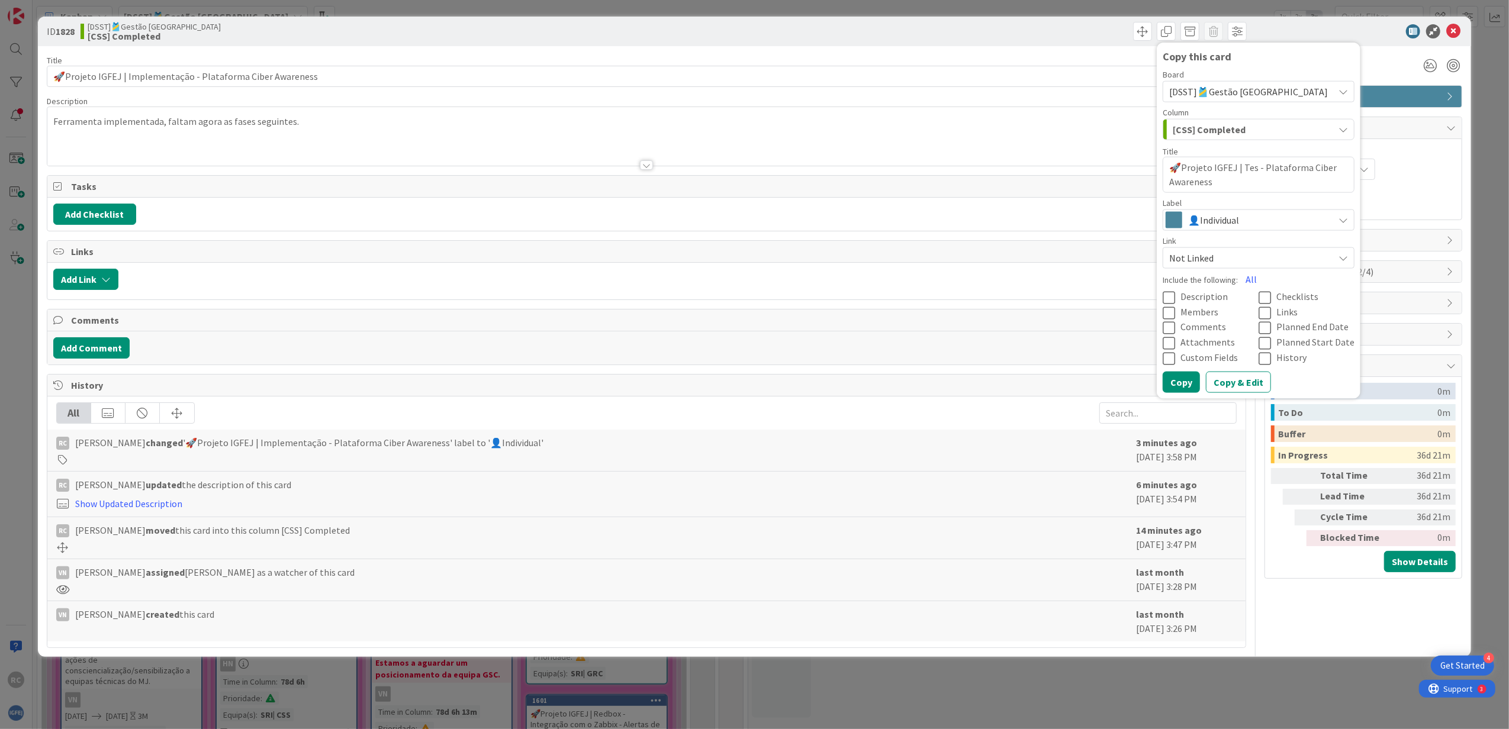
type textarea "x"
type textarea "🚀Projeto IGFEJ | Test - Plataforma Ciber Awareness"
type textarea "x"
type textarea "🚀Projeto IGFEJ | Teste - Plataforma Ciber Awareness"
type textarea "x"
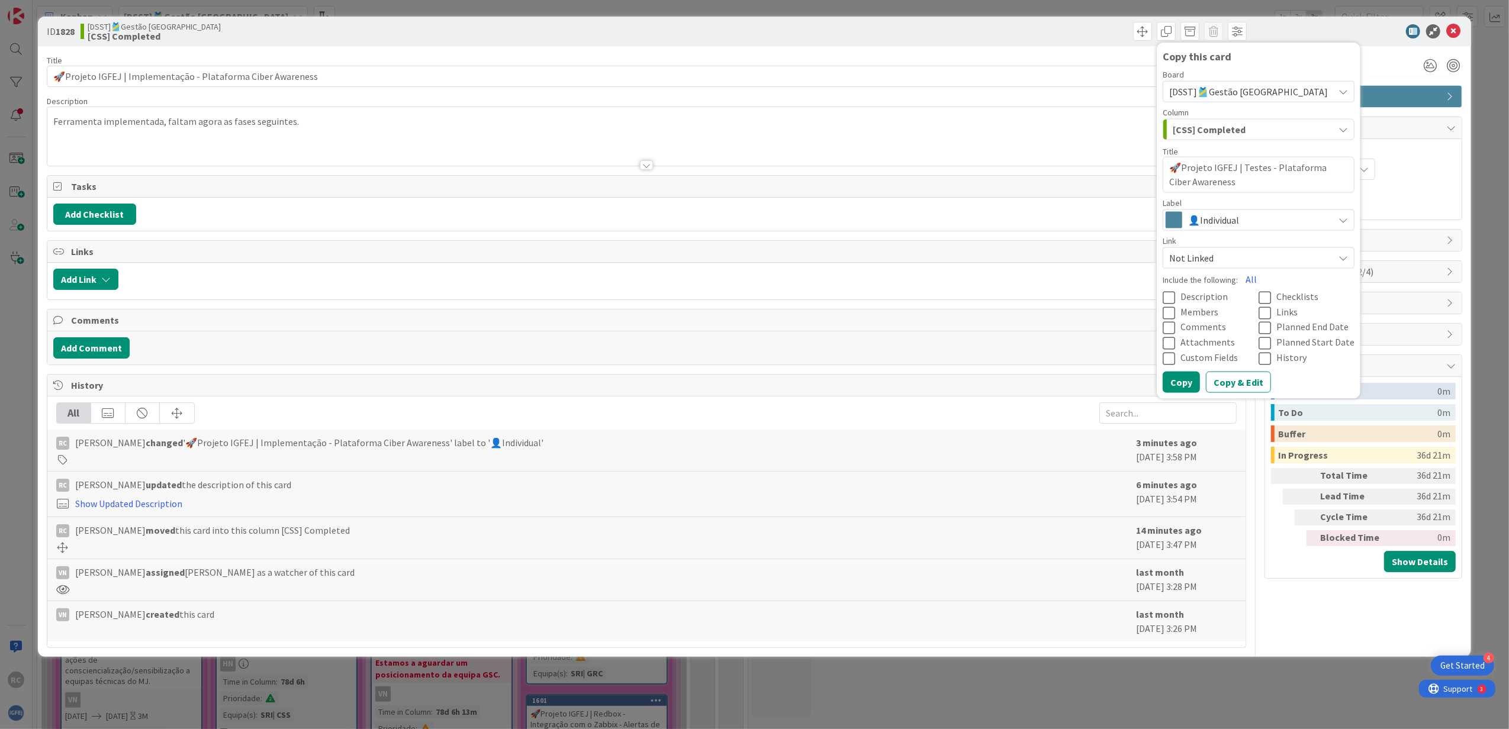
type textarea "🚀Projeto IGFEJ | Testes - Plataforma Ciber Awareness"
click at [1003, 130] on div "[CSS] Completed" at bounding box center [1251, 129] width 164 height 19
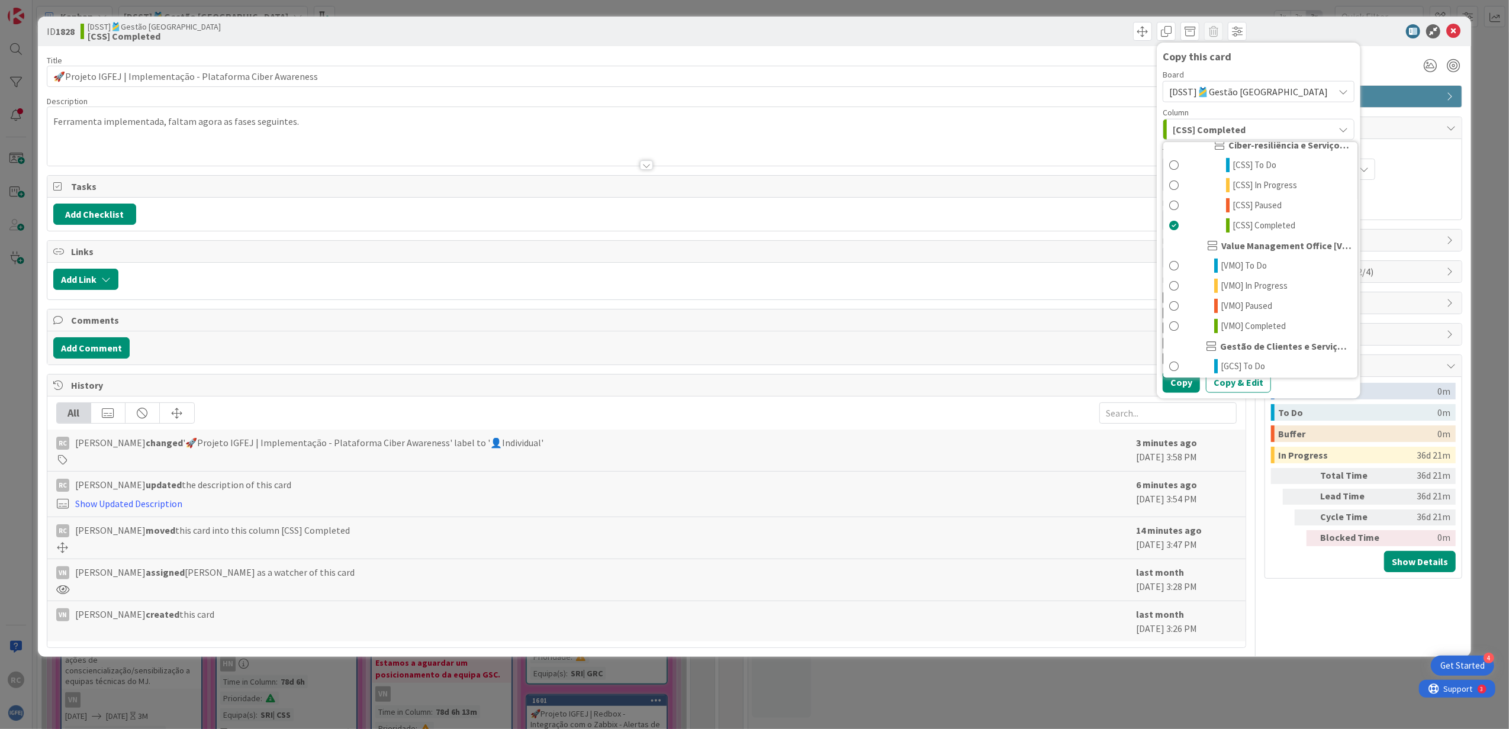
scroll to position [315, 0]
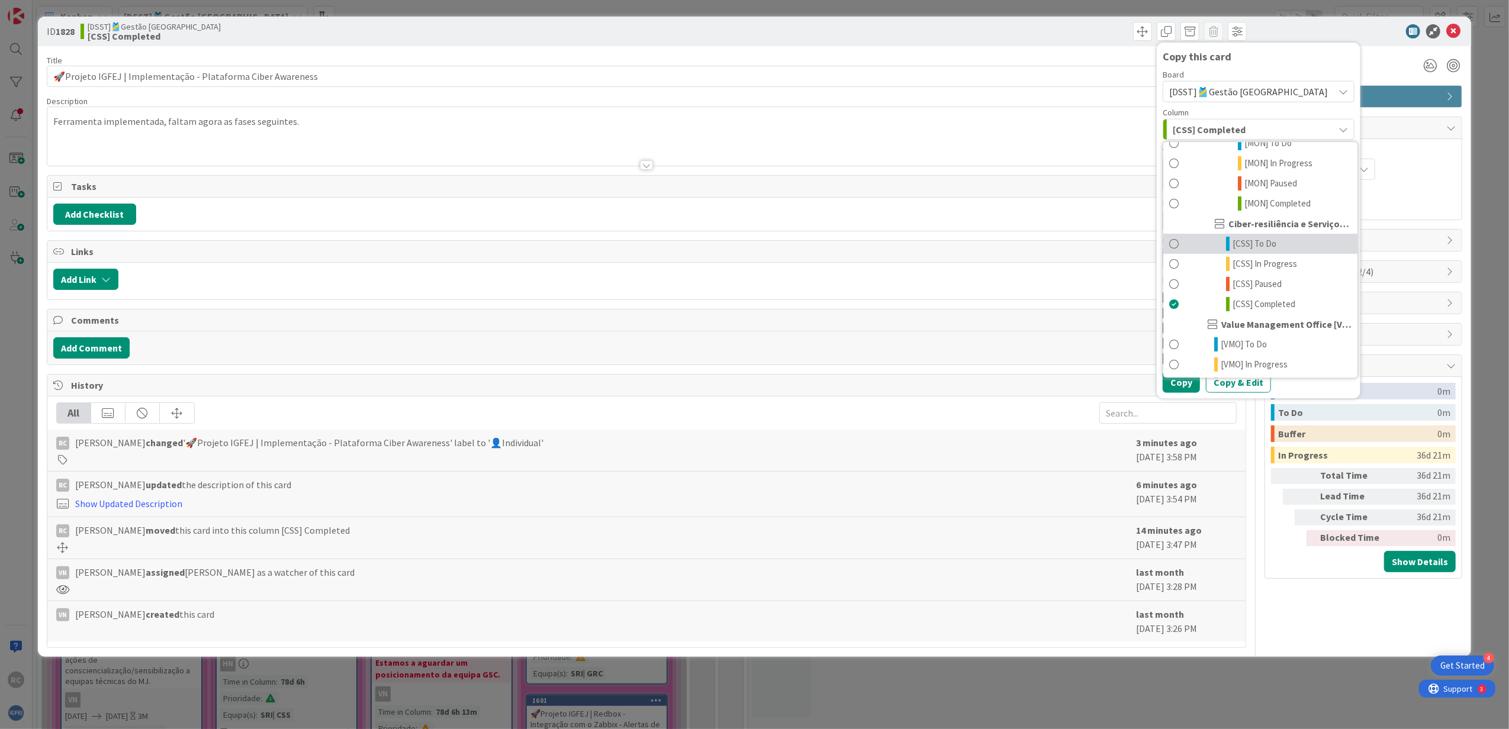
click at [1003, 234] on link "[CSS] To Do" at bounding box center [1260, 244] width 194 height 20
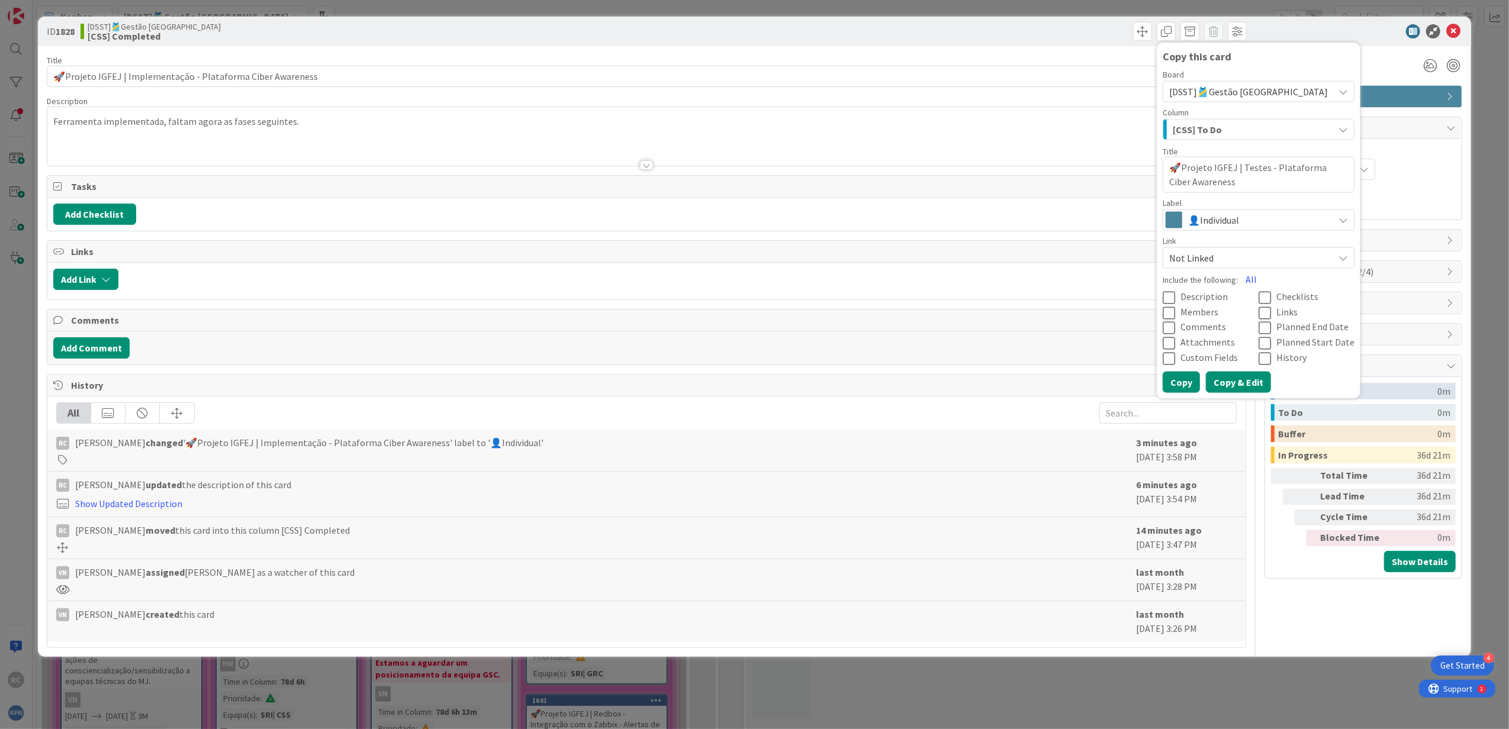
click at [1003, 382] on button "Copy & Edit" at bounding box center [1238, 381] width 65 height 21
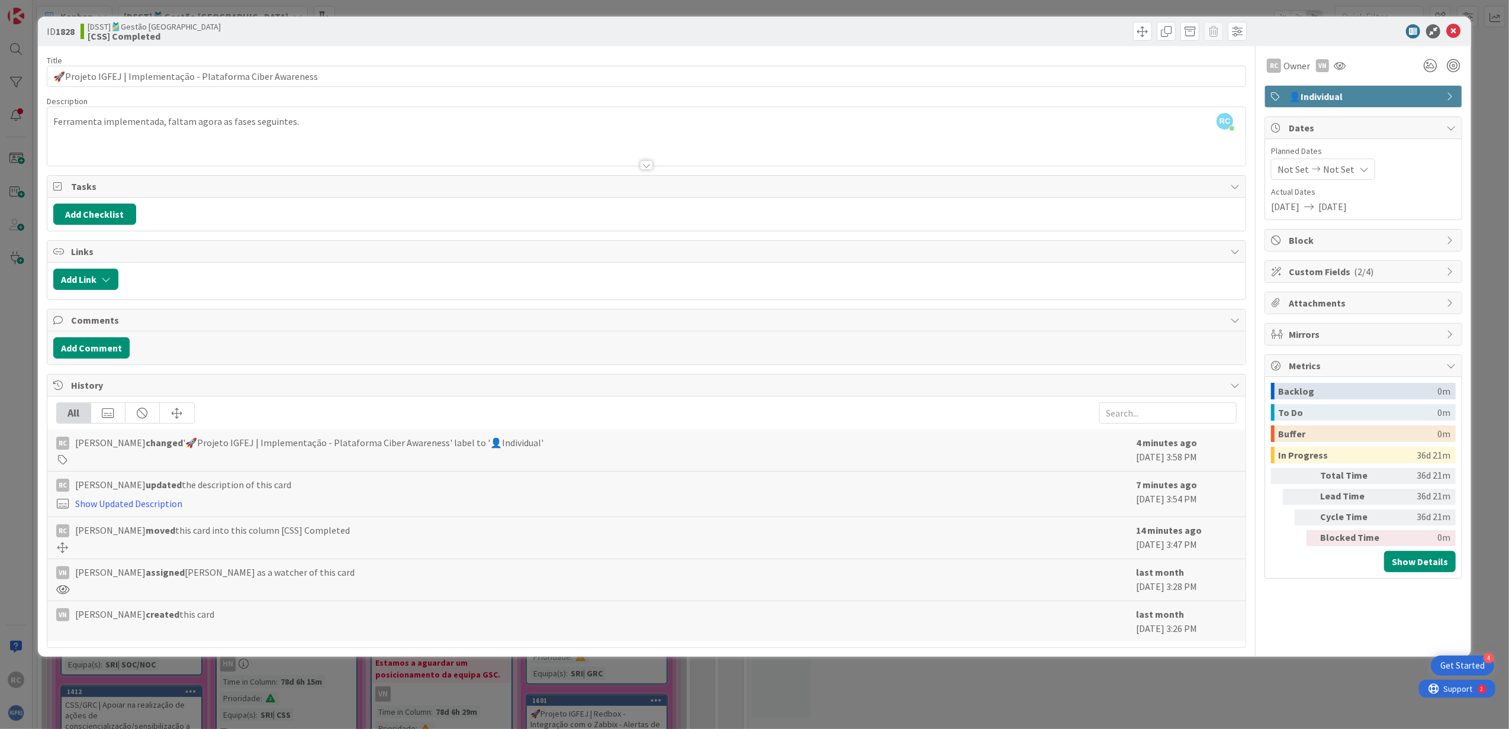
type textarea "x"
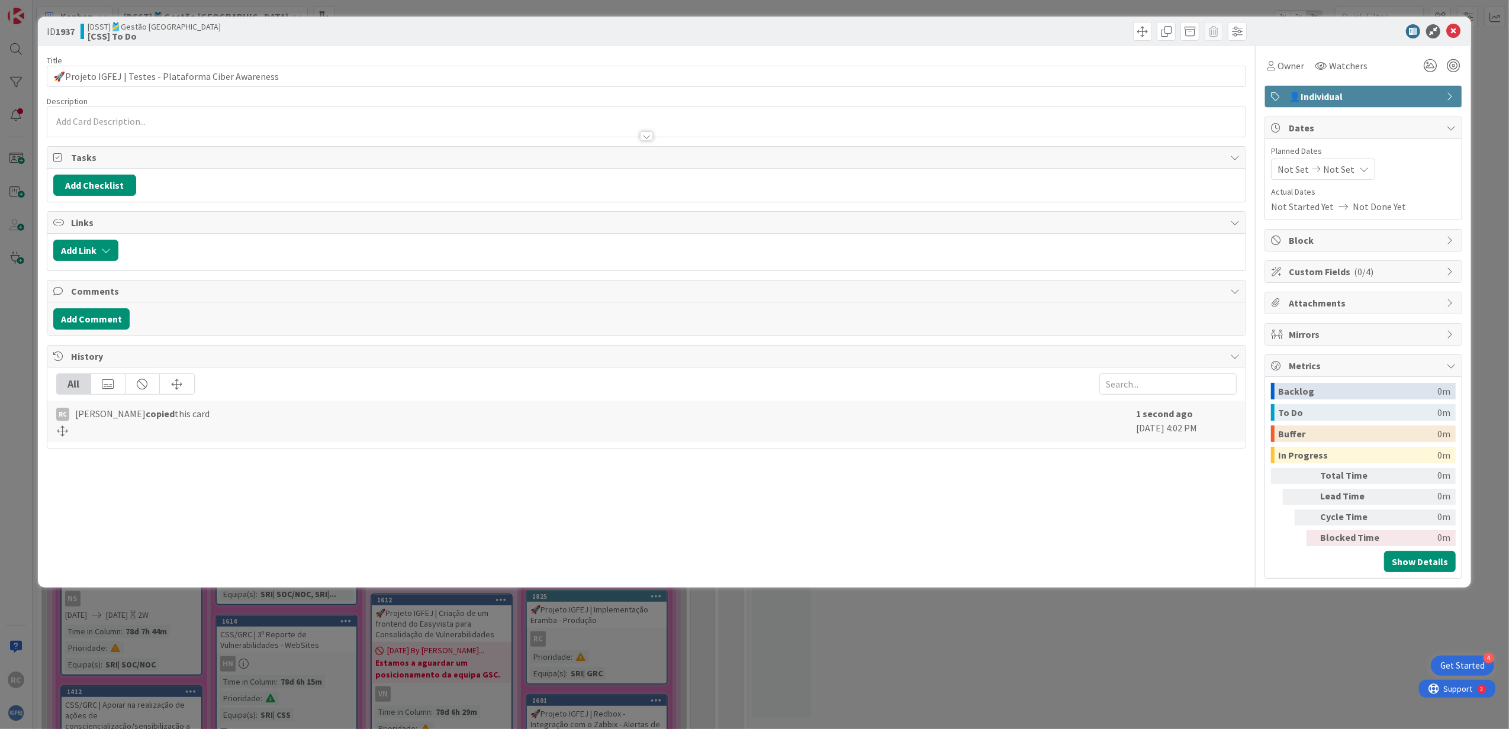
click at [152, 123] on div at bounding box center [646, 122] width 1198 height 30
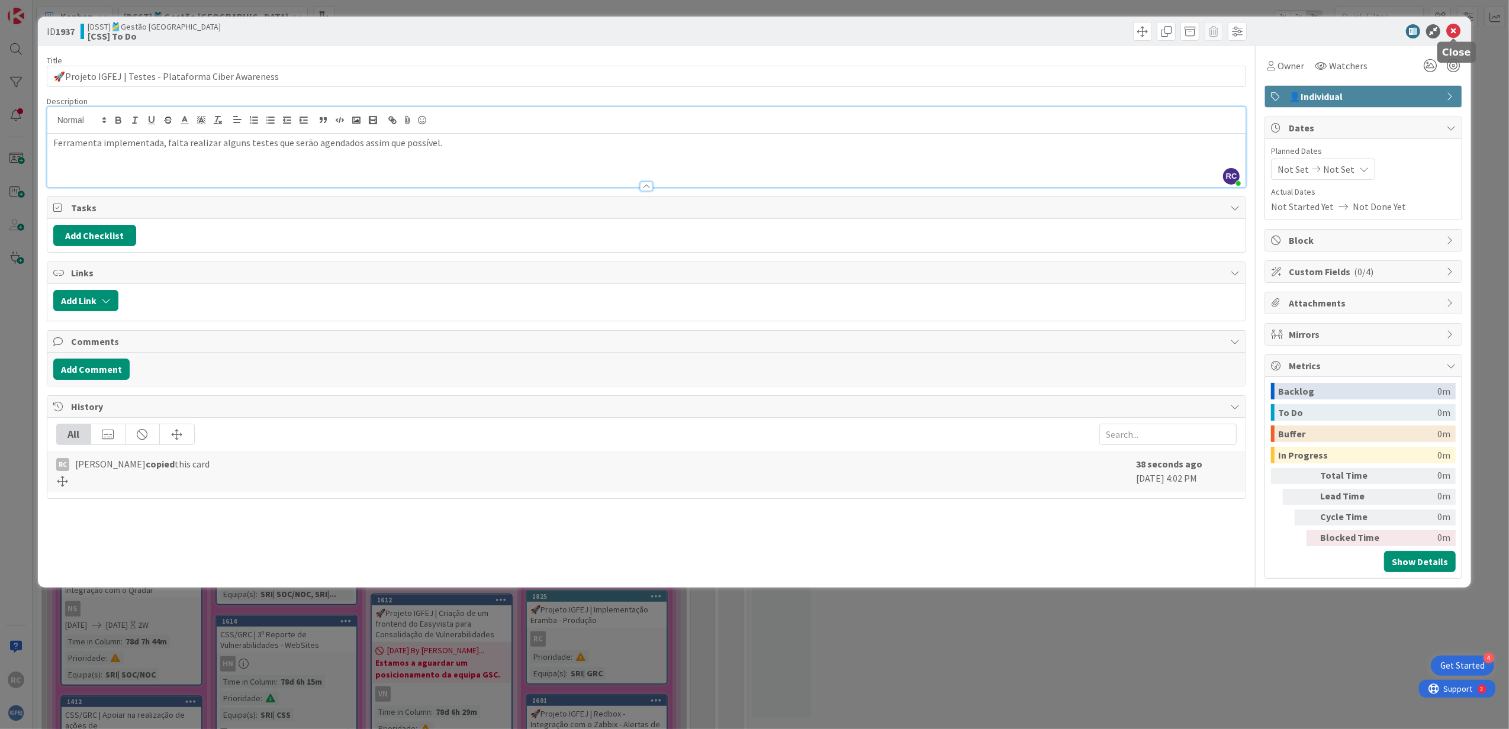
click at [1003, 32] on icon at bounding box center [1453, 31] width 14 height 14
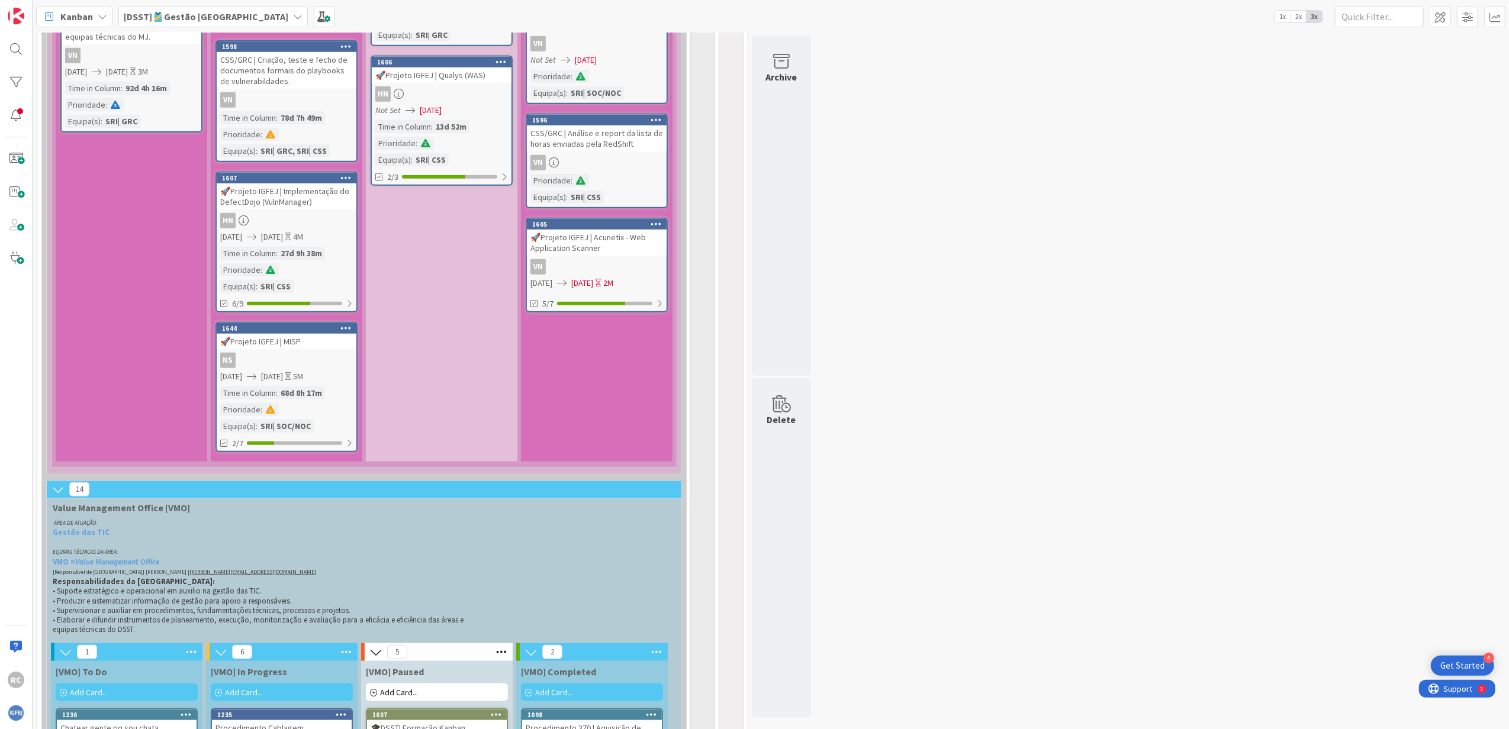
scroll to position [1178, 0]
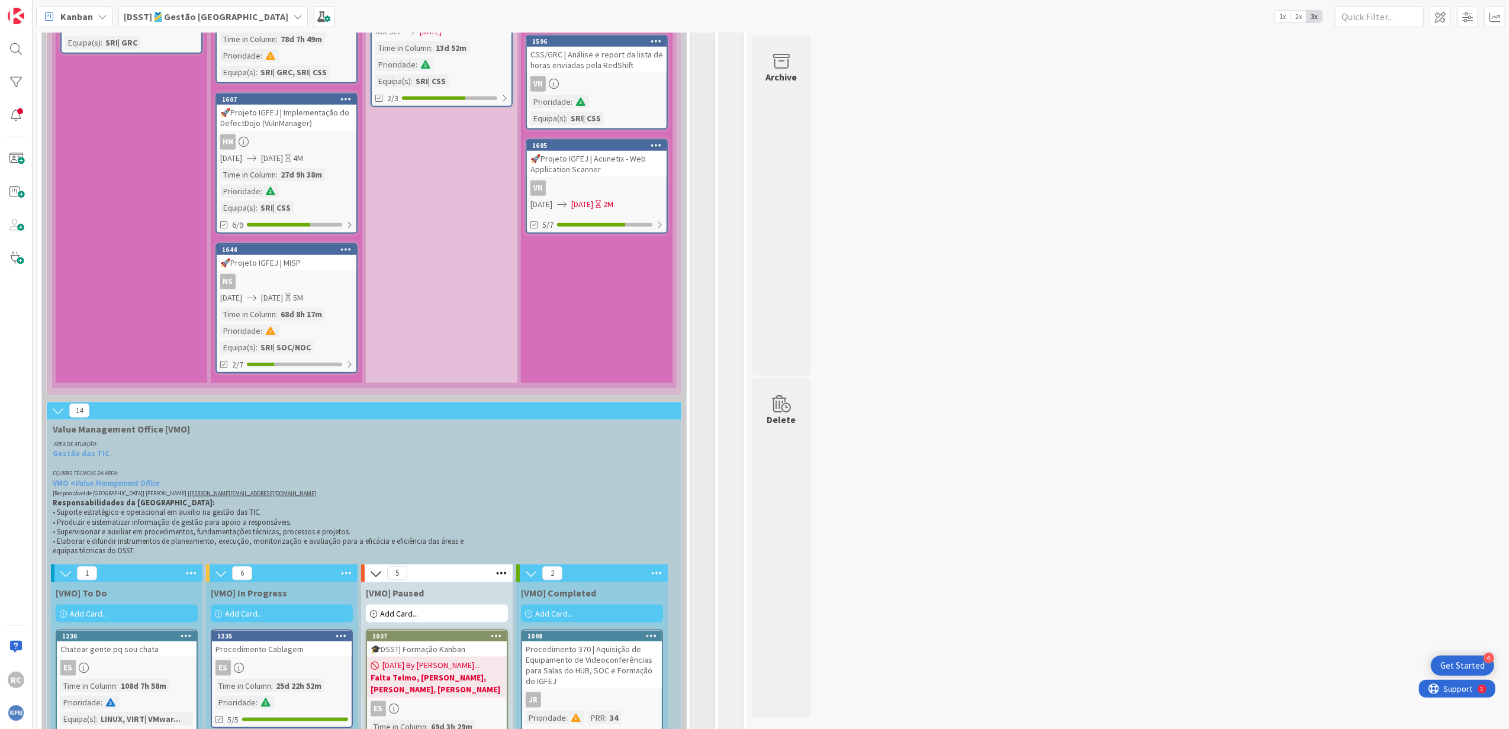
click at [60, 410] on icon at bounding box center [57, 410] width 13 height 13
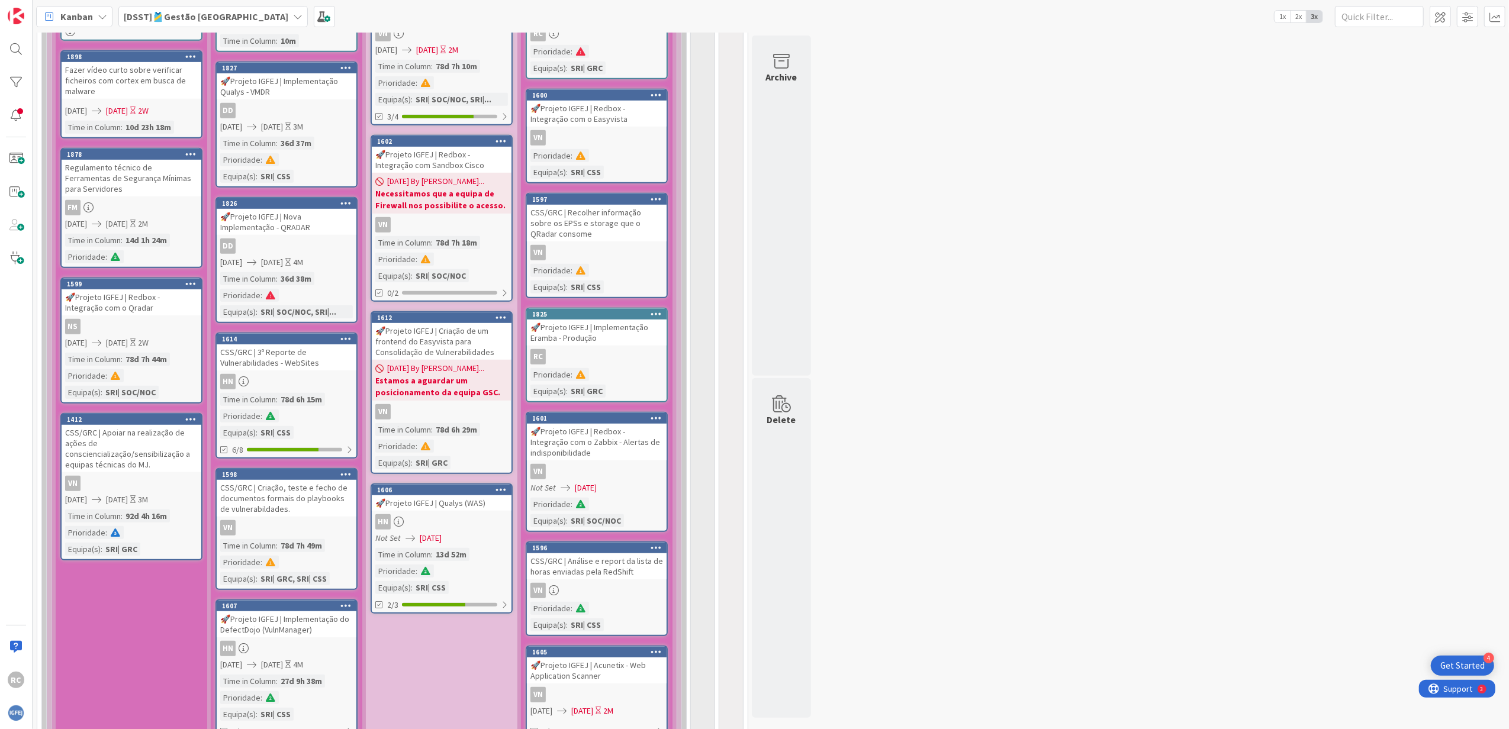
scroll to position [514, 0]
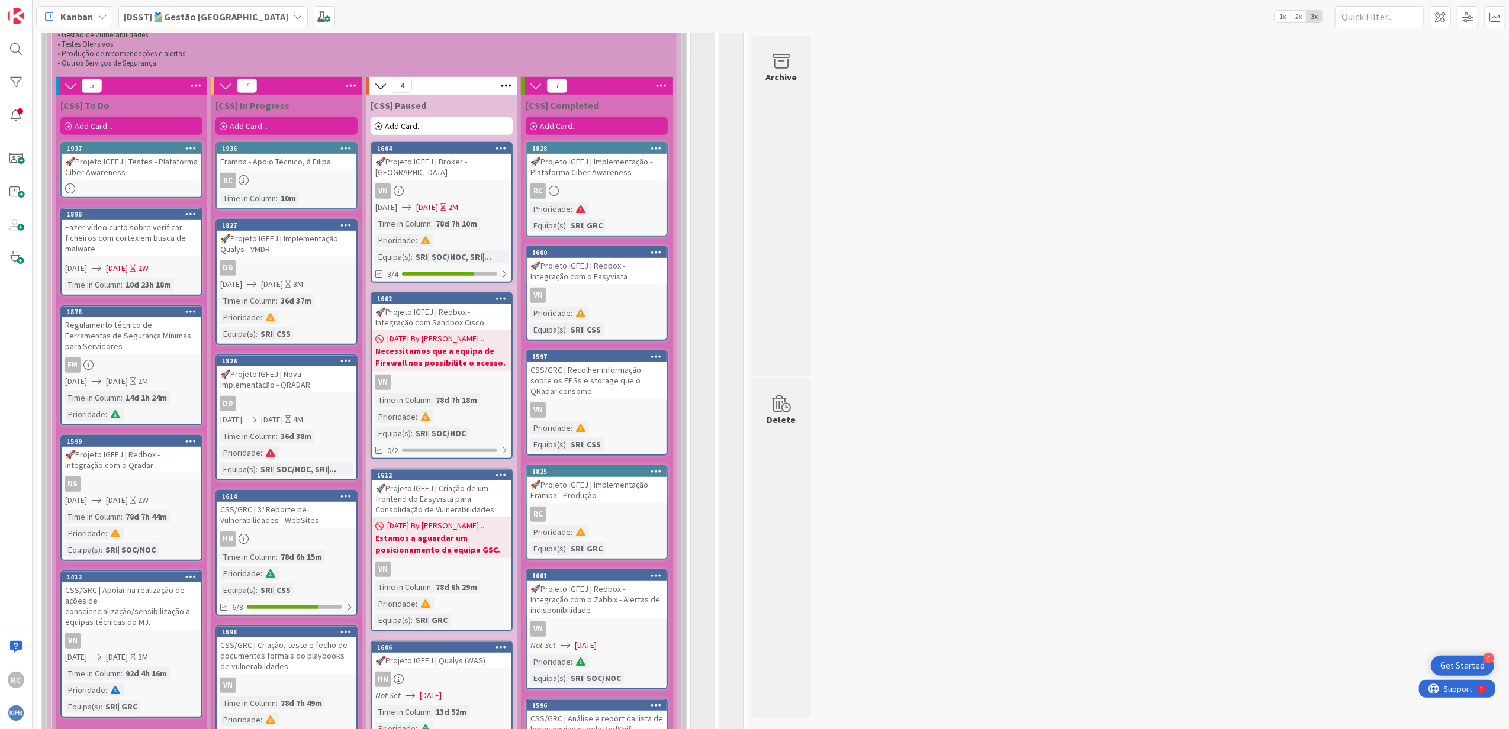
click at [181, 183] on link "1937 🚀Projeto IGFEJ | Testes - Plataforma Ciber Awareness" at bounding box center [131, 170] width 142 height 56
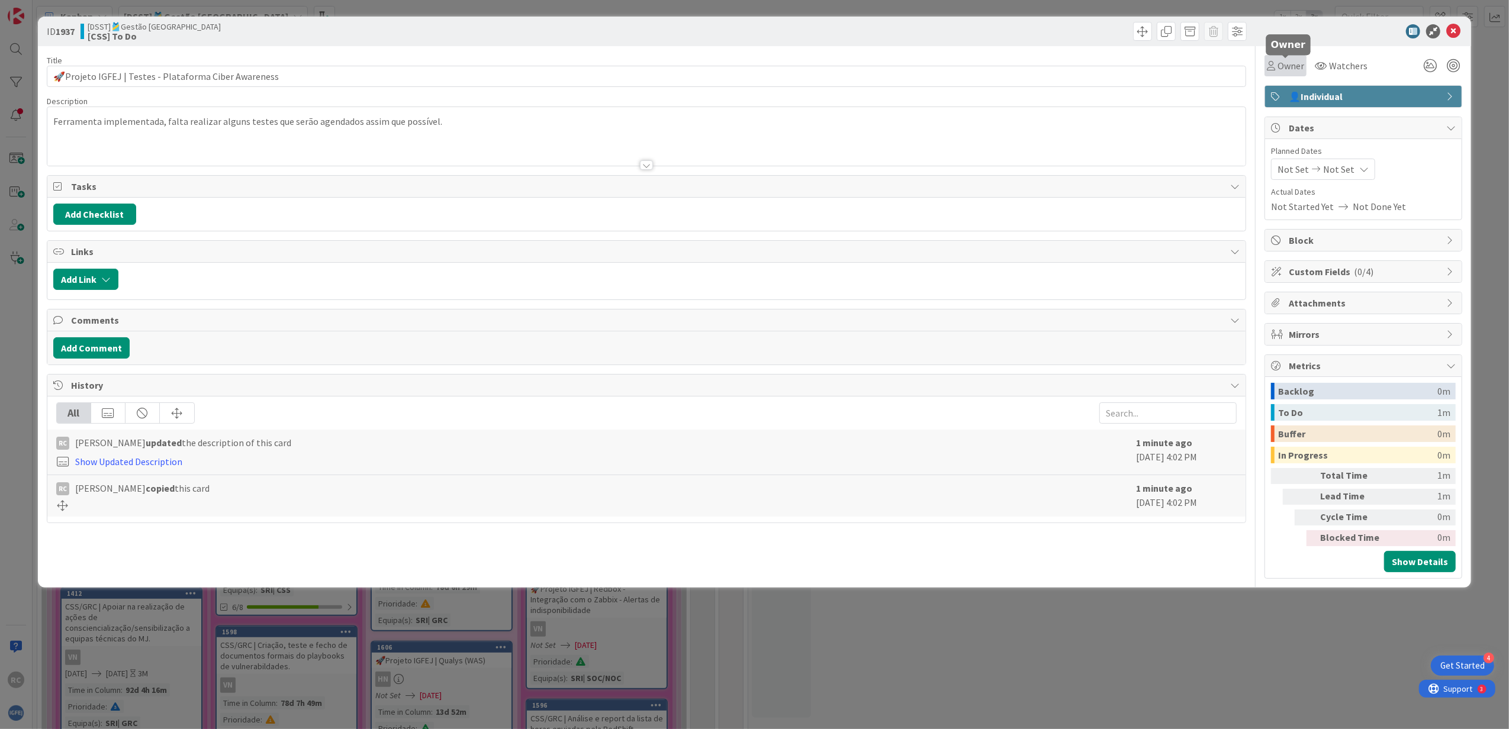
click at [1003, 67] on span "Owner" at bounding box center [1290, 66] width 27 height 14
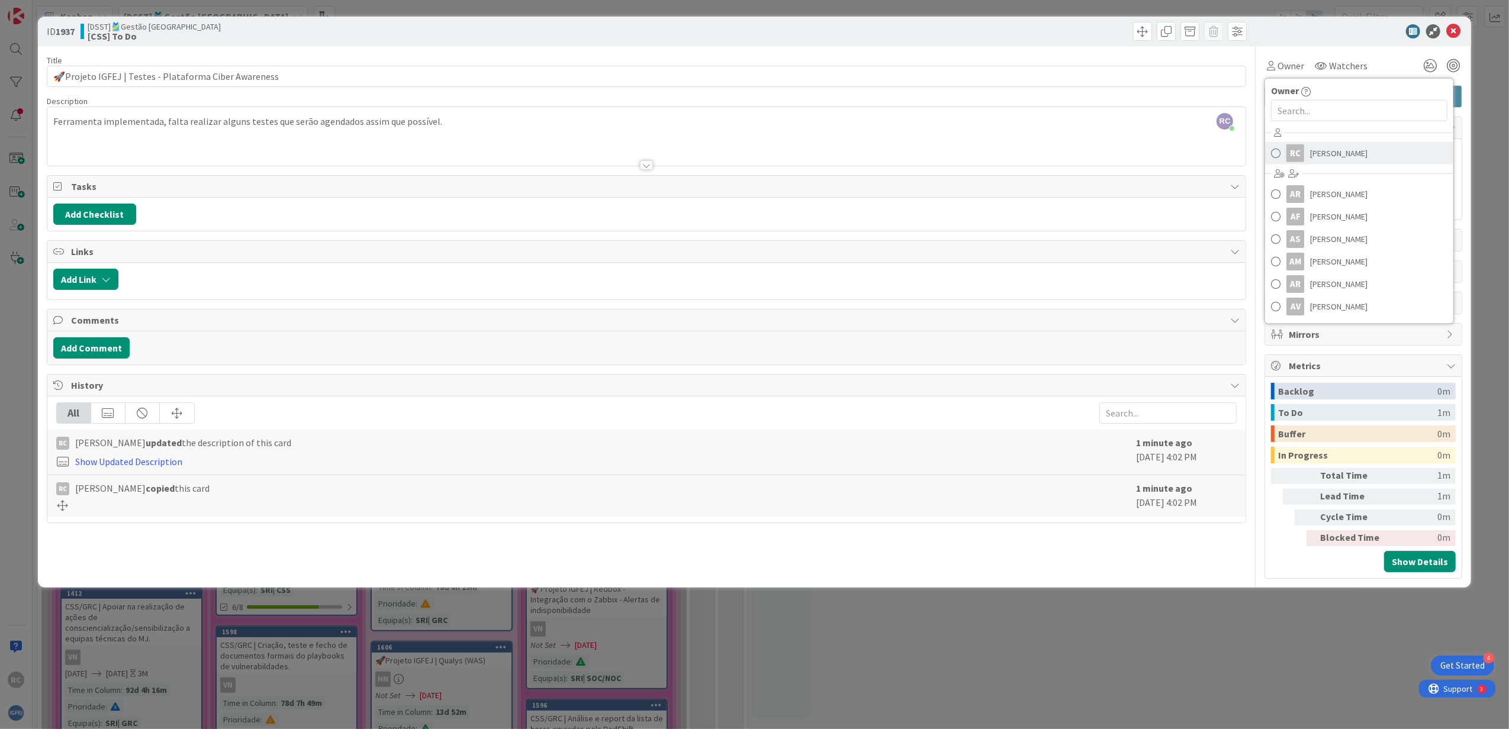
click at [1003, 155] on span "[PERSON_NAME]" at bounding box center [1338, 153] width 57 height 18
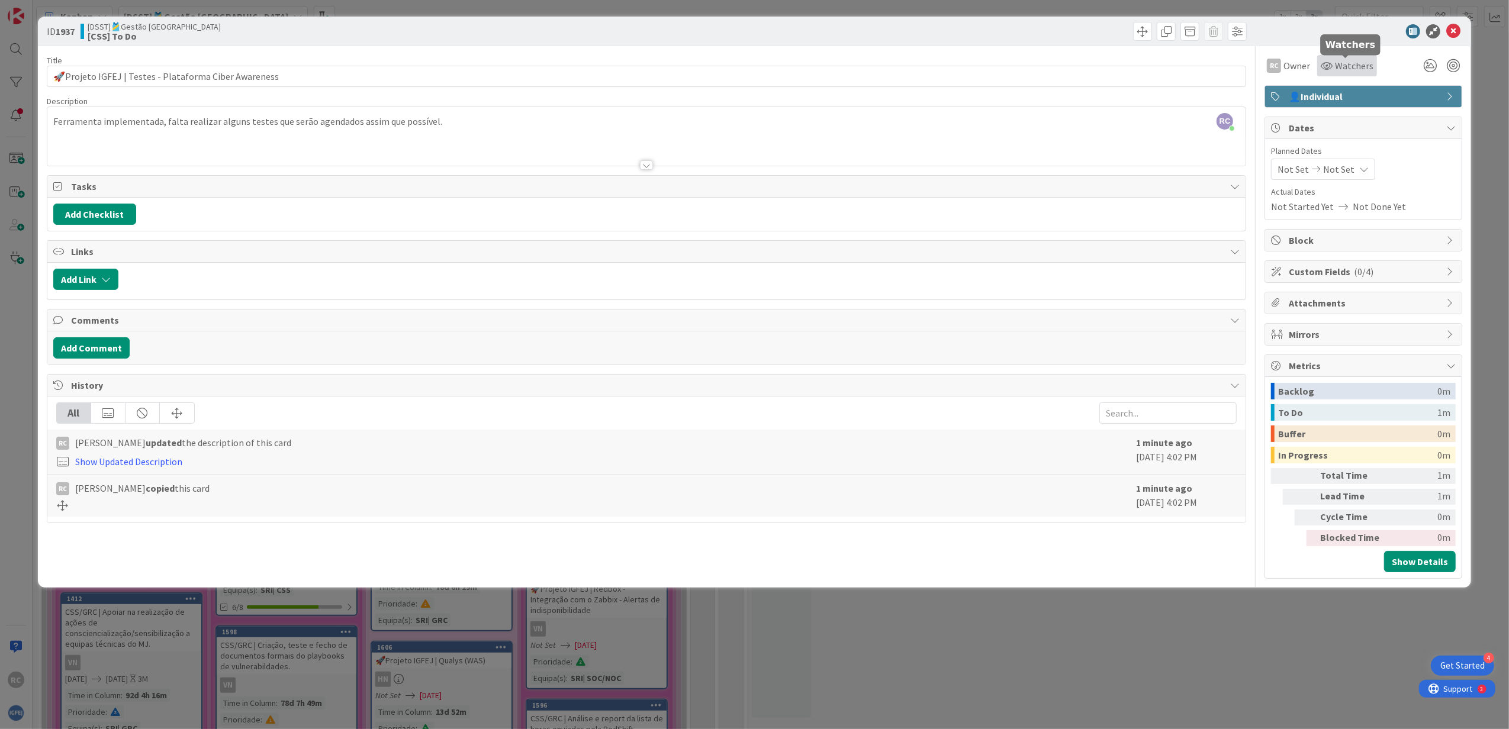
click at [1003, 65] on span "Watchers" at bounding box center [1354, 66] width 38 height 14
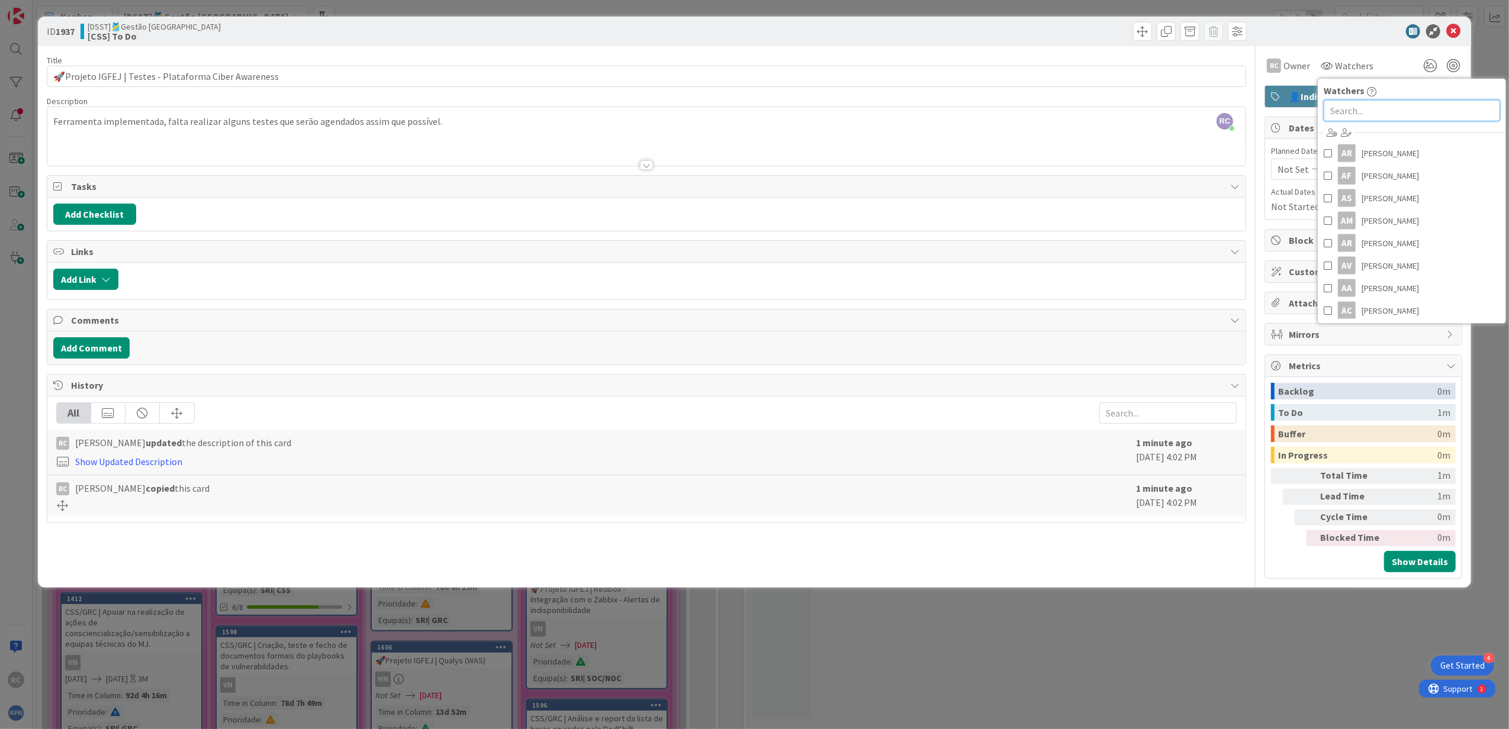
click at [1003, 108] on input "text" at bounding box center [1411, 110] width 176 height 21
type input "vito"
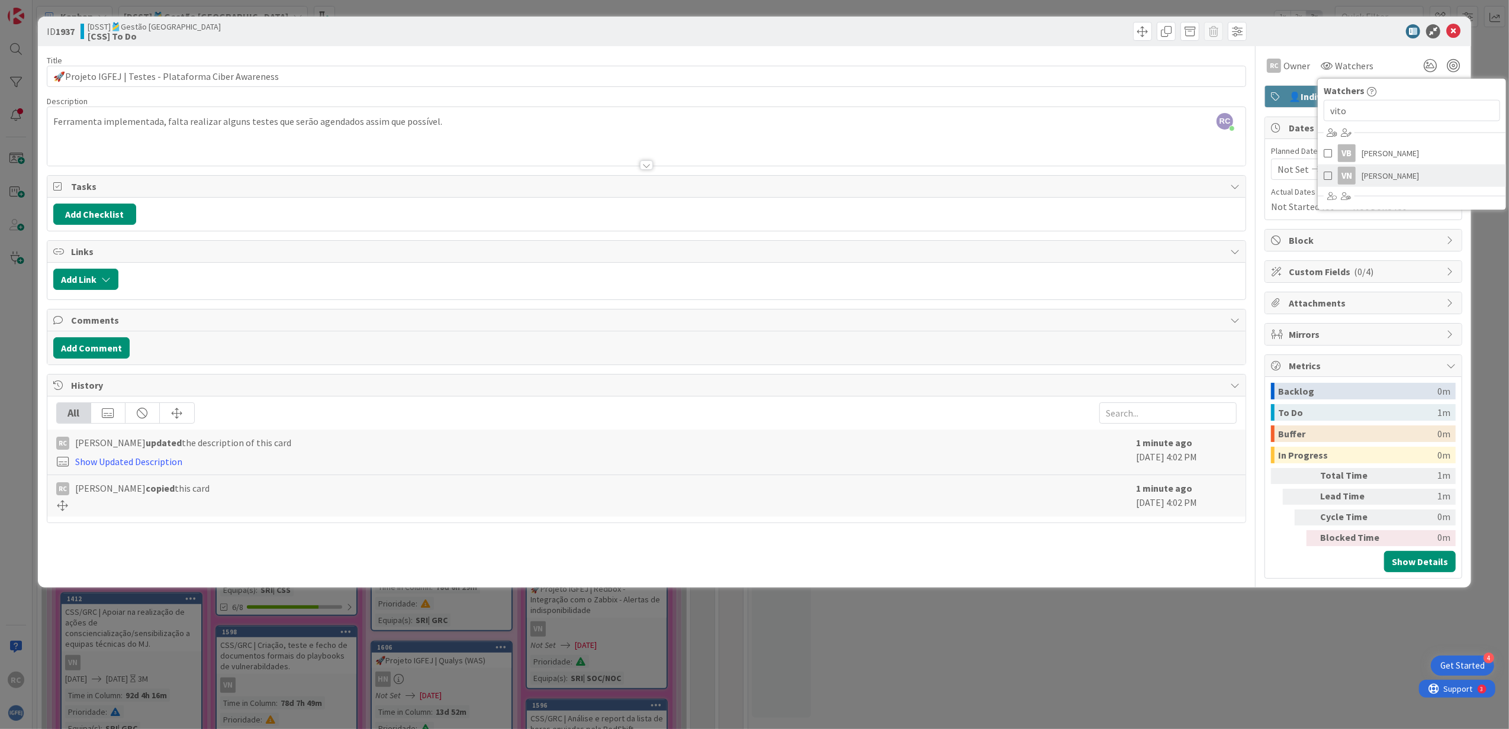
click at [1003, 176] on span "[PERSON_NAME]" at bounding box center [1389, 176] width 57 height 18
click at [1003, 197] on icon at bounding box center [1359, 196] width 11 height 8
click at [1003, 55] on div "RC Owner Owner Remove Set as Watcher RC [PERSON_NAME] AR [PERSON_NAME] AF [PERS…" at bounding box center [1363, 65] width 198 height 21
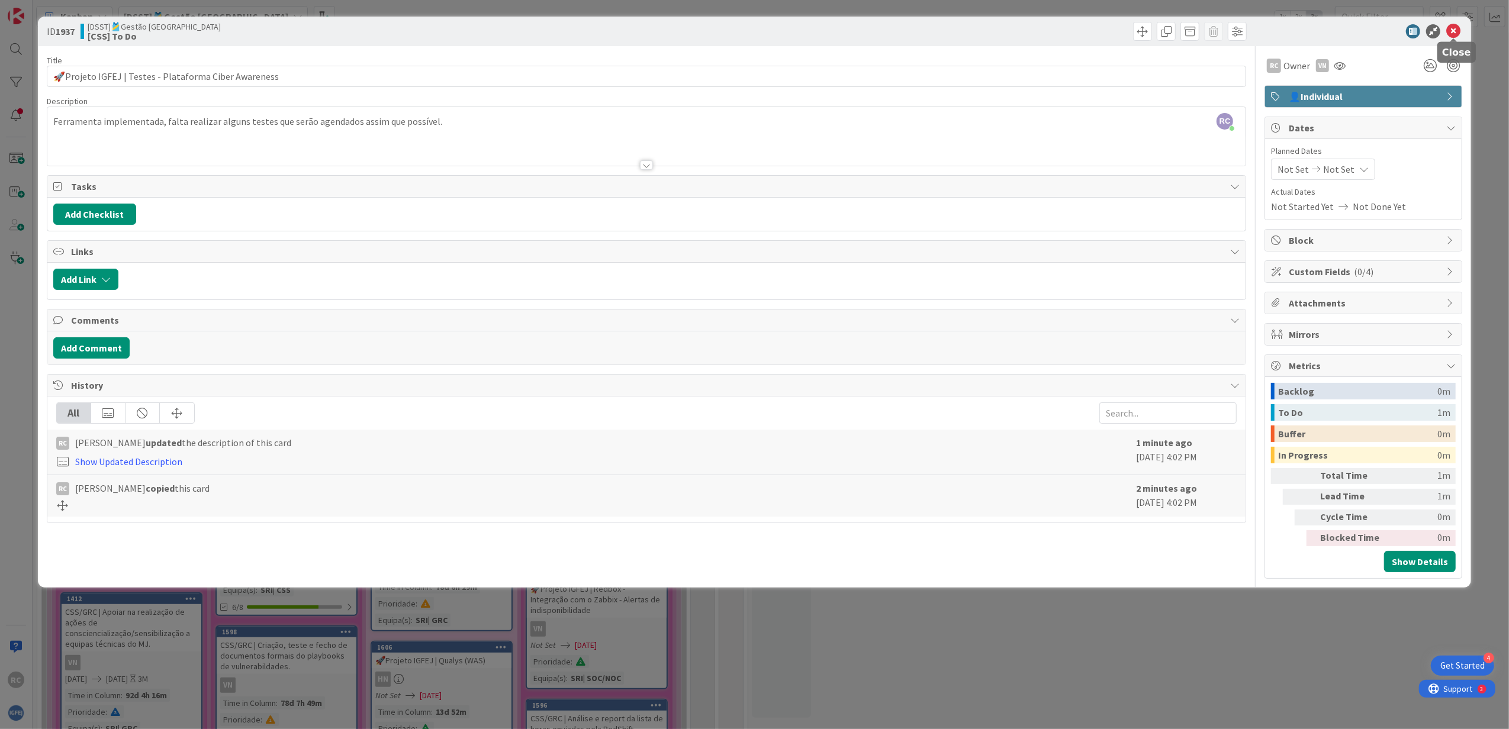
click at [1003, 32] on icon at bounding box center [1453, 31] width 14 height 14
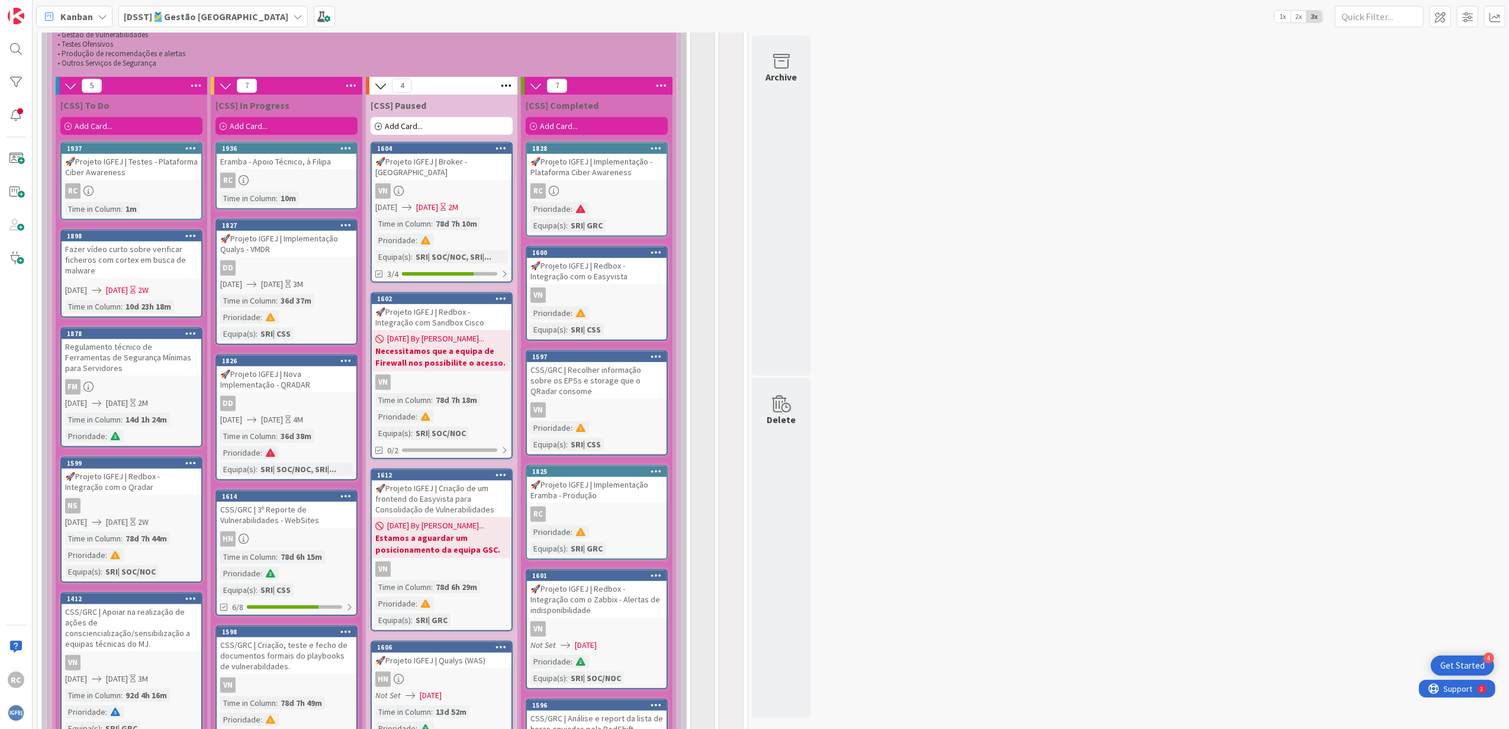
click at [637, 196] on div "RC" at bounding box center [597, 190] width 140 height 15
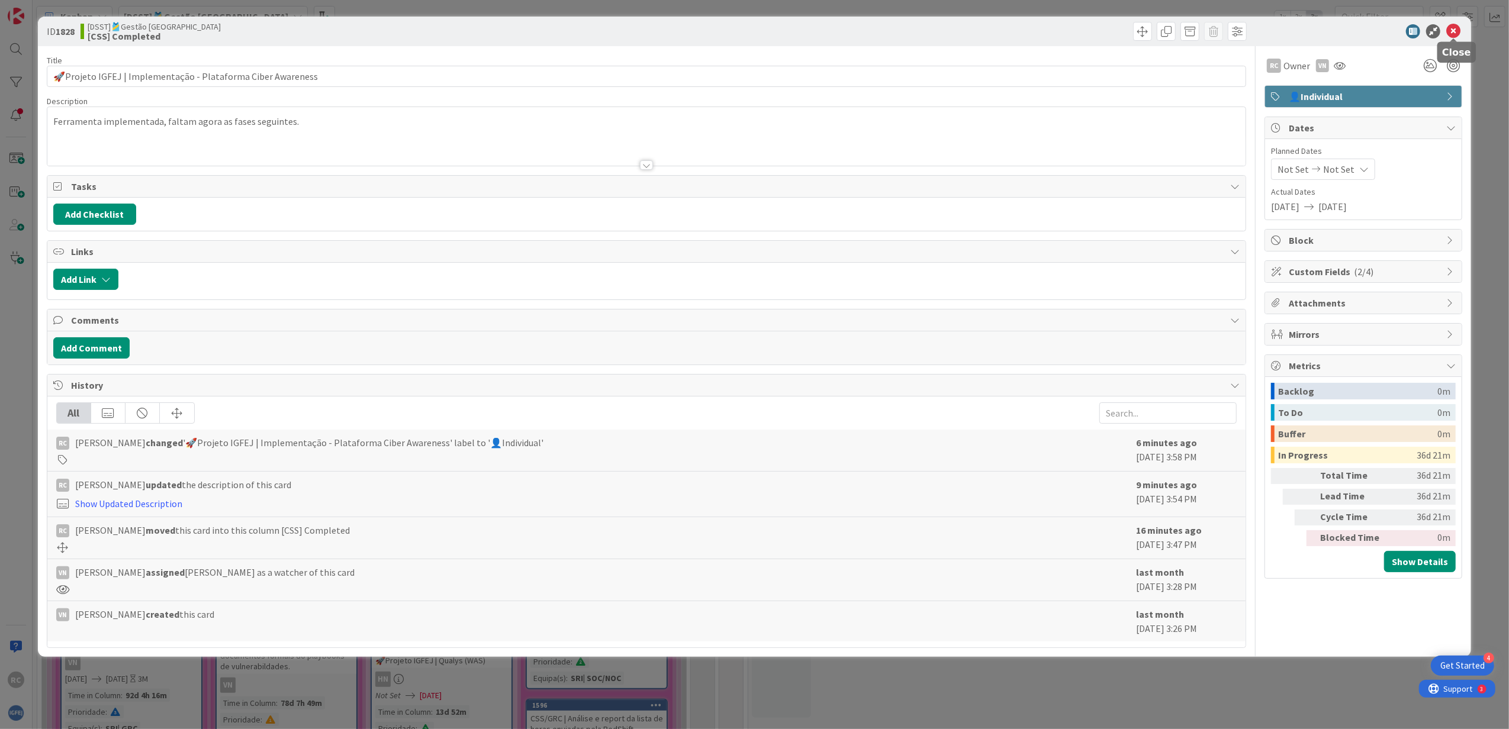
click at [1003, 28] on icon at bounding box center [1453, 31] width 14 height 14
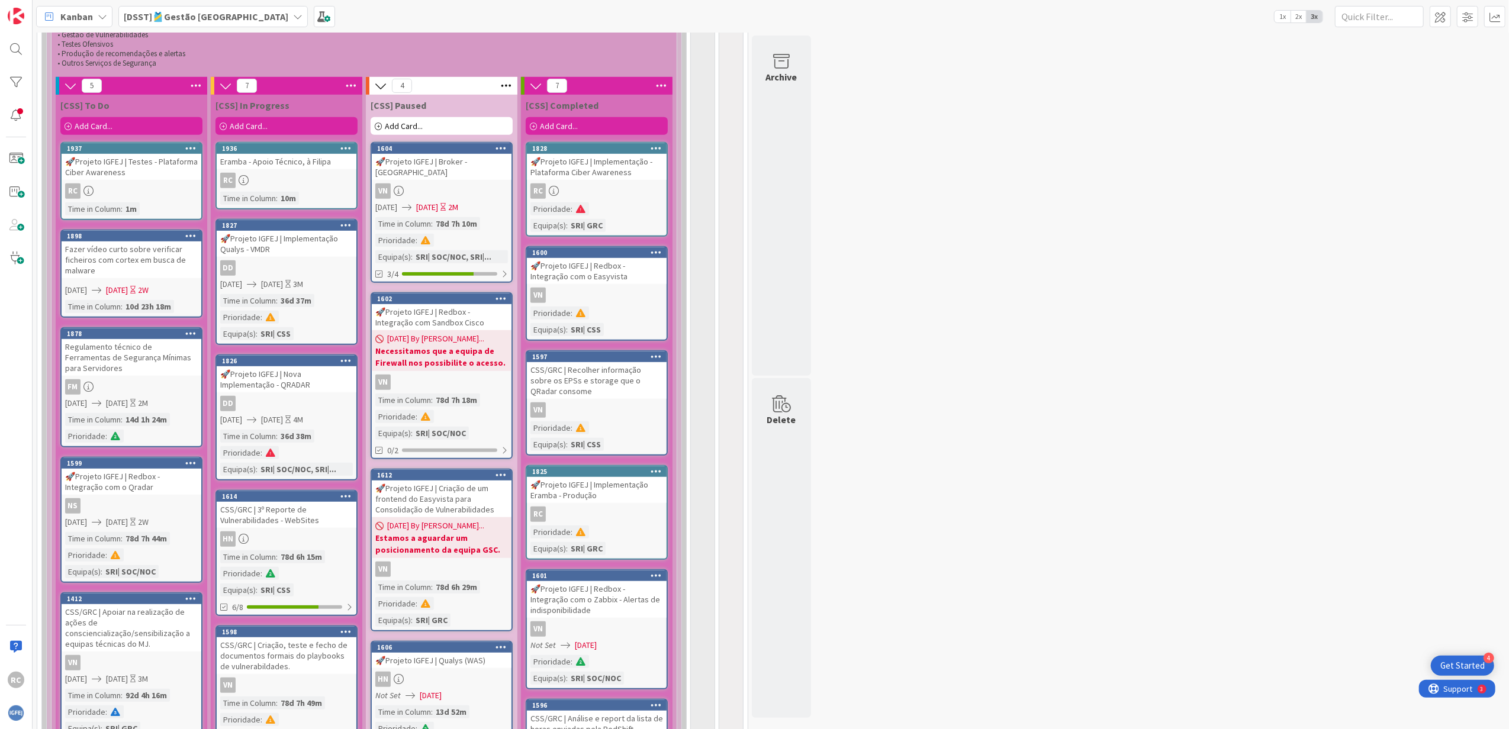
click at [597, 444] on div "Prioridade : Equipa(s) : SRI| GRC" at bounding box center [596, 541] width 133 height 30
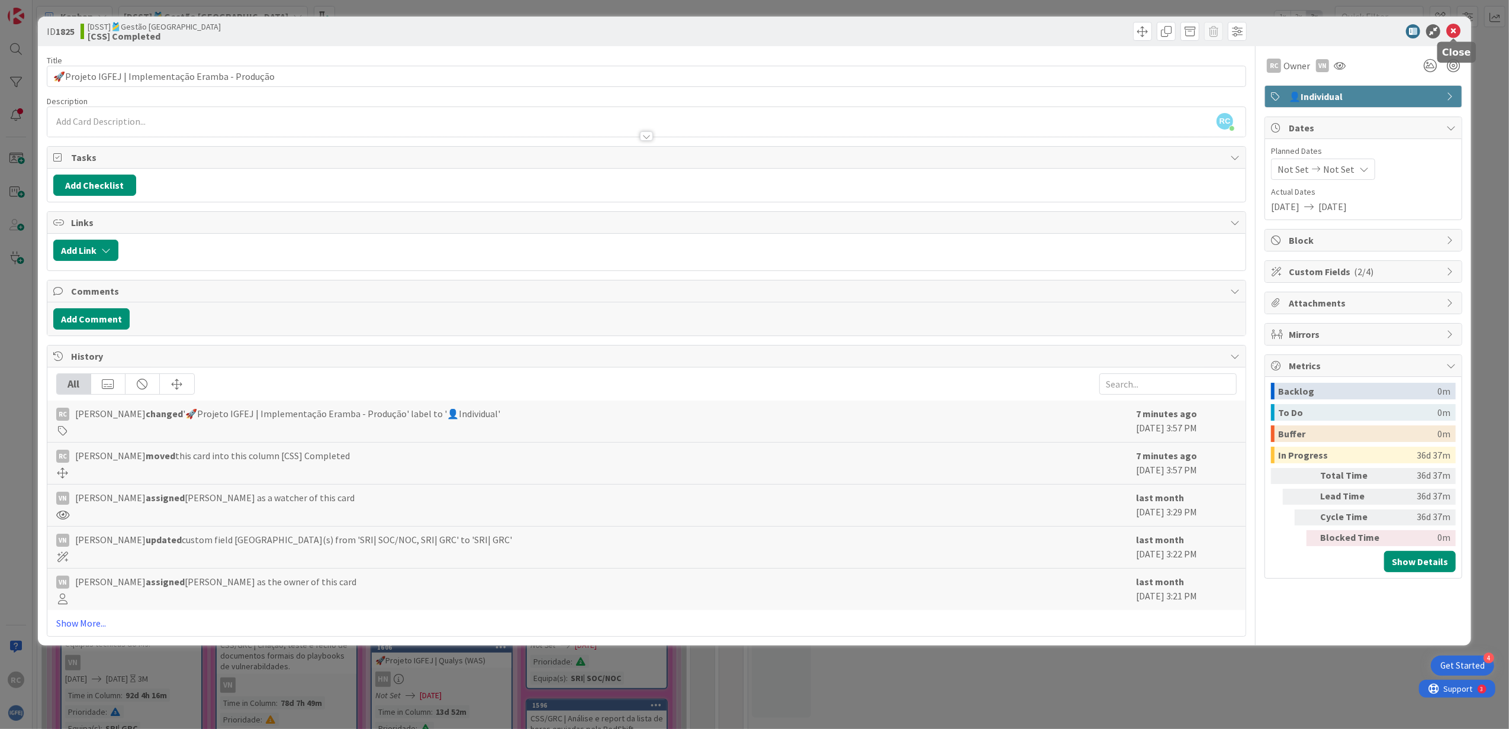
click at [1003, 30] on icon at bounding box center [1453, 31] width 14 height 14
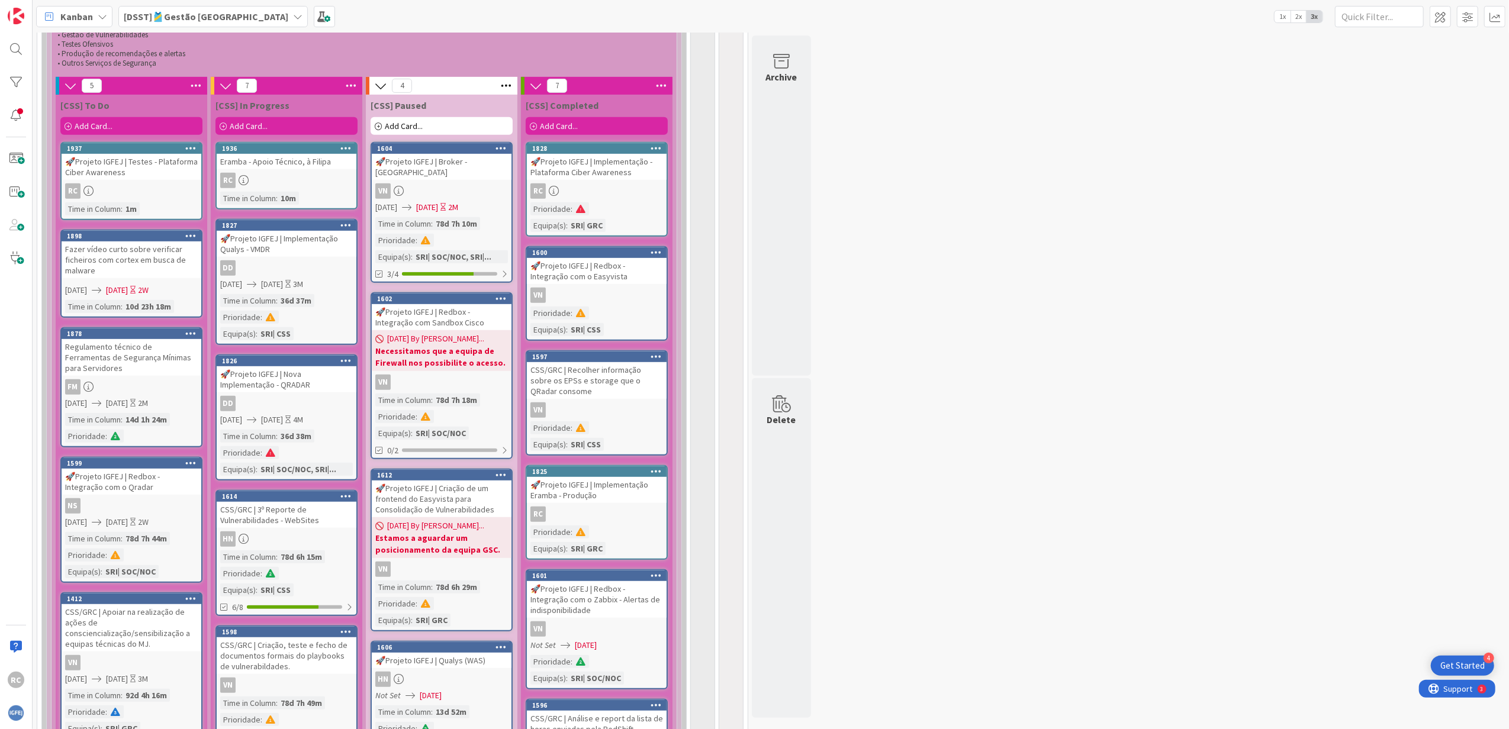
click at [1003, 444] on div "377 🎽Gestão de Tarefas de Equipas Técnicas 132 DSST DSST = Departamento de Serv…" at bounding box center [770, 362] width 1471 height 1681
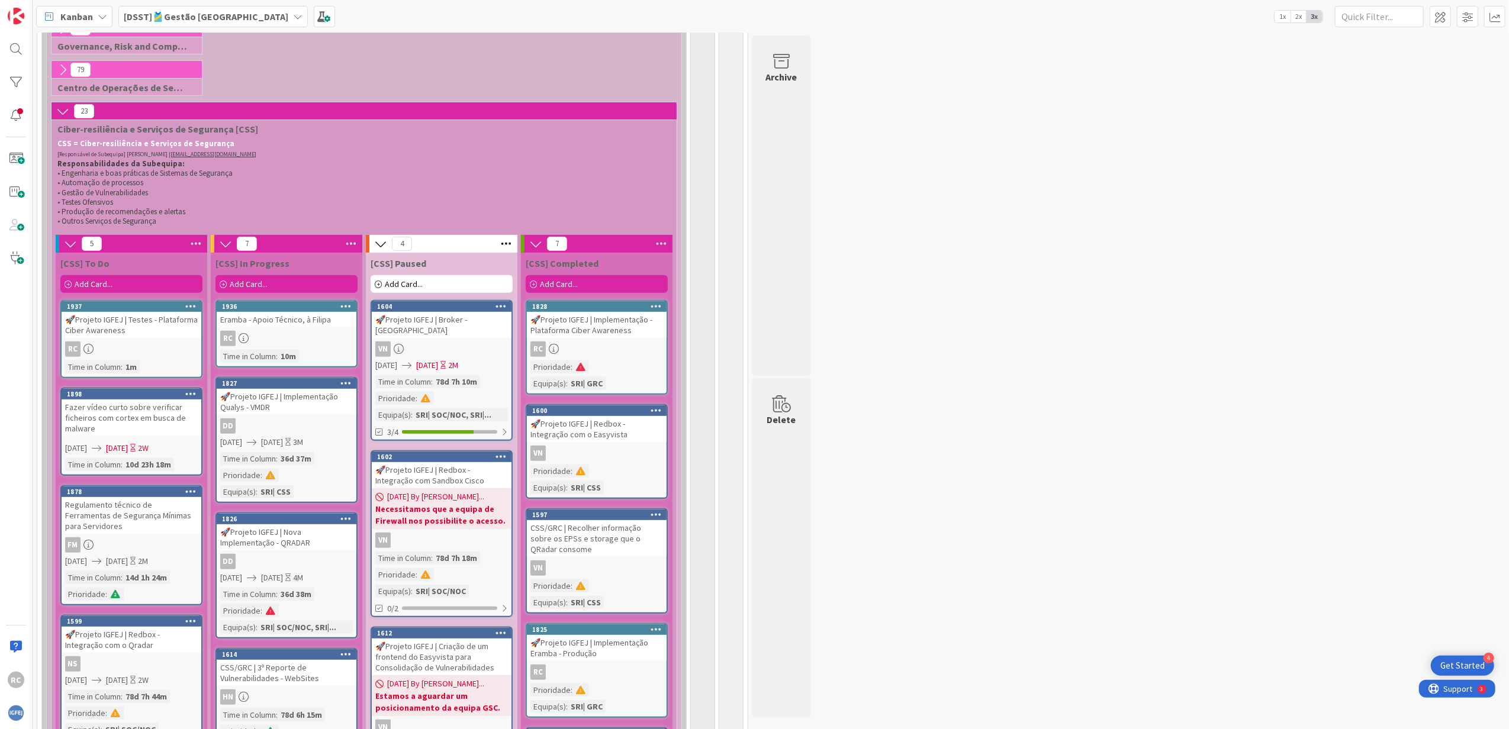
scroll to position [119, 0]
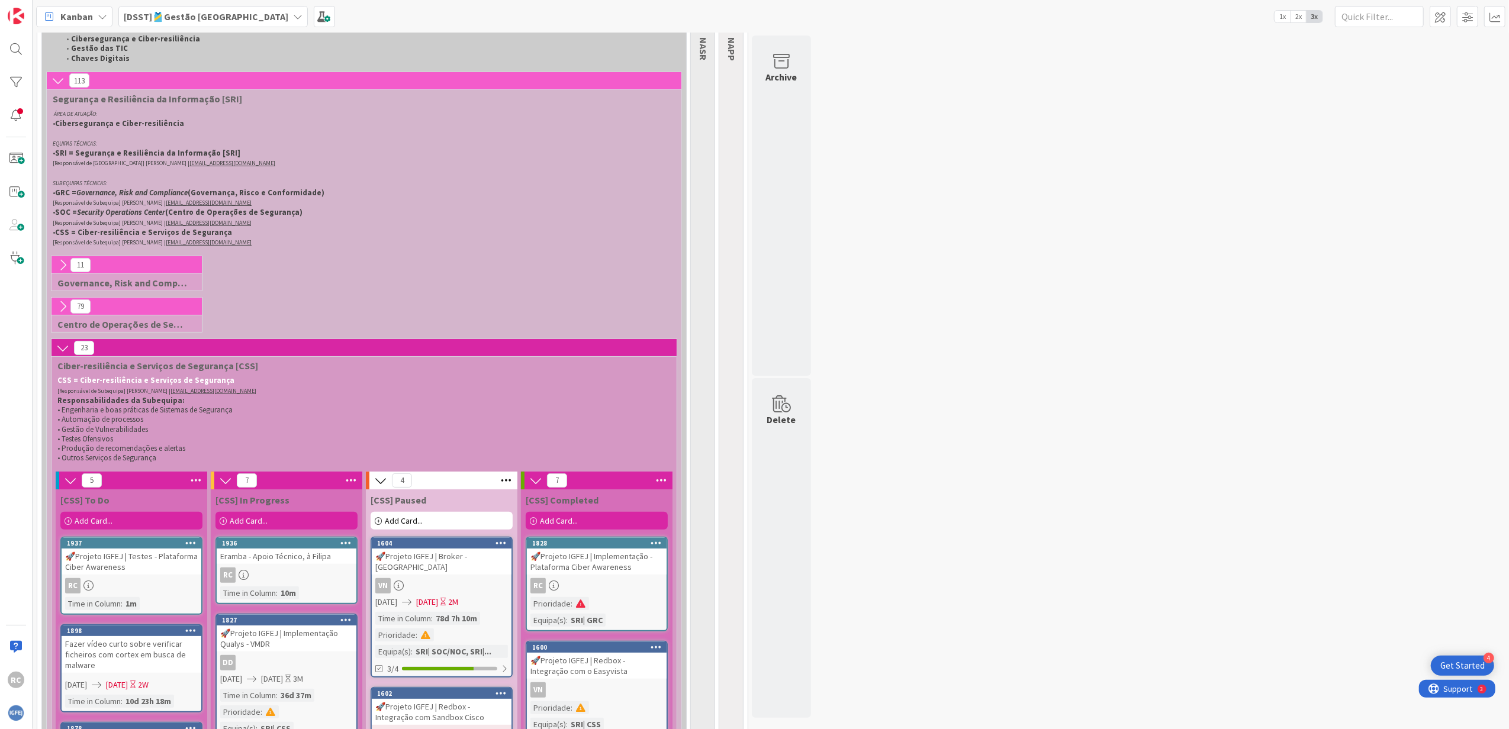
click at [57, 83] on icon at bounding box center [57, 80] width 13 height 13
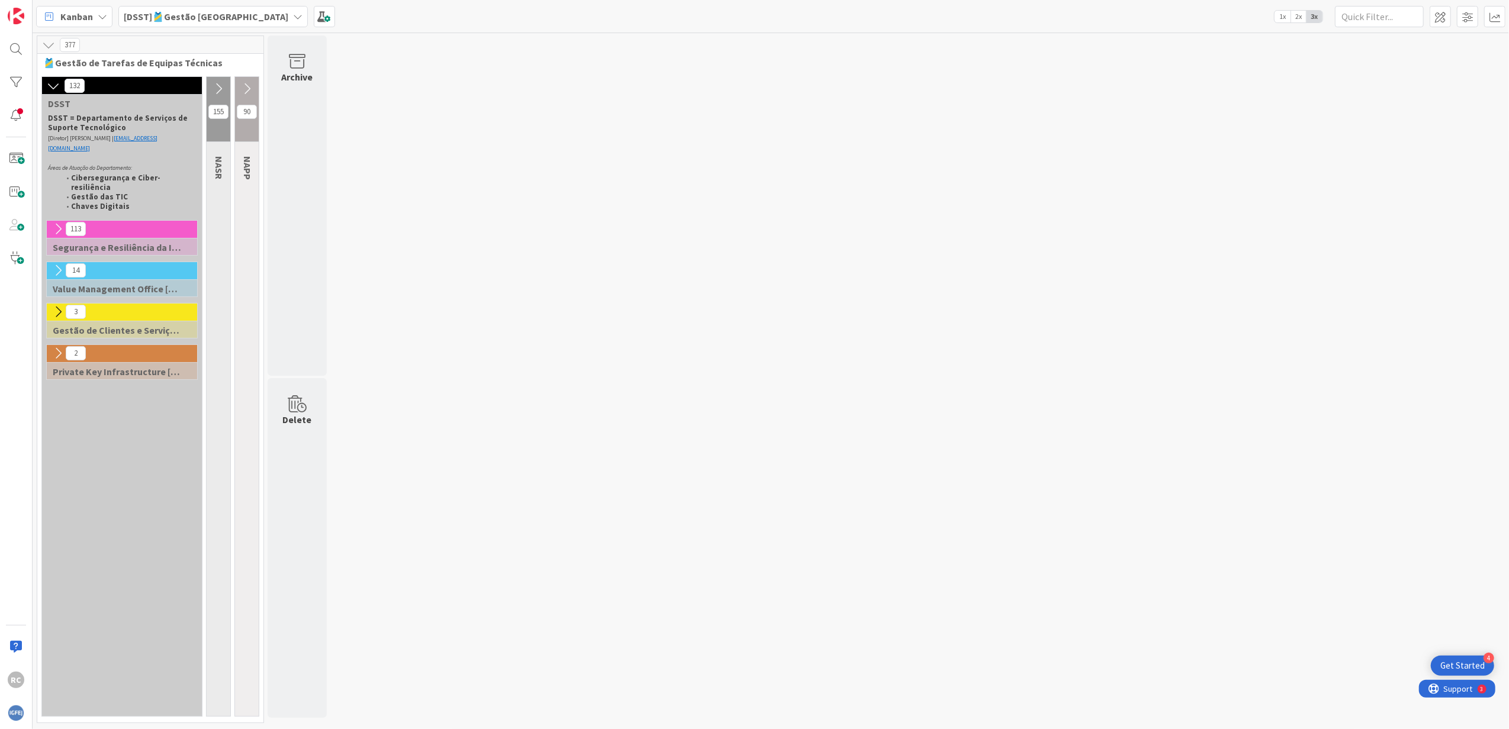
scroll to position [0, 0]
click at [56, 223] on icon at bounding box center [57, 229] width 13 height 13
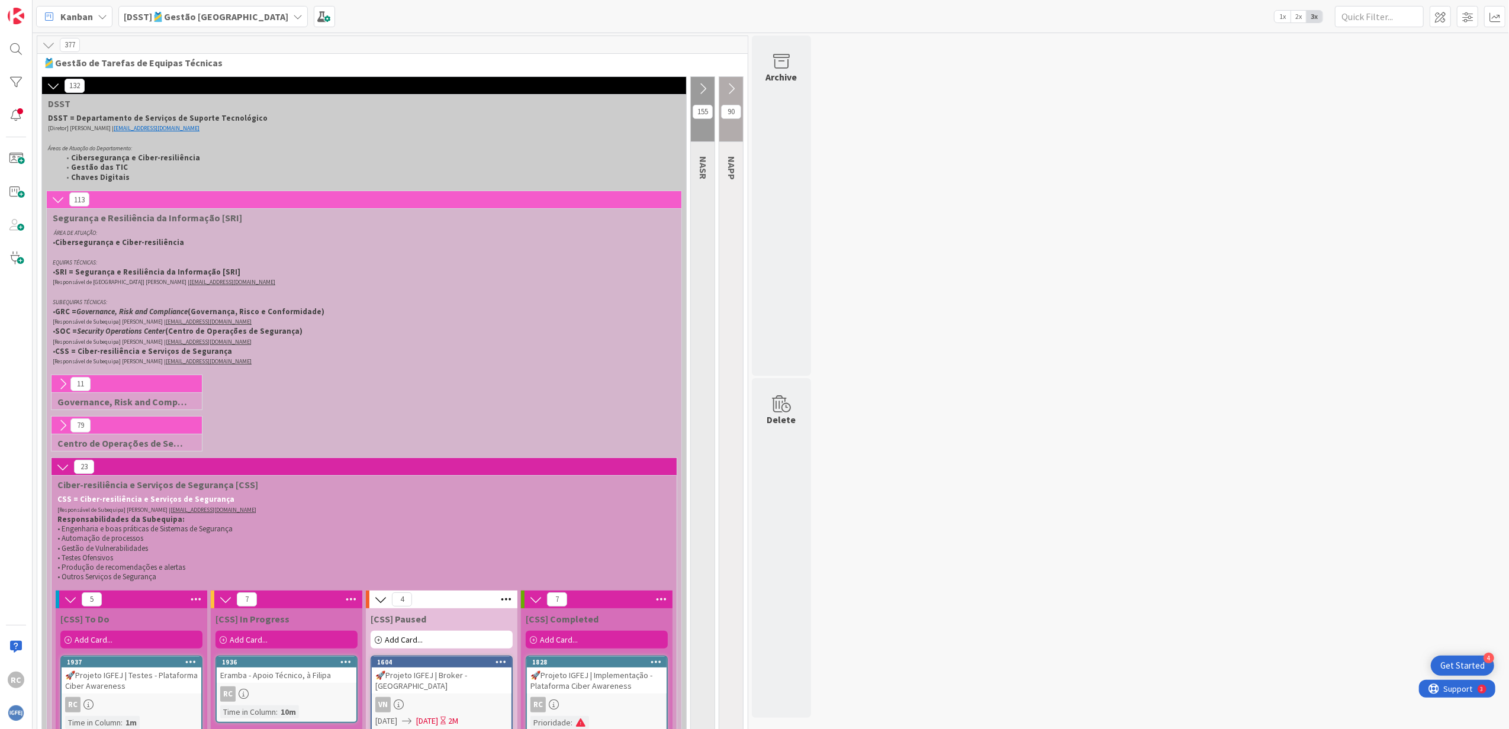
click at [214, 19] on b "[DSST]🎽Gestão [GEOGRAPHIC_DATA]" at bounding box center [206, 17] width 165 height 12
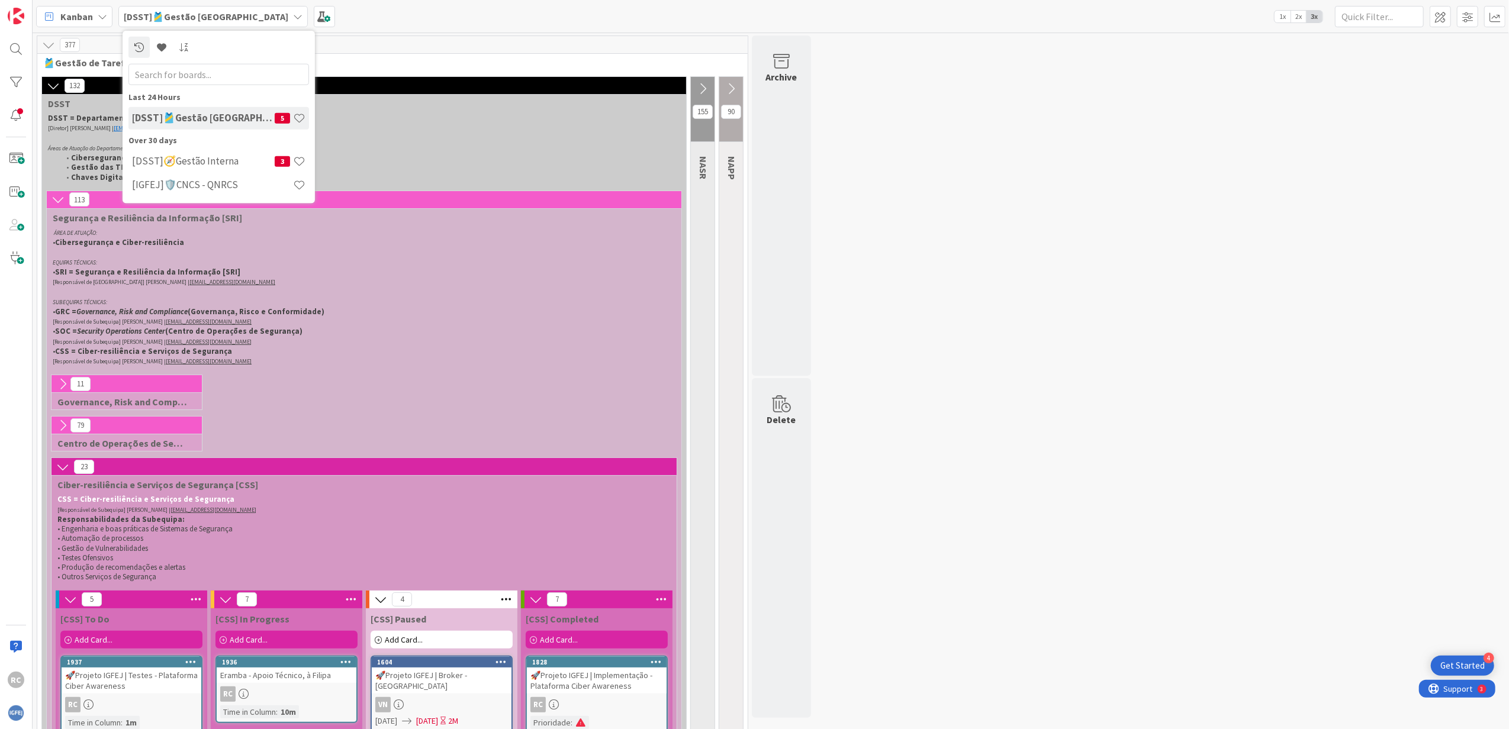
click at [216, 19] on b "[DSST]🎽Gestão [GEOGRAPHIC_DATA]" at bounding box center [206, 17] width 165 height 12
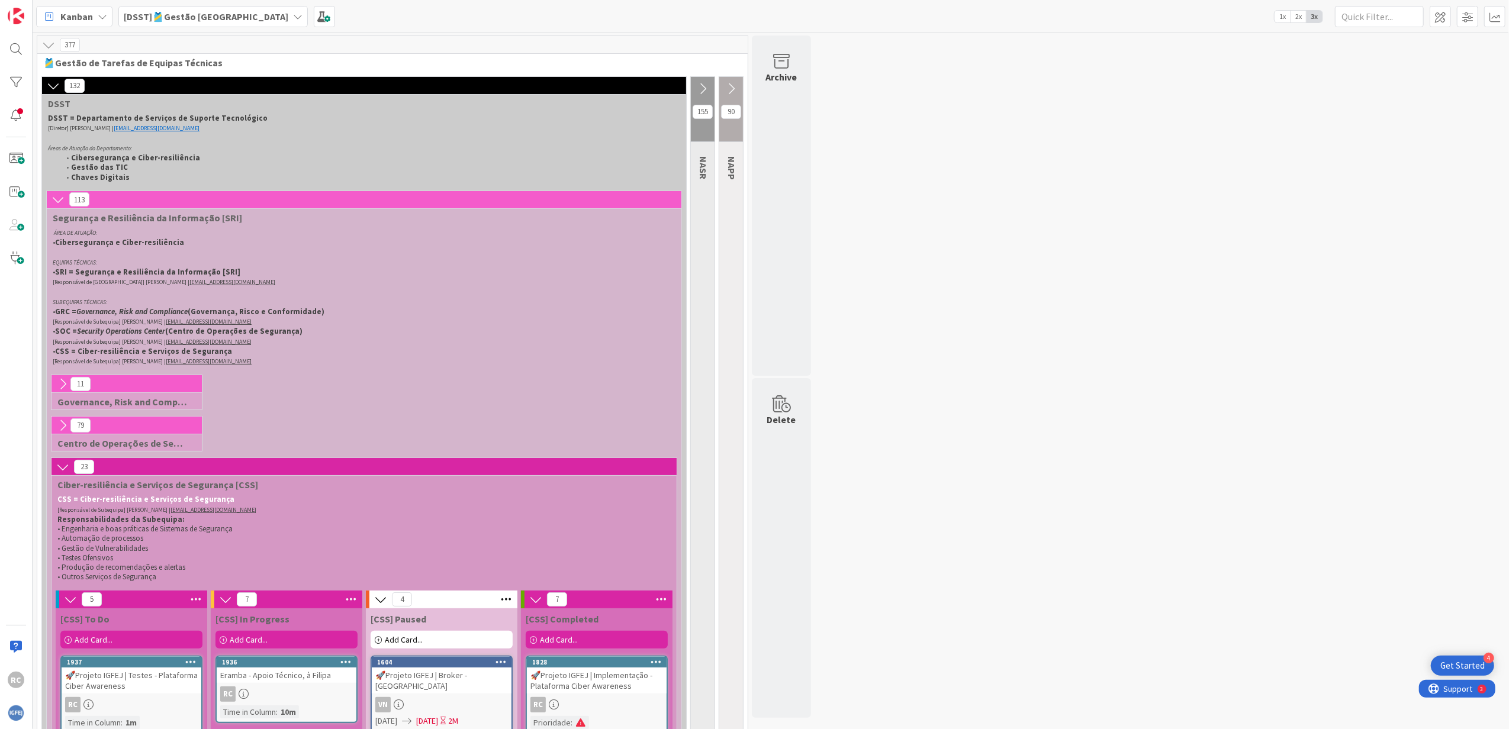
click at [83, 17] on span "Kanban" at bounding box center [76, 16] width 33 height 14
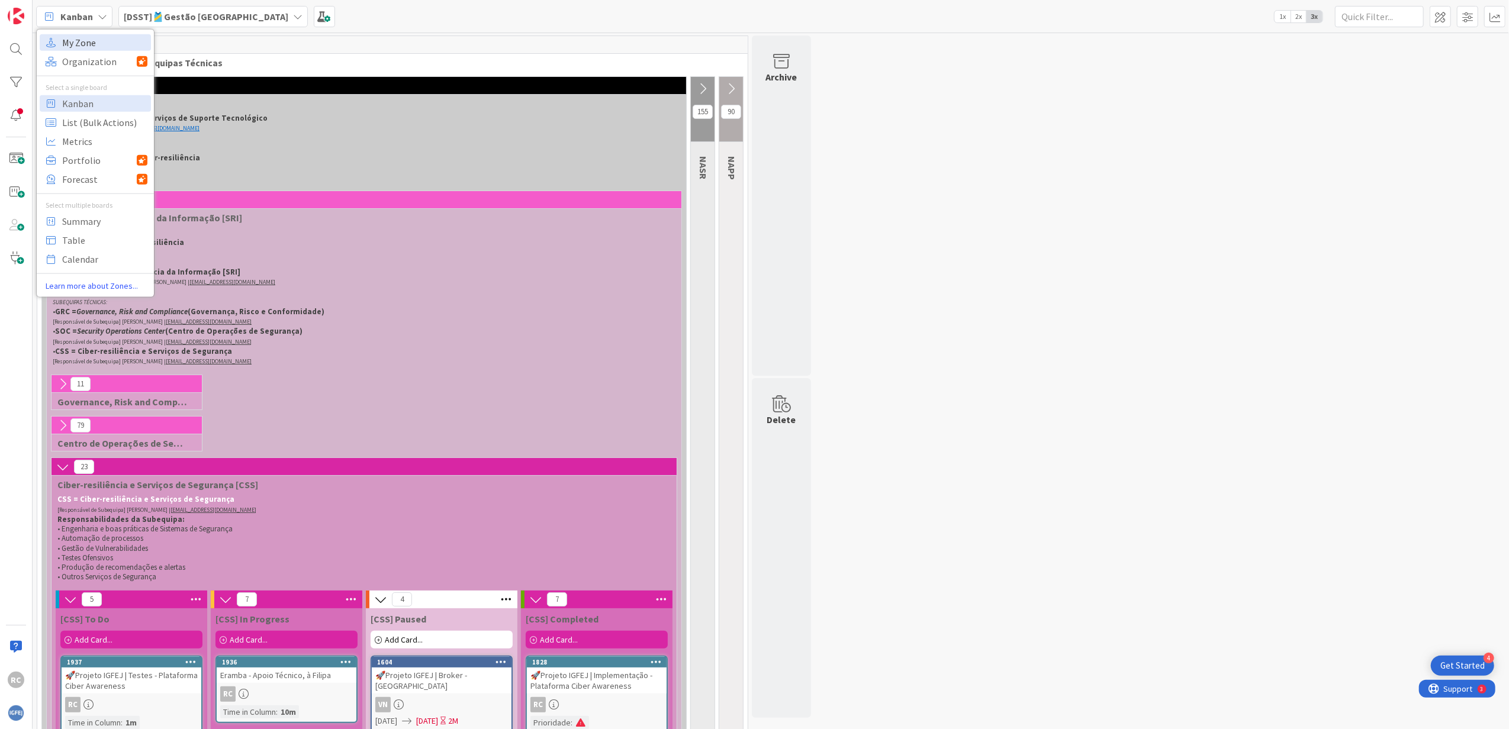
click at [82, 38] on span "My Zone" at bounding box center [104, 42] width 85 height 18
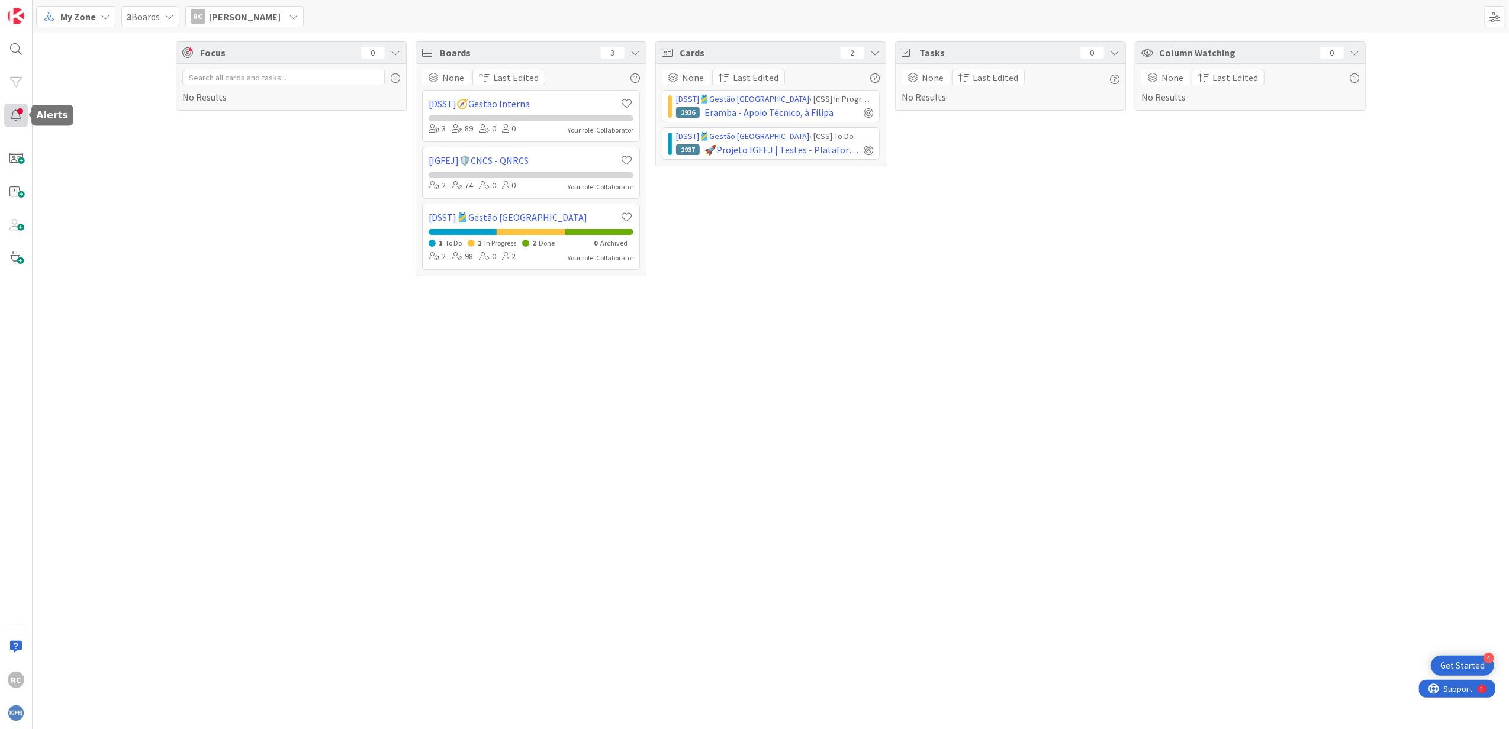
click at [11, 117] on div at bounding box center [16, 116] width 24 height 24
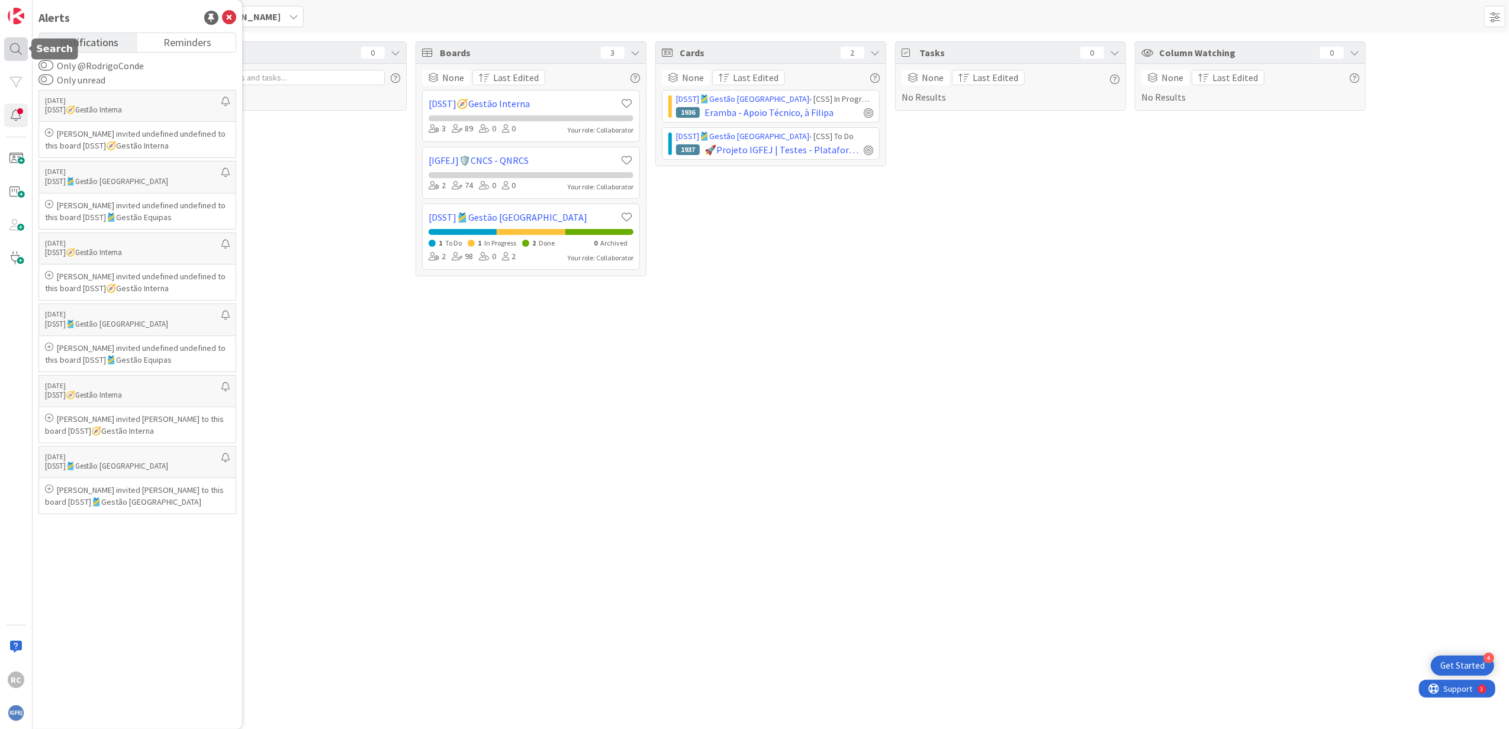
click at [21, 50] on div at bounding box center [16, 49] width 24 height 24
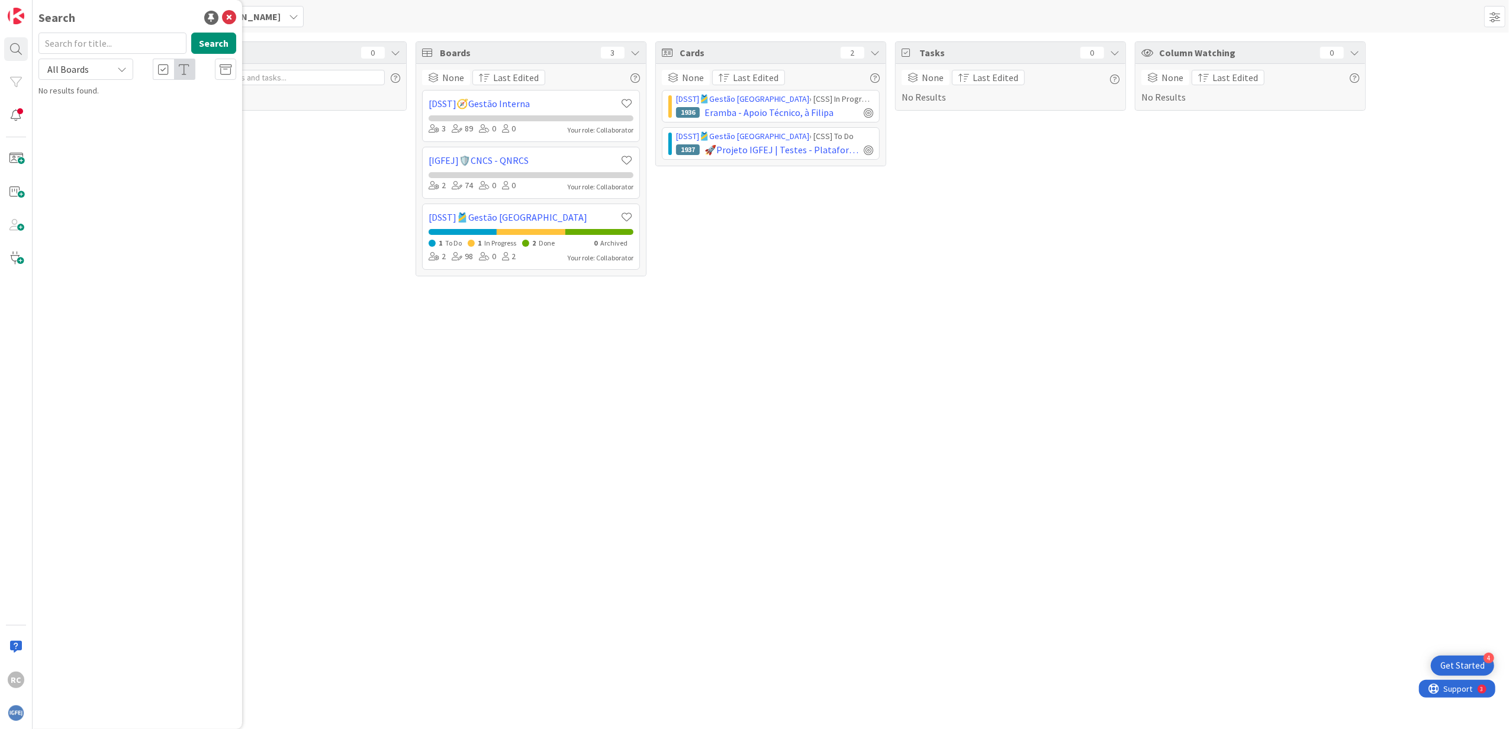
click at [268, 193] on div "Focus 0 No Results" at bounding box center [291, 158] width 231 height 235
click at [12, 20] on img at bounding box center [16, 16] width 17 height 17
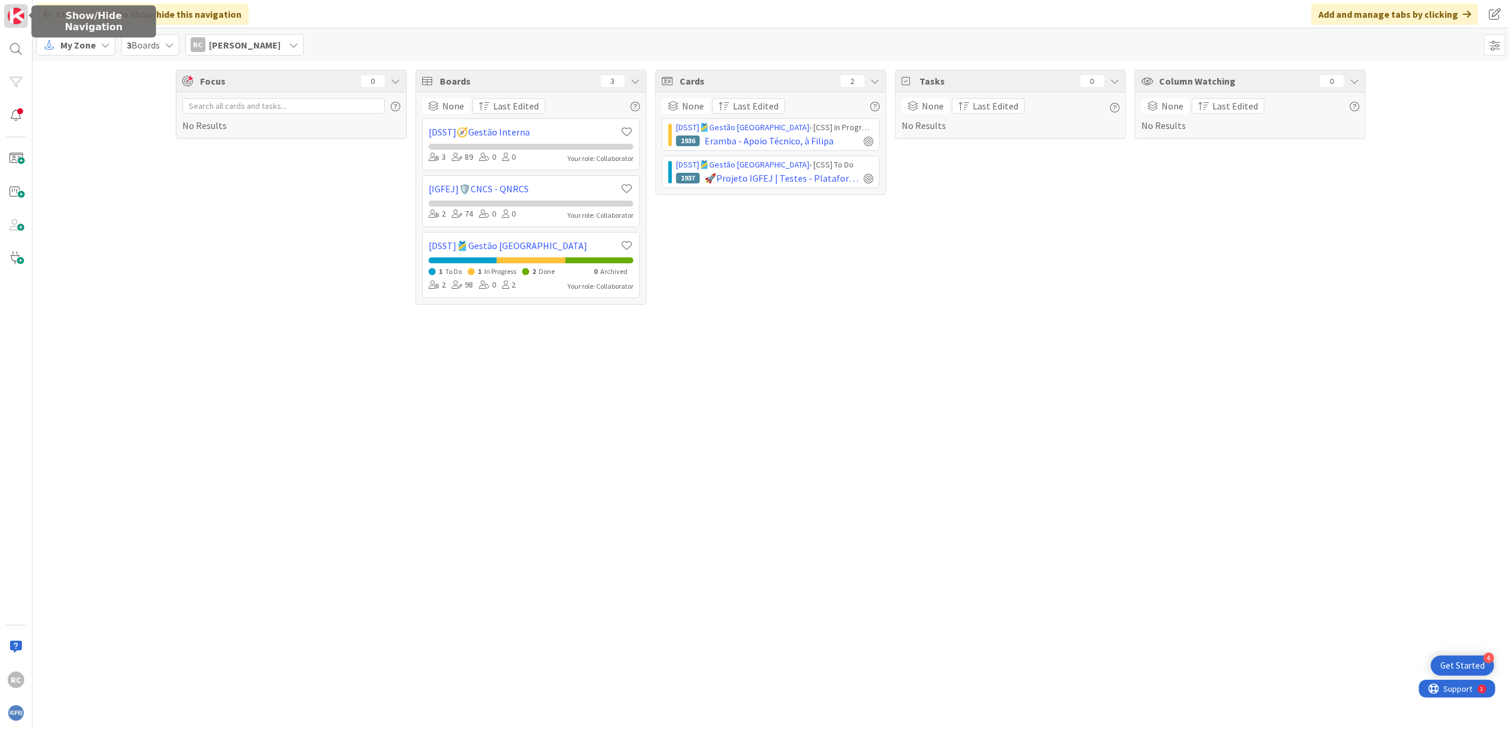
click at [17, 13] on img at bounding box center [16, 16] width 17 height 17
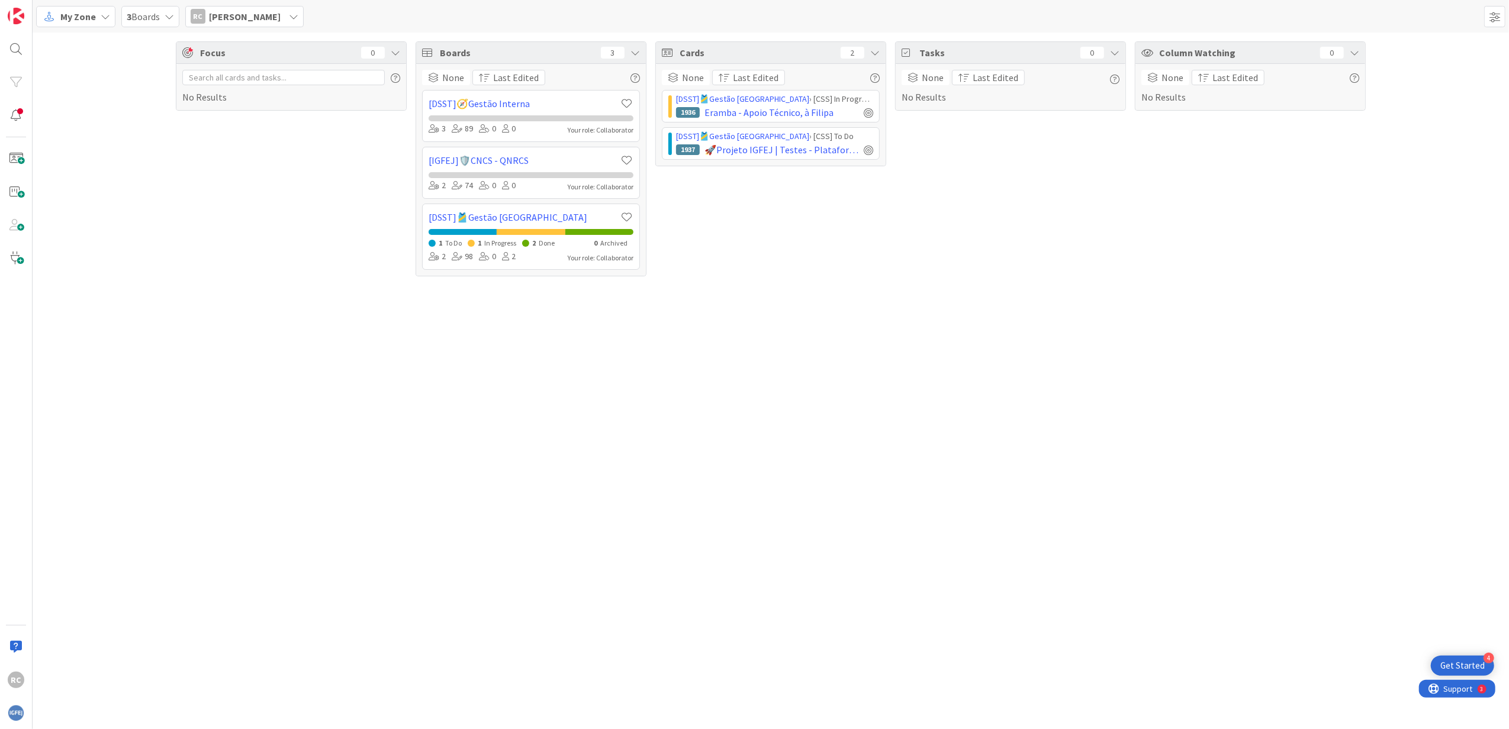
click at [77, 20] on span "My Zone" at bounding box center [78, 16] width 36 height 14
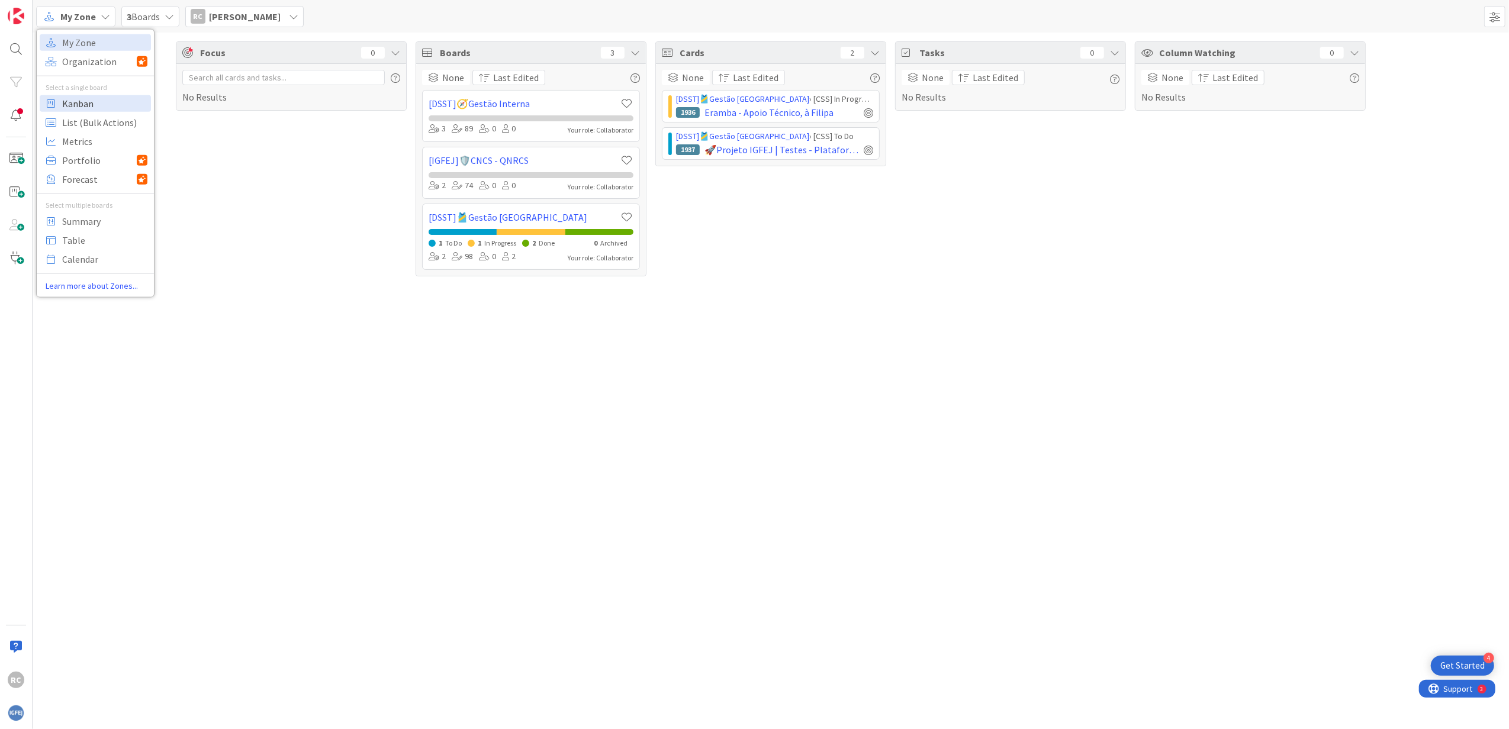
click at [86, 103] on span "Kanban" at bounding box center [104, 103] width 85 height 18
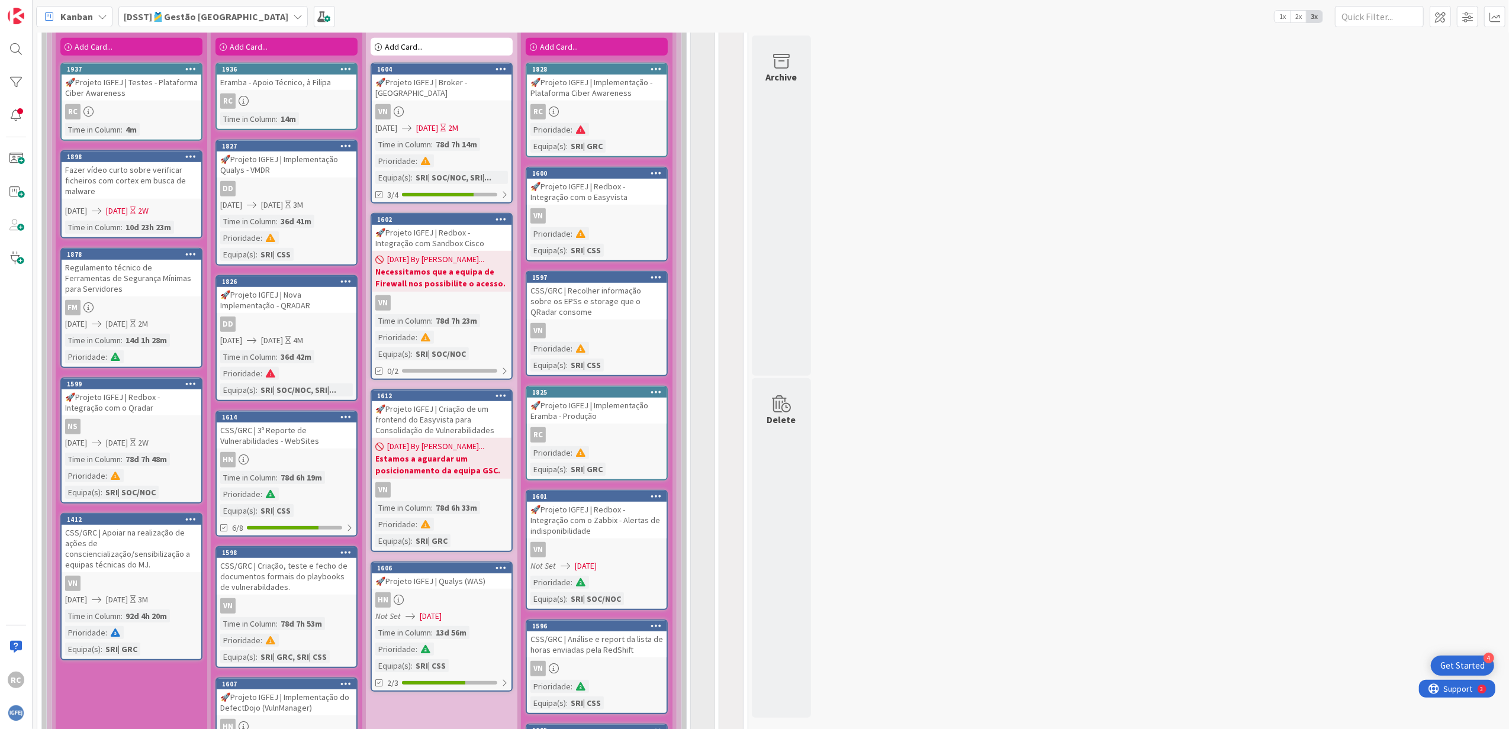
scroll to position [356, 0]
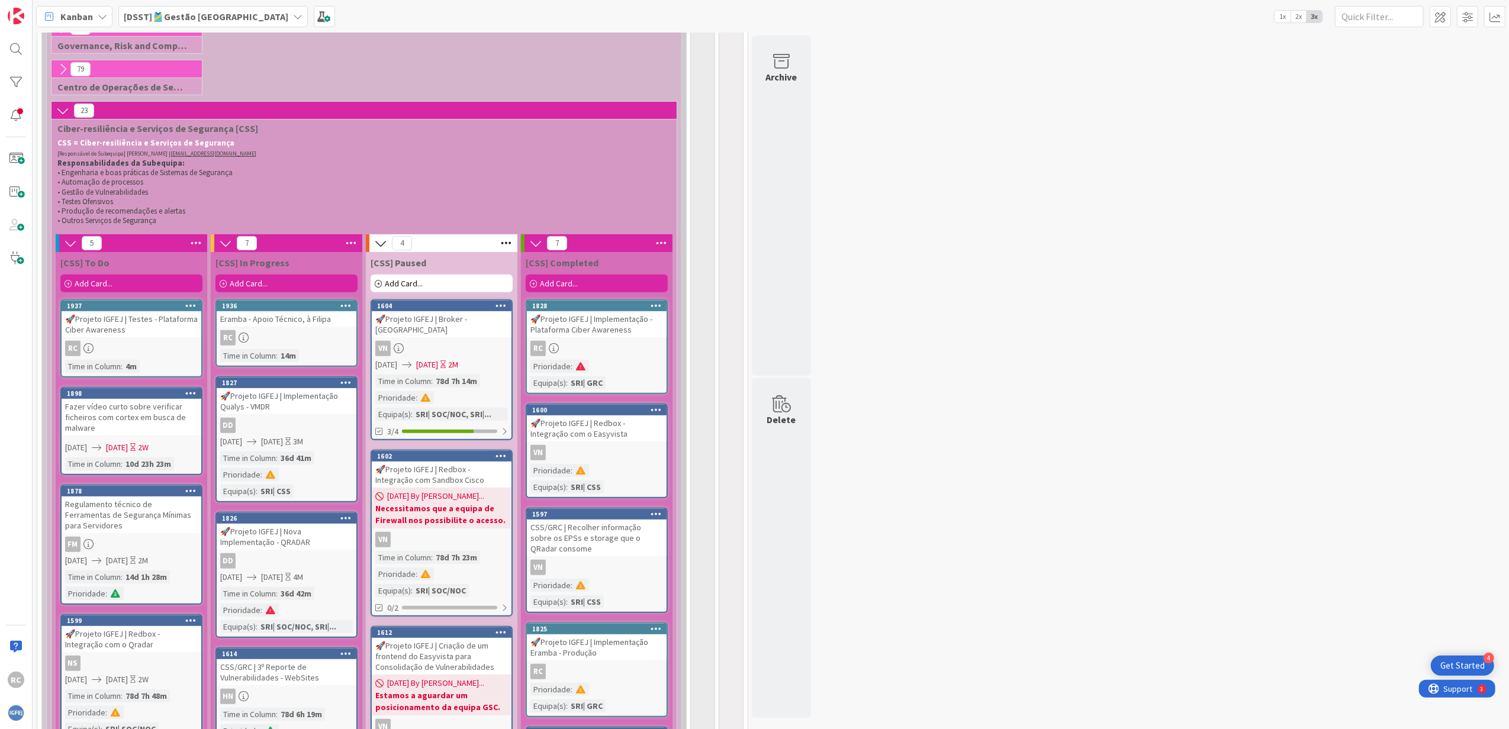
click at [612, 348] on div "RC" at bounding box center [597, 348] width 140 height 15
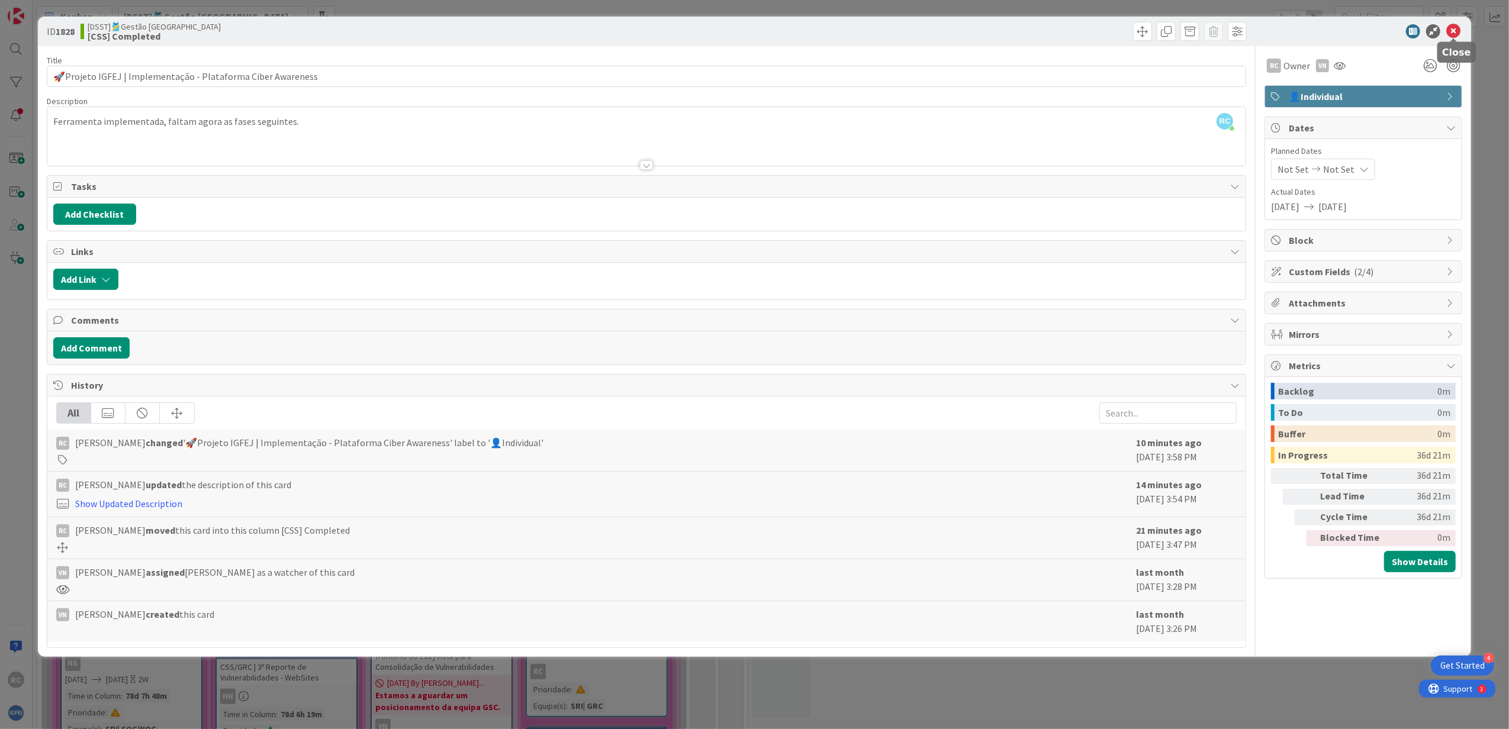
click at [1003, 29] on icon at bounding box center [1453, 31] width 14 height 14
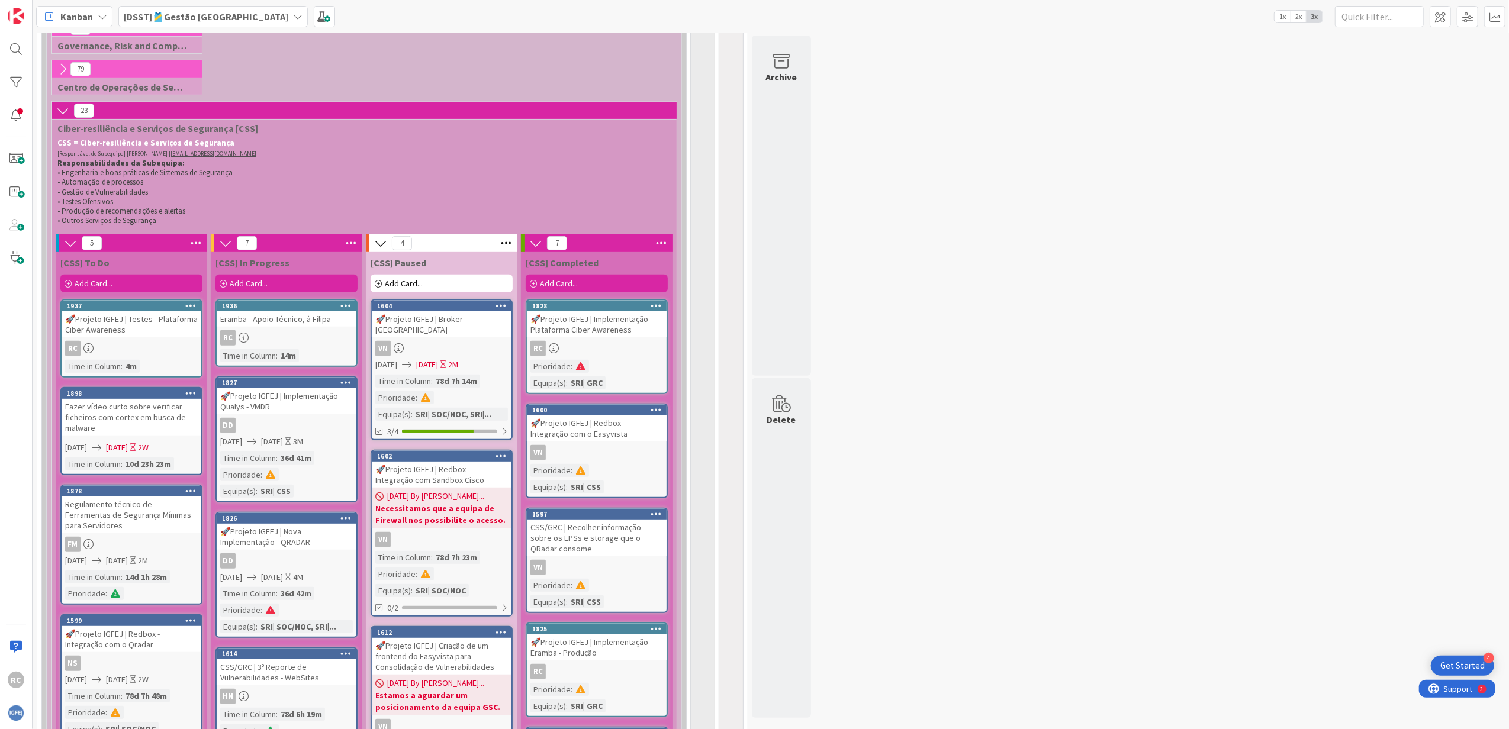
scroll to position [436, 0]
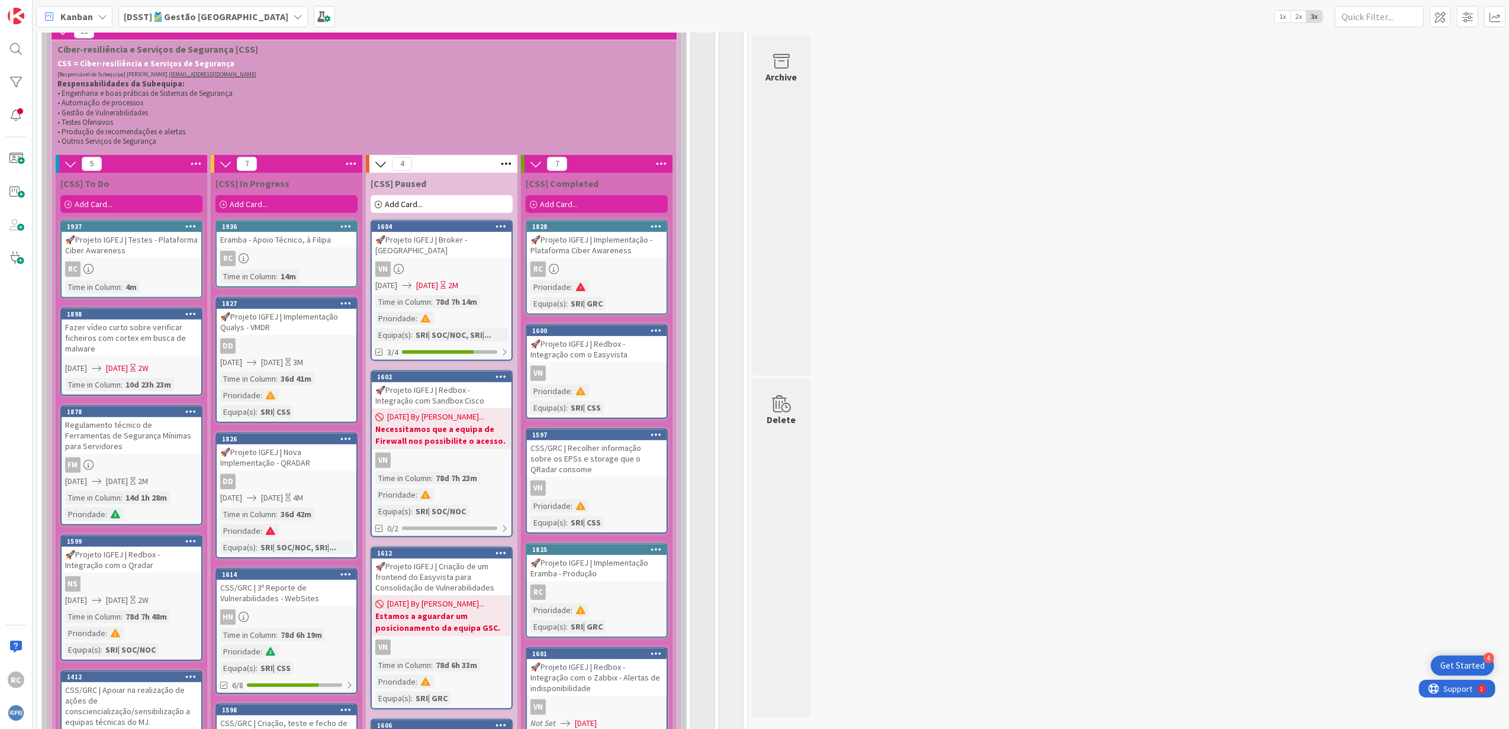
click at [652, 444] on icon at bounding box center [655, 549] width 11 height 8
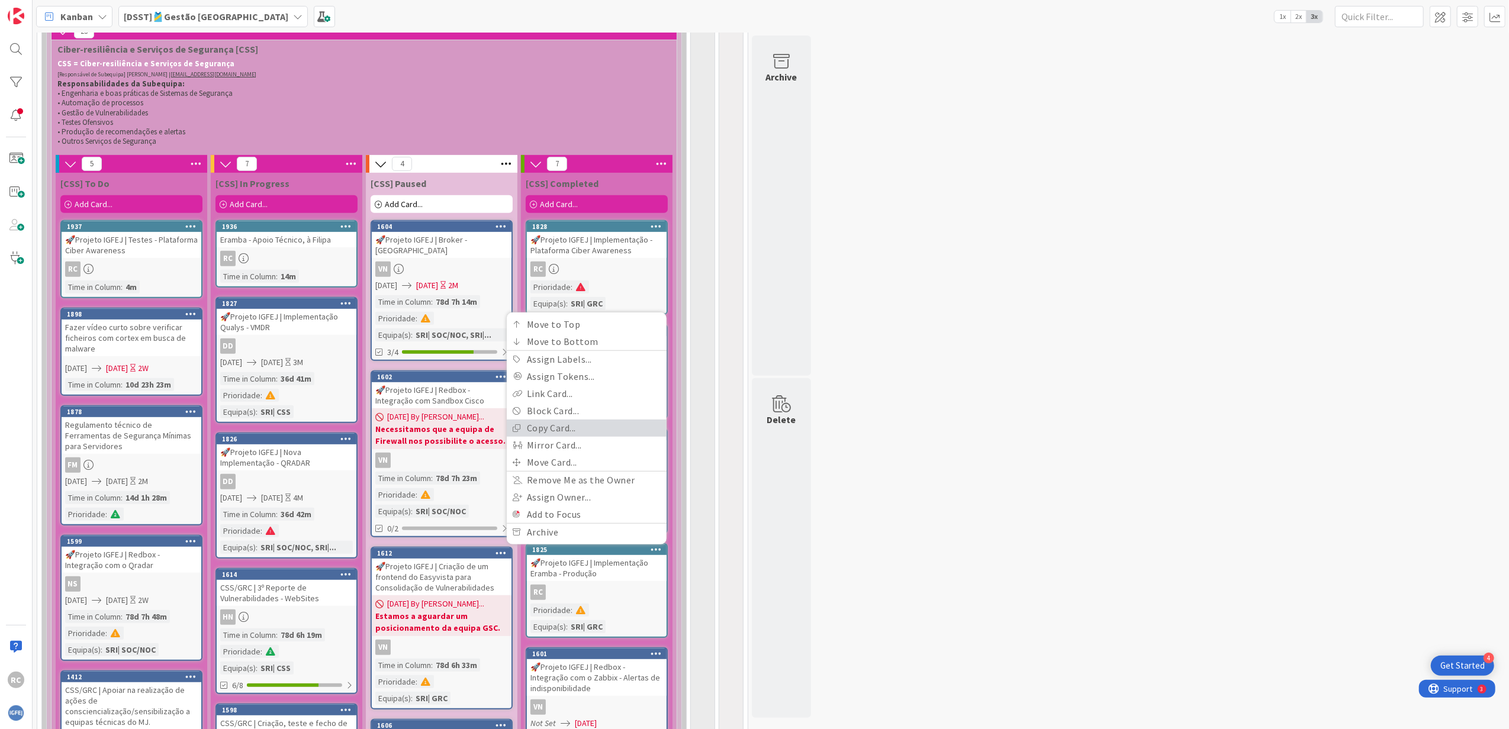
click at [582, 431] on link "Copy Card..." at bounding box center [587, 428] width 160 height 17
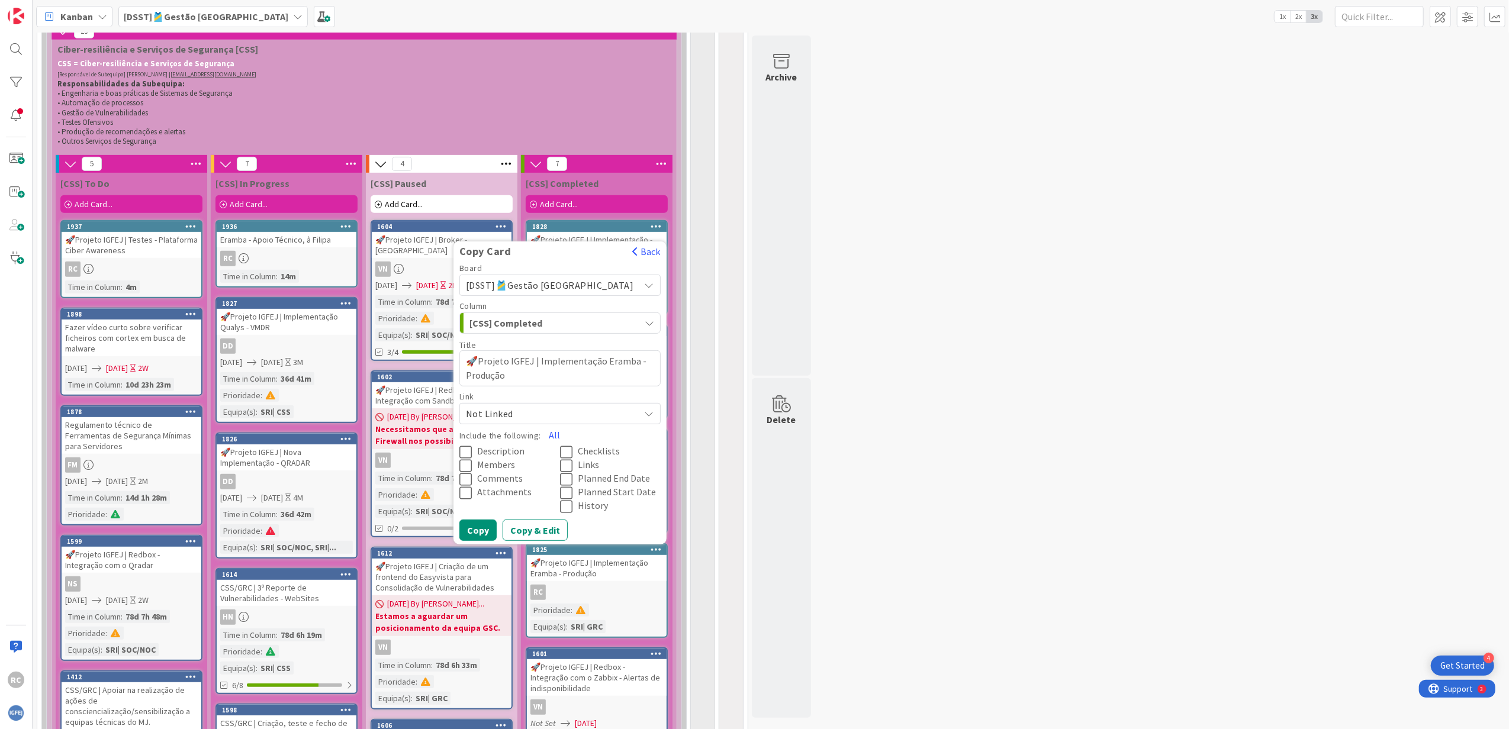
click at [649, 318] on icon "button" at bounding box center [649, 322] width 9 height 9
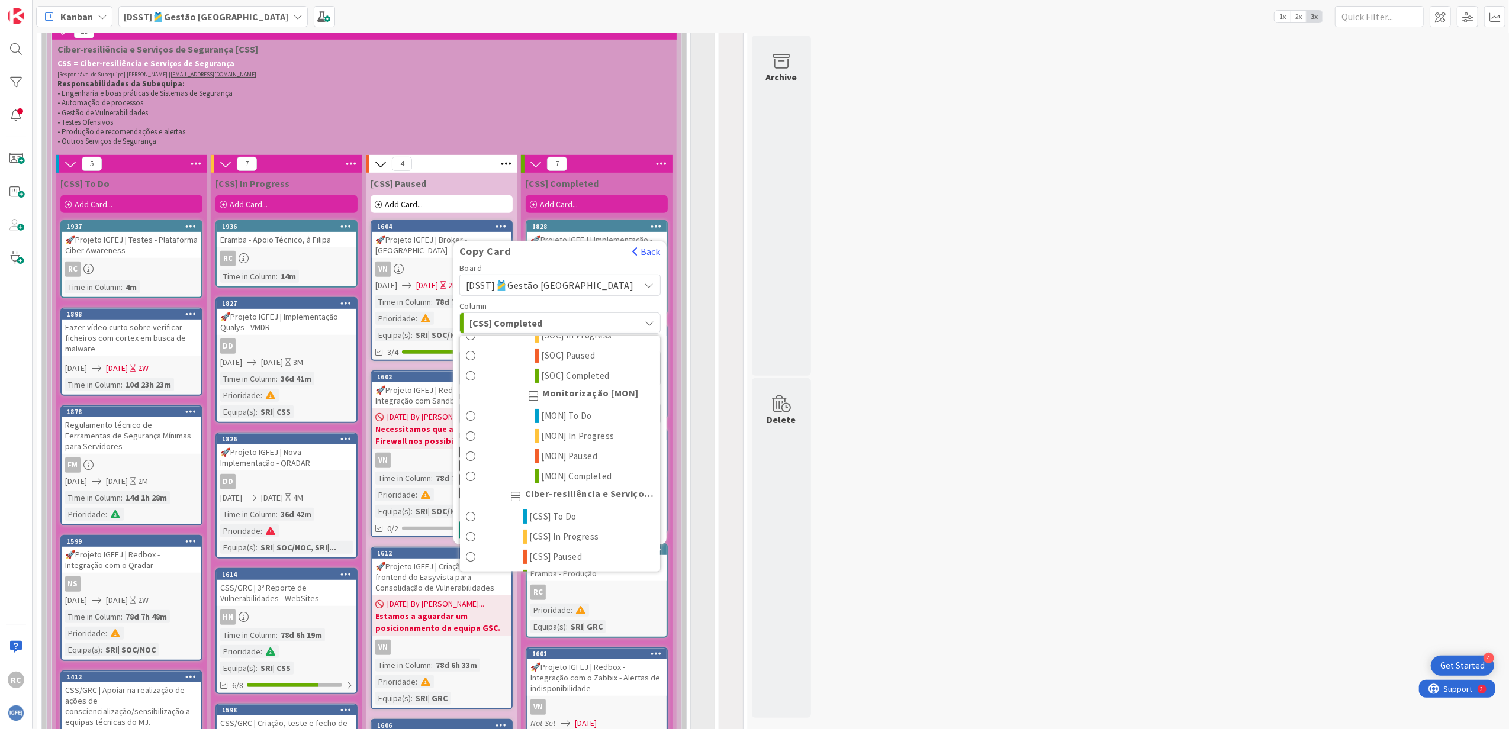
scroll to position [315, 0]
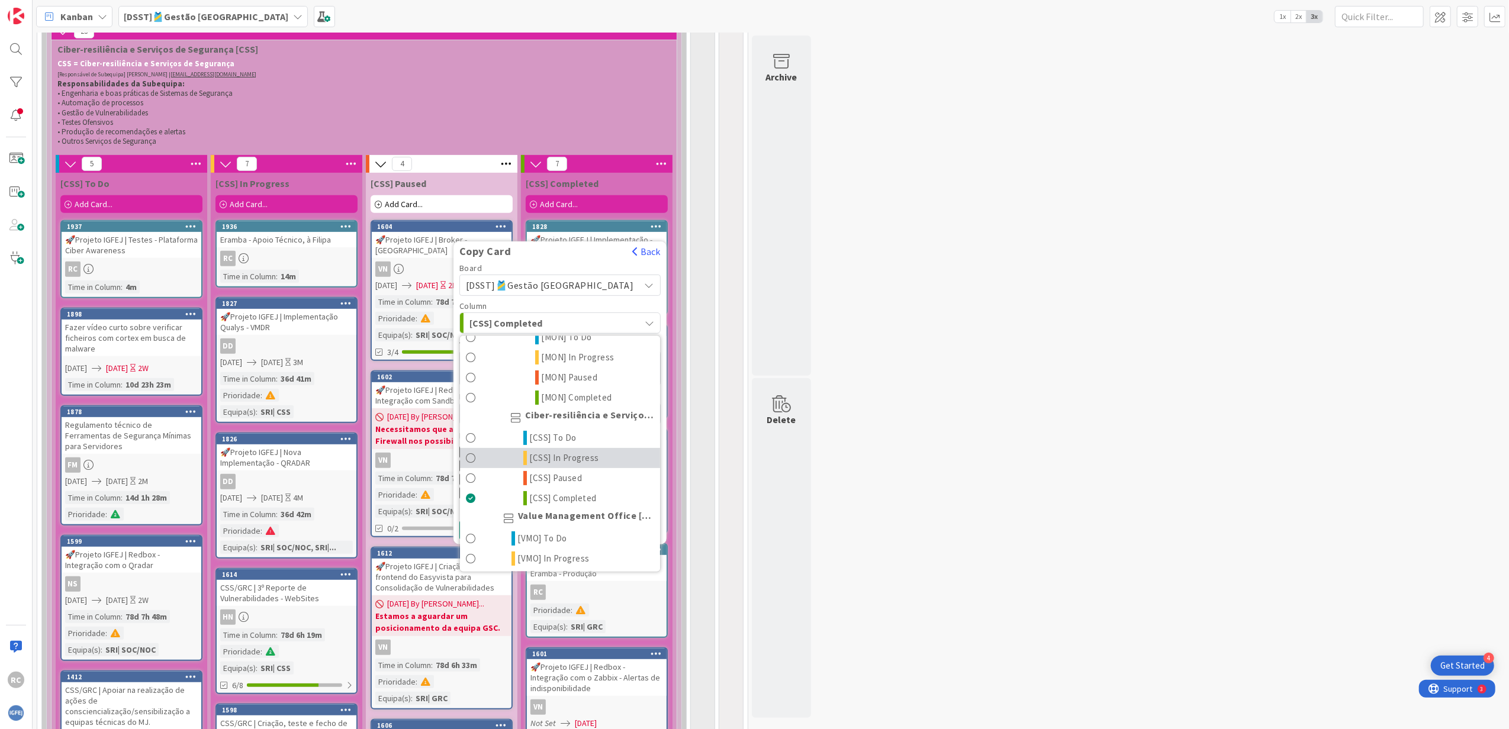
click at [600, 444] on span "[CSS] In Progress" at bounding box center [565, 458] width 70 height 14
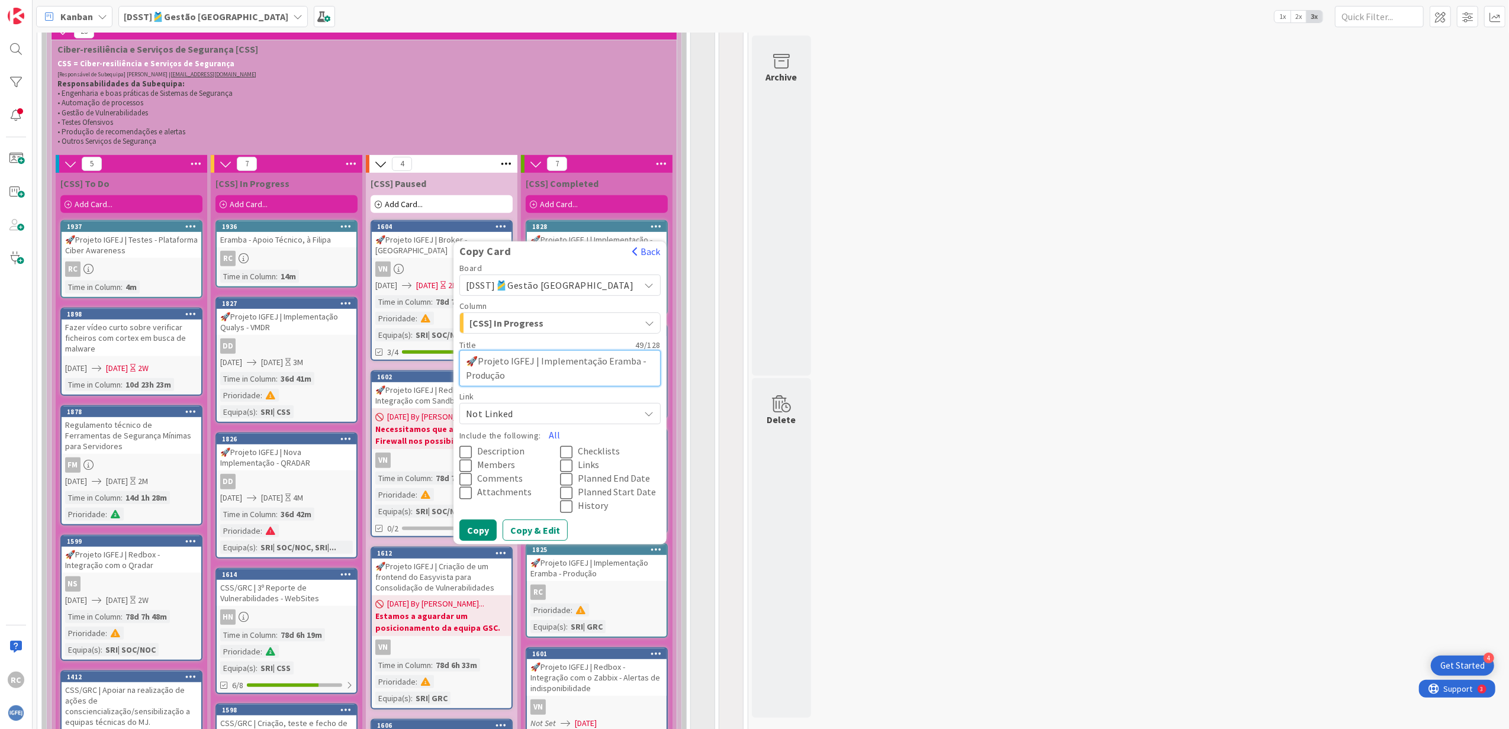
drag, startPoint x: 637, startPoint y: 342, endPoint x: 574, endPoint y: 342, distance: 63.3
click at [574, 350] on textarea "🚀Projeto IGFEJ | Implementação Eramba - Produção" at bounding box center [559, 368] width 201 height 36
type textarea "x"
type textarea "🚀Projeto IGFEJ | p Eramba - Produção"
type textarea "x"
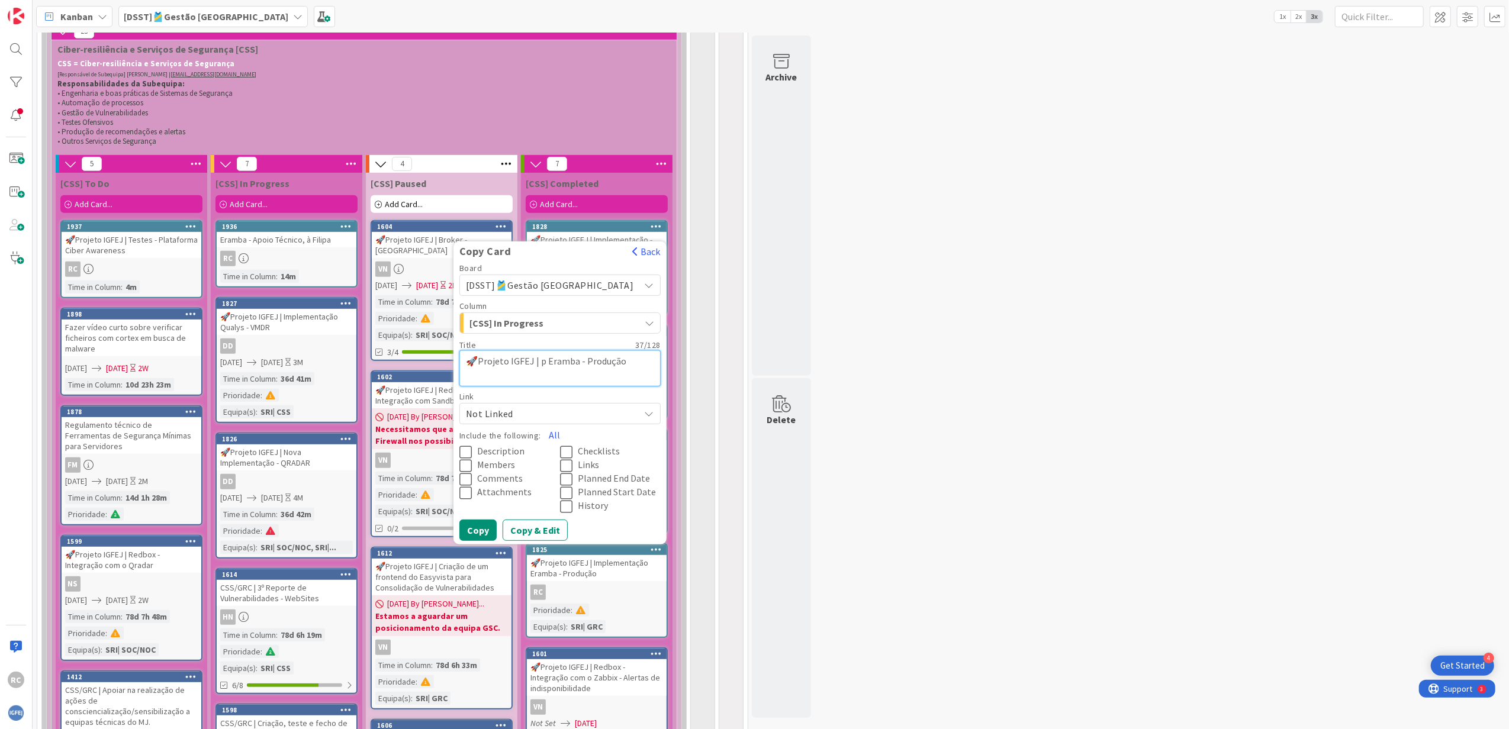
type textarea "🚀Projeto IGFEJ | Eramba - Produção"
type textarea "x"
type textarea "🚀Projeto IGFEJ | p Eramba - Produção"
type textarea "x"
type textarea "🚀Projeto IGFEJ | Eramba - Produção"
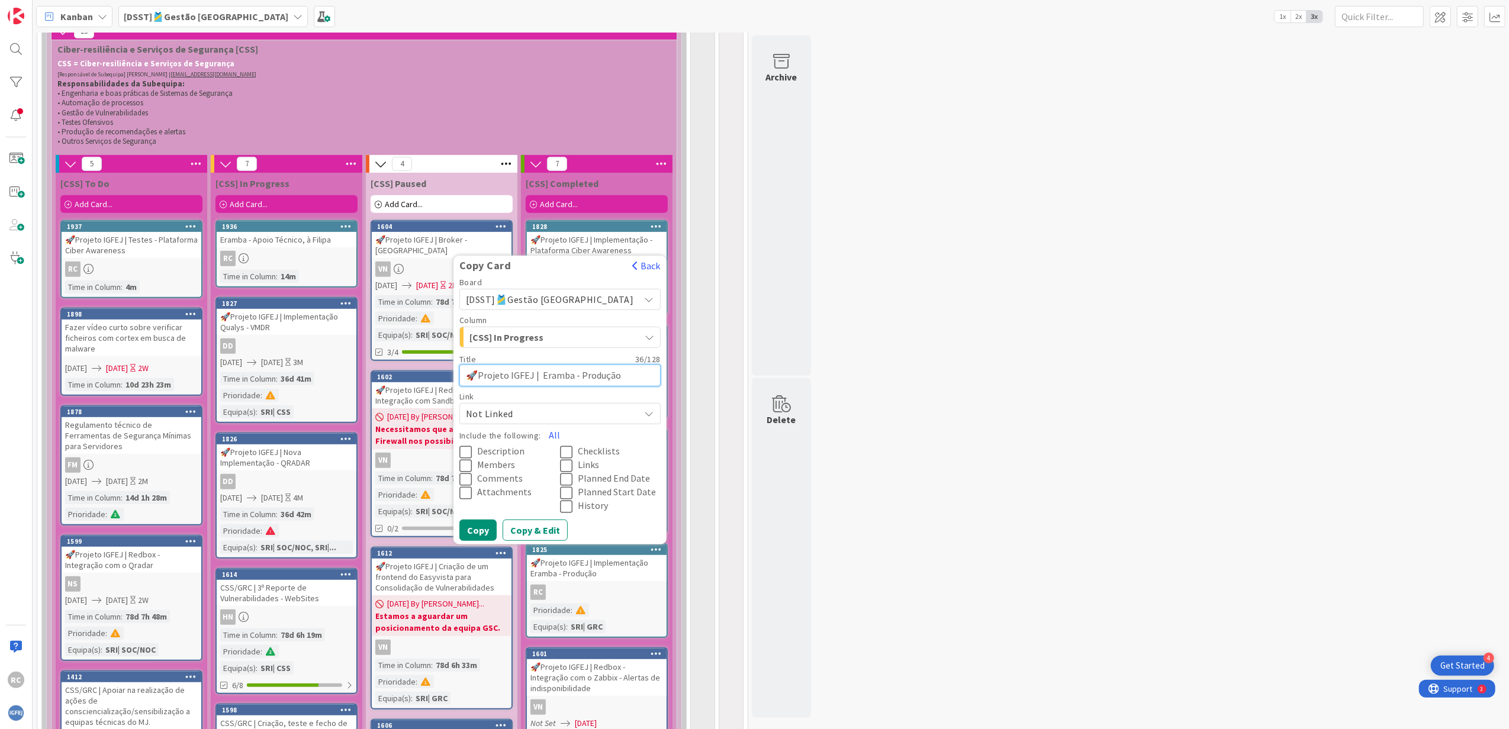
type textarea "x"
type textarea "🚀Projeto IGFEJ | P Eramba - Produção"
type textarea "x"
type textarea "🚀Projeto IGFEJ | Pl Eramba - Produção"
type textarea "x"
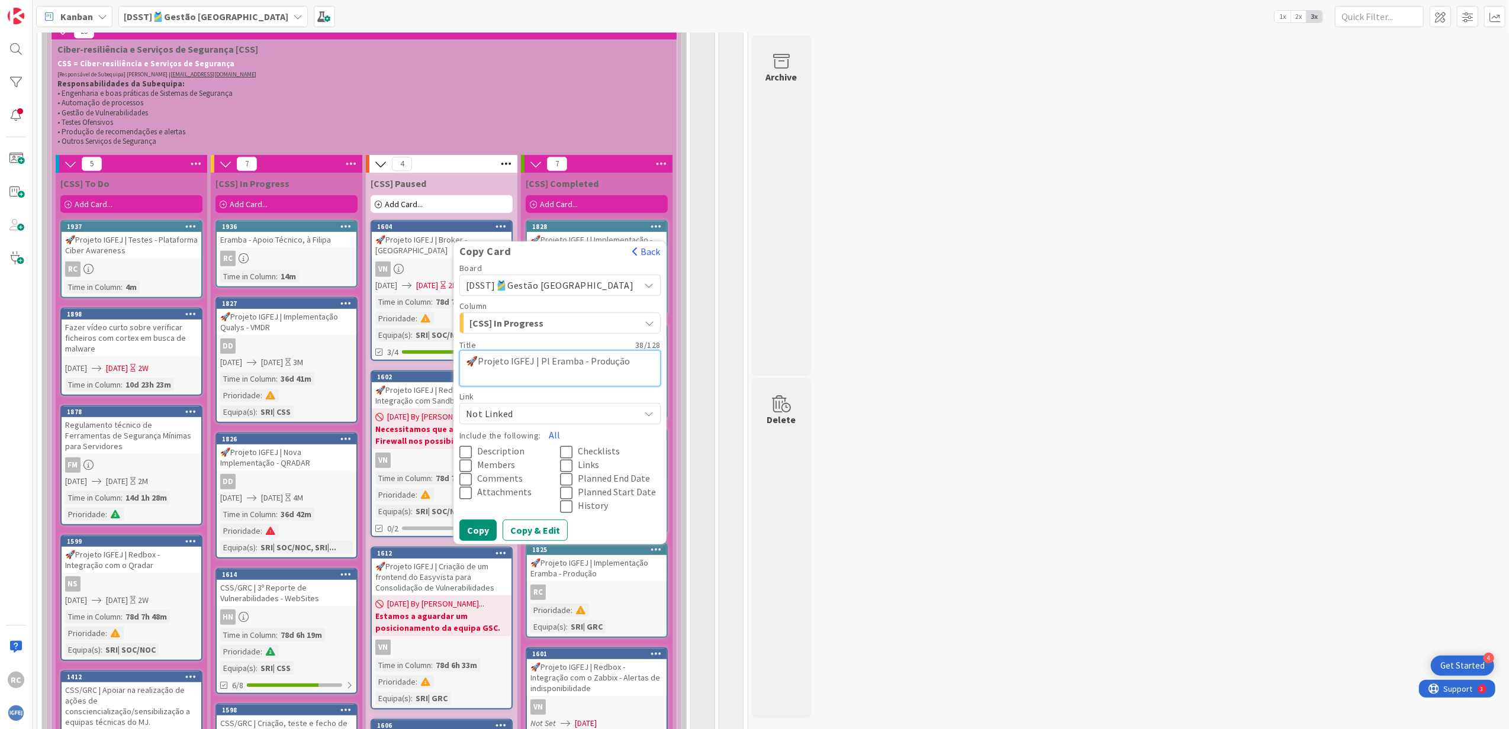
type textarea "🚀Projeto IGFEJ | Pla Eramba - Produção"
type textarea "x"
type textarea "🚀Projeto IGFEJ | Play Eramba - Produção"
type textarea "x"
type textarea "🚀Projeto IGFEJ | Playb Eramba - Produção"
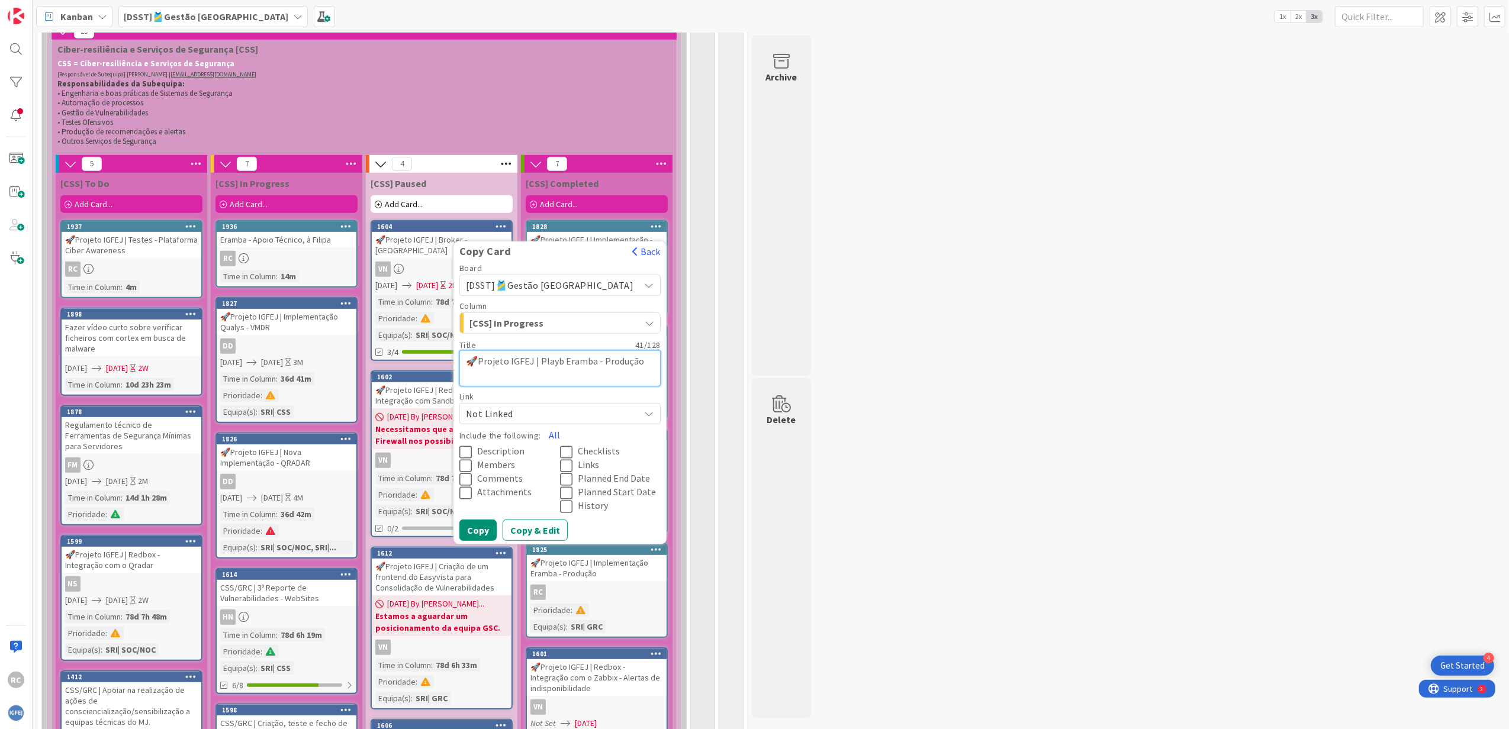
type textarea "x"
type textarea "🚀Projeto IGFEJ | Playbo Eramba - Produção"
type textarea "x"
type textarea "🚀Projeto IGFEJ | Playboo Eramba - Produção"
type textarea "x"
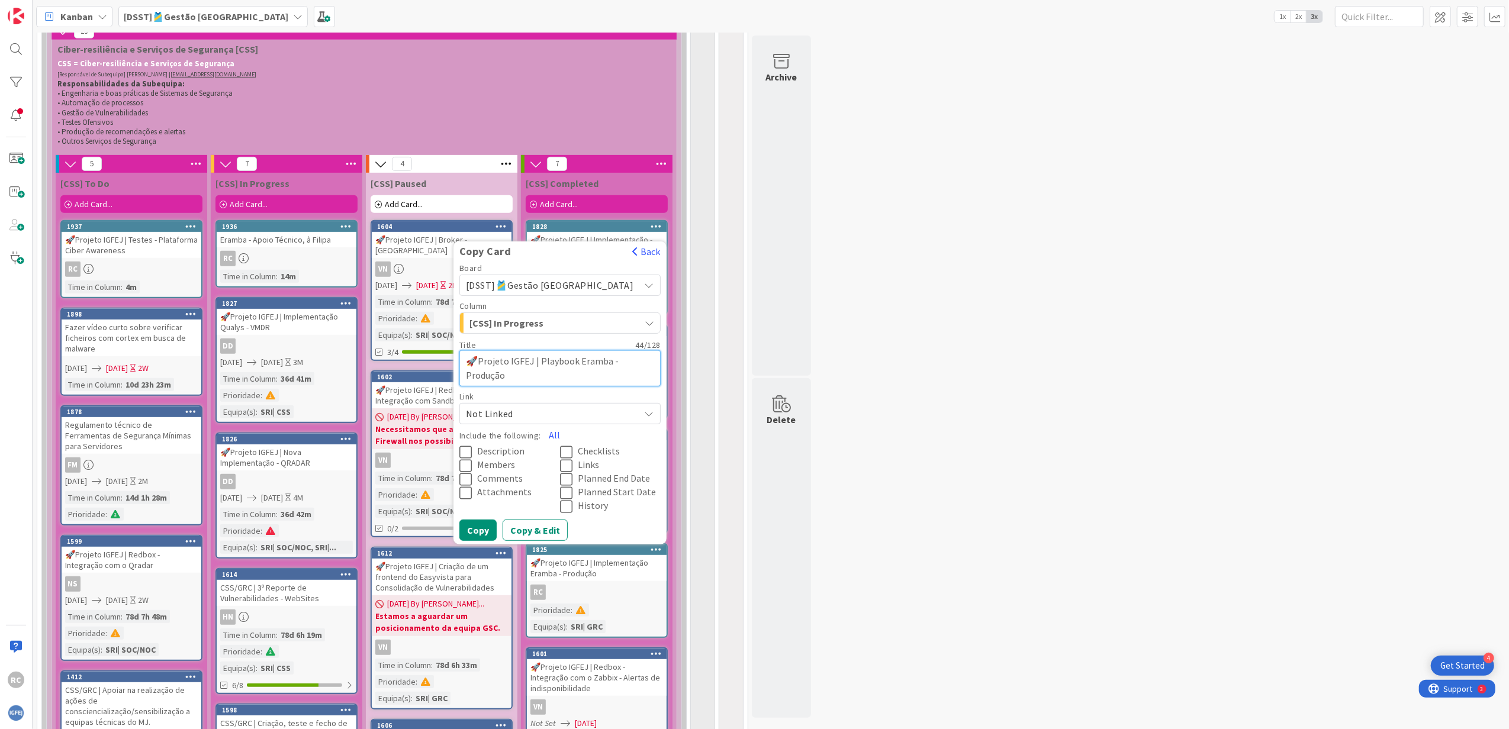
type textarea "🚀Projeto IGFEJ | Playbook Eramba - Produçã"
type textarea "x"
type textarea "🚀Projeto IGFEJ | Playbook Eramba - Produç"
type textarea "x"
type textarea "🚀Projeto IGFEJ | Playbook Eramba - Produ"
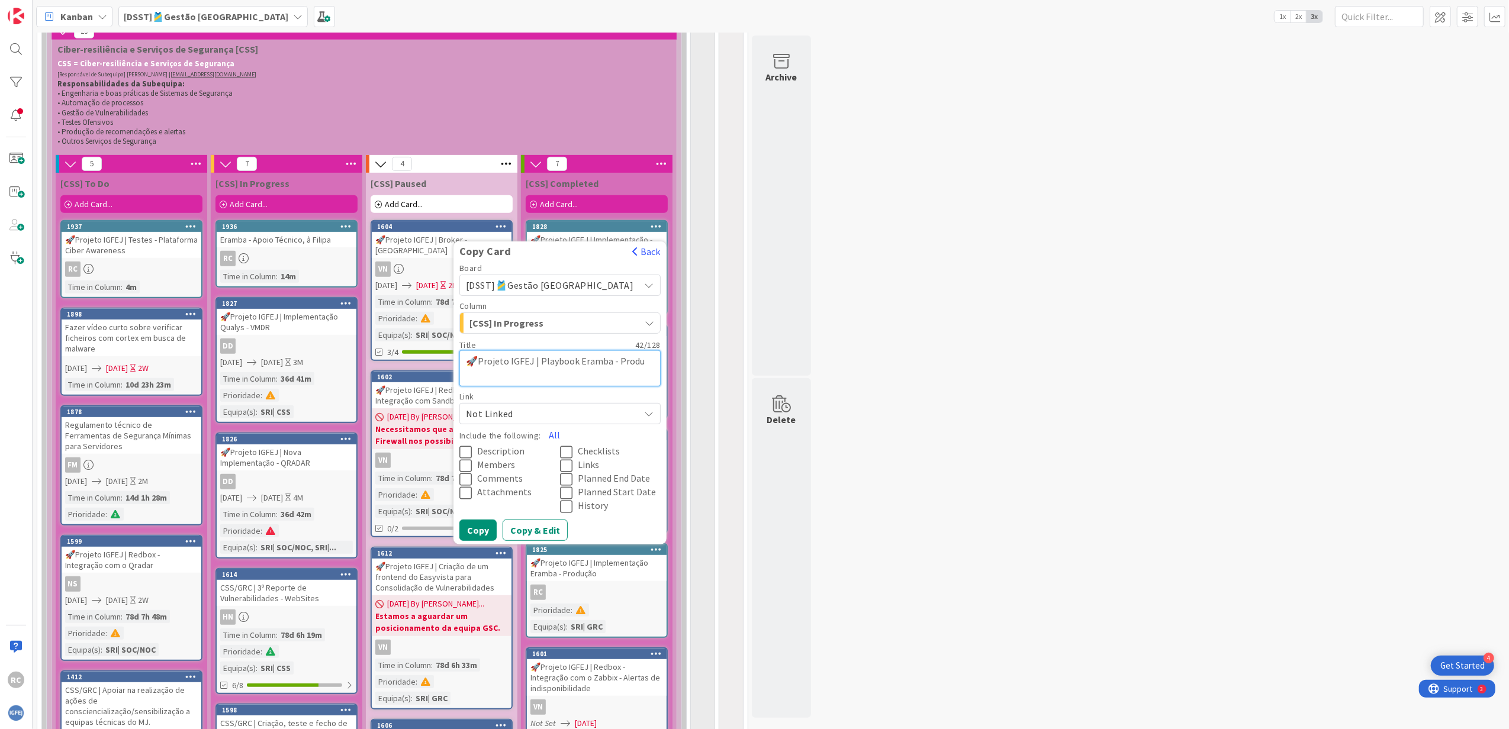
type textarea "x"
type textarea "🚀Projeto IGFEJ | Playbook Eramba - Prod"
type textarea "x"
type textarea "🚀Projeto IGFEJ | Playbook Eramba - Pro"
type textarea "x"
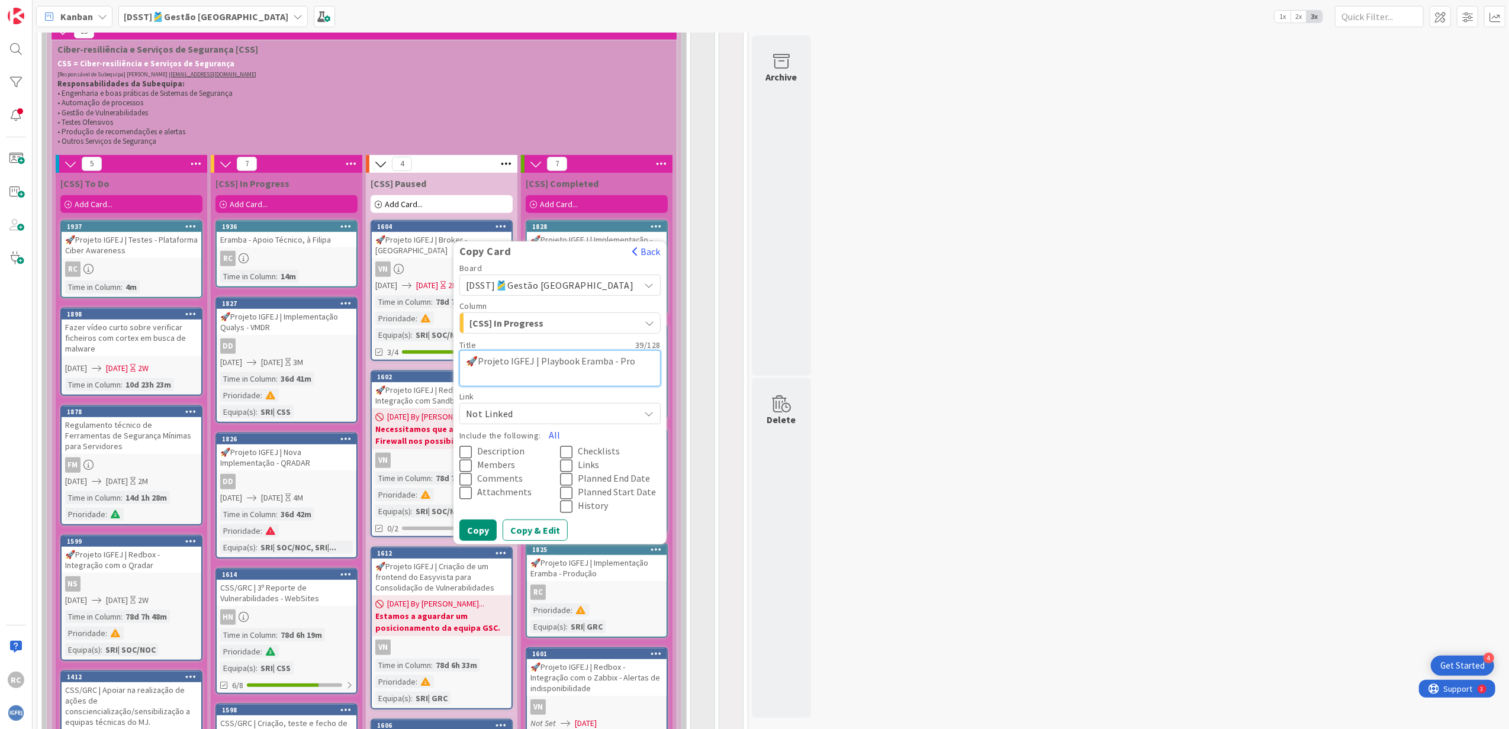
type textarea "🚀Projeto IGFEJ | Playbook Eramba - Pr"
type textarea "x"
type textarea "🚀Projeto IGFEJ | Playbook Eramba - P"
type textarea "x"
type textarea "🚀Projeto IGFEJ | Playbook Eramba -"
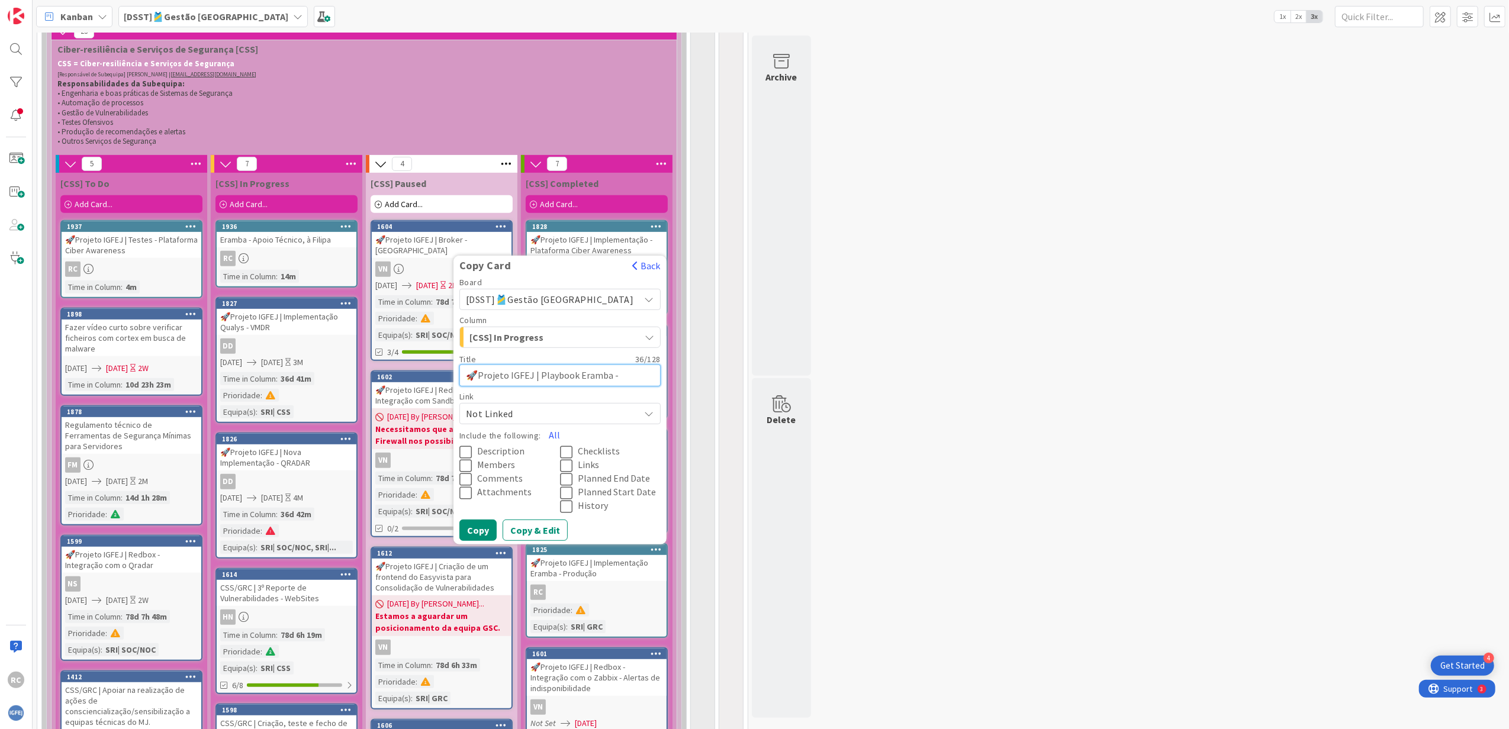
type textarea "x"
type textarea "🚀Projeto IGFEJ | Playbook Eramba -"
type textarea "x"
type textarea "🚀Projeto IGFEJ | Playbook Eramba"
type textarea "x"
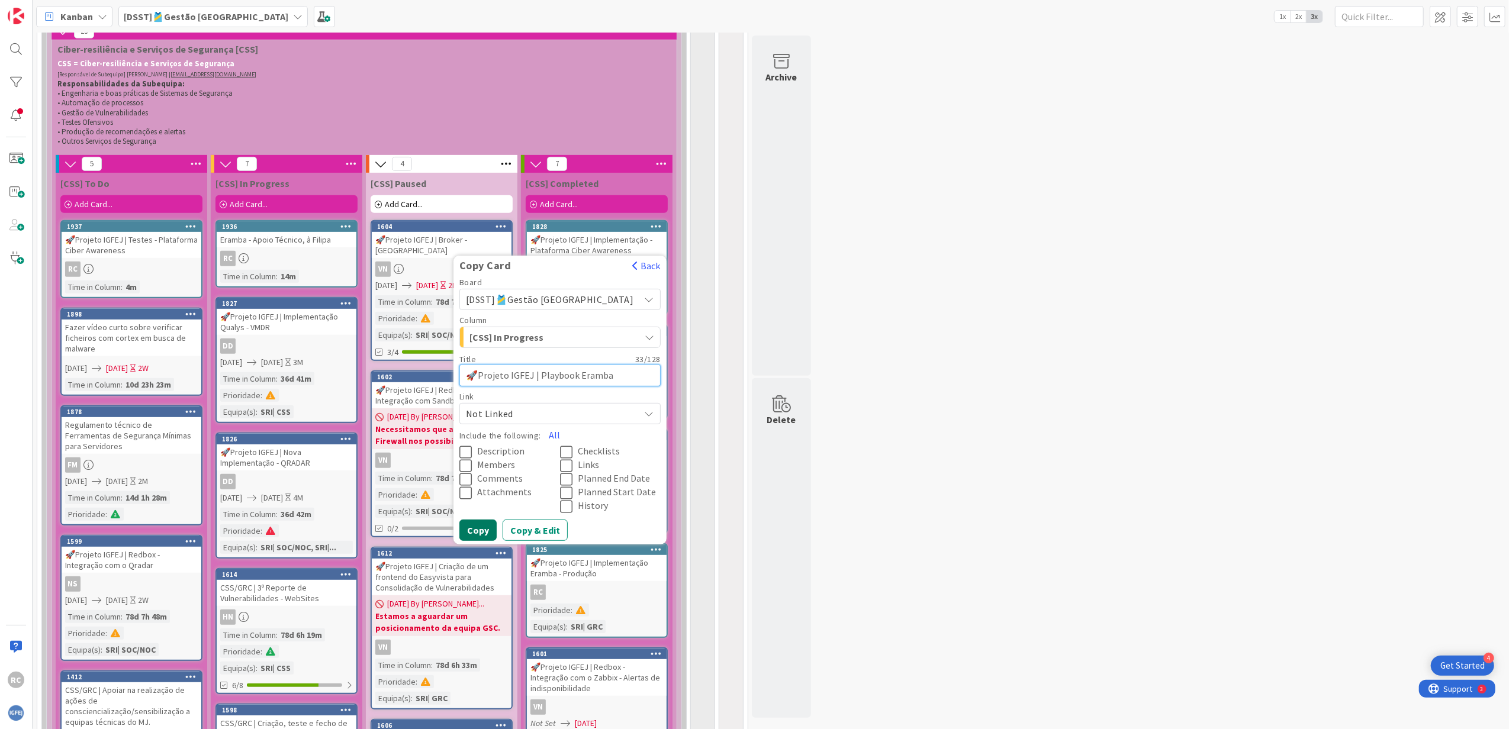
type textarea "🚀Projeto IGFEJ | Playbook Eramba"
click at [497, 444] on button "Copy" at bounding box center [477, 530] width 37 height 21
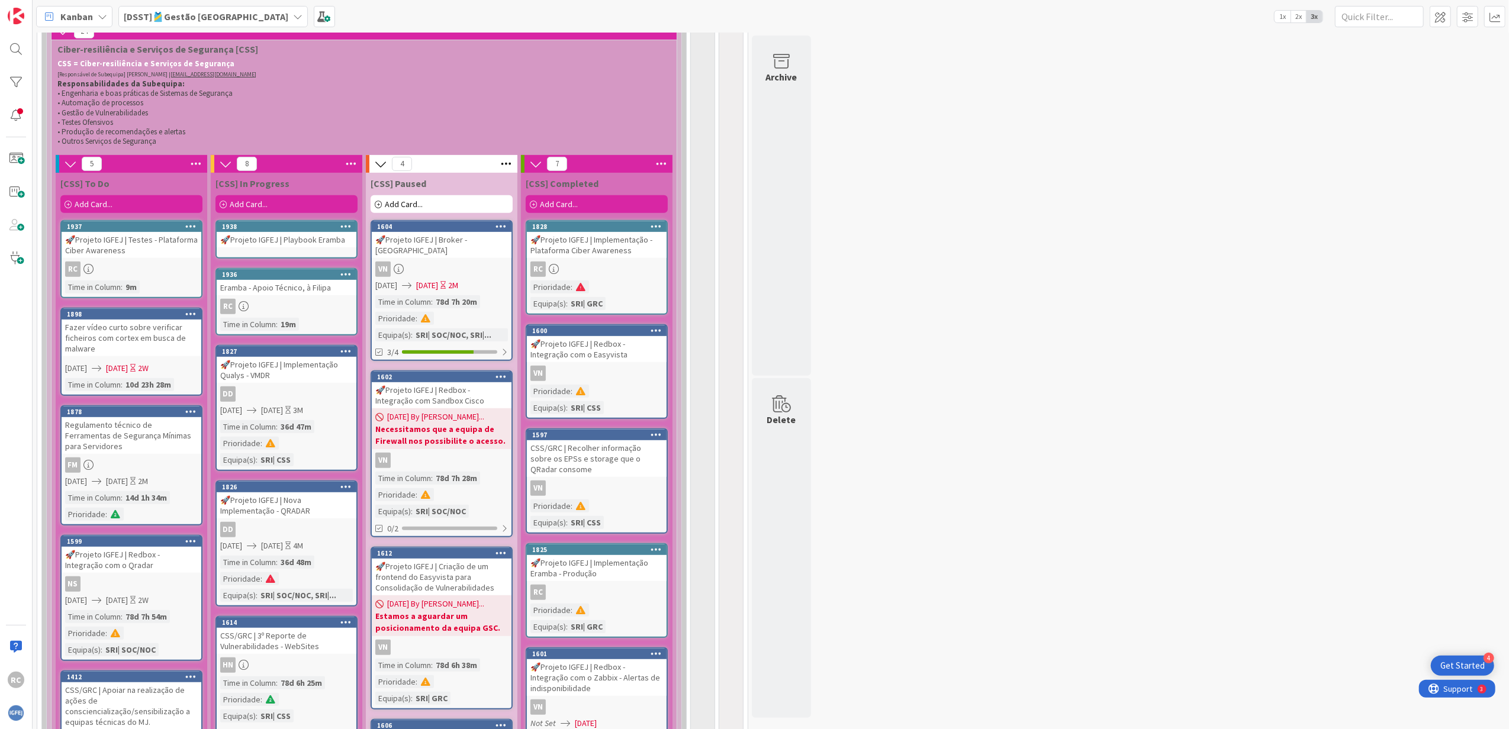
click at [342, 230] on icon at bounding box center [345, 226] width 11 height 8
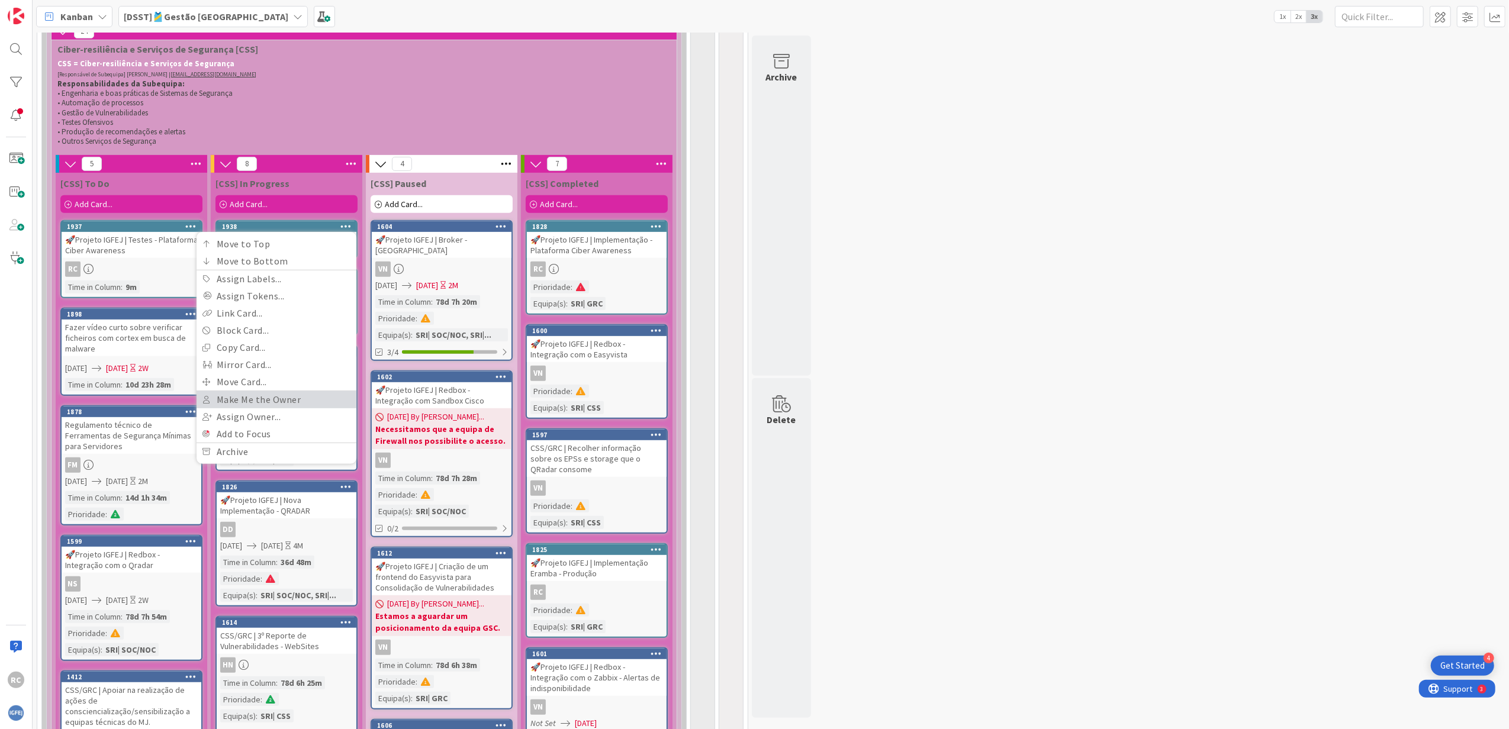
click at [282, 400] on link "Make Me the Owner" at bounding box center [276, 399] width 160 height 17
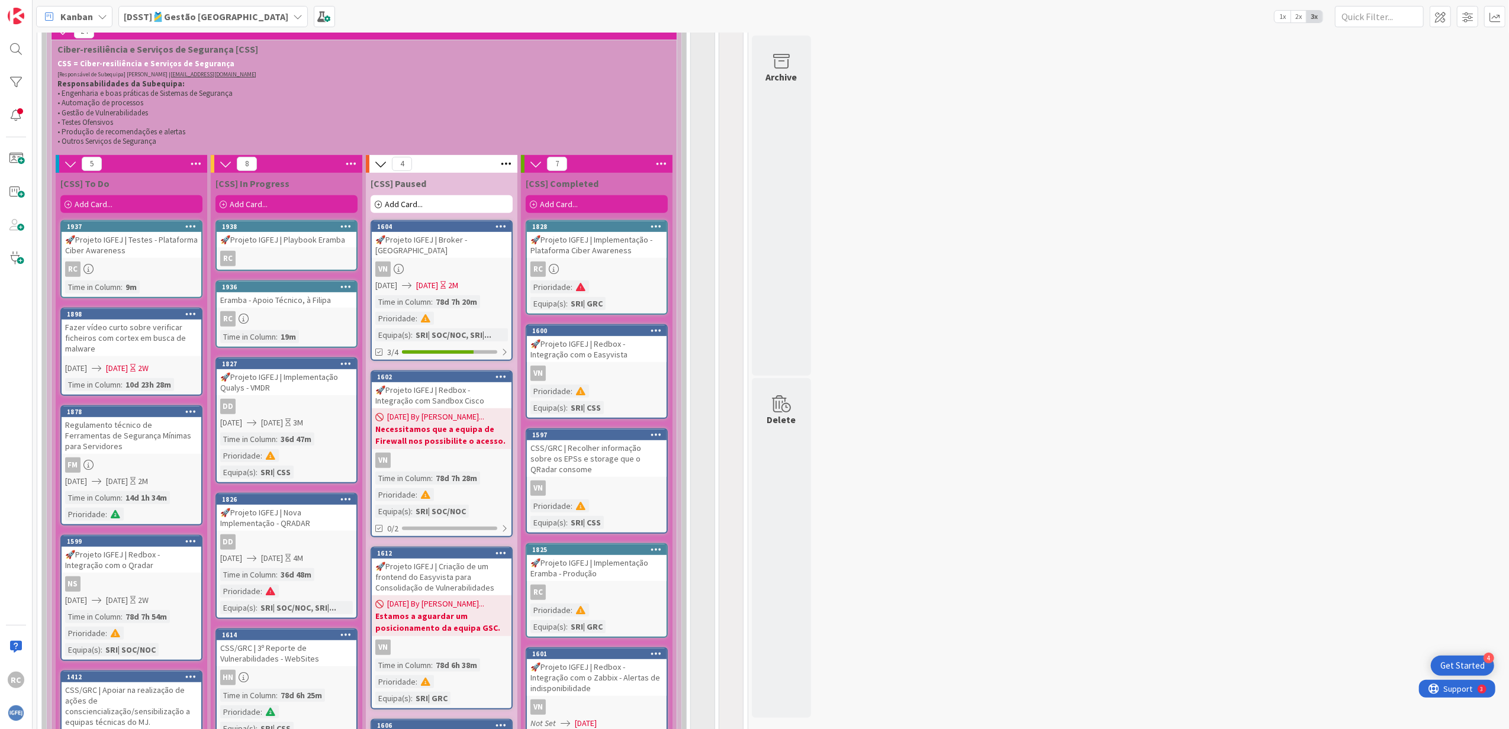
click at [344, 227] on icon at bounding box center [345, 226] width 11 height 8
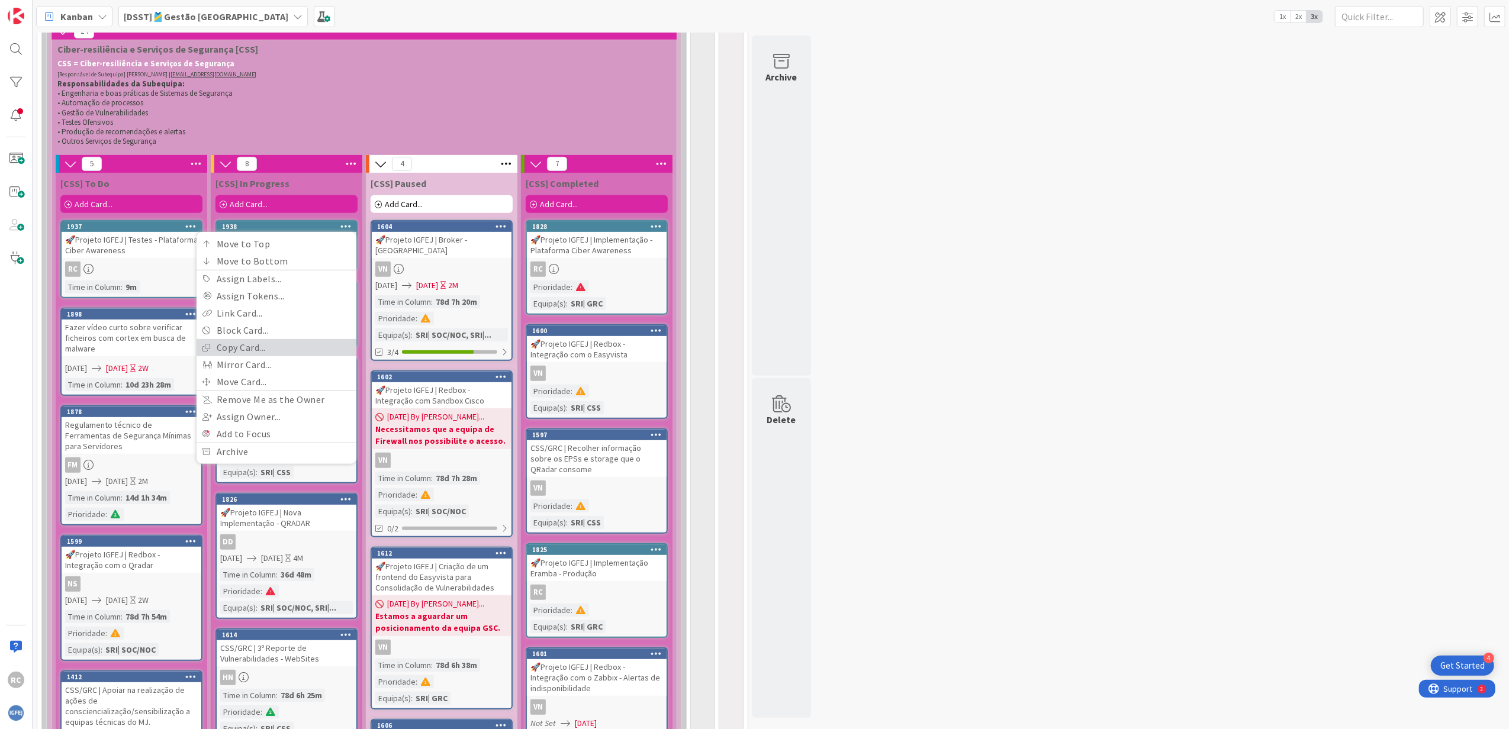
click at [256, 349] on link "Copy Card..." at bounding box center [276, 347] width 160 height 17
type textarea "x"
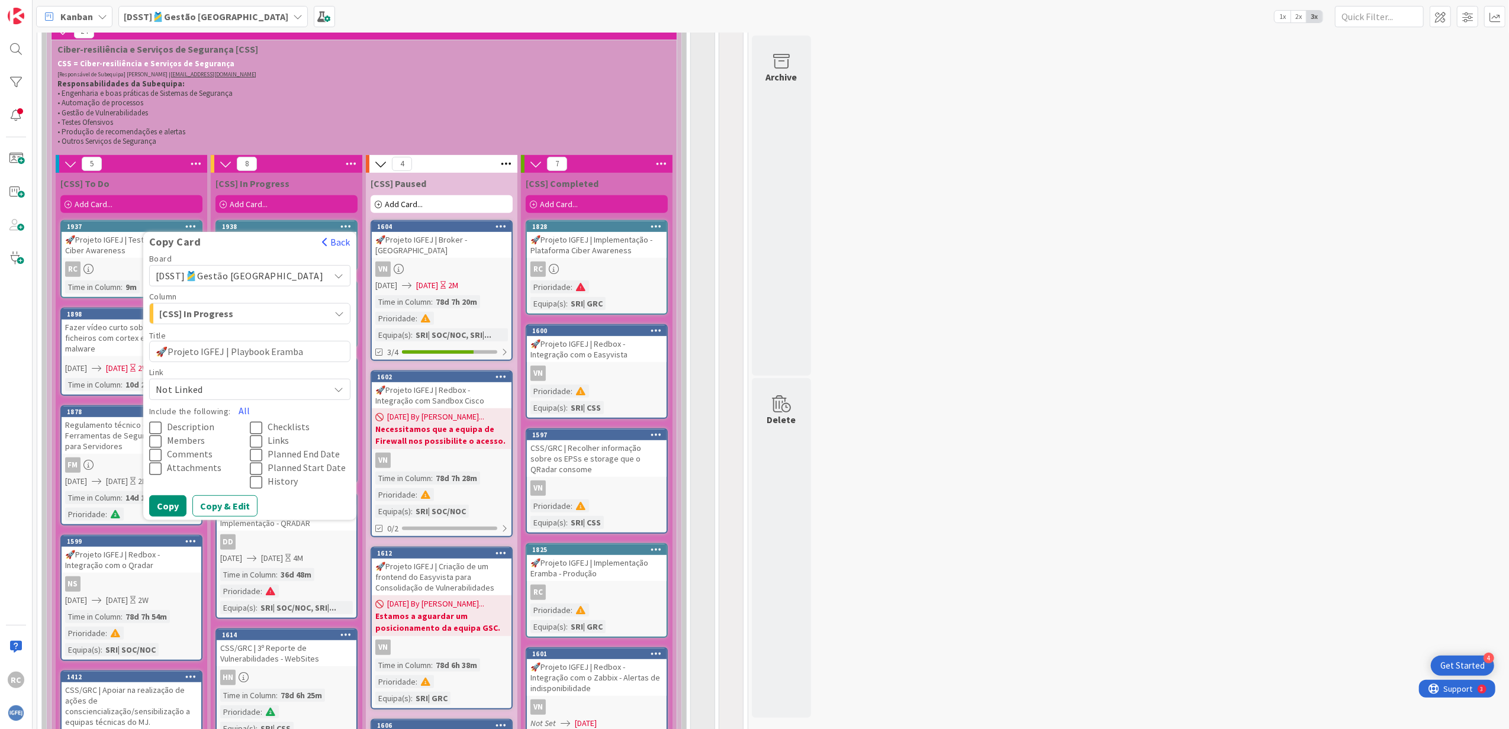
type textarea "🚀Projeto IGFEJ | Playbook Eramb"
type textarea "x"
type textarea "🚀Projeto IGFEJ | Playbook Eram"
type textarea "x"
type textarea "🚀Projeto IGFEJ | Playbook Era"
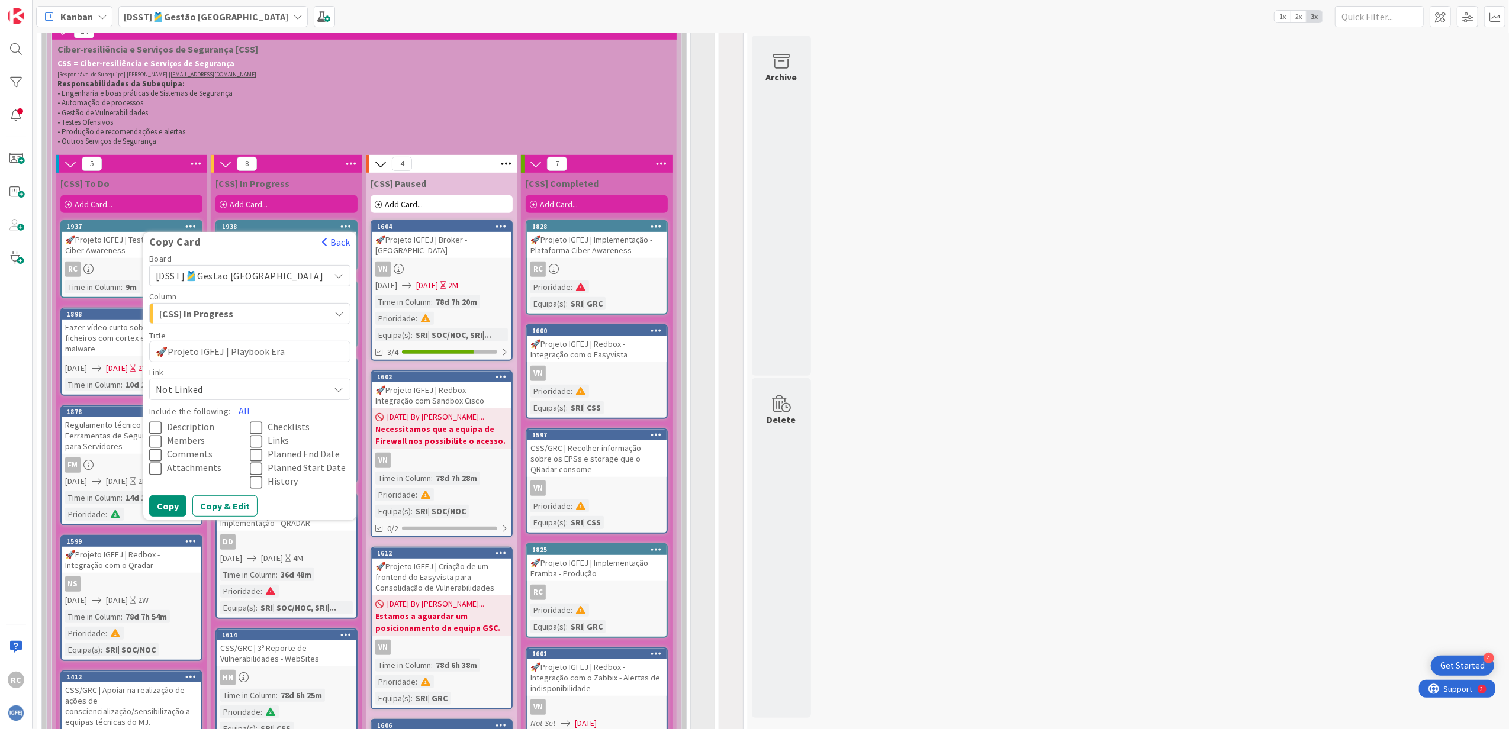
type textarea "x"
type textarea "🚀Projeto IGFEJ | Playbook Er"
type textarea "x"
type textarea "🚀Projeto IGFEJ | Playbook E"
click at [186, 444] on button "Copy" at bounding box center [167, 520] width 37 height 21
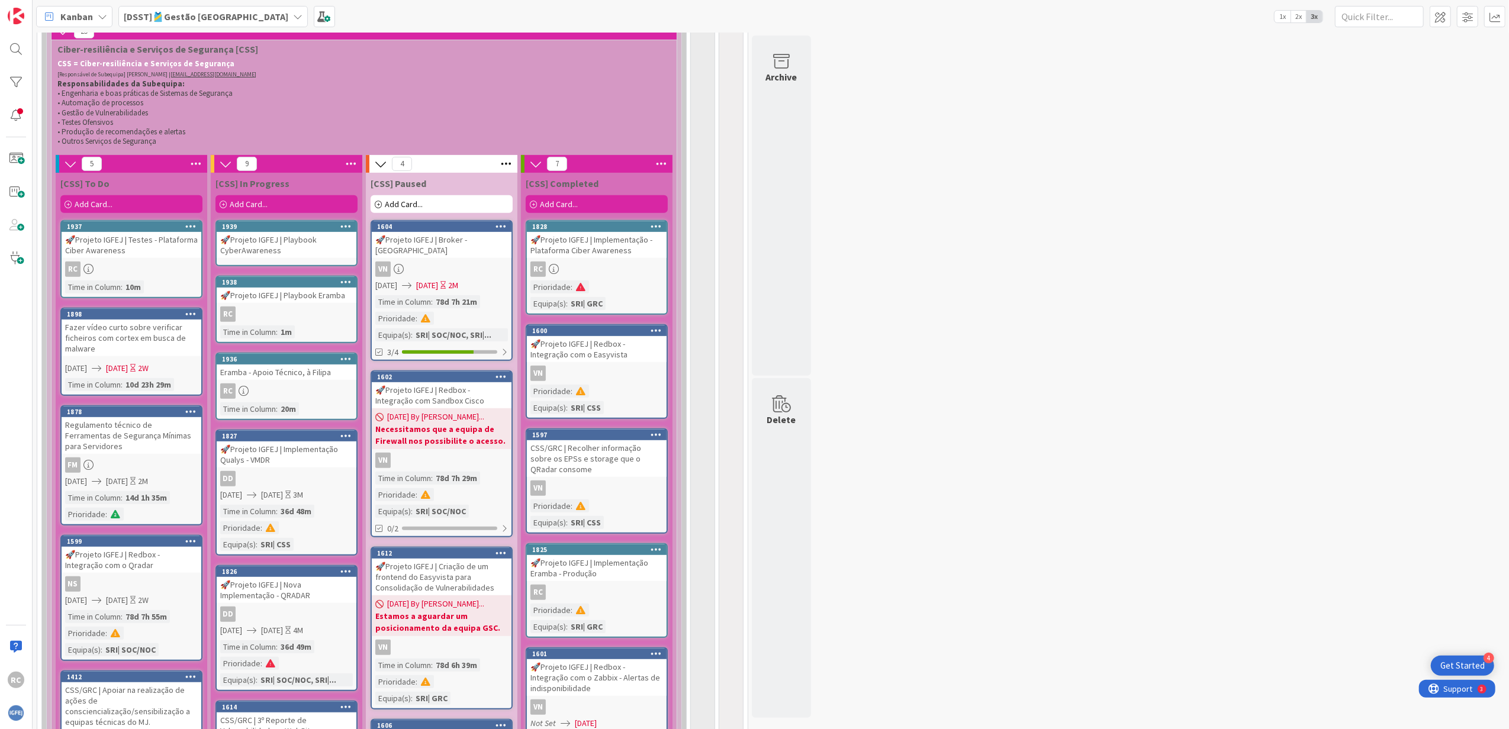
click at [344, 228] on icon at bounding box center [345, 226] width 11 height 8
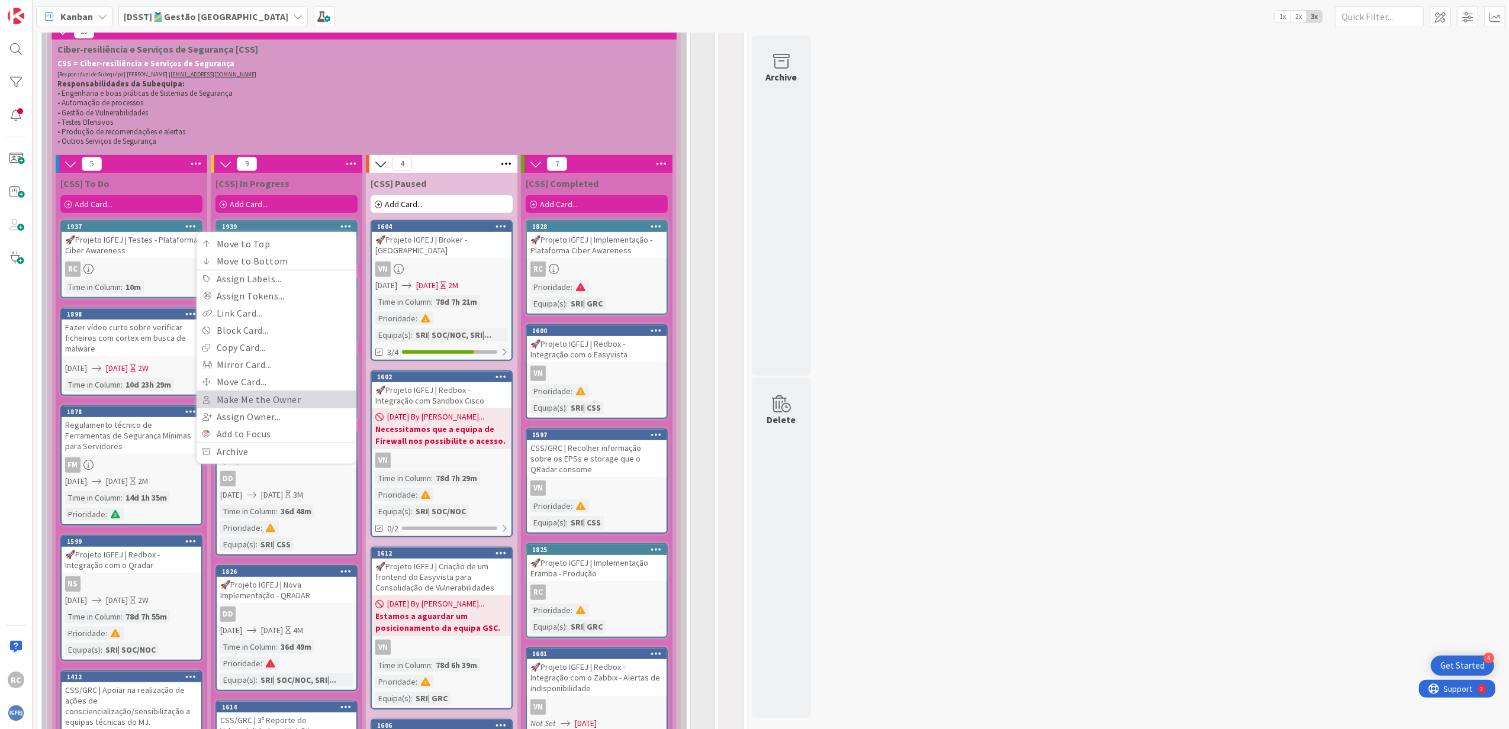
click at [258, 406] on link "Make Me the Owner" at bounding box center [276, 399] width 160 height 17
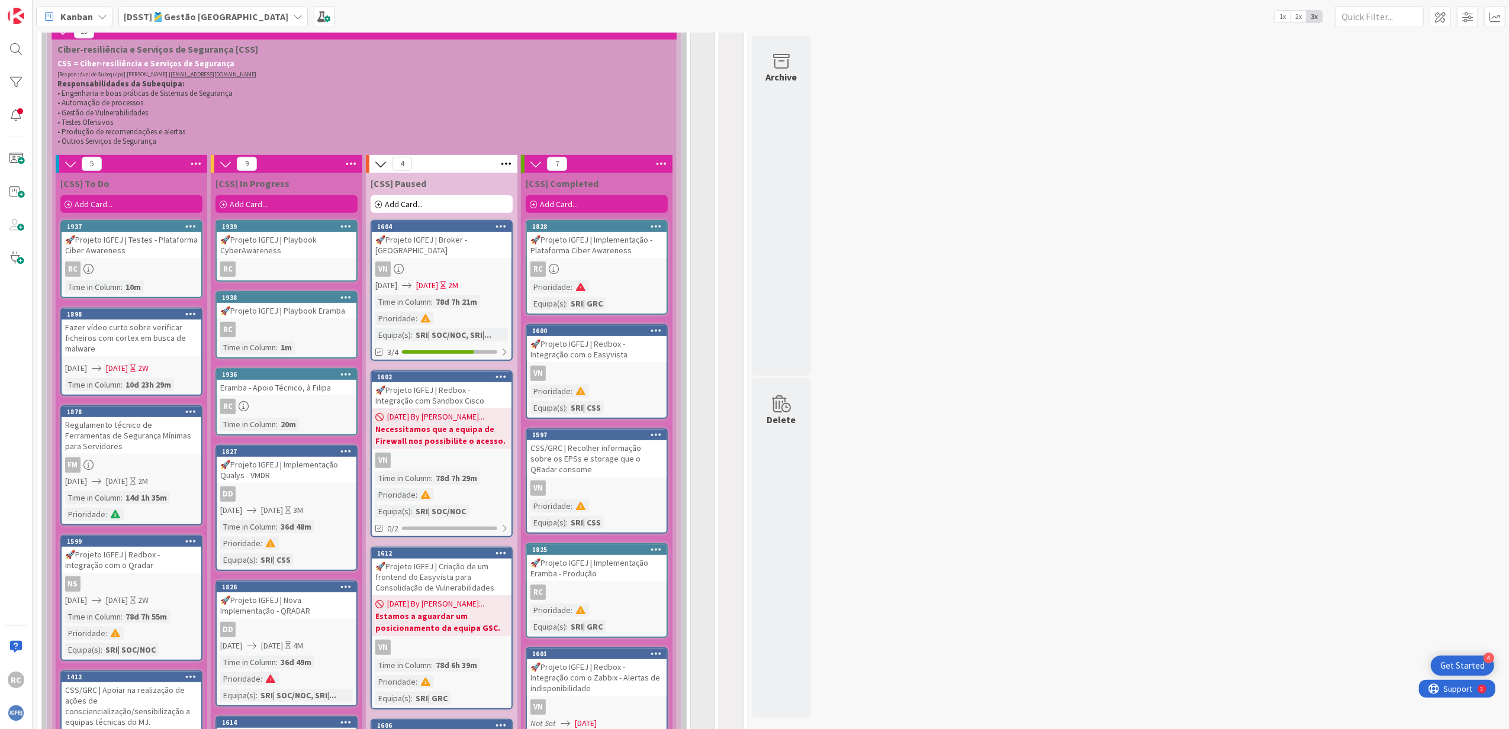
click at [1003, 433] on div "379 🎽Gestão de Tarefas de Equipas Técnicas 134 DSST DSST = Departamento de Serv…" at bounding box center [770, 514] width 1471 height 1829
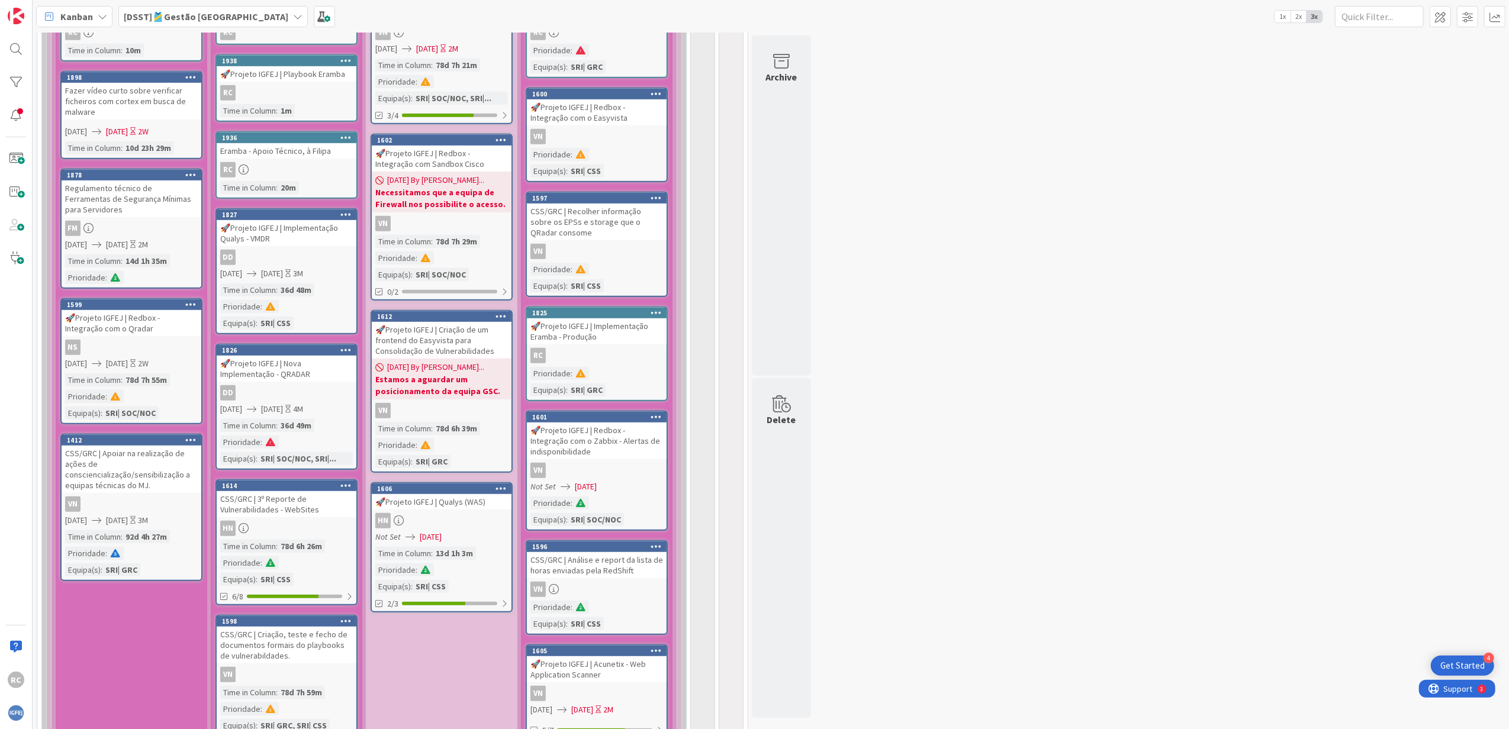
scroll to position [514, 0]
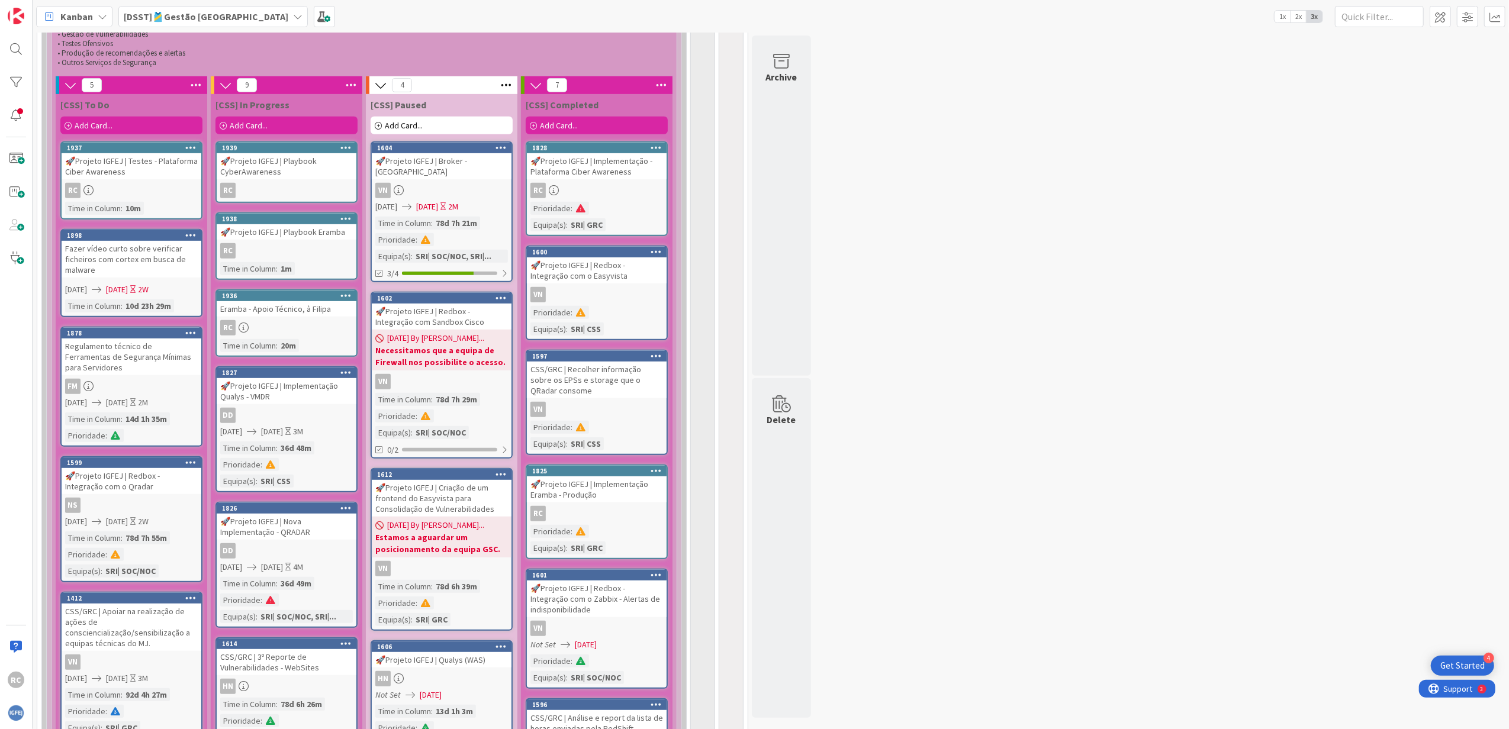
click at [1003, 427] on div "379 🎽Gestão de Tarefas de Equipas Técnicas 134 DSST DSST = Departamento de Serv…" at bounding box center [770, 435] width 1471 height 1829
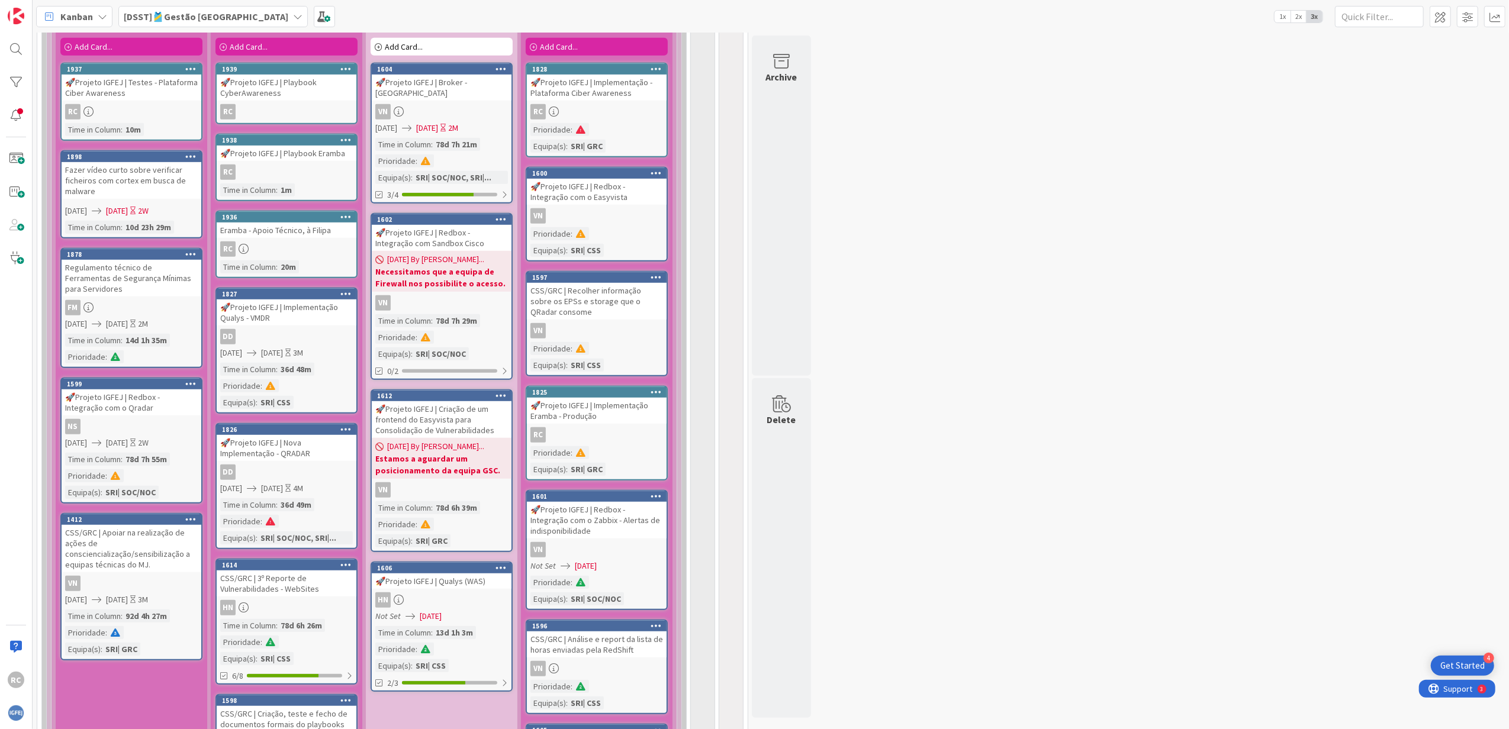
scroll to position [672, 0]
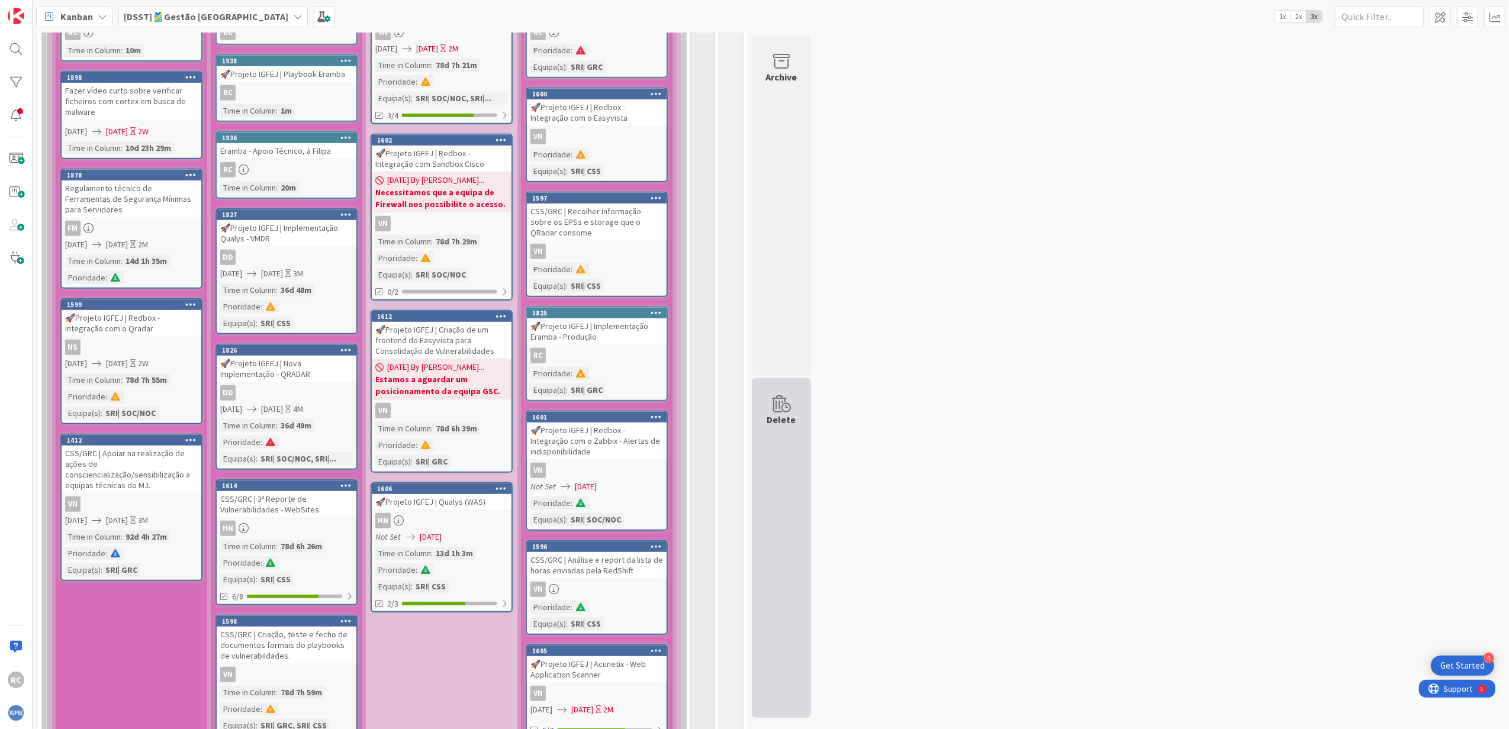
click at [800, 444] on div "Delete" at bounding box center [781, 548] width 59 height 340
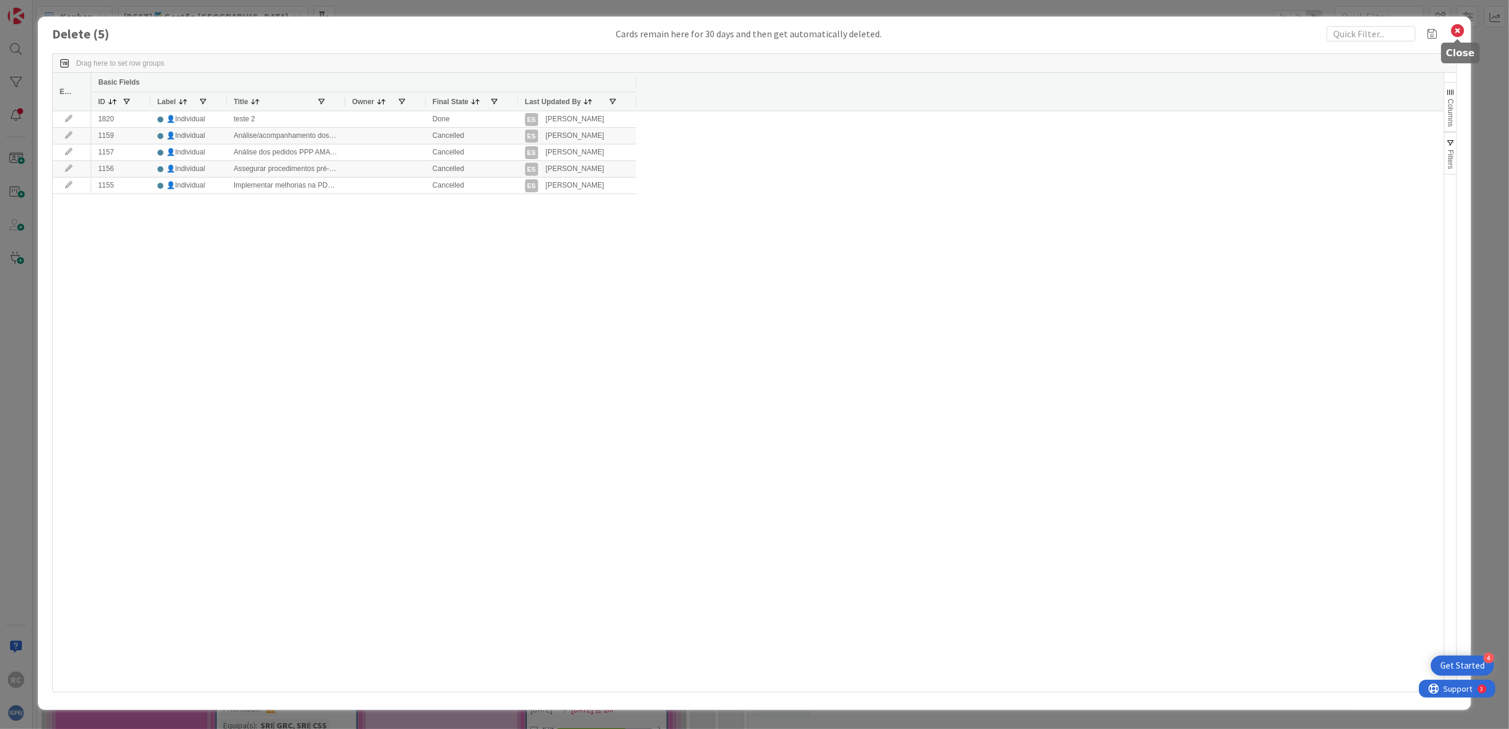
click at [1003, 26] on icon at bounding box center [1456, 30] width 15 height 17
